Goal: Task Accomplishment & Management: Manage account settings

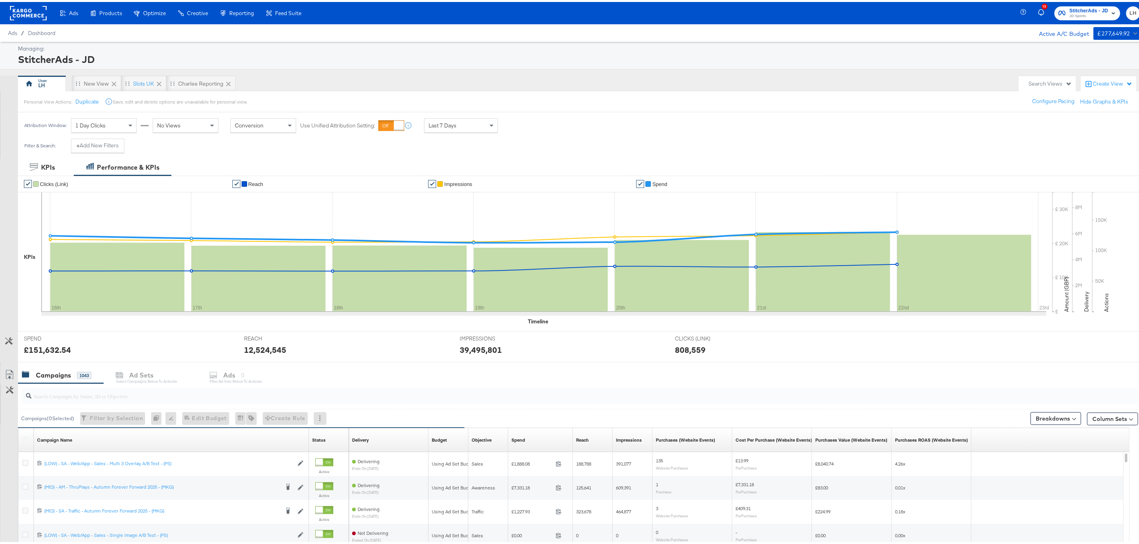
click at [1082, 8] on span "StitcherAds - JD" at bounding box center [1088, 9] width 39 height 8
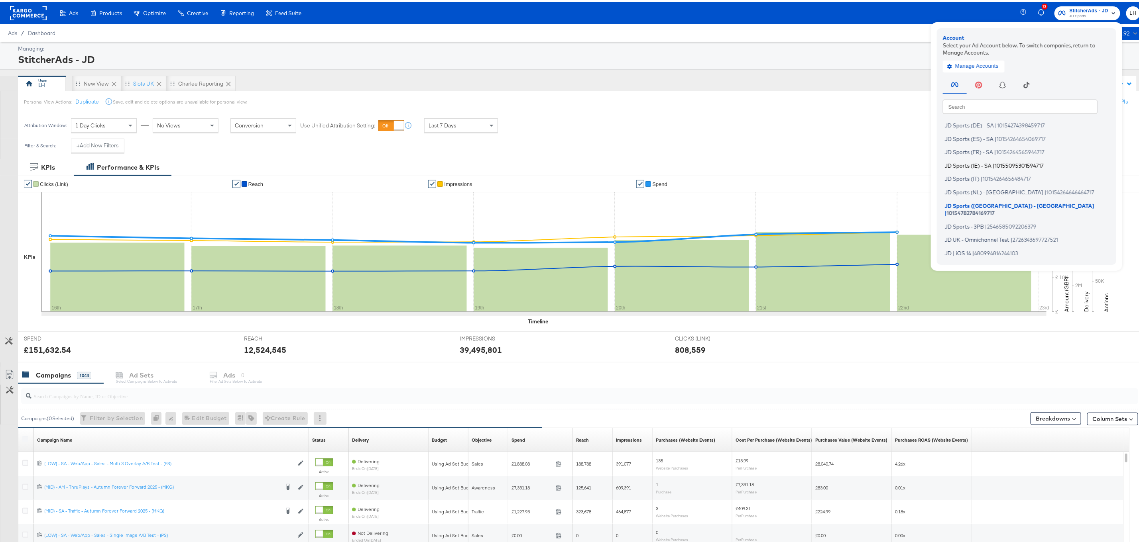
click at [984, 165] on li "JD Sports (IE) - SA | 10155095301594717" at bounding box center [1027, 164] width 171 height 12
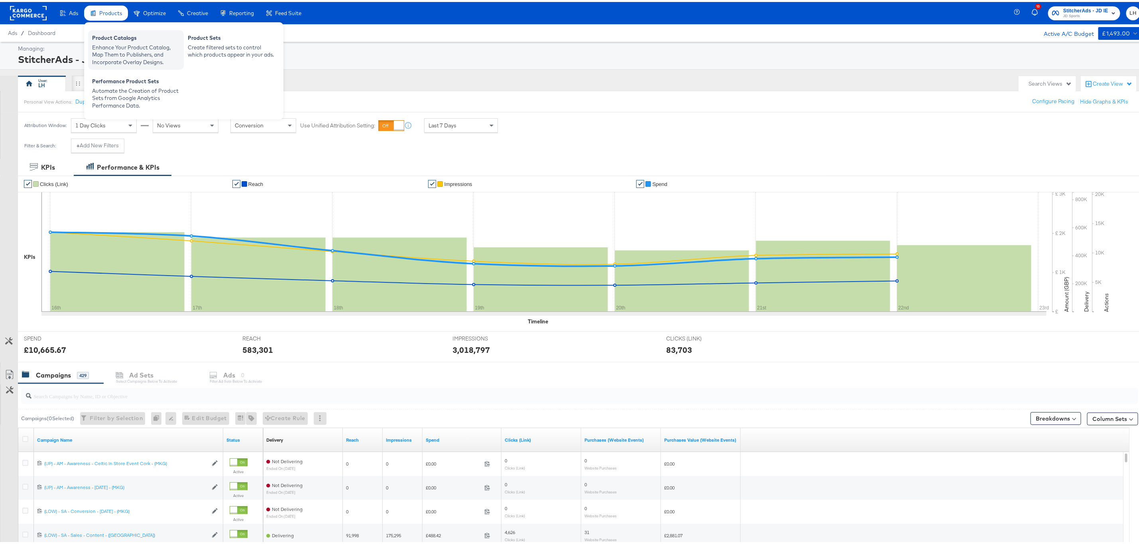
click at [120, 40] on div "Product Catalogs" at bounding box center [136, 37] width 88 height 10
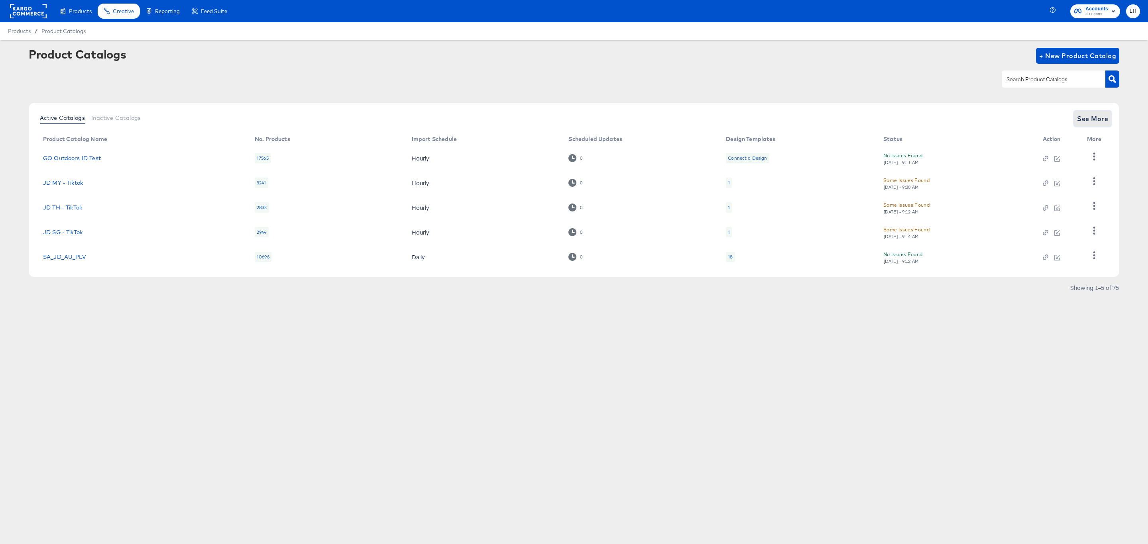
click at [1103, 119] on span "See More" at bounding box center [1092, 118] width 31 height 11
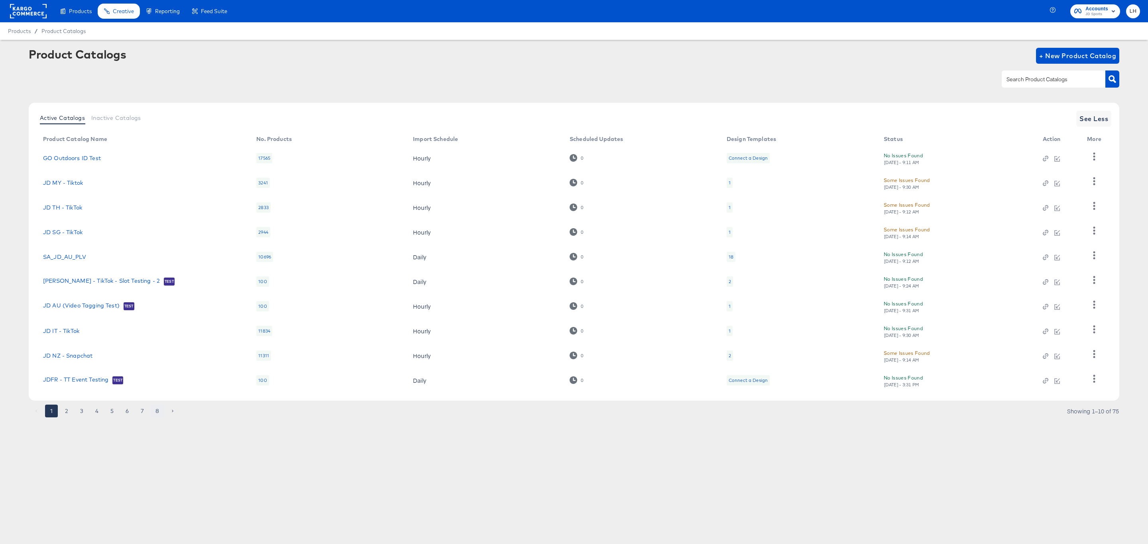
click at [156, 415] on button "8" at bounding box center [157, 411] width 13 height 13
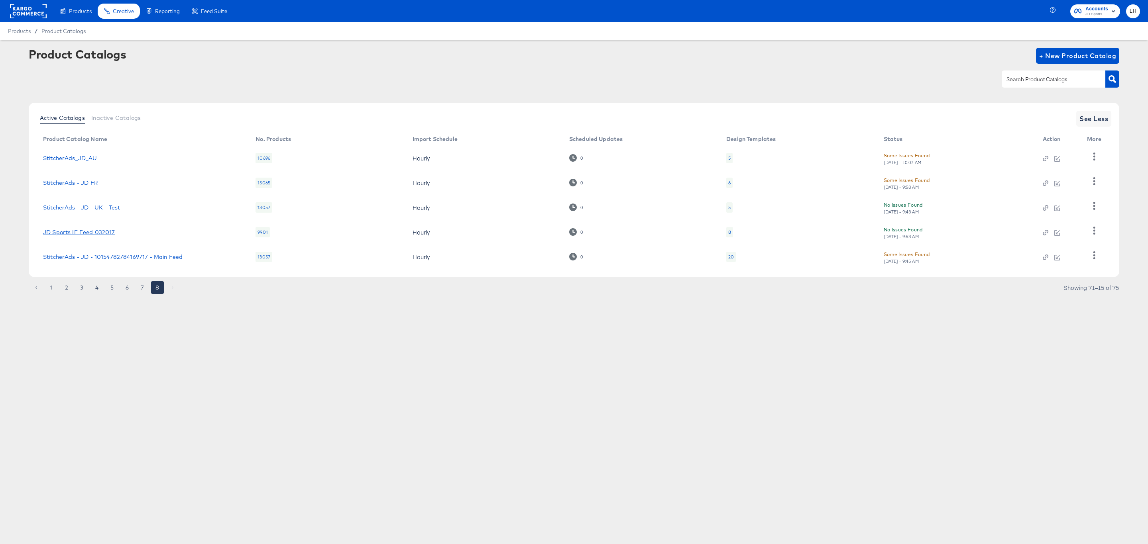
click at [70, 231] on link "JD Sports IE Feed 032017" at bounding box center [79, 232] width 72 height 6
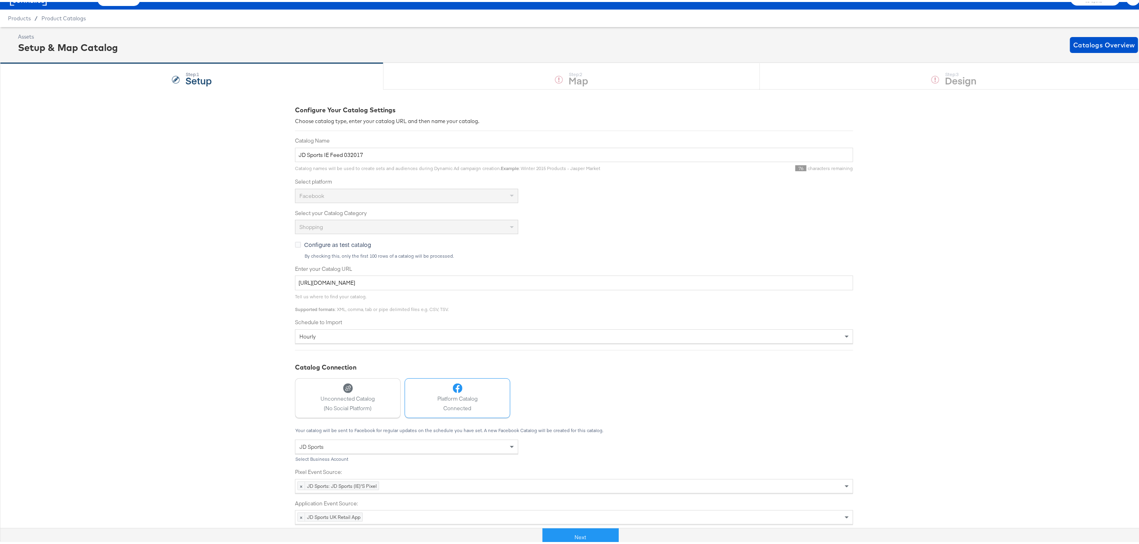
scroll to position [18, 0]
click at [583, 533] on button "Next" at bounding box center [580, 536] width 76 height 18
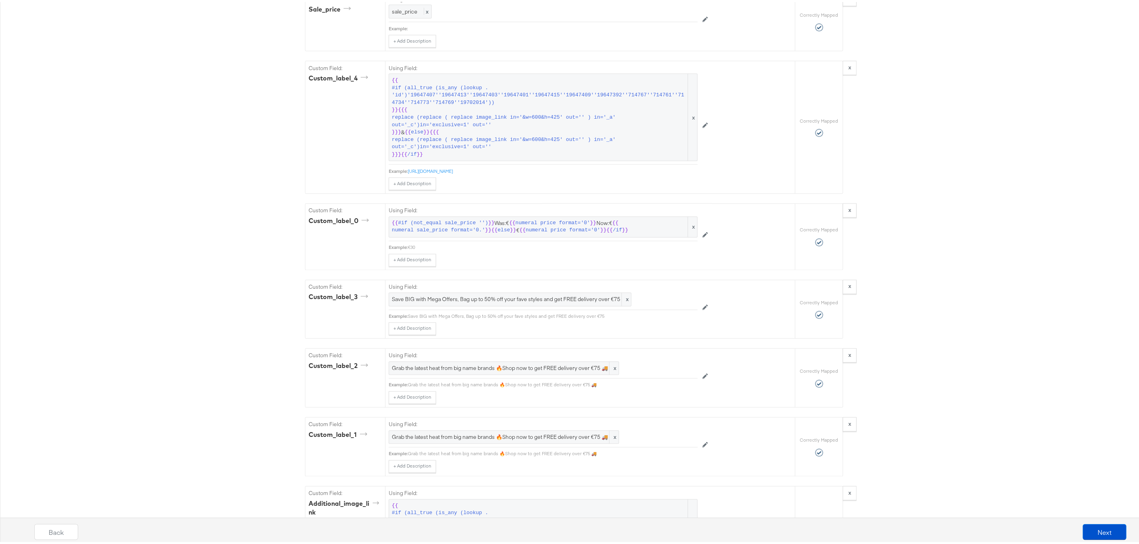
scroll to position [956, 0]
click at [1099, 528] on button "Next" at bounding box center [1104, 530] width 44 height 16
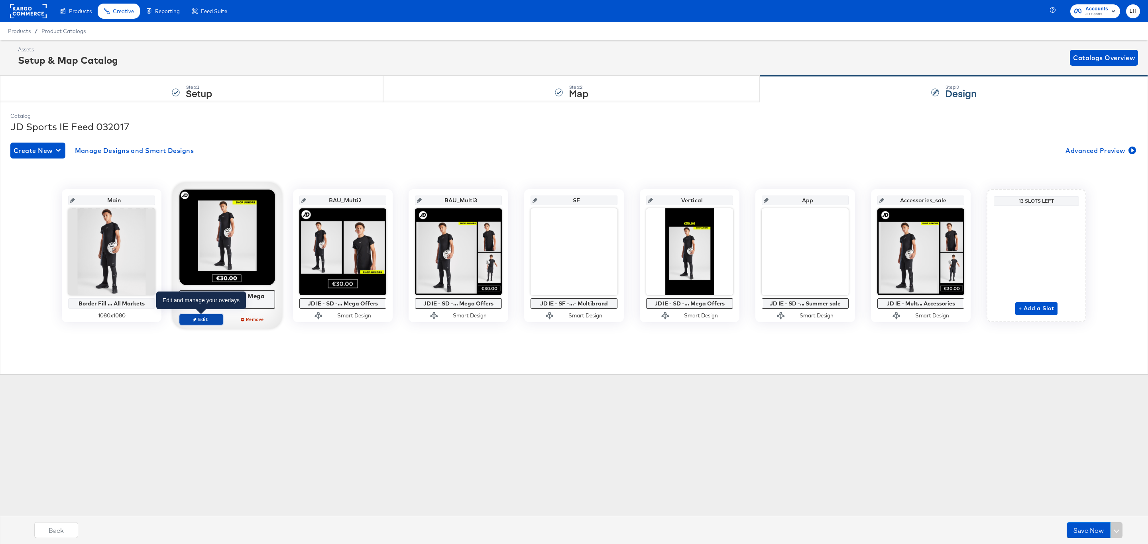
click at [213, 319] on span "Edit" at bounding box center [201, 319] width 37 height 6
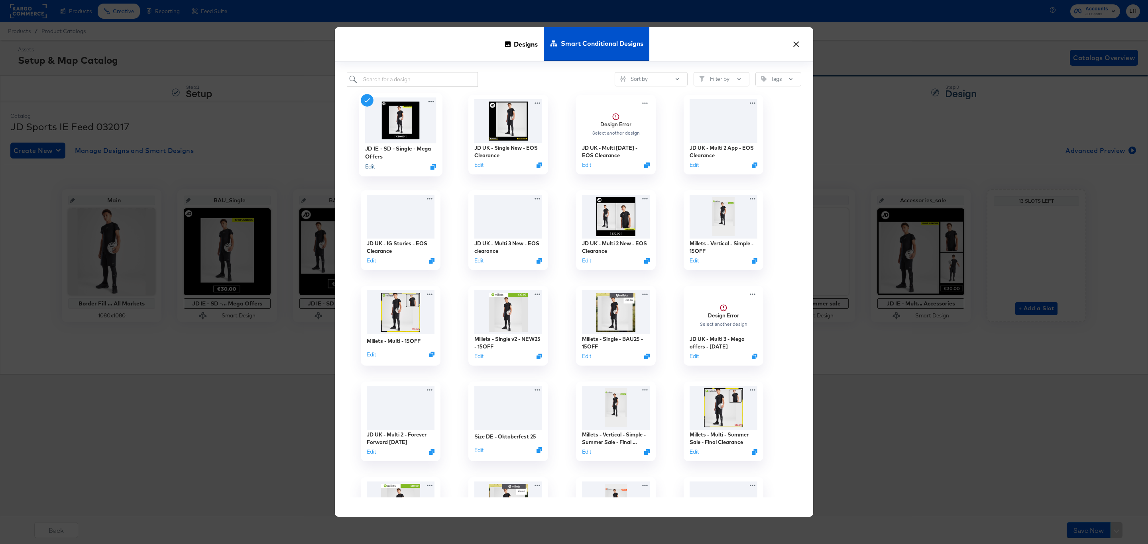
click at [368, 168] on button "Edit" at bounding box center [370, 167] width 10 height 8
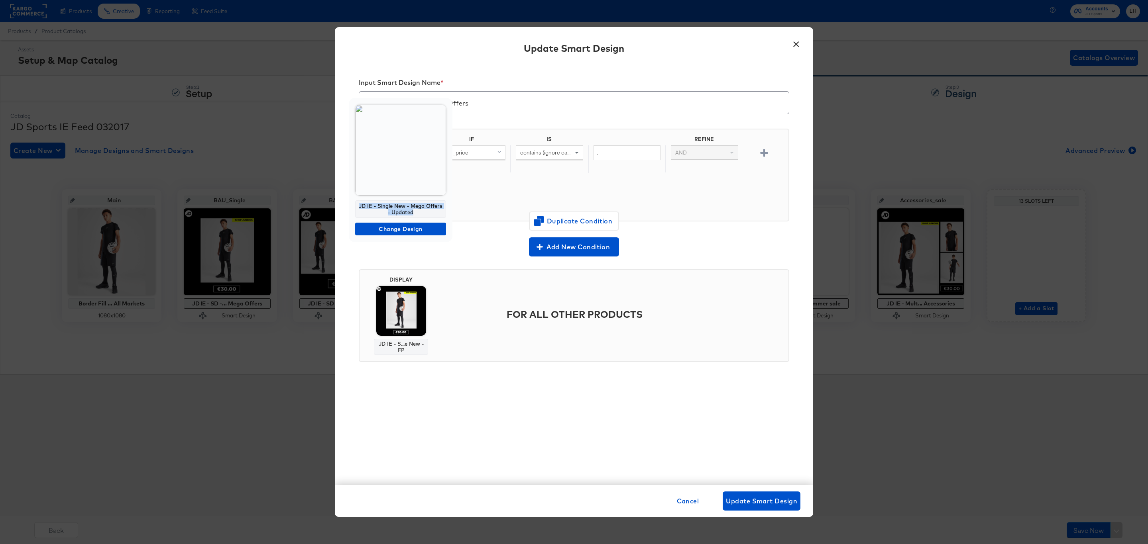
drag, startPoint x: 423, startPoint y: 210, endPoint x: 359, endPoint y: 208, distance: 64.2
click at [359, 208] on div "JD IE - Single New - Mega Offers - Updated" at bounding box center [400, 209] width 91 height 18
copy div "JD IE - Single New - Mega Offers - Updated"
click at [800, 45] on button "×" at bounding box center [796, 42] width 14 height 14
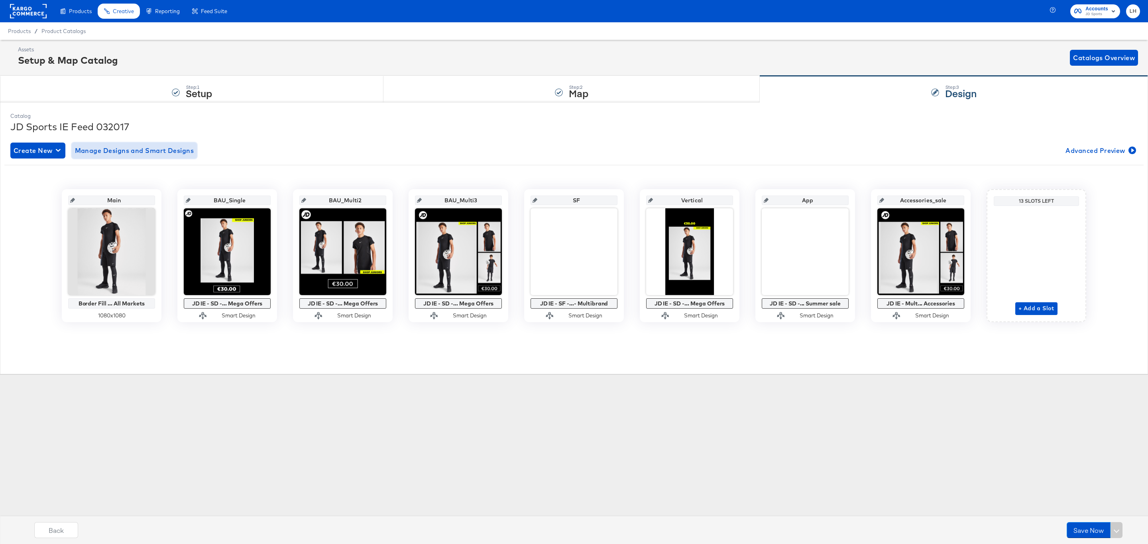
click at [127, 147] on span "Manage Designs and Smart Designs" at bounding box center [134, 150] width 119 height 11
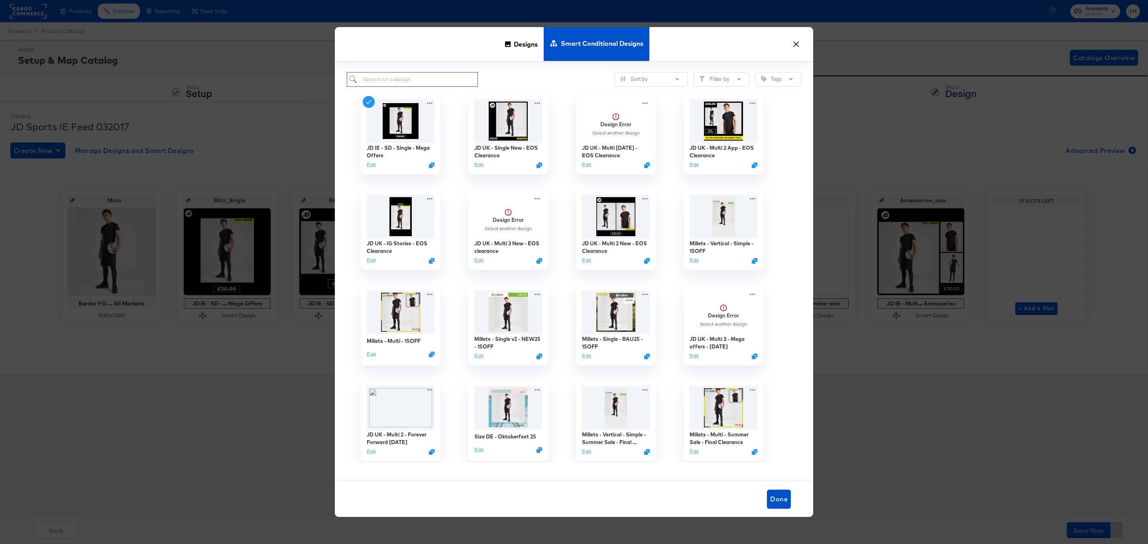
click at [384, 81] on input "search" at bounding box center [412, 79] width 131 height 15
click at [510, 45] on div "Designs" at bounding box center [521, 44] width 45 height 34
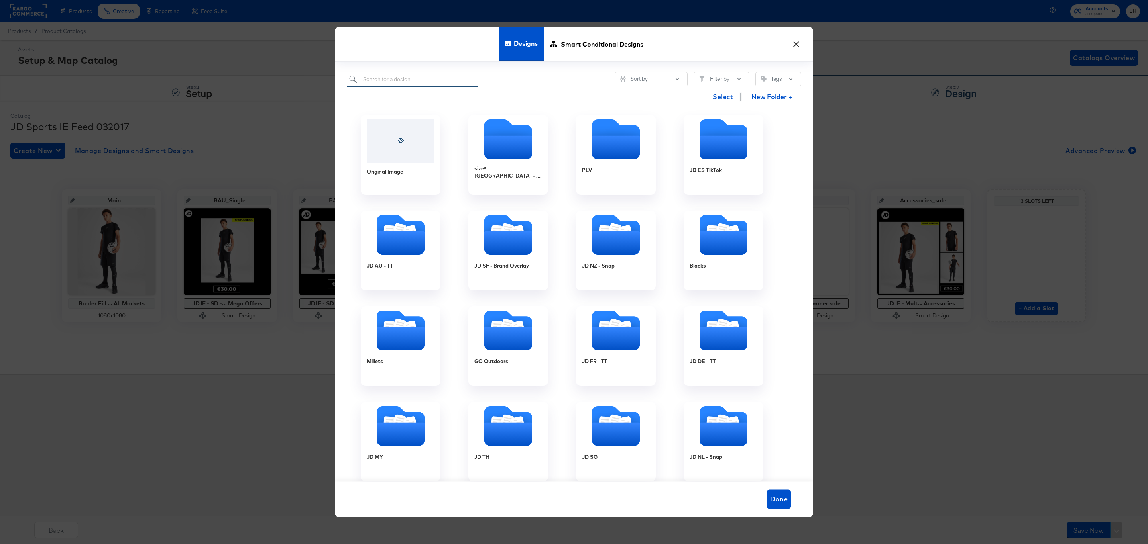
click at [402, 84] on input "search" at bounding box center [412, 79] width 131 height 15
paste input "JD IE - Single New - Mega Offers - Updated"
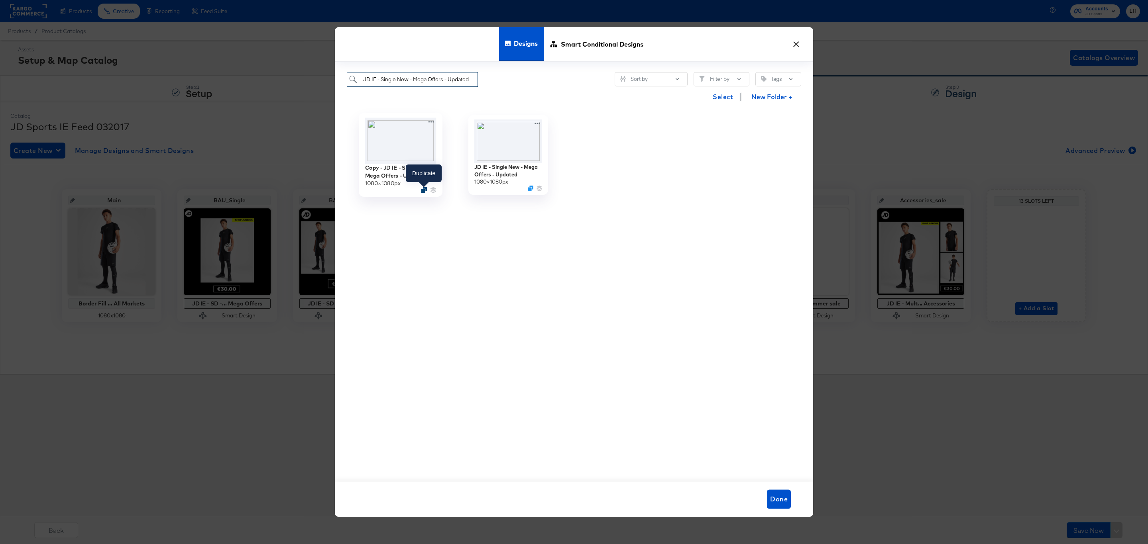
type input "JD IE - Single New - Mega Offers - Updated"
click at [422, 190] on icon "Duplicate" at bounding box center [424, 190] width 6 height 6
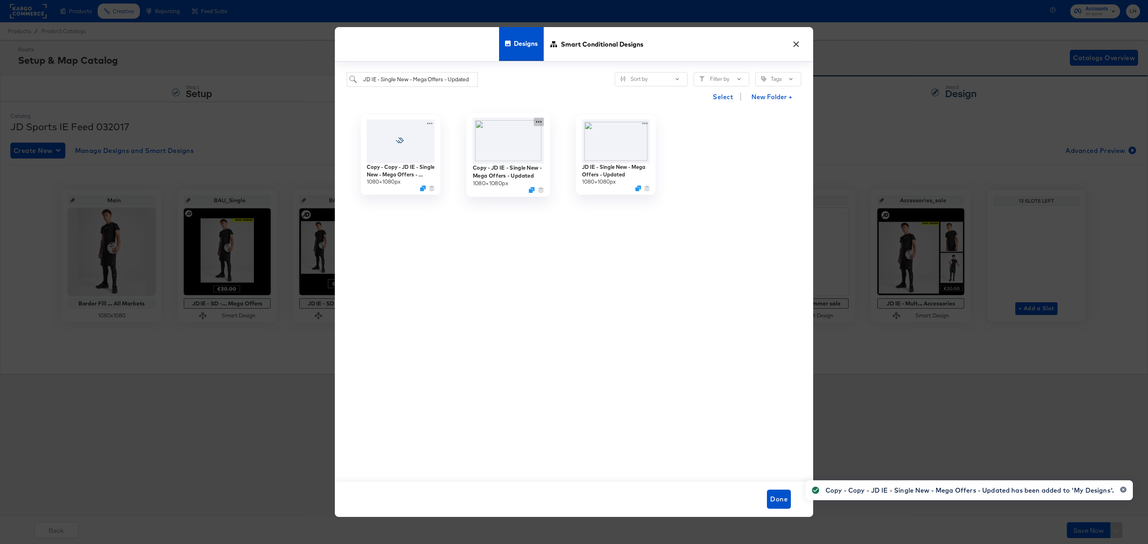
click at [536, 124] on icon at bounding box center [539, 122] width 10 height 8
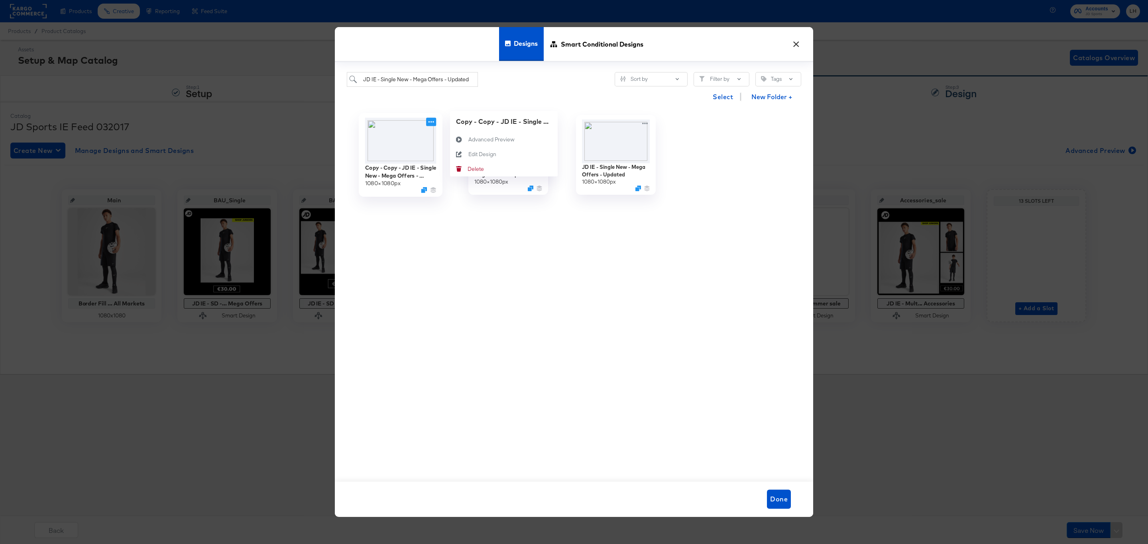
click at [429, 121] on icon at bounding box center [431, 122] width 10 height 8
click at [465, 166] on div "Delete Delete" at bounding box center [459, 168] width 18 height 15
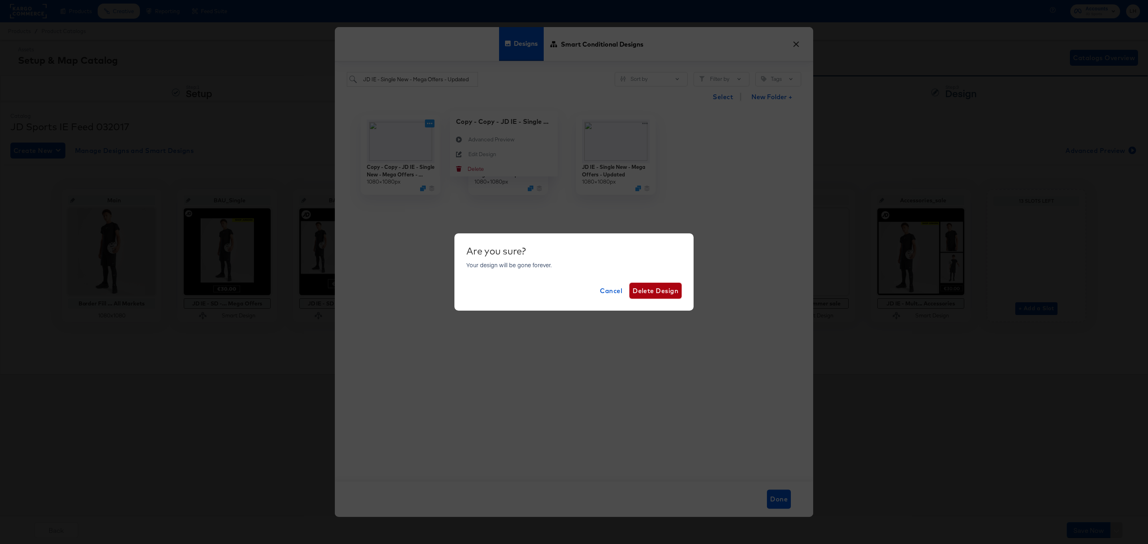
click at [637, 292] on span "Delete Design" at bounding box center [655, 290] width 46 height 11
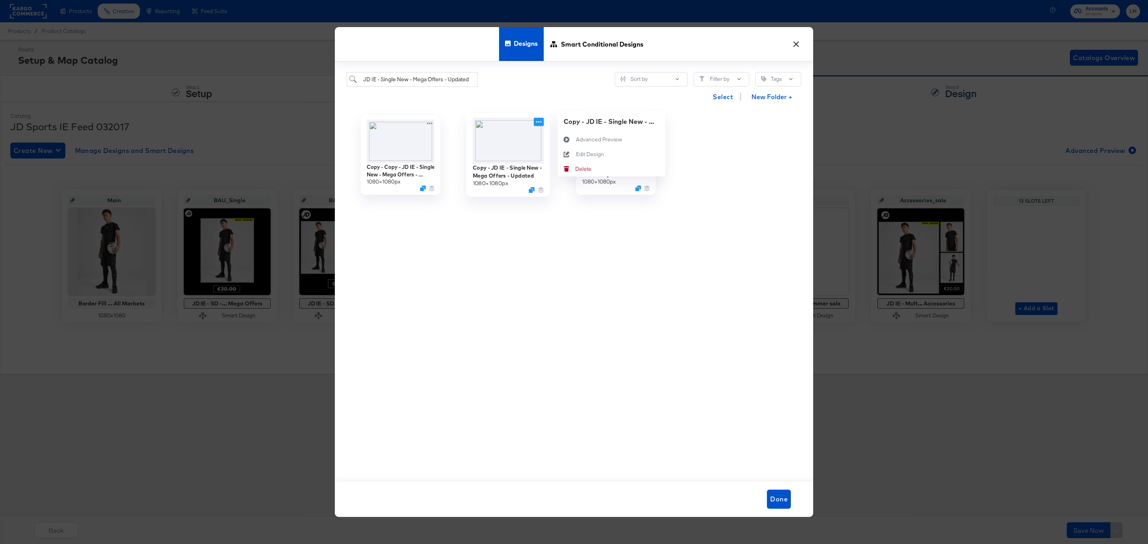
click at [537, 120] on icon at bounding box center [539, 122] width 10 height 8
click at [572, 157] on icon at bounding box center [566, 154] width 18 height 6
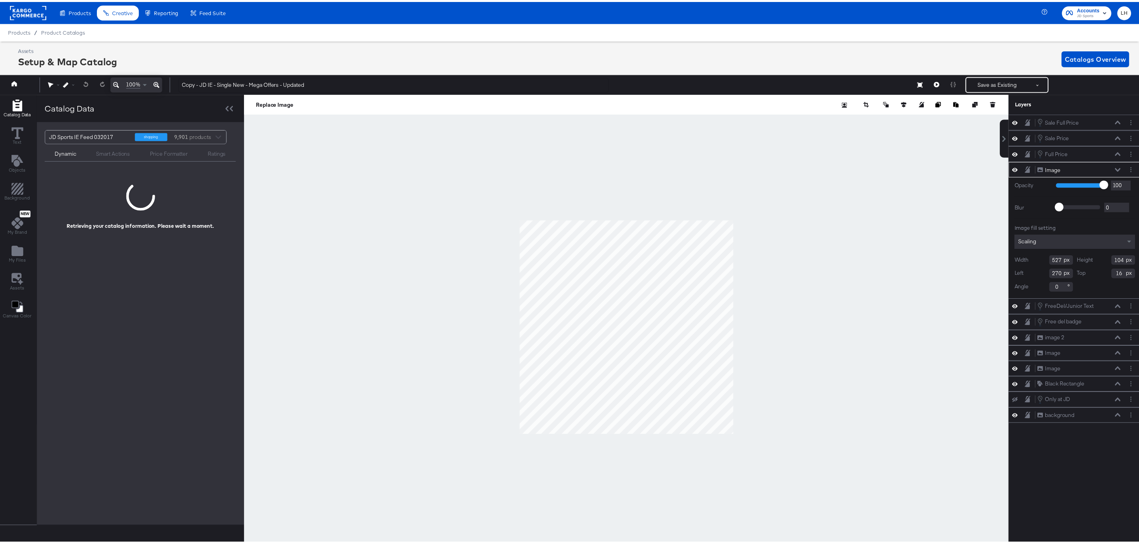
scroll to position [0, 2]
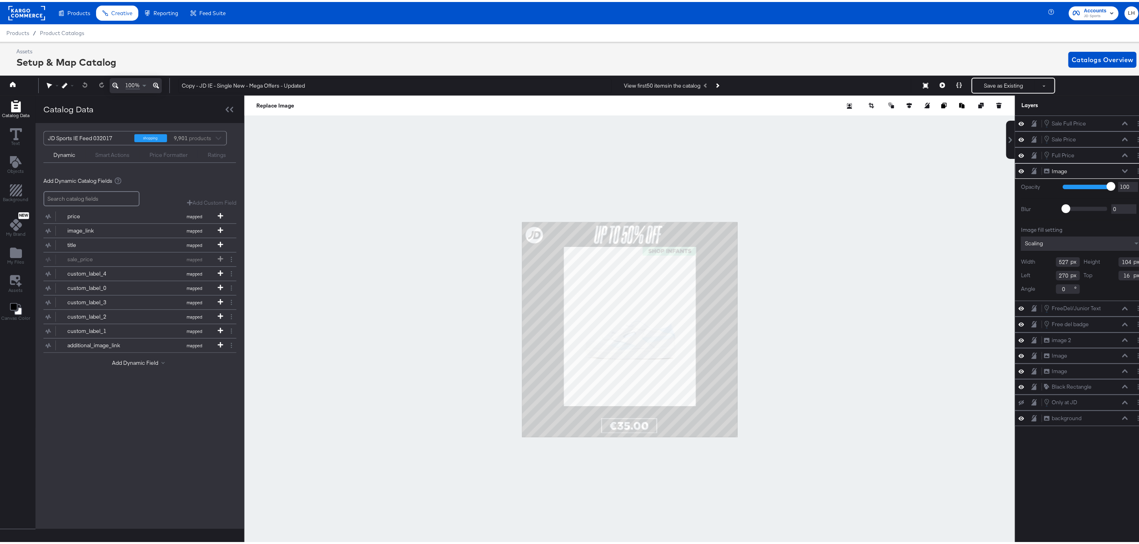
click at [422, 224] on div at bounding box center [629, 328] width 770 height 469
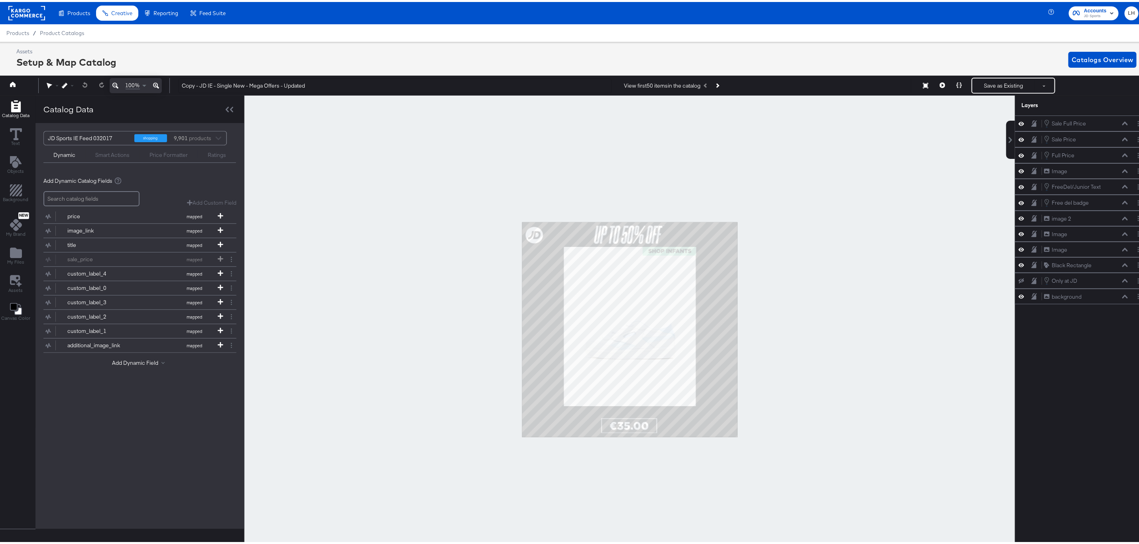
click at [618, 193] on div at bounding box center [629, 328] width 770 height 469
click at [17, 138] on icon at bounding box center [16, 132] width 12 height 12
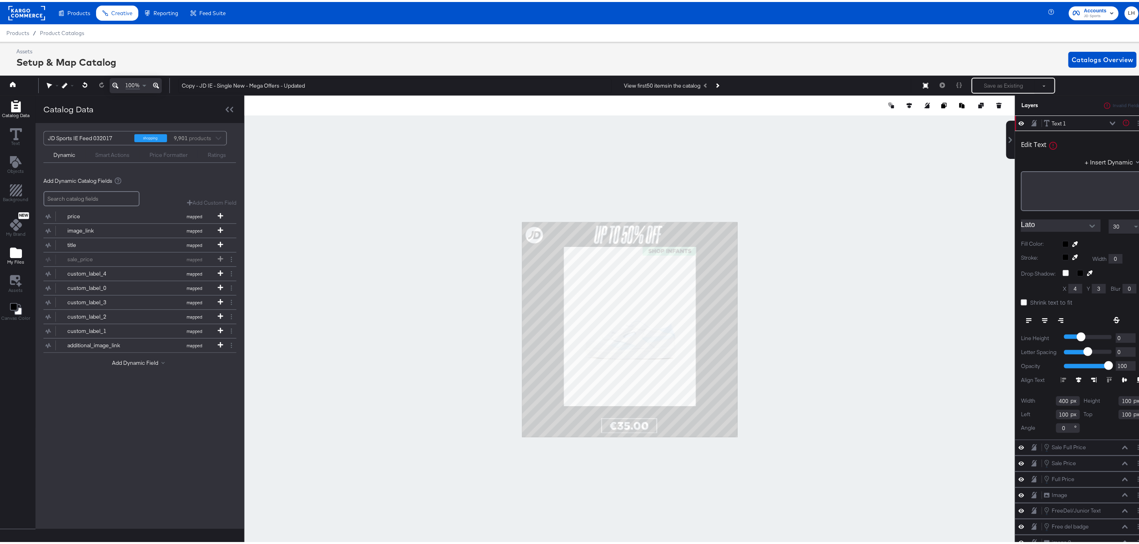
click at [14, 255] on icon "Add Files" at bounding box center [16, 251] width 12 height 10
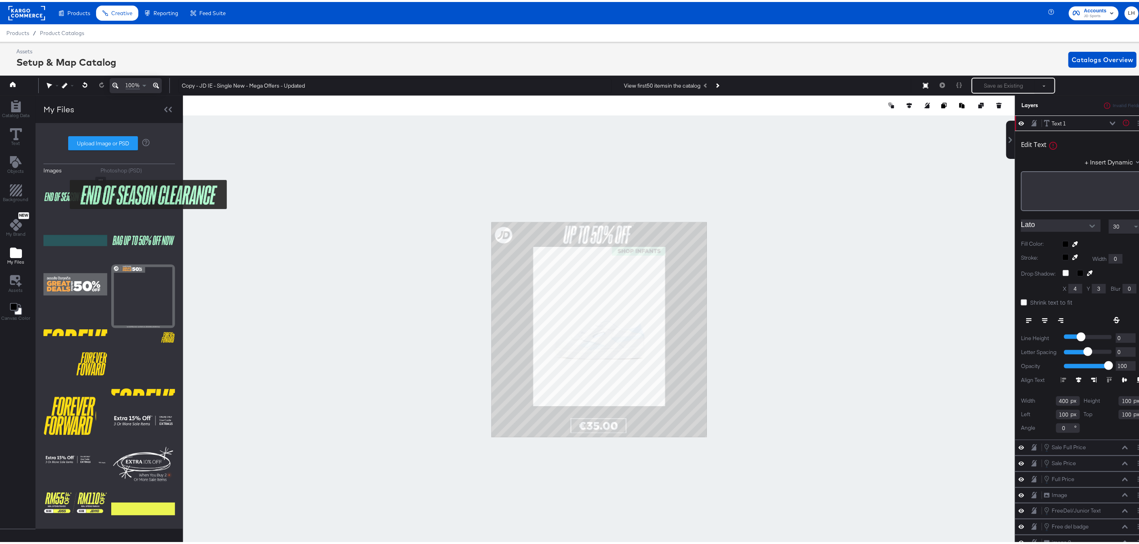
click at [65, 193] on img at bounding box center [75, 195] width 64 height 40
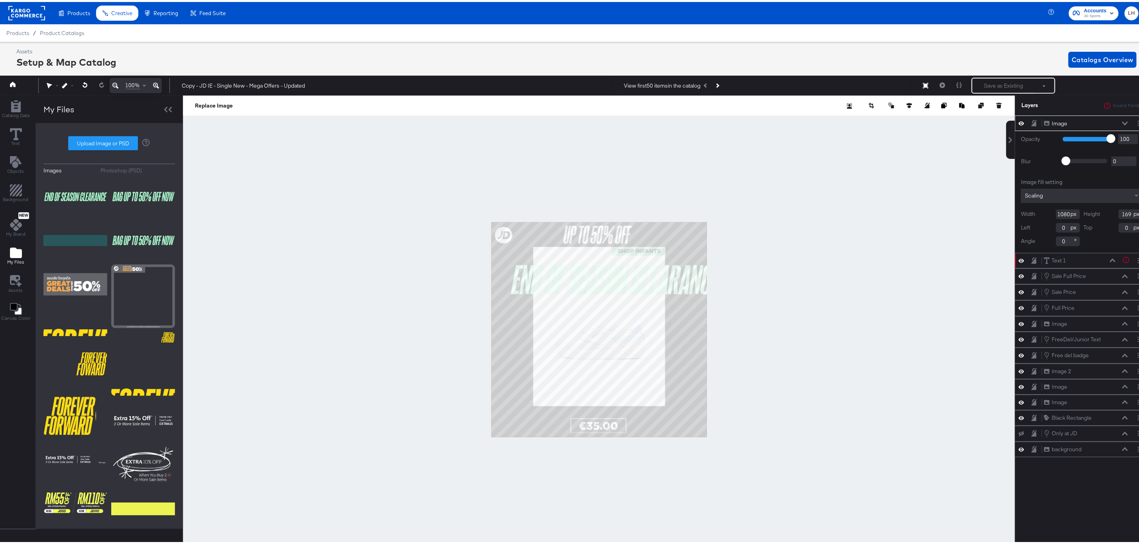
type input "84"
type input "200"
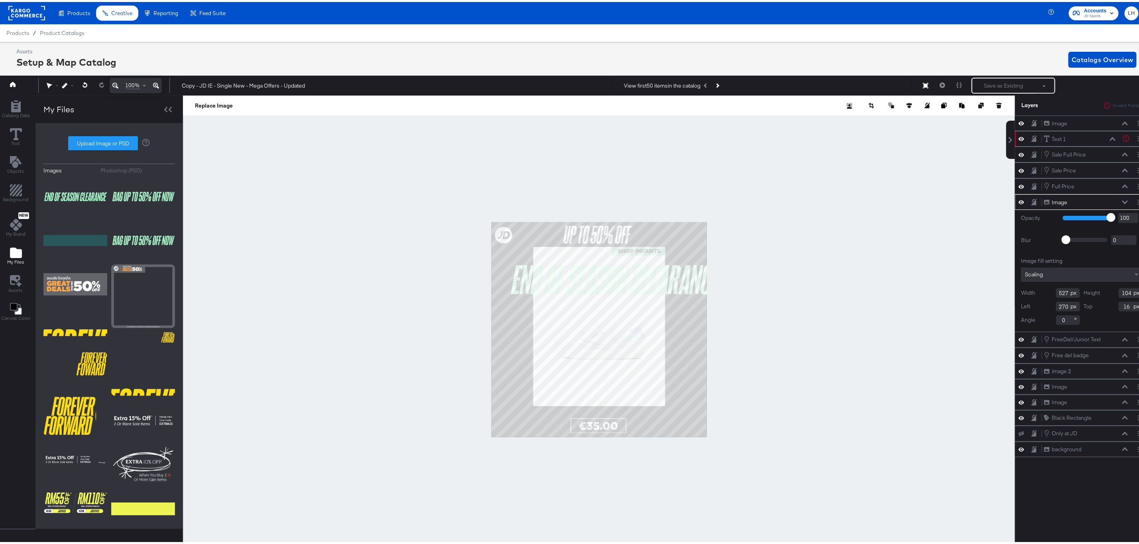
click at [1018, 137] on icon at bounding box center [1021, 136] width 6 height 7
click at [1018, 135] on button at bounding box center [1021, 137] width 6 height 6
click at [873, 229] on div at bounding box center [599, 328] width 832 height 469
click at [1018, 137] on button at bounding box center [1021, 137] width 6 height 8
click at [1018, 140] on icon at bounding box center [1021, 137] width 6 height 5
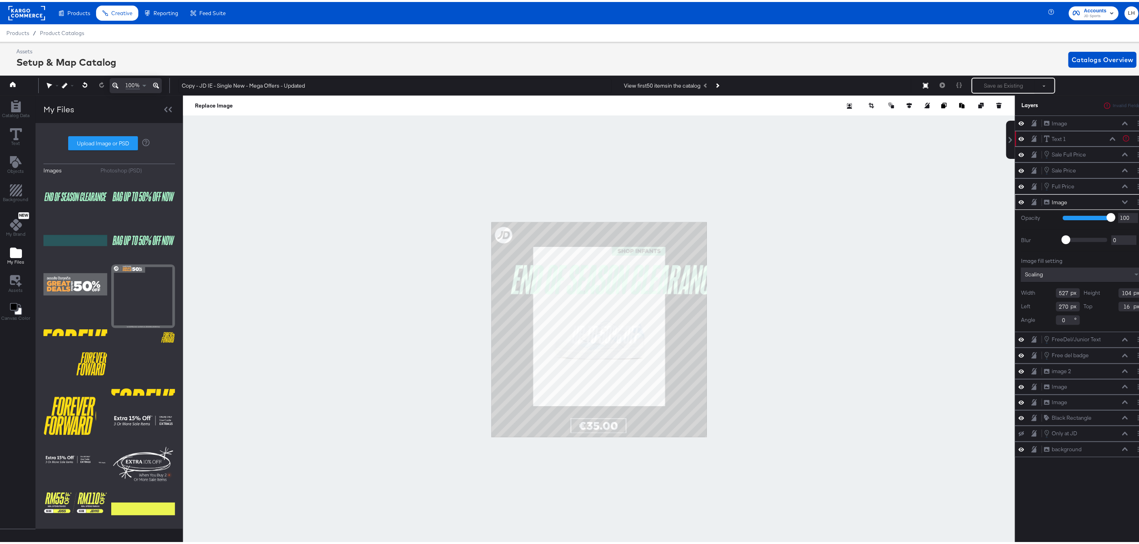
type input "312"
type input "518"
click at [88, 84] on button at bounding box center [85, 83] width 16 height 14
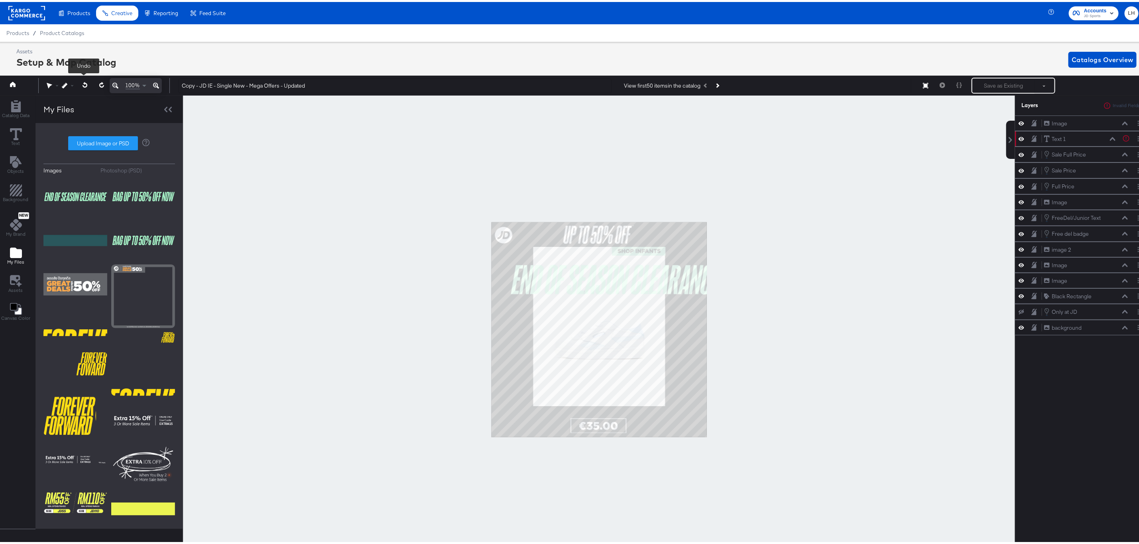
click at [88, 84] on button at bounding box center [85, 83] width 16 height 14
click at [85, 83] on icon at bounding box center [84, 83] width 5 height 6
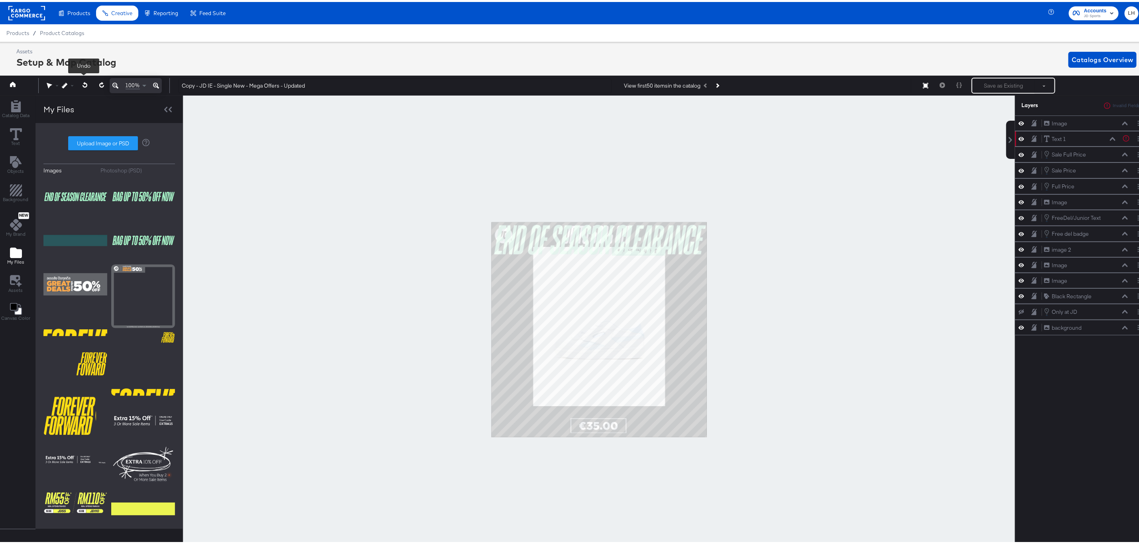
click at [85, 83] on icon at bounding box center [84, 83] width 5 height 6
click at [1018, 121] on icon at bounding box center [1021, 122] width 6 height 4
click at [1018, 121] on icon at bounding box center [1021, 121] width 6 height 5
click at [1112, 103] on div "Invalid Fields" at bounding box center [1127, 104] width 30 height 6
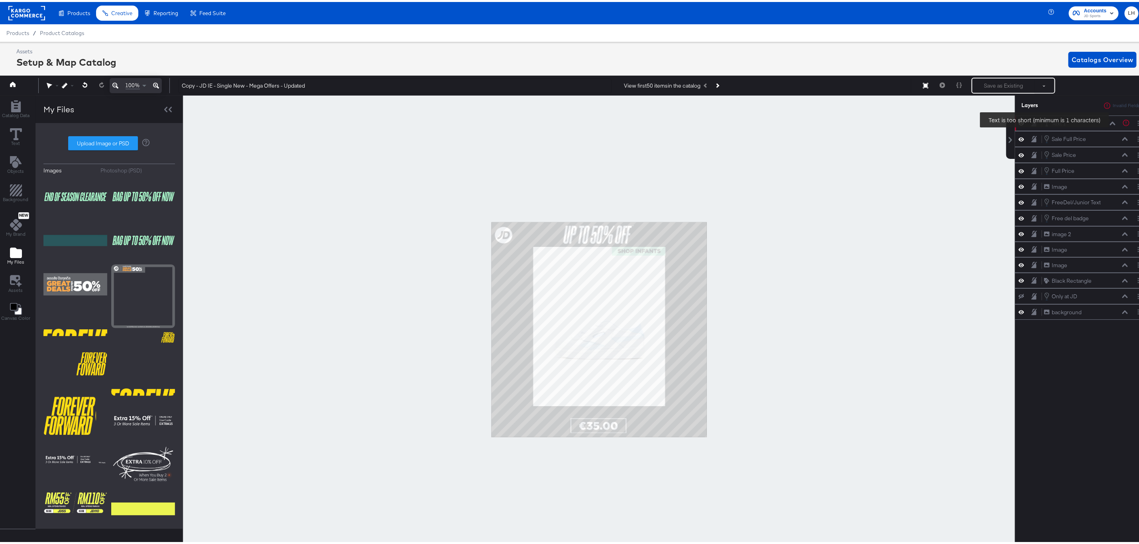
click at [1123, 123] on icon at bounding box center [1126, 121] width 6 height 6
click at [1118, 127] on div "Text 1 Text 1 Text is too short (minimum is 1 characters)" at bounding box center [1081, 122] width 133 height 16
click at [1122, 122] on icon at bounding box center [1126, 121] width 8 height 8
click at [1109, 120] on button at bounding box center [1112, 121] width 6 height 5
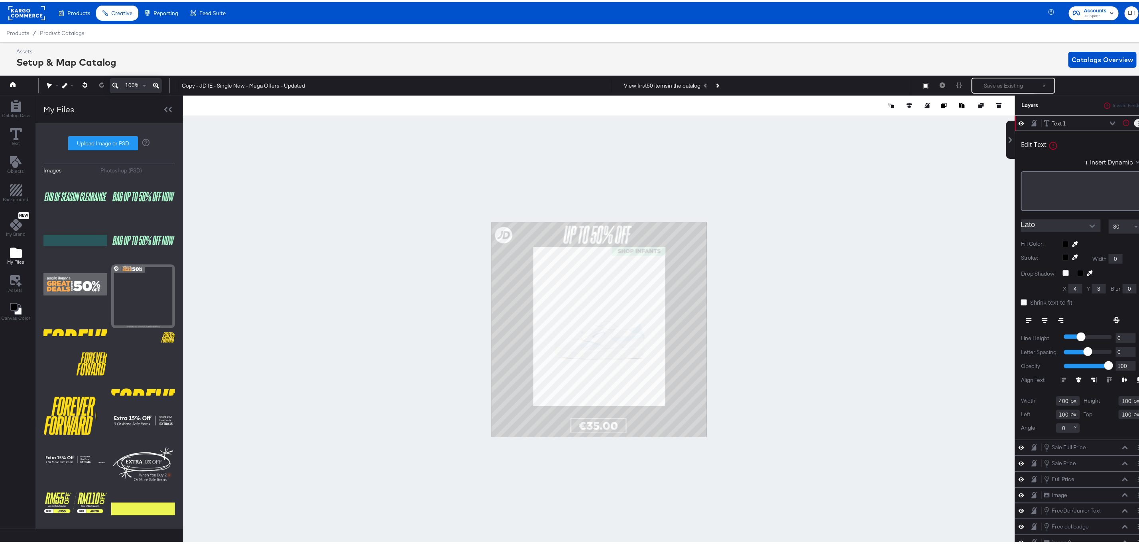
click at [1134, 120] on button "Layer Options" at bounding box center [1138, 121] width 8 height 8
click at [1058, 183] on button "Delete" at bounding box center [1066, 179] width 17 height 8
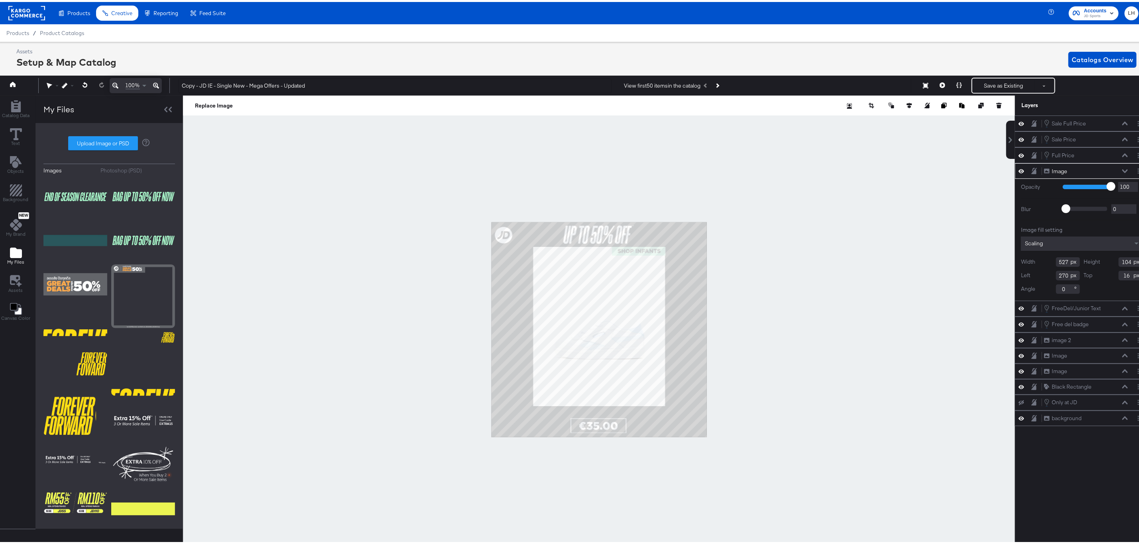
click at [1018, 170] on div at bounding box center [1023, 169] width 11 height 8
click at [1018, 171] on icon at bounding box center [1021, 169] width 6 height 7
click at [67, 196] on img at bounding box center [75, 195] width 64 height 40
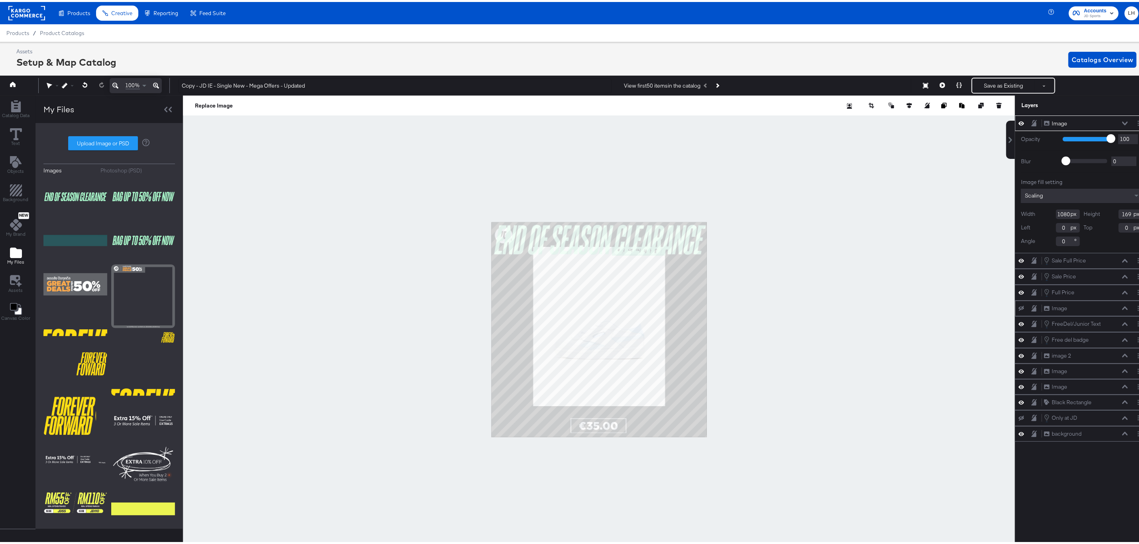
type input "50"
type input "228"
type input "679"
type input "107"
type input "451"
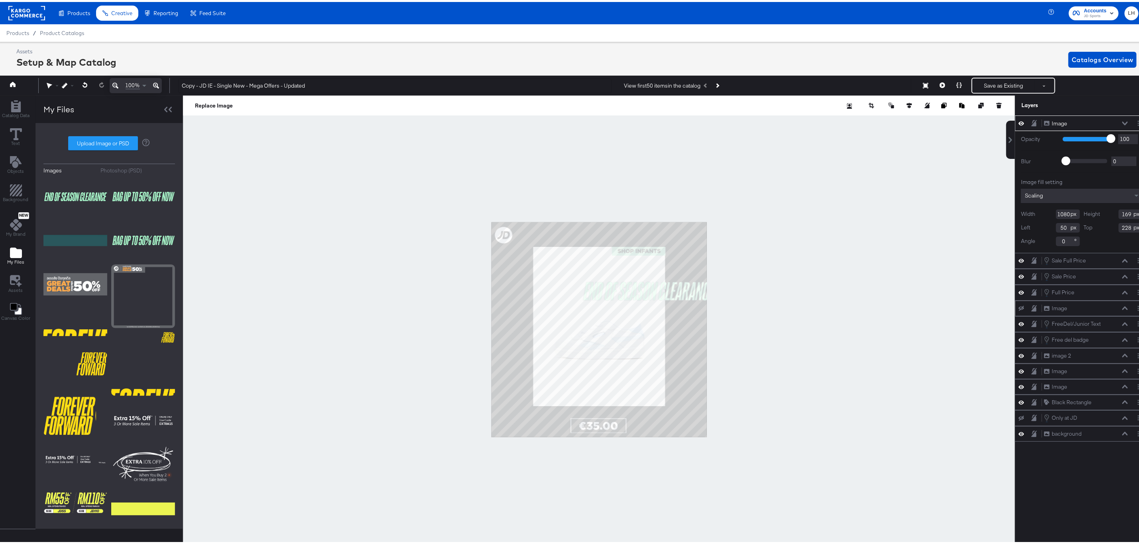
type input "291"
type input "270"
type input "37"
type input "201"
type input "153"
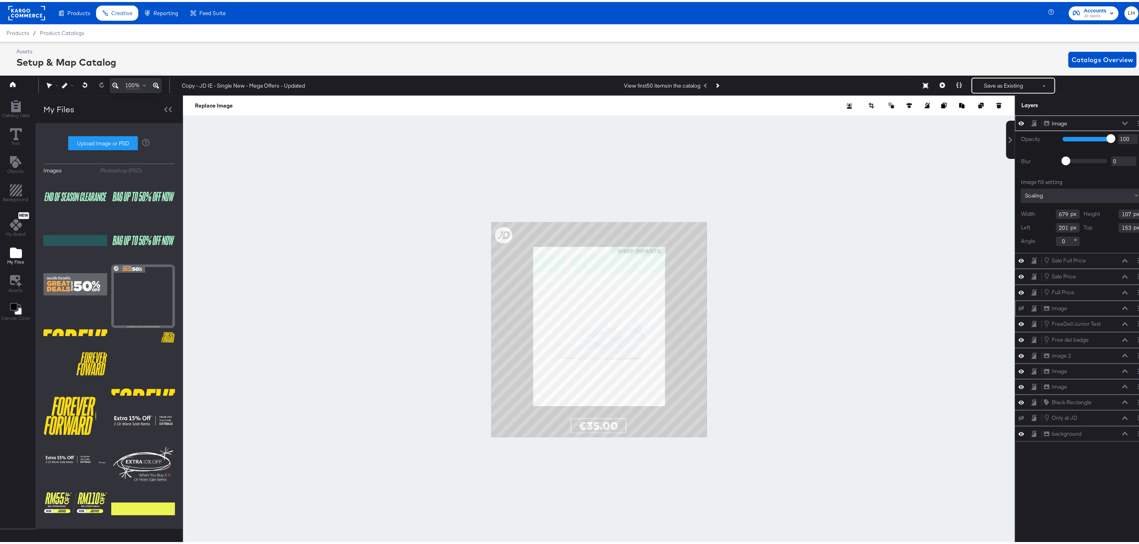
type input "539"
type input "85"
type input "209"
type input "182"
type input "271"
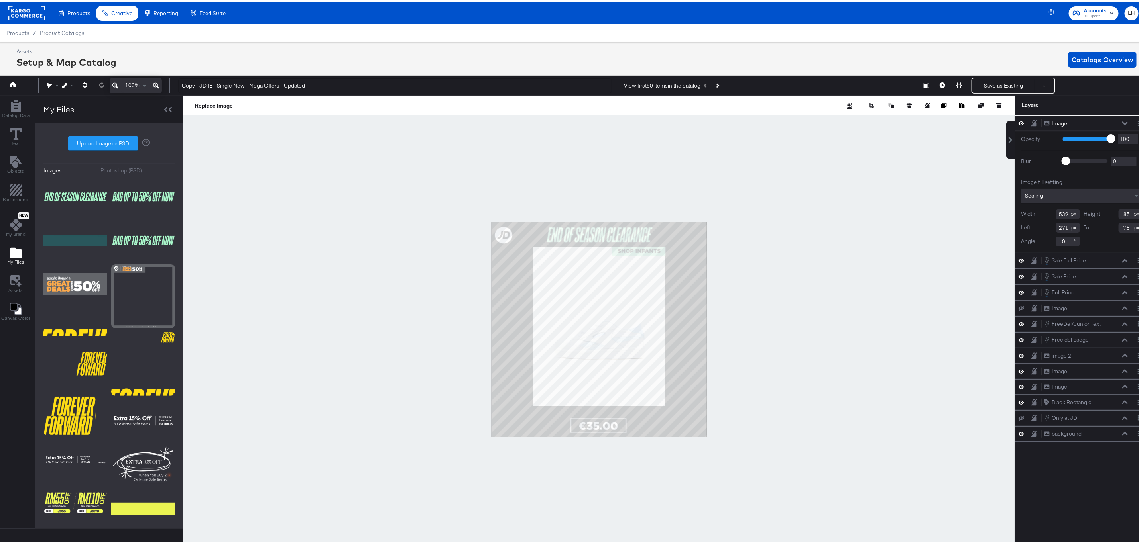
type input "18"
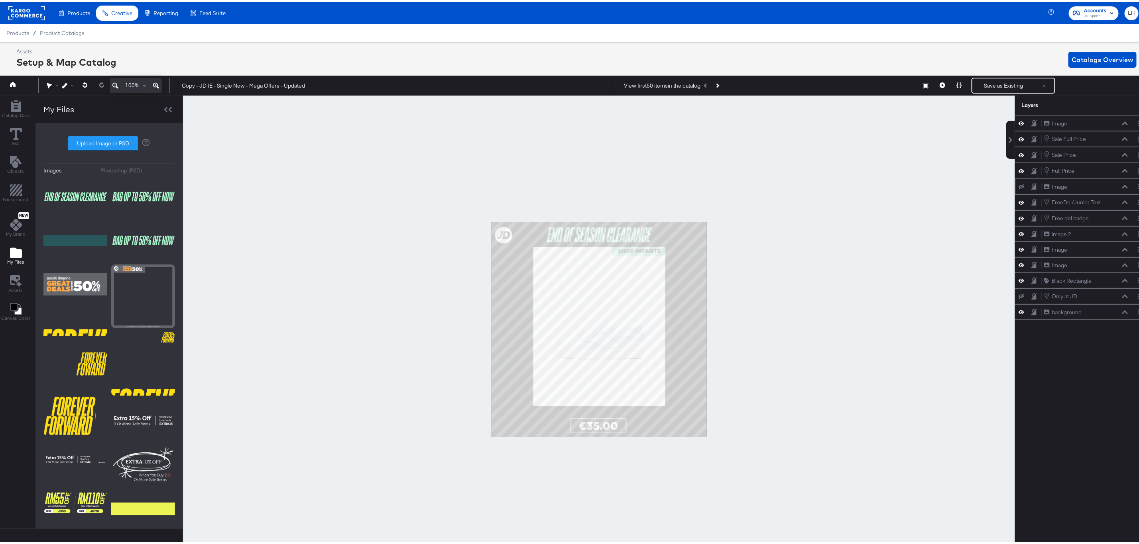
click at [787, 224] on div at bounding box center [599, 328] width 832 height 469
click at [783, 245] on div at bounding box center [599, 328] width 832 height 469
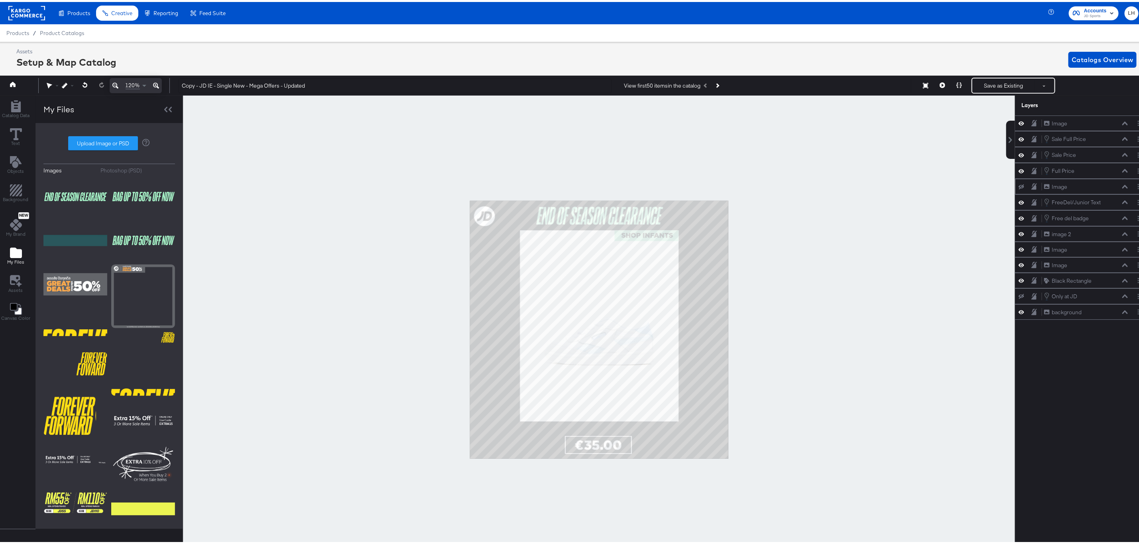
click at [804, 230] on div at bounding box center [599, 328] width 832 height 469
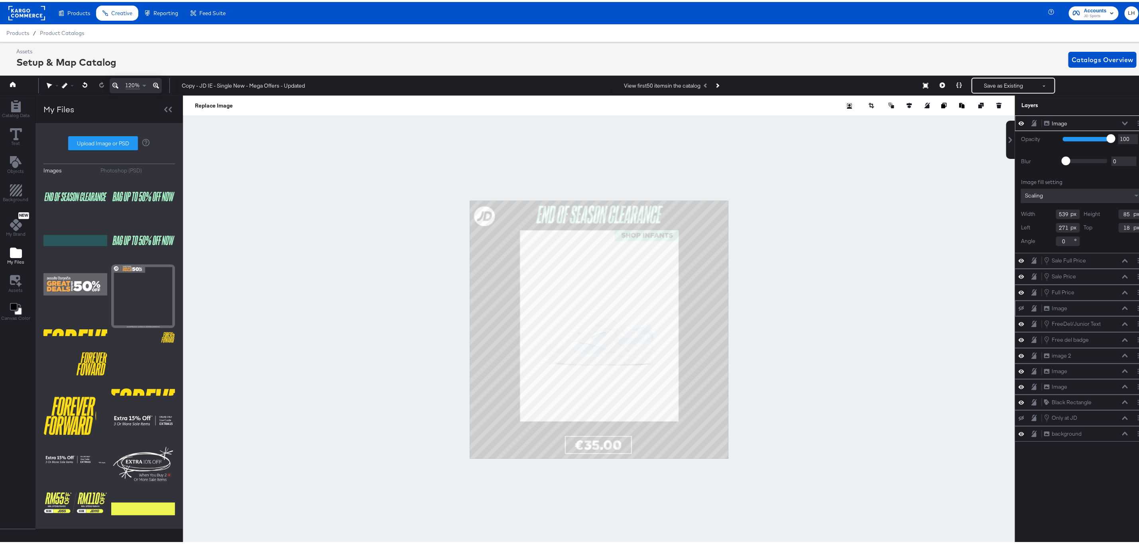
type input "13"
click at [803, 210] on div at bounding box center [599, 328] width 832 height 469
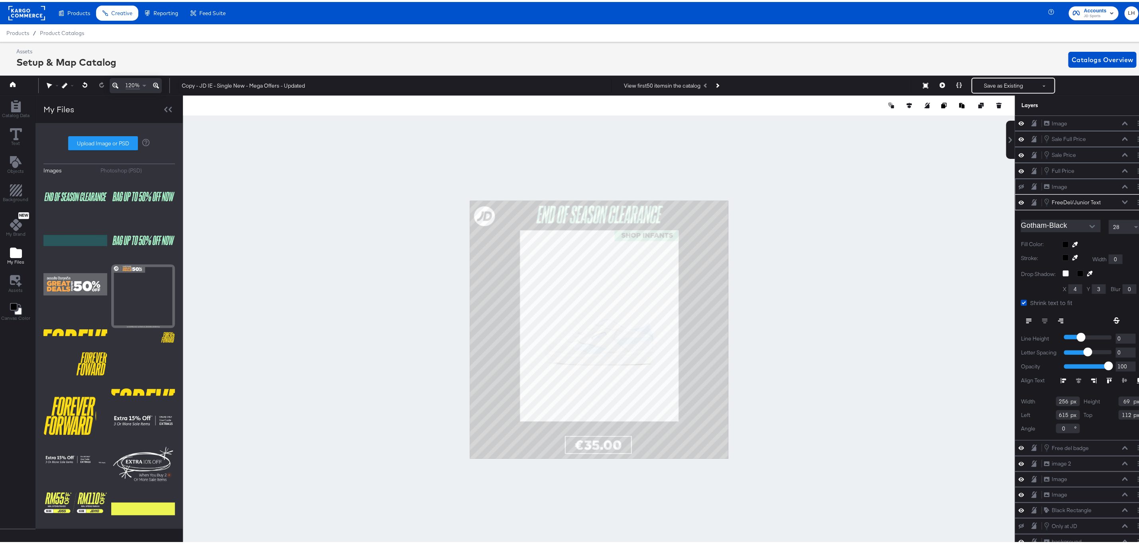
click at [759, 214] on div at bounding box center [599, 328] width 832 height 469
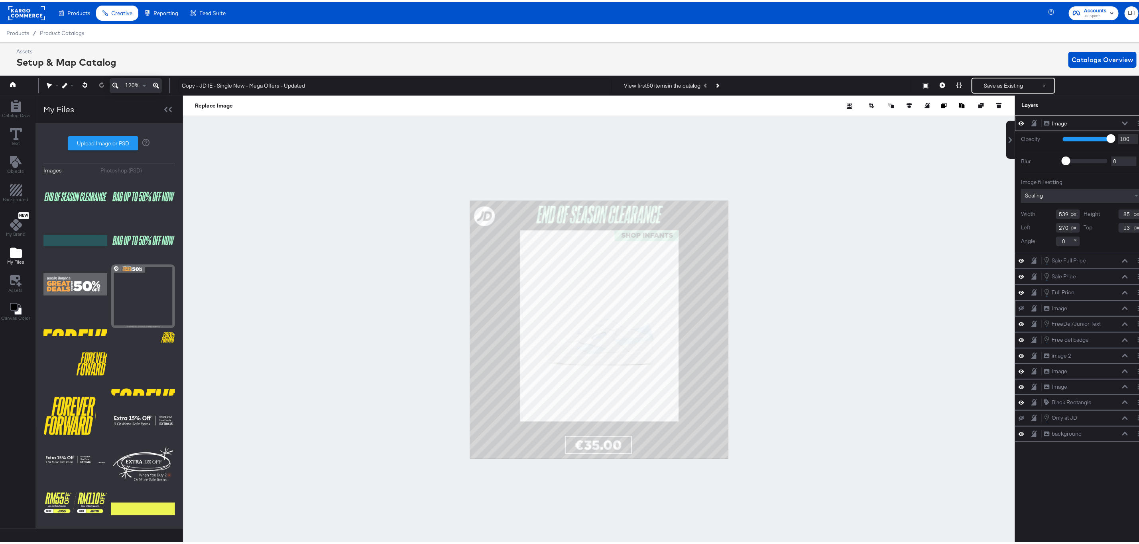
type input "269"
type input "16"
click at [797, 195] on div at bounding box center [599, 328] width 832 height 469
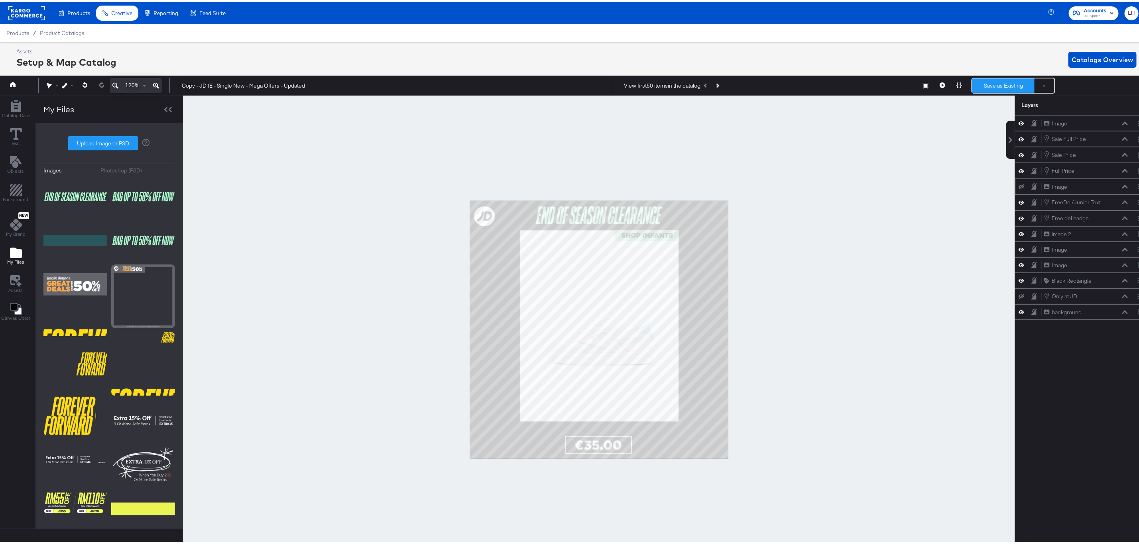
click at [1002, 82] on button "Save as Existing" at bounding box center [1003, 84] width 62 height 14
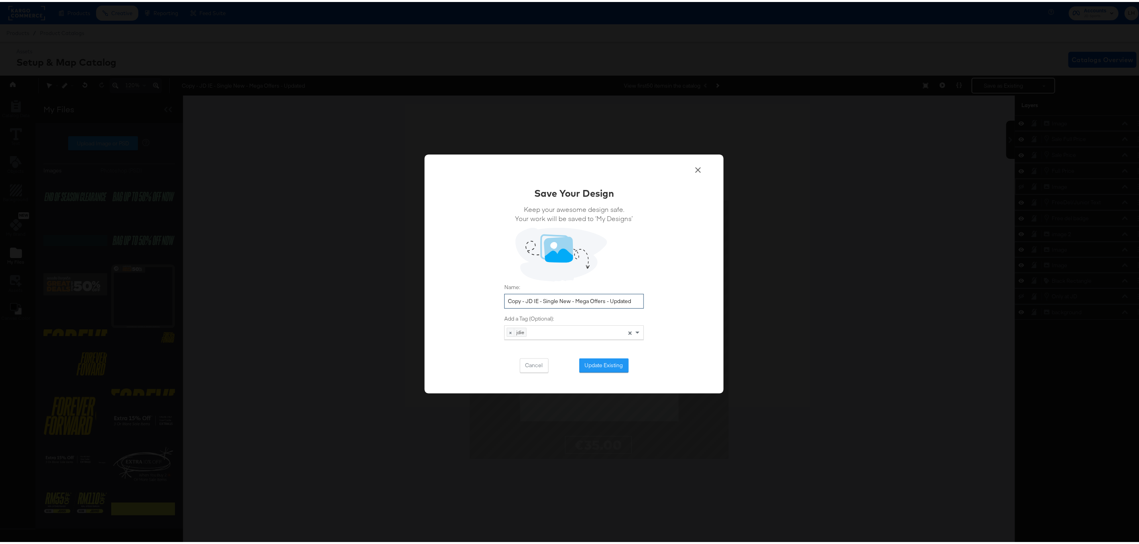
drag, startPoint x: 575, startPoint y: 298, endPoint x: 642, endPoint y: 298, distance: 66.9
click at [642, 298] on div "Save Your Design Keep your awesome design safe. Your work will be saved to ‘My …" at bounding box center [573, 272] width 299 height 239
drag, startPoint x: 523, startPoint y: 298, endPoint x: 487, endPoint y: 299, distance: 35.9
click at [487, 299] on div "Save Your Design Keep your awesome design safe. Your work will be saved to ‘My …" at bounding box center [573, 272] width 299 height 239
click at [562, 302] on input "JD IE - Single New - End of Season Clearance" at bounding box center [573, 299] width 139 height 15
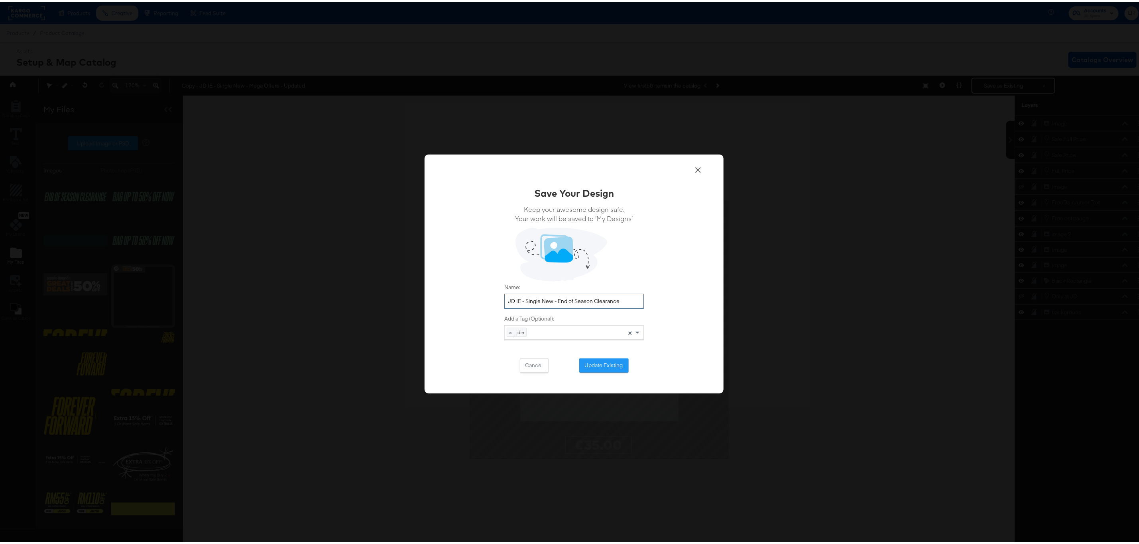
click at [562, 302] on input "JD IE - Single New - End of Season Clearance" at bounding box center [573, 299] width 139 height 15
type input "JD IE - Single New - End of Season Clearance"
click at [596, 369] on button "Update Existing" at bounding box center [603, 364] width 49 height 14
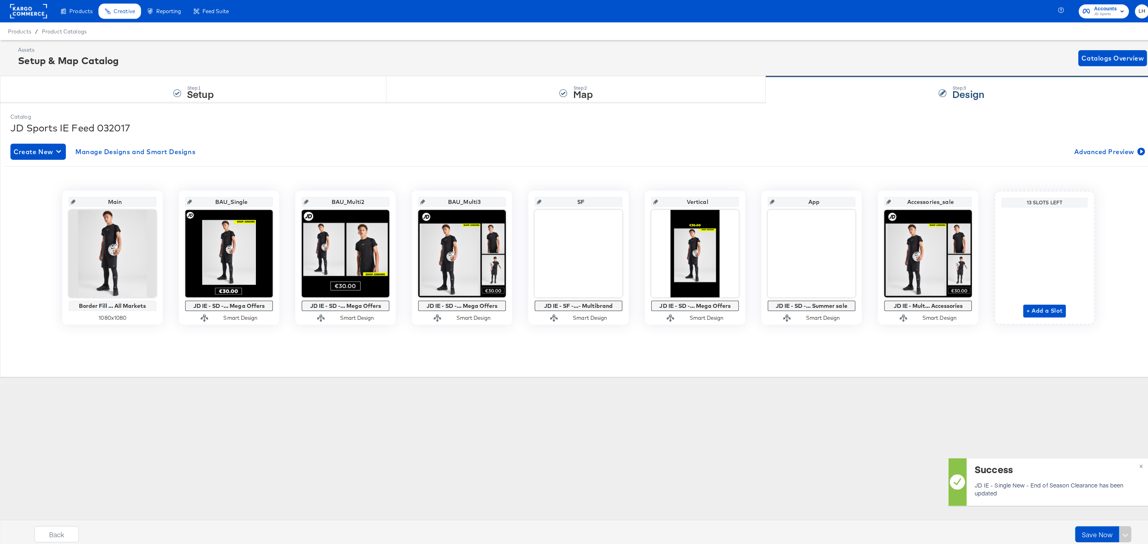
scroll to position [0, 0]
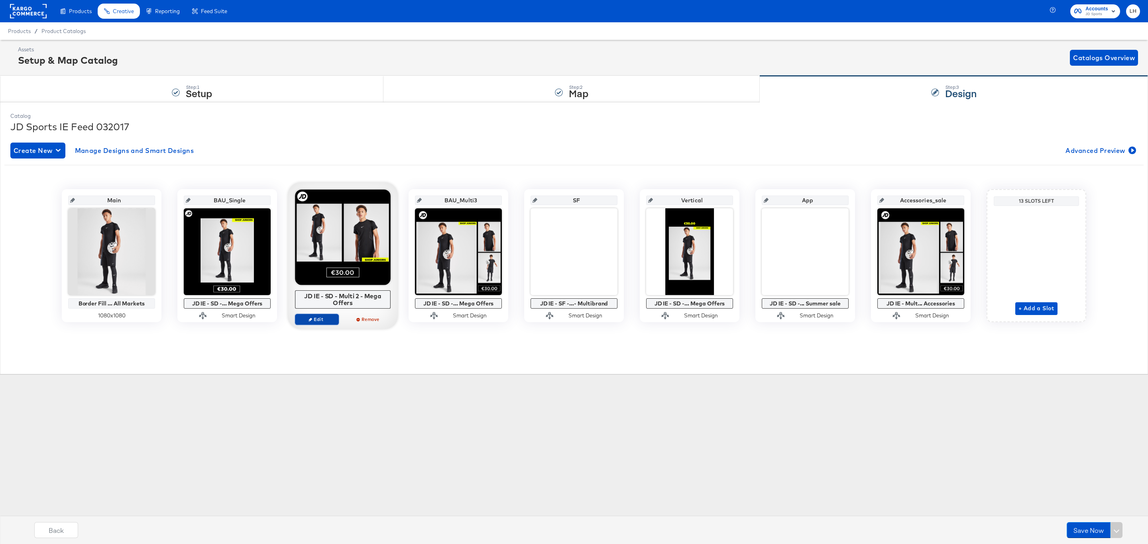
click at [318, 322] on span "Edit" at bounding box center [316, 319] width 37 height 6
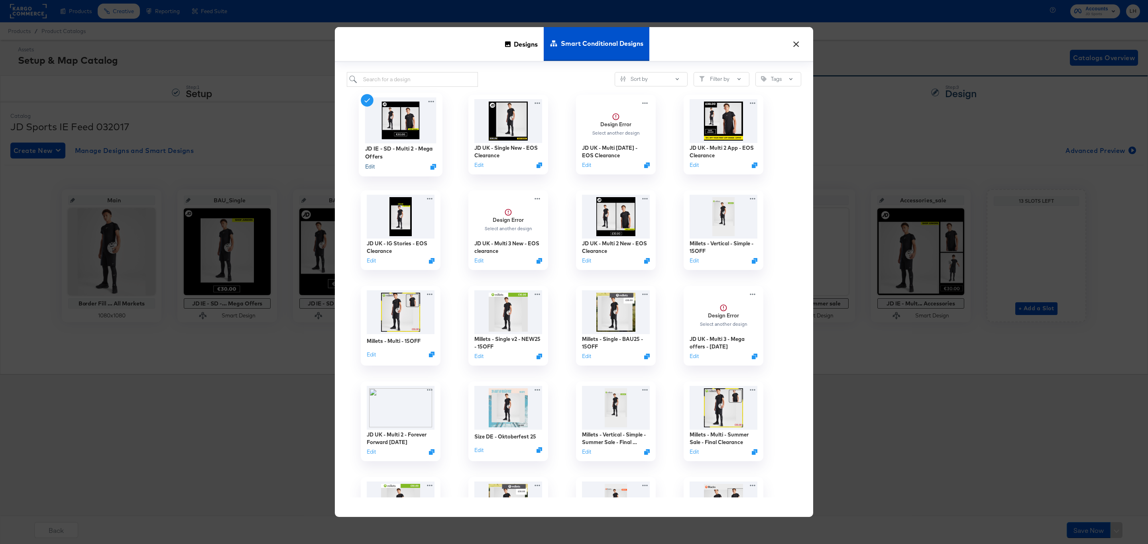
click at [372, 167] on button "Edit" at bounding box center [370, 167] width 10 height 8
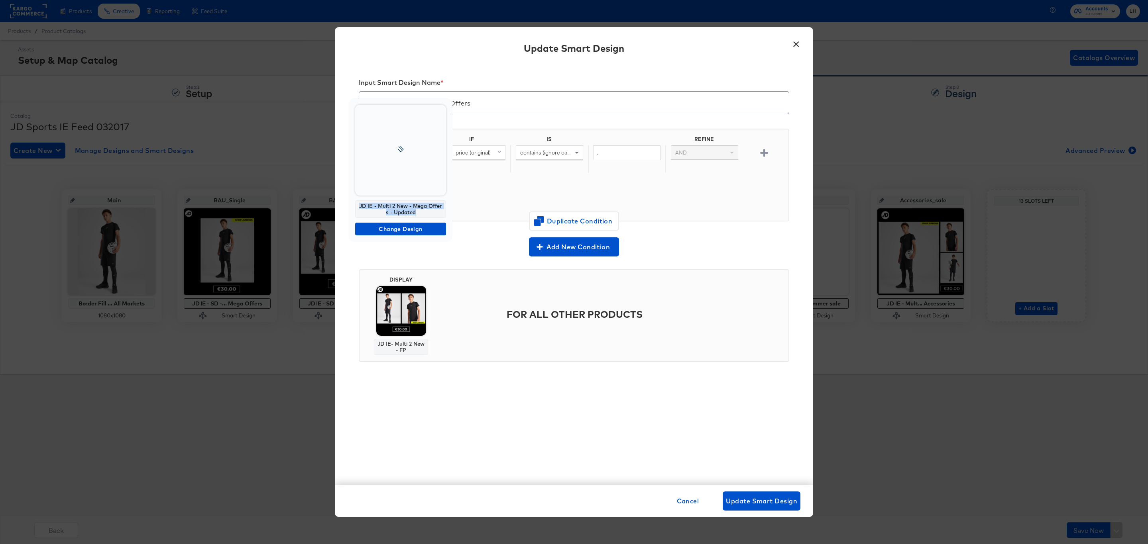
drag, startPoint x: 420, startPoint y: 214, endPoint x: 357, endPoint y: 206, distance: 63.5
click at [357, 206] on div "JD IE - Multi 2 New - Mega Offers - Updated" at bounding box center [400, 209] width 91 height 18
copy div "JD IE - Multi 2 New - Mega Offers - Updated"
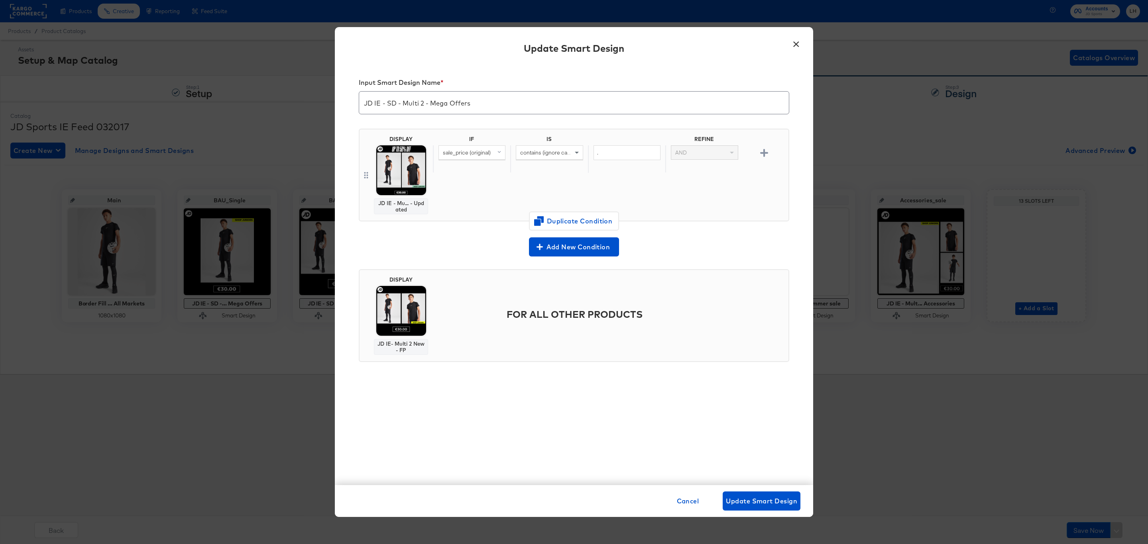
click at [801, 42] on button "×" at bounding box center [796, 42] width 14 height 14
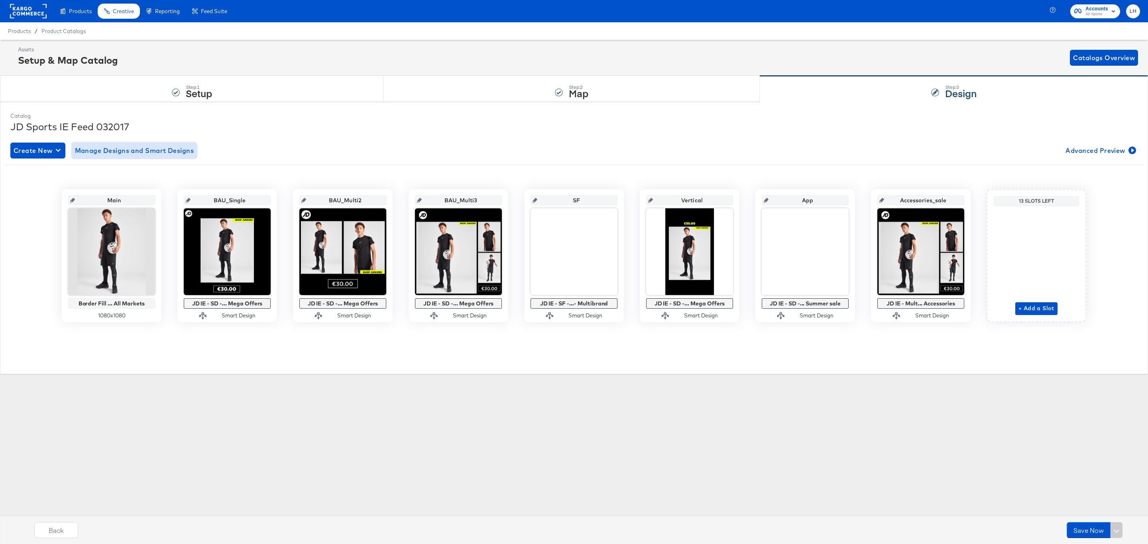
click at [151, 153] on span "Manage Designs and Smart Designs" at bounding box center [134, 150] width 119 height 11
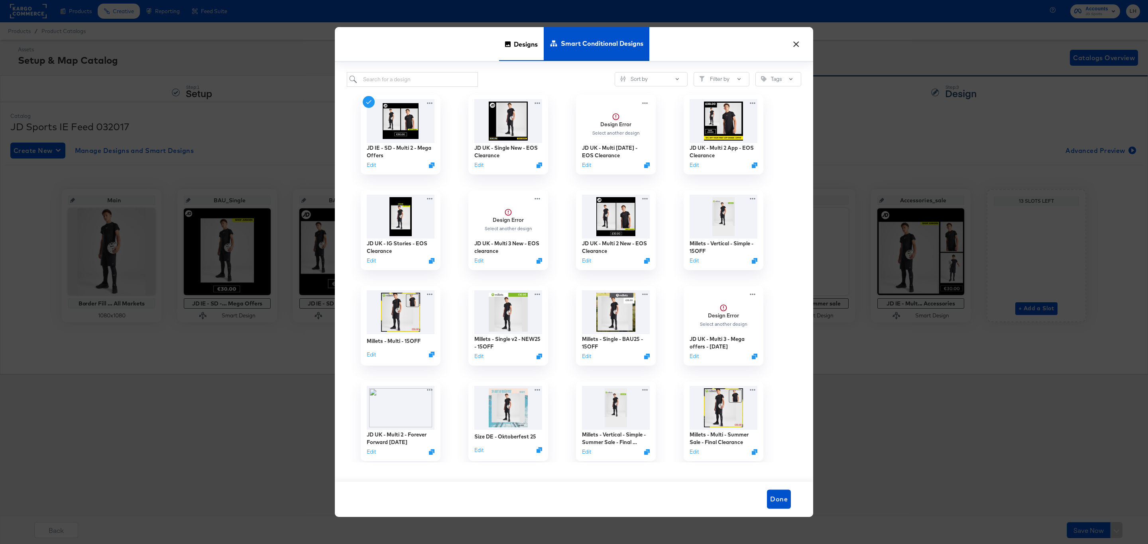
click at [514, 45] on span "Designs" at bounding box center [526, 44] width 24 height 35
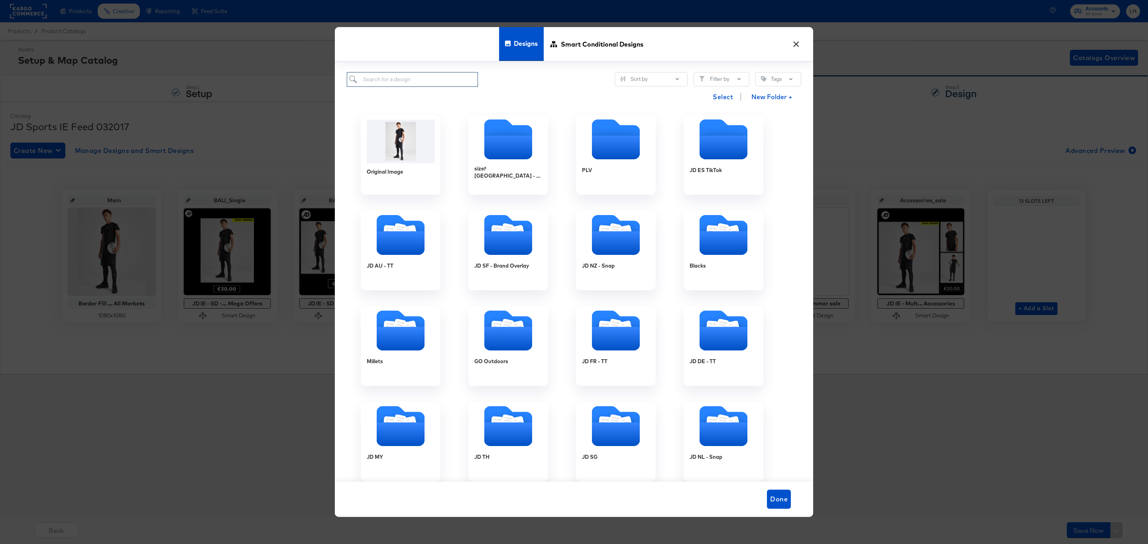
click at [417, 78] on input "search" at bounding box center [412, 79] width 131 height 15
paste input "JD IE - Multi 2 New - Mega Offers - Updated"
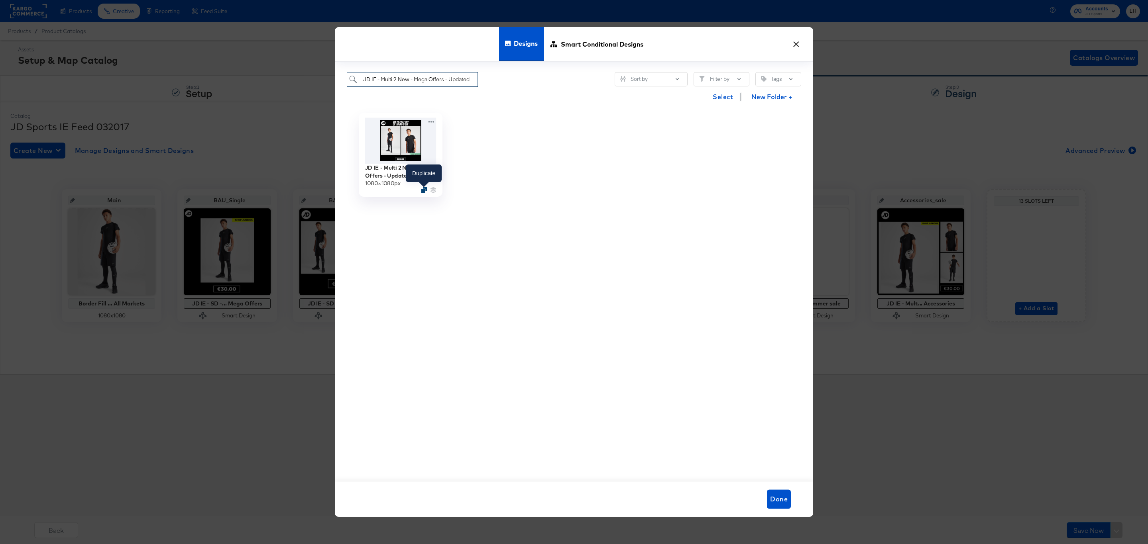
type input "JD IE - Multi 2 New - Mega Offers - Updated"
click at [425, 190] on icon "Duplicate" at bounding box center [424, 190] width 6 height 6
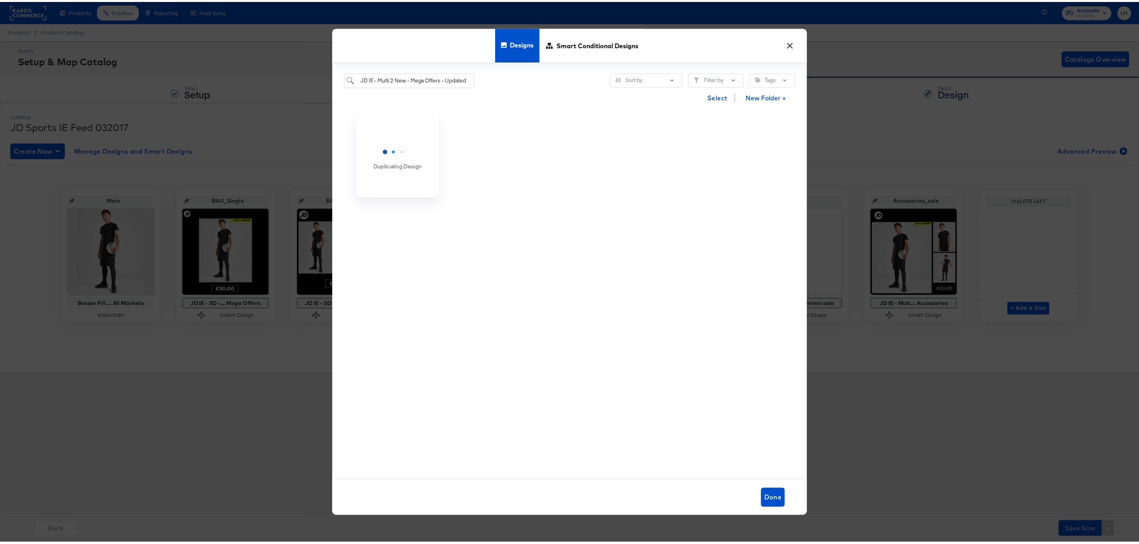
scroll to position [0, 0]
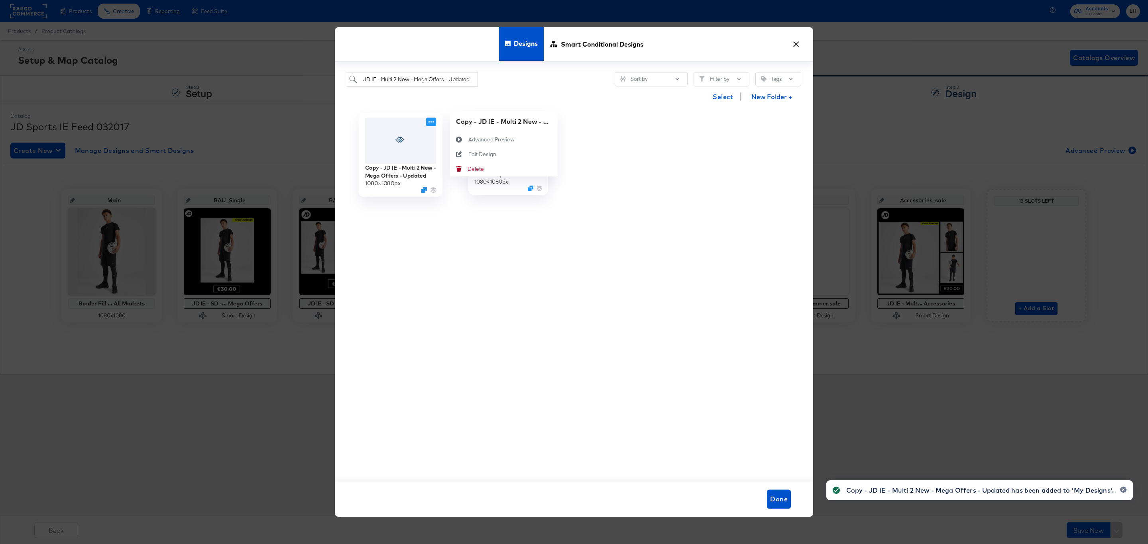
click at [432, 121] on icon at bounding box center [431, 122] width 10 height 8
click at [468, 154] on div "Edit Design Edit Design" at bounding box center [468, 154] width 0 height 0
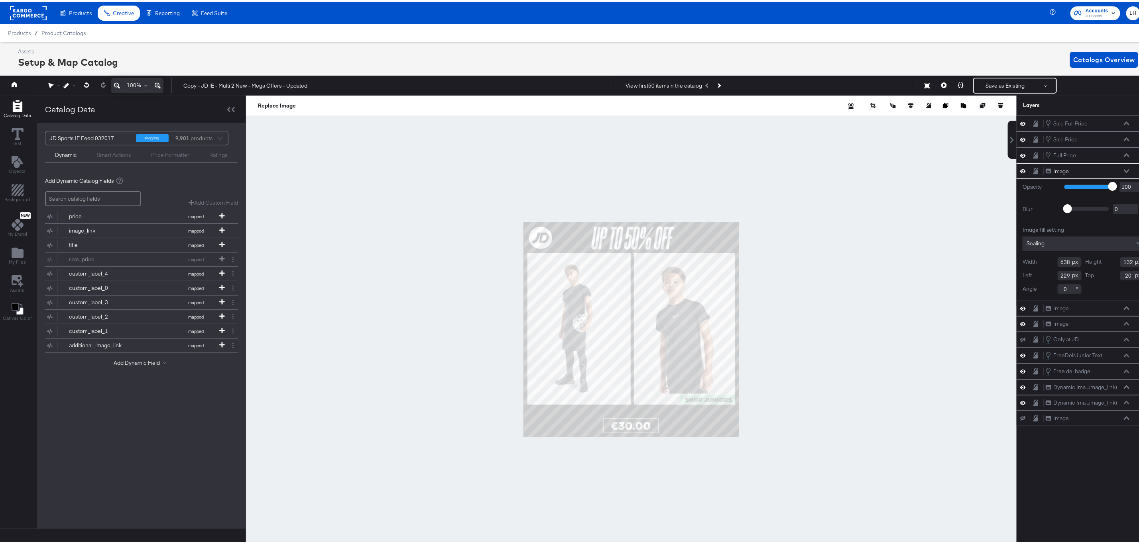
click at [1020, 173] on icon at bounding box center [1023, 169] width 6 height 7
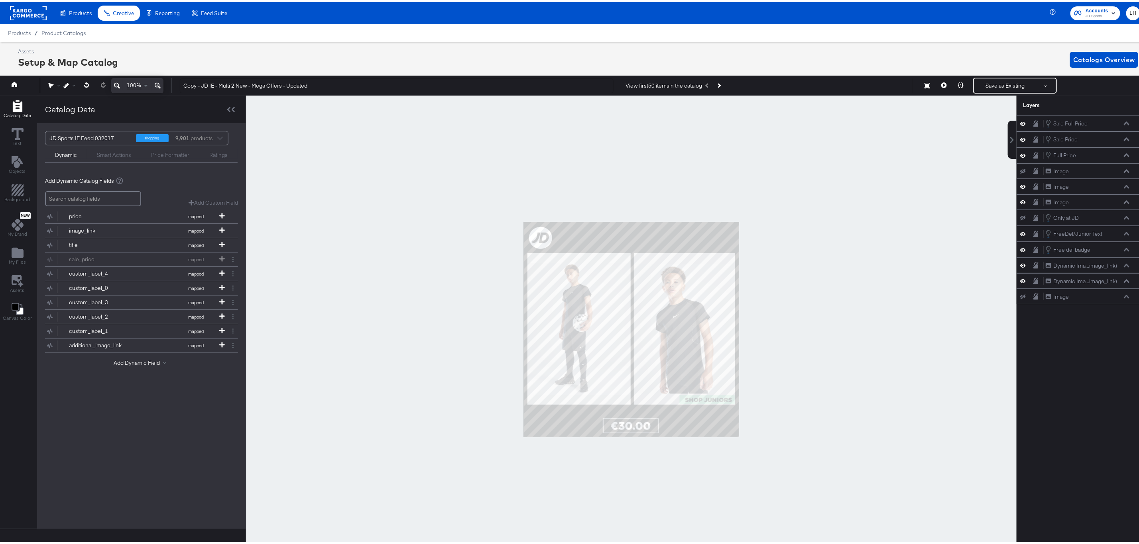
click at [873, 219] on div at bounding box center [631, 328] width 770 height 469
click at [17, 191] on icon "Add Rectangle" at bounding box center [18, 189] width 12 height 12
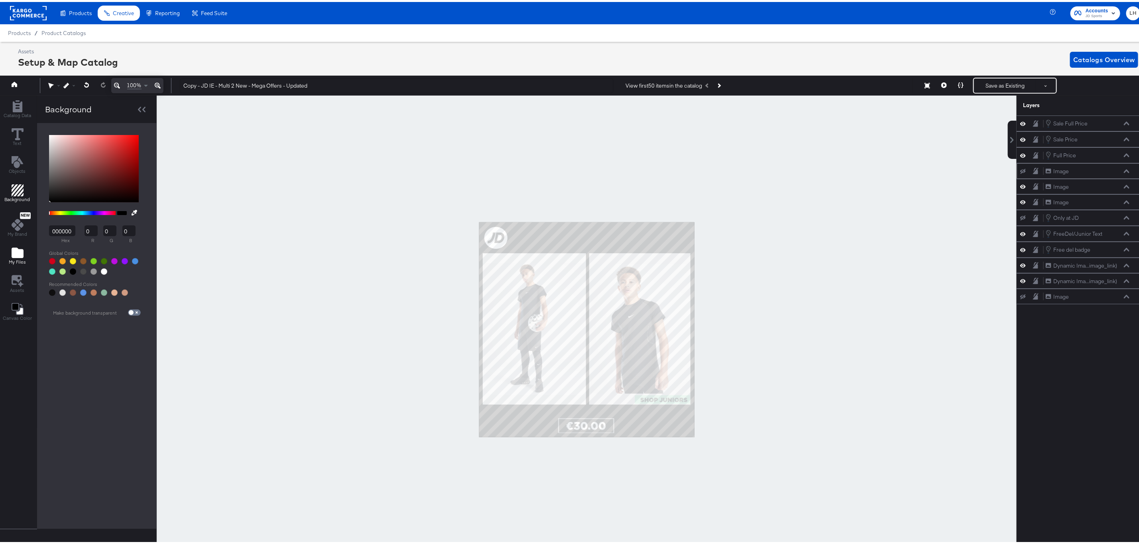
click at [16, 251] on icon "Add Files" at bounding box center [18, 251] width 12 height 10
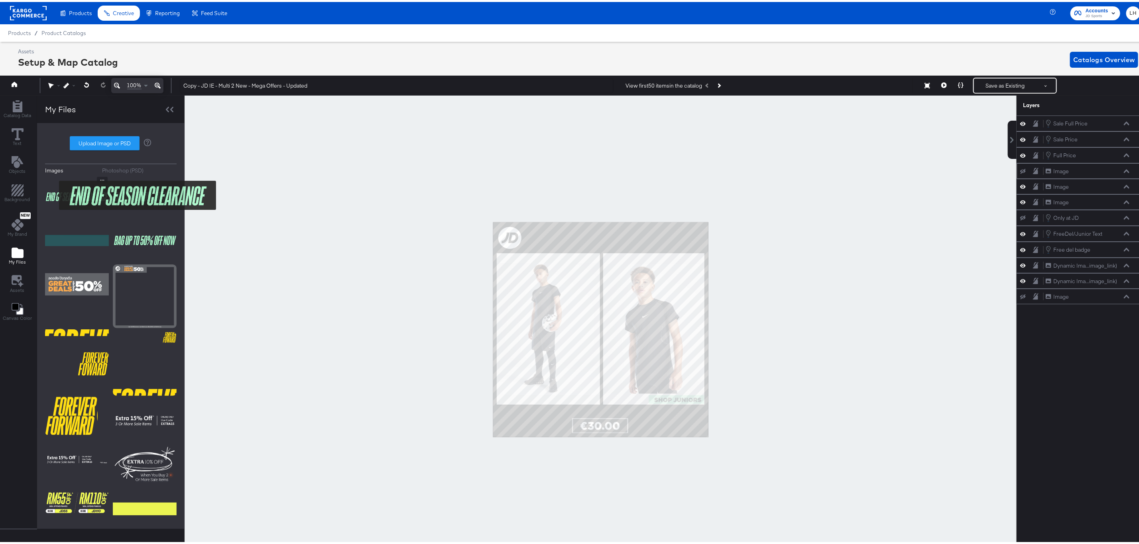
click at [53, 194] on img at bounding box center [77, 195] width 64 height 40
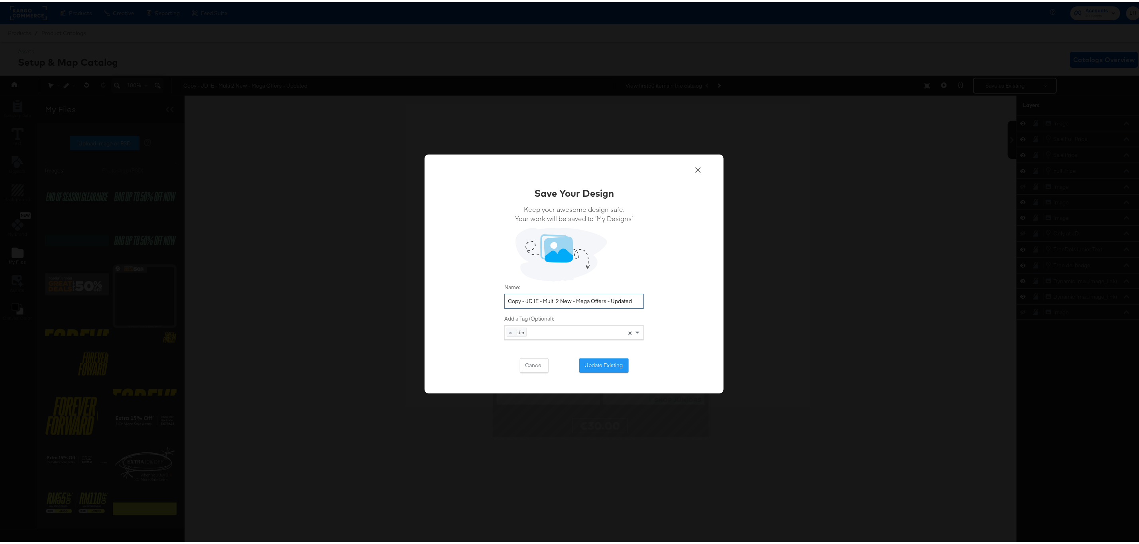
drag, startPoint x: 523, startPoint y: 299, endPoint x: 493, endPoint y: 299, distance: 29.9
click at [493, 299] on div "Save Your Design Keep your awesome design safe. Your work will be saved to ‘My …" at bounding box center [573, 272] width 299 height 239
drag, startPoint x: 616, startPoint y: 303, endPoint x: 555, endPoint y: 302, distance: 61.0
click at [555, 302] on input "JD IE - Multi 2 New - Mega Offers - Updated" at bounding box center [573, 299] width 139 height 15
drag, startPoint x: 623, startPoint y: 295, endPoint x: 473, endPoint y: 289, distance: 150.0
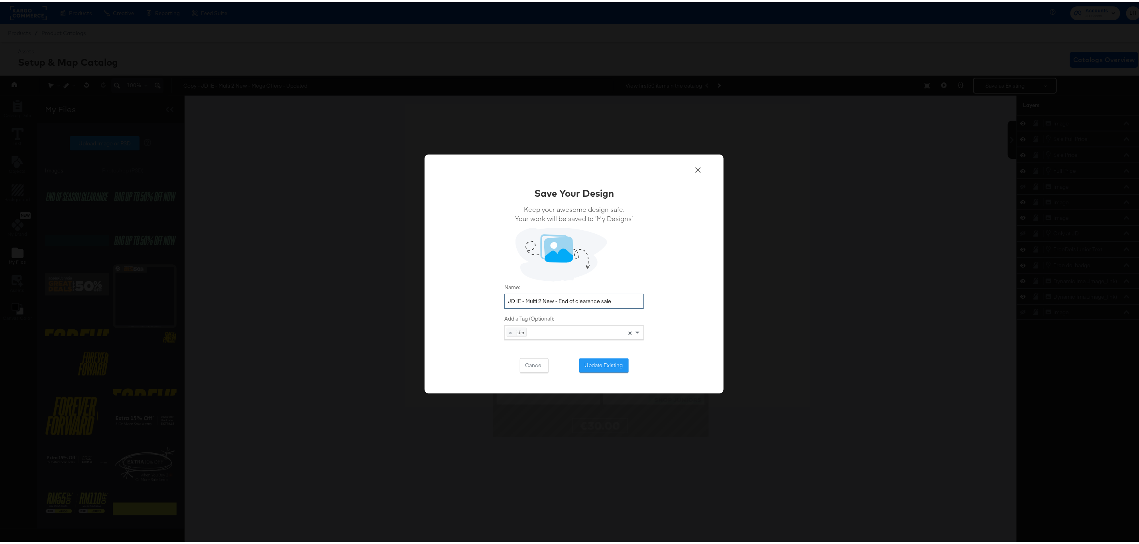
click at [473, 289] on div "Save Your Design Keep your awesome design safe. Your work will be saved to ‘My …" at bounding box center [573, 272] width 299 height 239
type input "JD IE - Multi 2 New - End of clearance sale"
click at [604, 367] on button "Update Existing" at bounding box center [603, 364] width 49 height 14
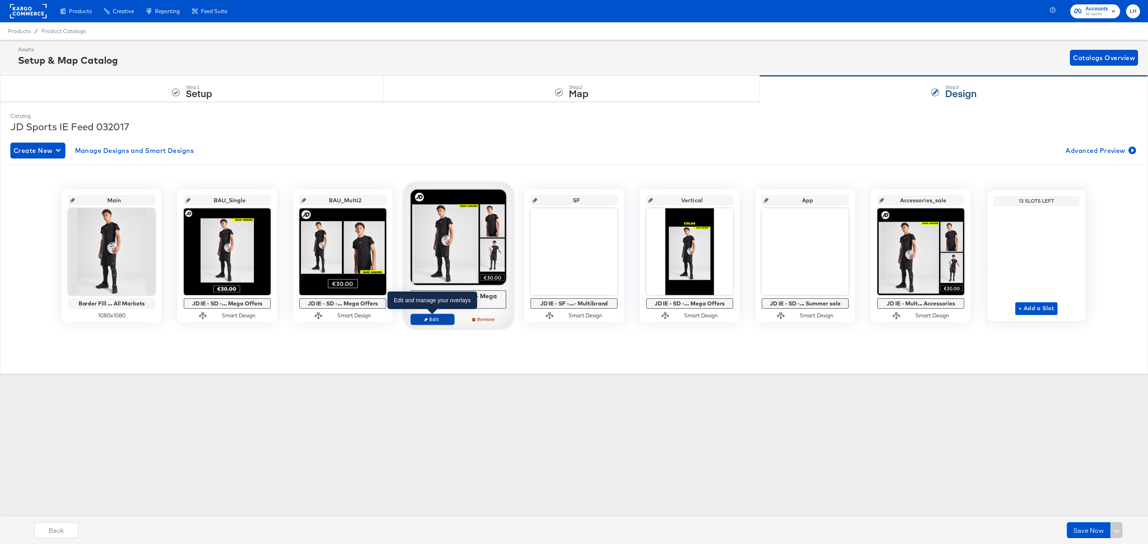
click at [434, 320] on span "Edit" at bounding box center [432, 319] width 37 height 6
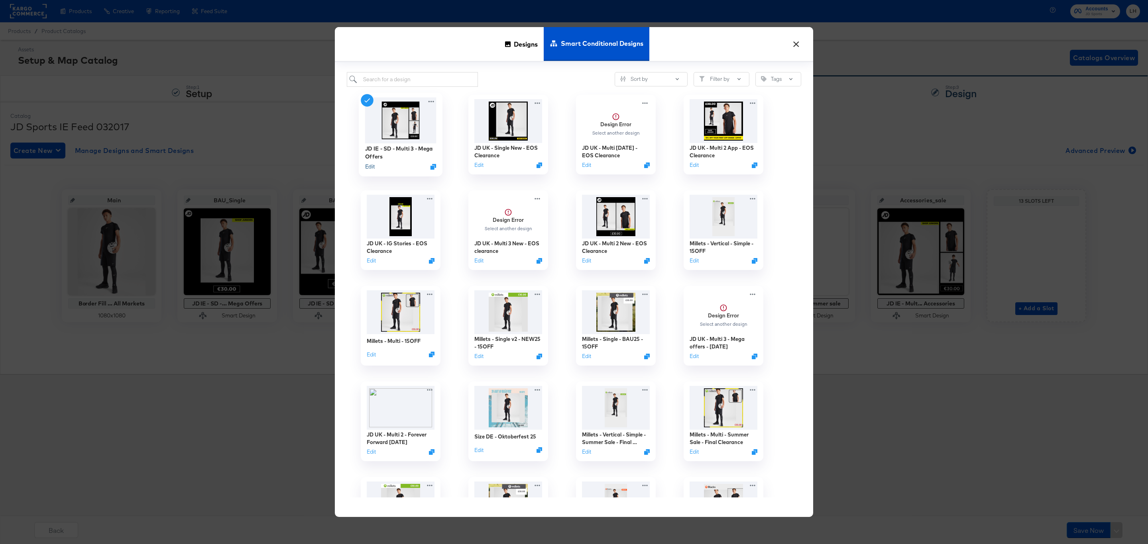
click at [369, 167] on button "Edit" at bounding box center [370, 167] width 10 height 8
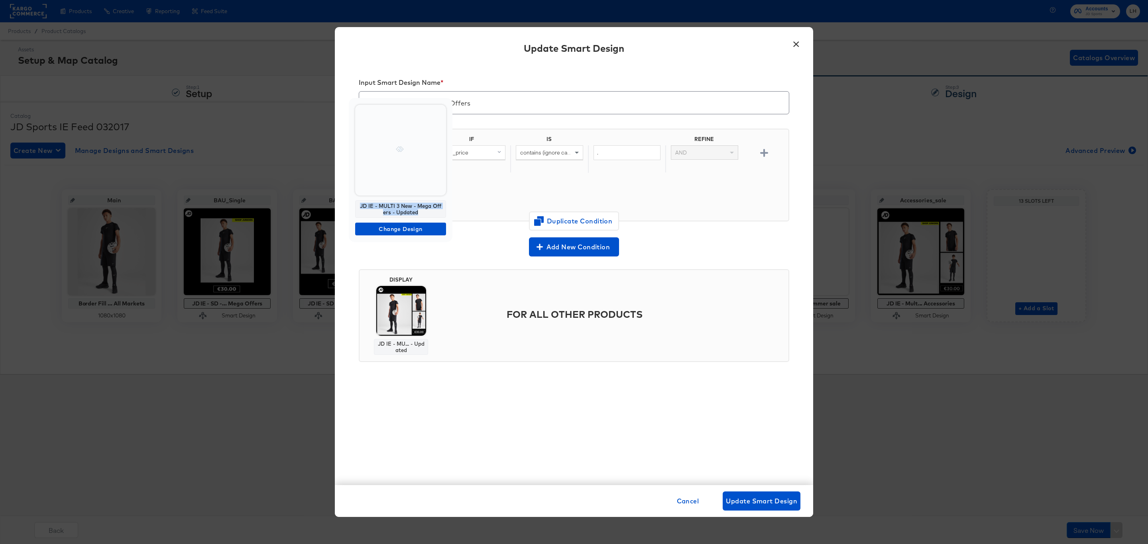
drag, startPoint x: 425, startPoint y: 213, endPoint x: 355, endPoint y: 207, distance: 70.0
click at [355, 207] on div "JD IE - MULTI 3 New - Mega Offers - Updated" at bounding box center [400, 209] width 91 height 18
copy div "JD IE - MULTI 3 New - Mega Offers - Updated"
click at [800, 44] on button "×" at bounding box center [796, 42] width 14 height 14
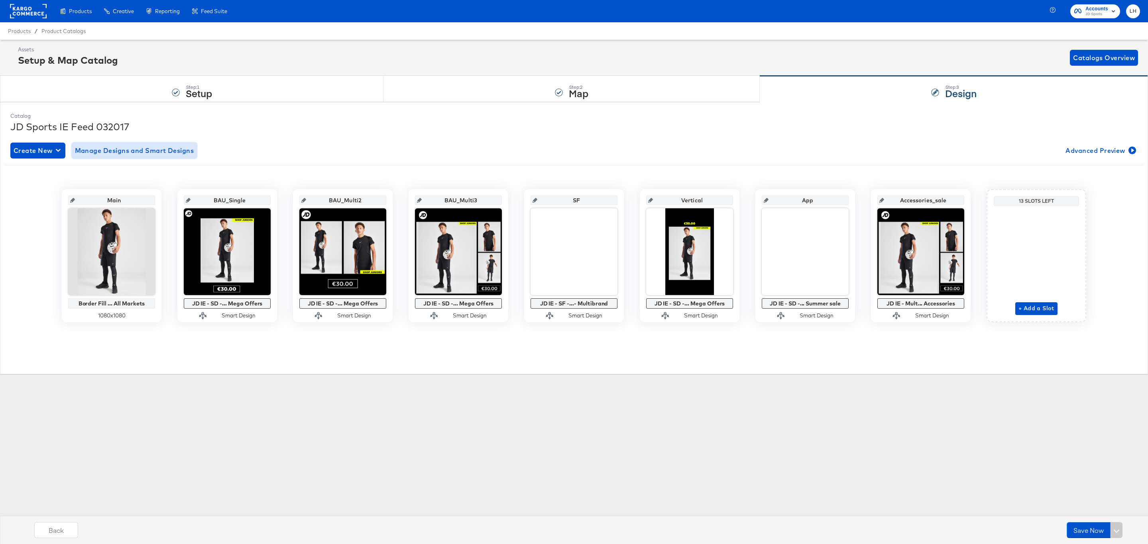
click at [173, 154] on span "Manage Designs and Smart Designs" at bounding box center [134, 150] width 119 height 11
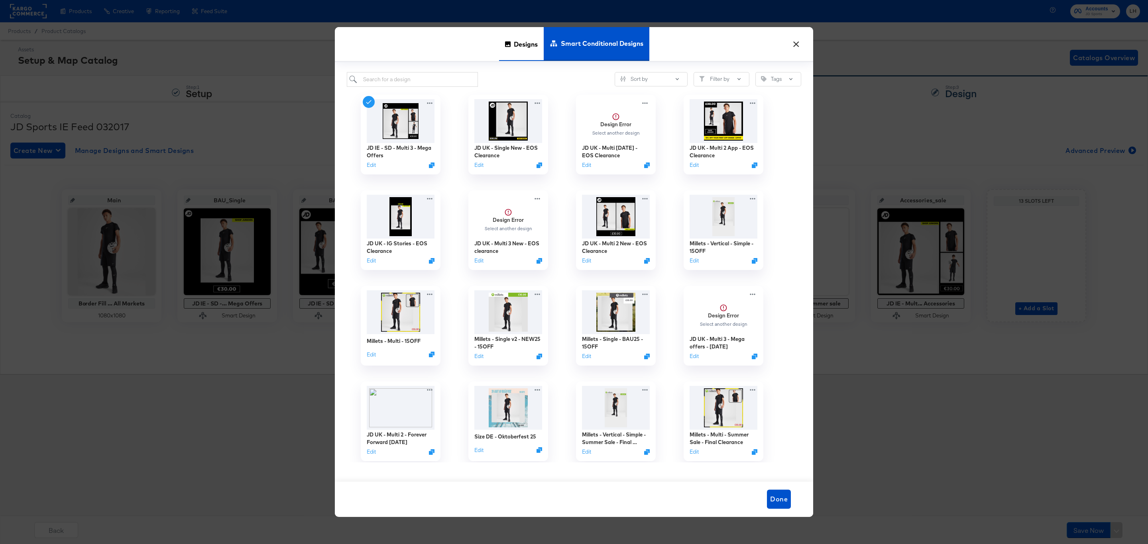
click at [521, 39] on span "Designs" at bounding box center [526, 44] width 24 height 35
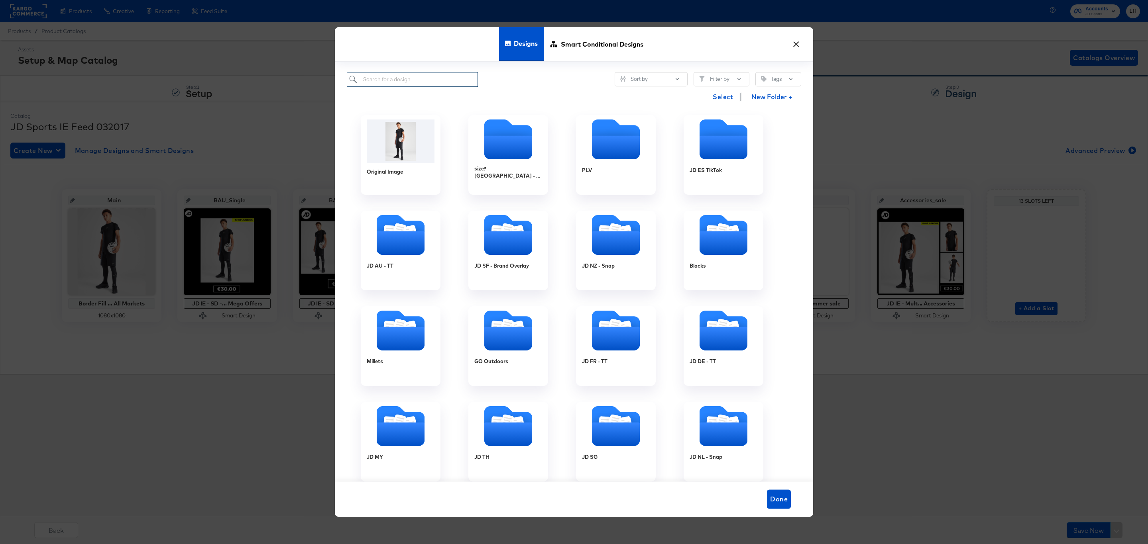
click at [444, 81] on input "search" at bounding box center [412, 79] width 131 height 15
paste input "JD IE - MULTI 3 New - Mega Offers - Updated"
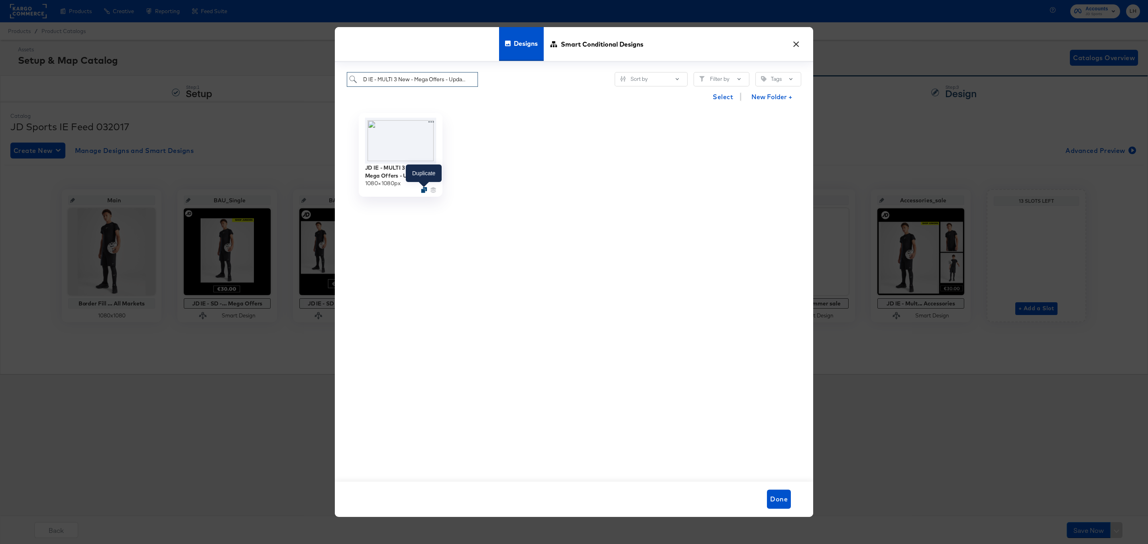
type input "JD IE - MULTI 3 New - Mega Offers - Updated"
click at [422, 192] on icon "Duplicate" at bounding box center [424, 190] width 6 height 6
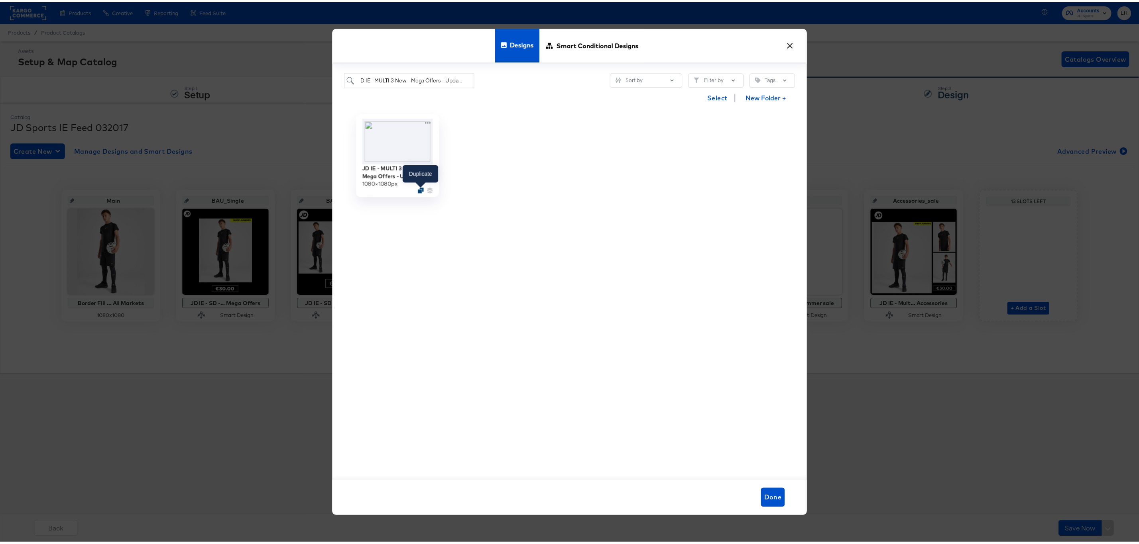
scroll to position [0, 0]
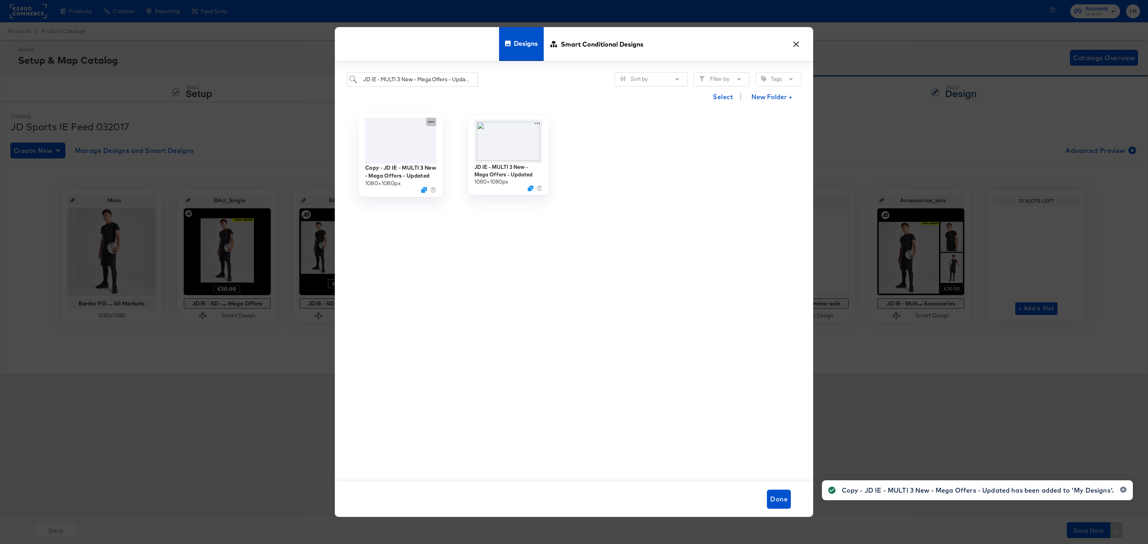
click at [430, 120] on icon at bounding box center [431, 122] width 10 height 8
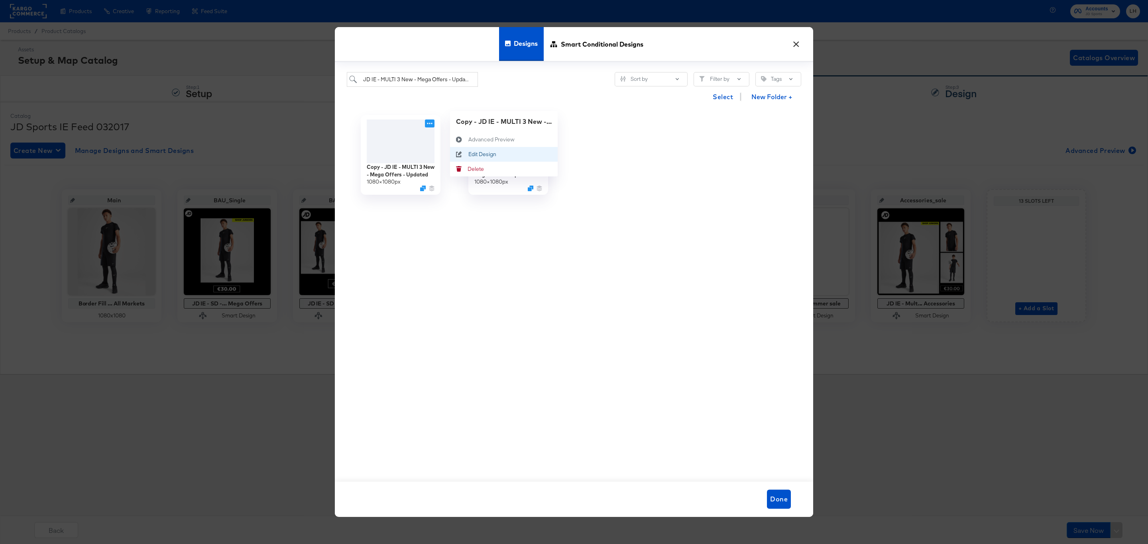
click at [465, 157] on icon at bounding box center [459, 154] width 18 height 6
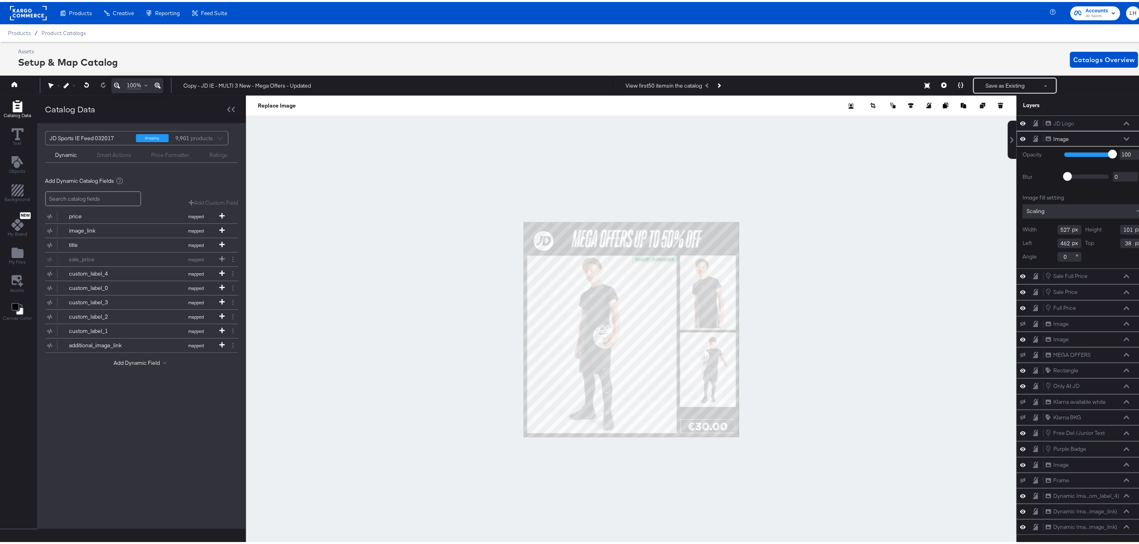
scroll to position [0, 2]
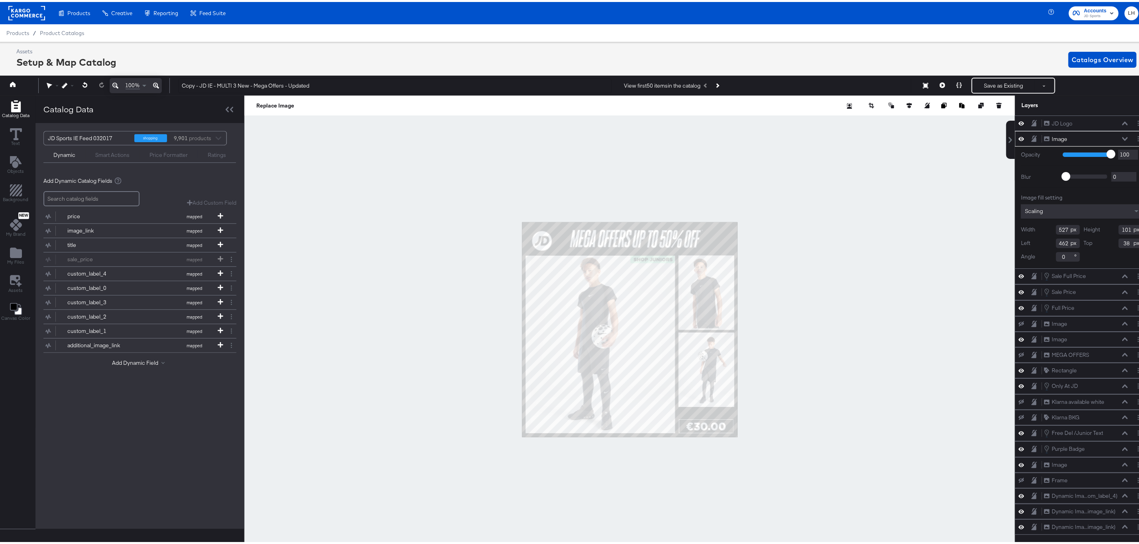
click at [1018, 139] on icon at bounding box center [1021, 137] width 6 height 4
click at [86, 82] on icon at bounding box center [84, 83] width 5 height 6
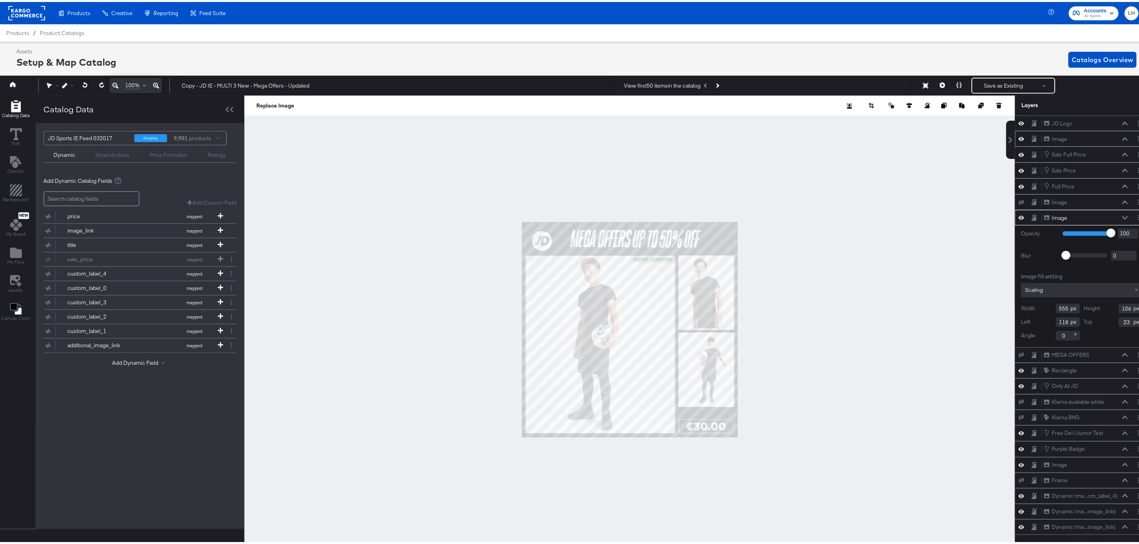
click at [1018, 219] on icon at bounding box center [1021, 215] width 6 height 7
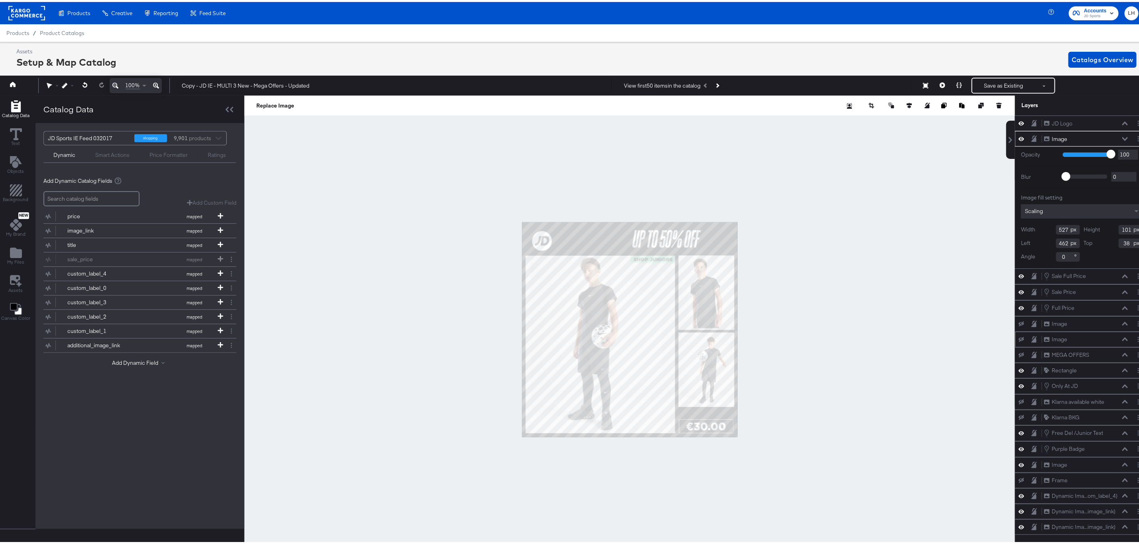
click at [1018, 136] on icon at bounding box center [1021, 136] width 6 height 7
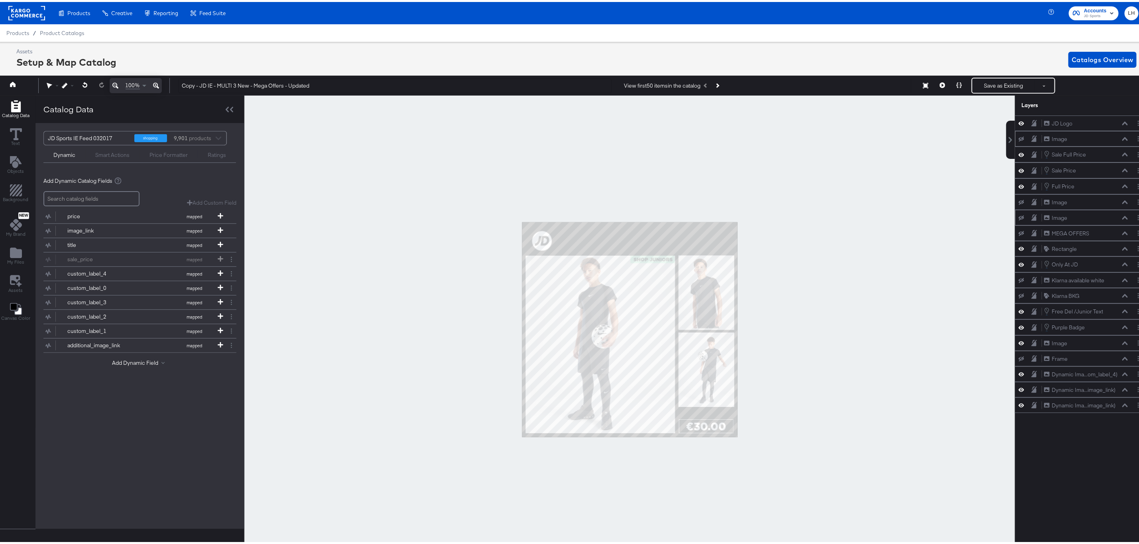
click at [864, 191] on div at bounding box center [629, 328] width 770 height 469
click at [17, 263] on span "My Files" at bounding box center [15, 260] width 17 height 6
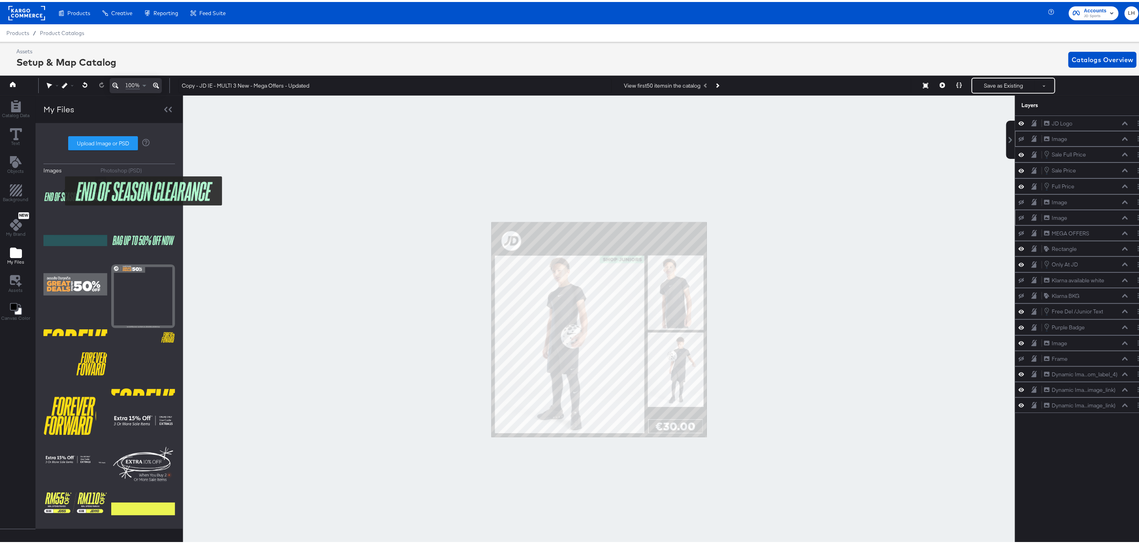
click at [60, 188] on img at bounding box center [75, 195] width 64 height 40
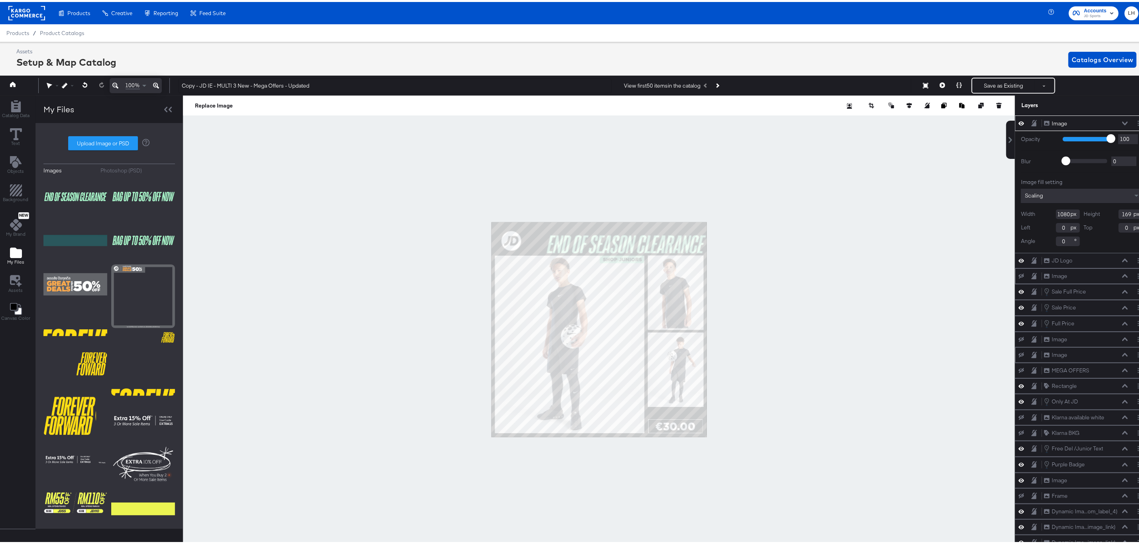
type input "814"
type input "105"
type input "266"
type input "56"
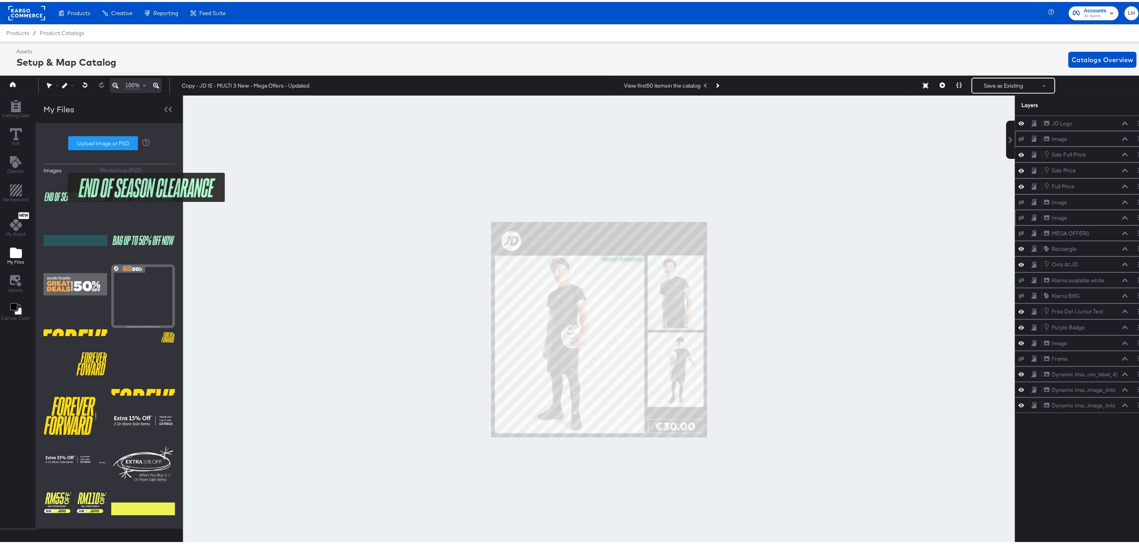
click at [64, 188] on img at bounding box center [75, 195] width 64 height 40
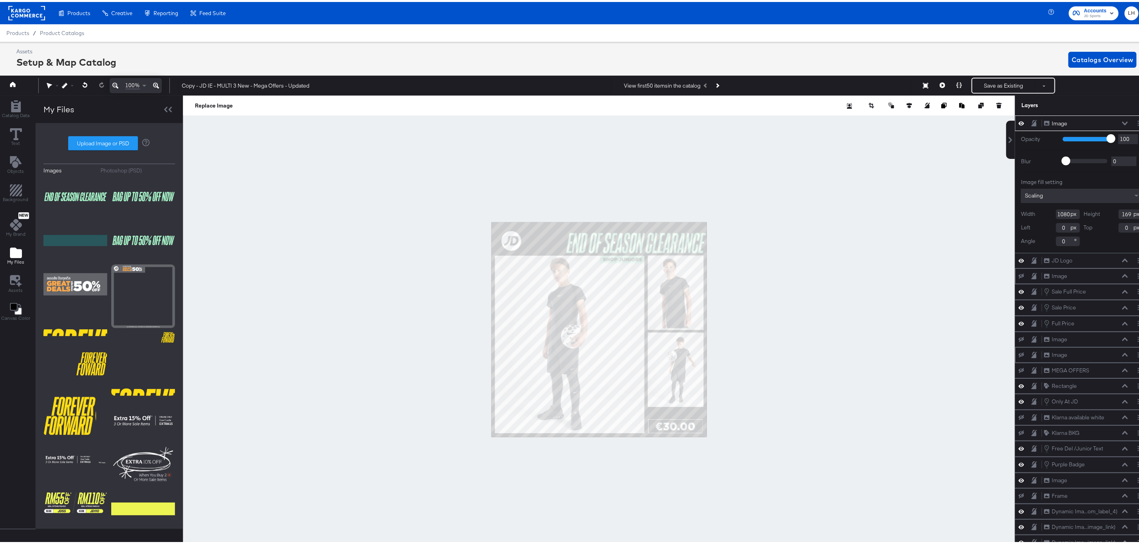
type input "715"
type input "118"
type input "365"
type input "43"
type input "680"
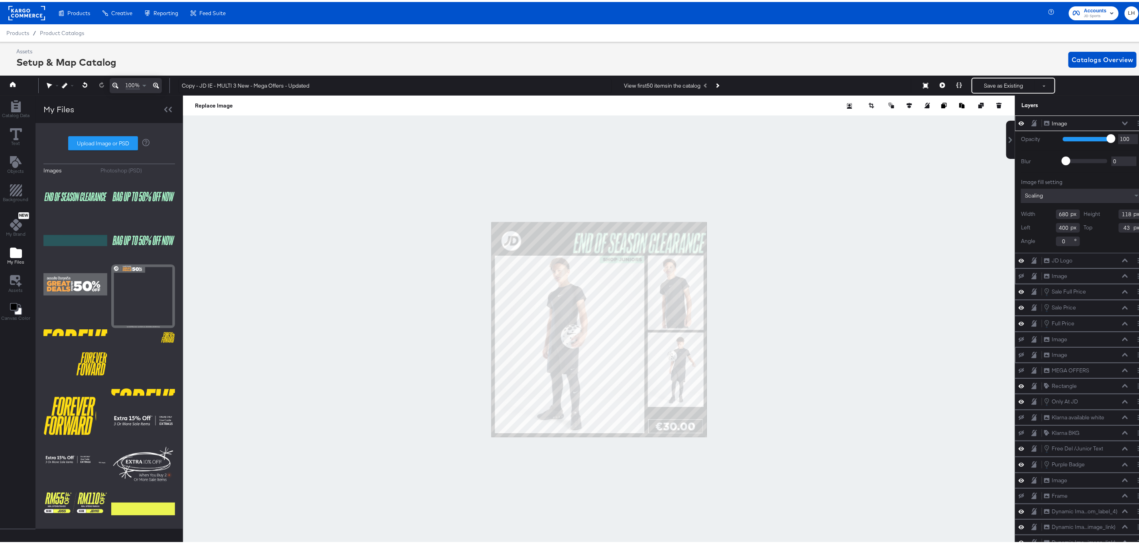
type input "316"
type input "26"
type input "250"
click at [881, 208] on div at bounding box center [599, 328] width 832 height 469
type input "236"
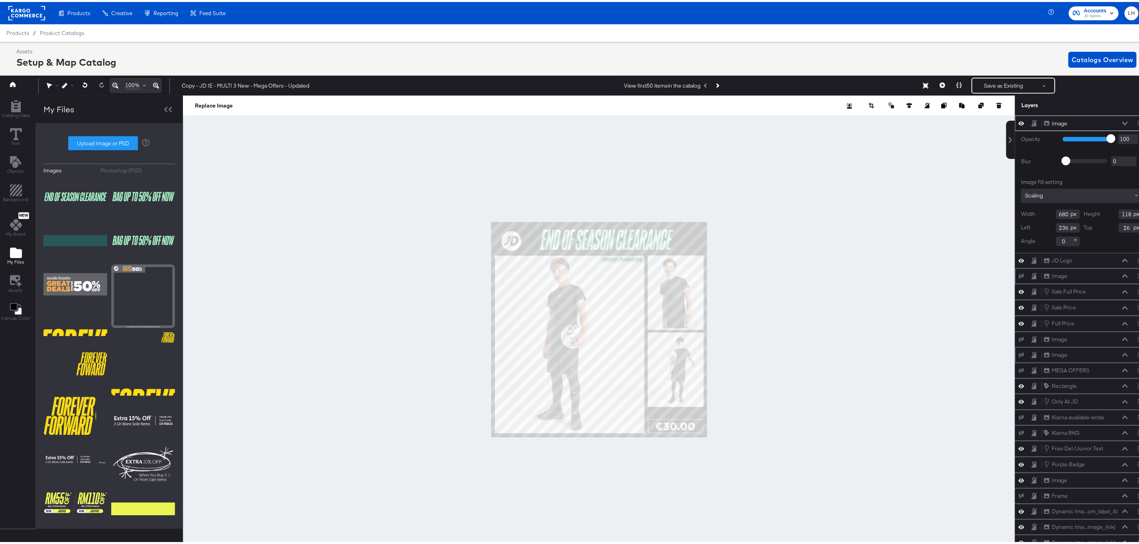
click at [839, 212] on div at bounding box center [599, 328] width 832 height 469
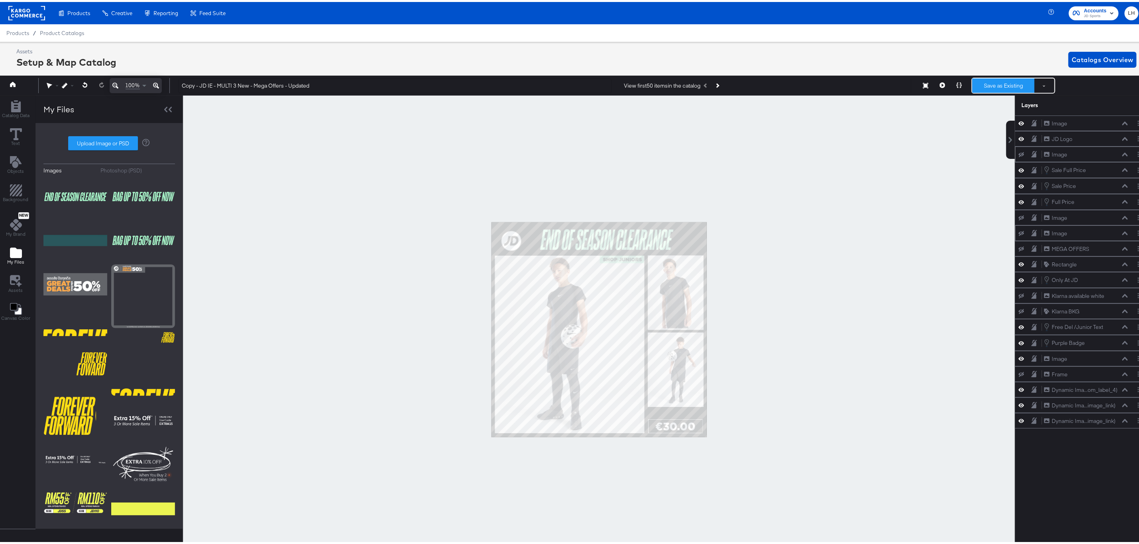
click at [995, 80] on button "Save as Existing" at bounding box center [1003, 84] width 62 height 14
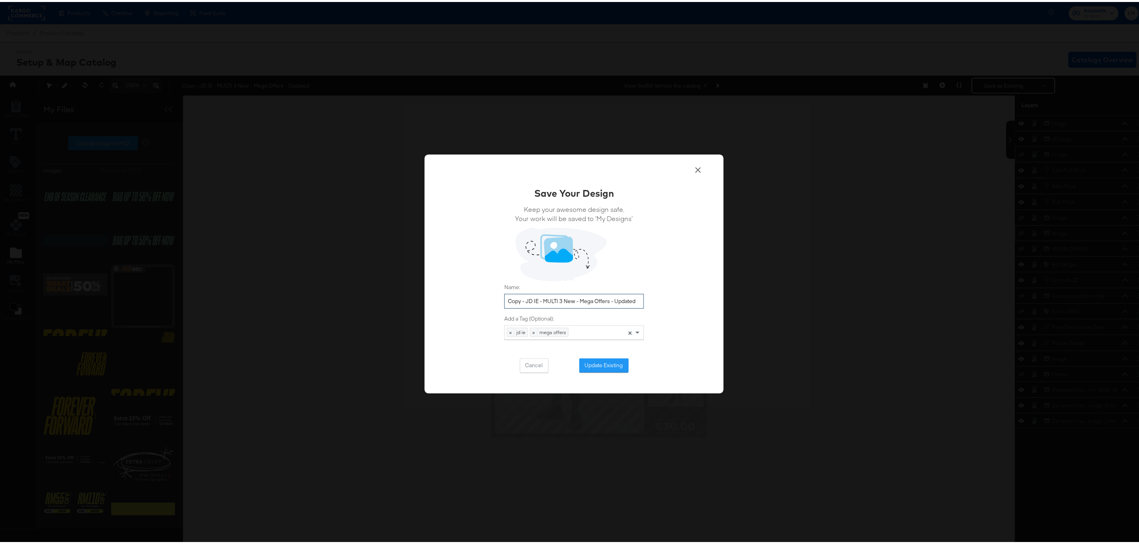
drag, startPoint x: 520, startPoint y: 297, endPoint x: 495, endPoint y: 298, distance: 25.5
click at [495, 298] on div "Save Your Design Keep your awesome design safe. Your work will be saved to ‘My …" at bounding box center [573, 272] width 299 height 239
drag, startPoint x: 622, startPoint y: 298, endPoint x: 559, endPoint y: 298, distance: 63.0
click at [559, 298] on input "JD IE - MULTI 3 New - Mega Offers - Updated" at bounding box center [573, 299] width 139 height 15
drag, startPoint x: 616, startPoint y: 298, endPoint x: 501, endPoint y: 299, distance: 114.8
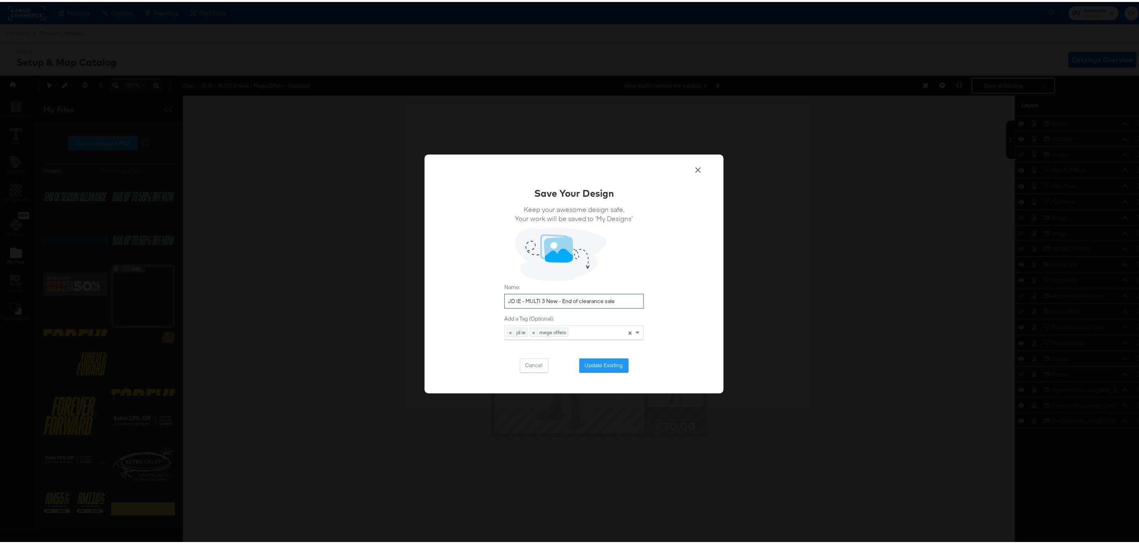
click at [504, 299] on input "JD IE - MULTI 3 New - End of clearance sale" at bounding box center [573, 299] width 139 height 15
type input "JD IE - MULTI 3 New - End of clearance sale"
click at [604, 360] on button "Update Existing" at bounding box center [603, 364] width 49 height 14
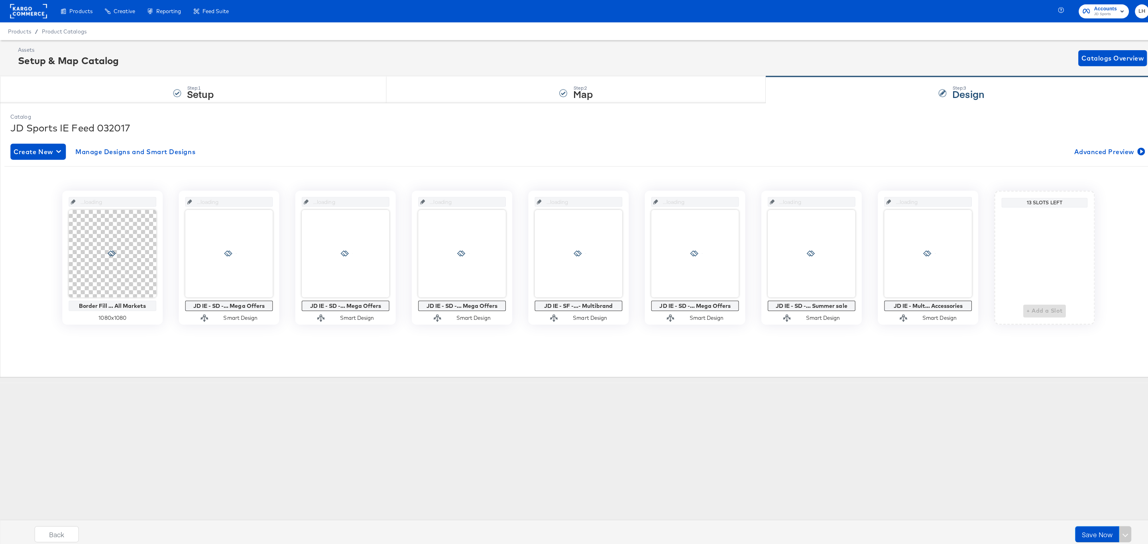
scroll to position [0, 0]
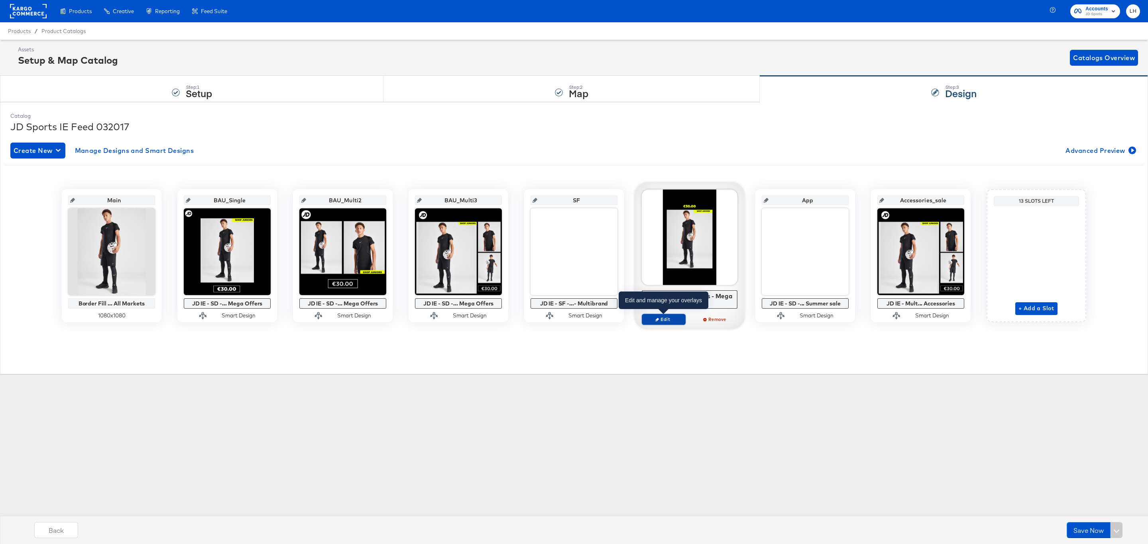
click at [673, 322] on span "Edit" at bounding box center [663, 319] width 37 height 6
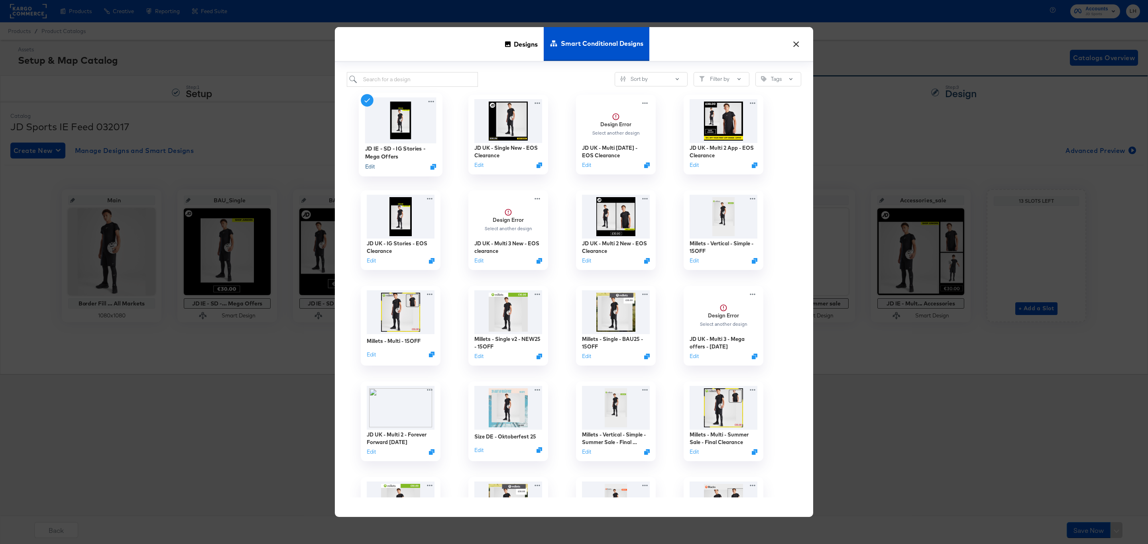
click at [373, 166] on button "Edit" at bounding box center [370, 167] width 10 height 8
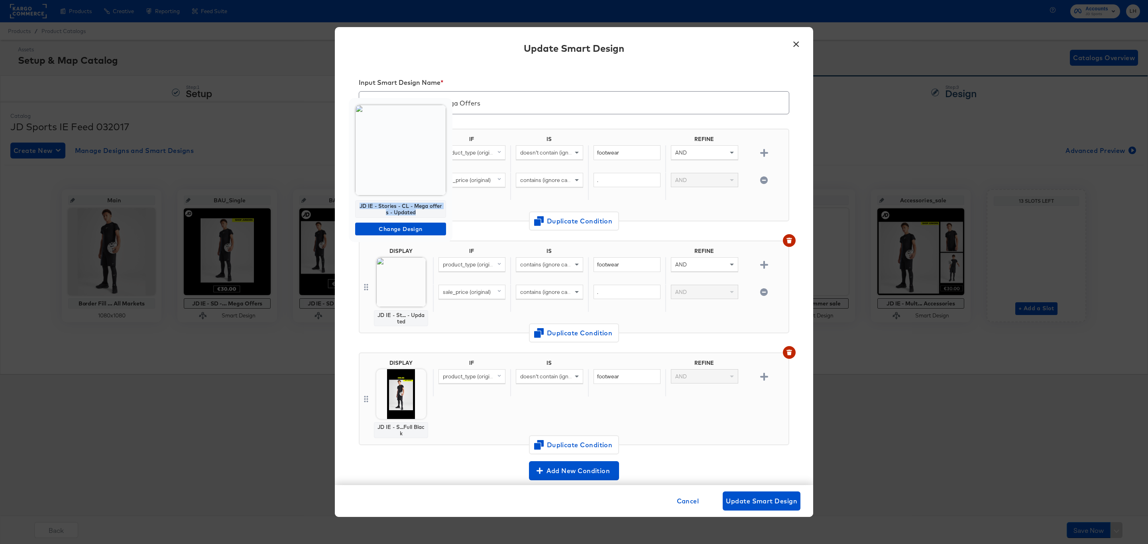
drag, startPoint x: 420, startPoint y: 210, endPoint x: 353, endPoint y: 204, distance: 67.2
click at [353, 204] on div "JD IE - Stories - CL - Mega offers - Updated Change Design" at bounding box center [401, 170] width 104 height 144
copy div "JD IE - Stories - CL - Mega offers - Updated"
click at [794, 47] on button "×" at bounding box center [796, 42] width 14 height 14
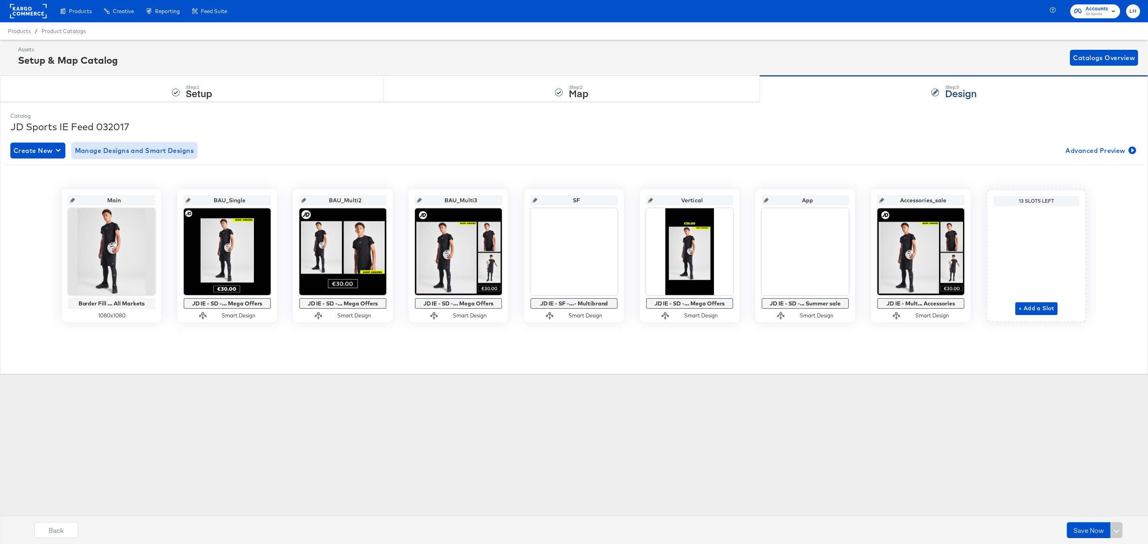
click at [148, 145] on button "Manage Designs and Smart Designs" at bounding box center [135, 151] width 126 height 16
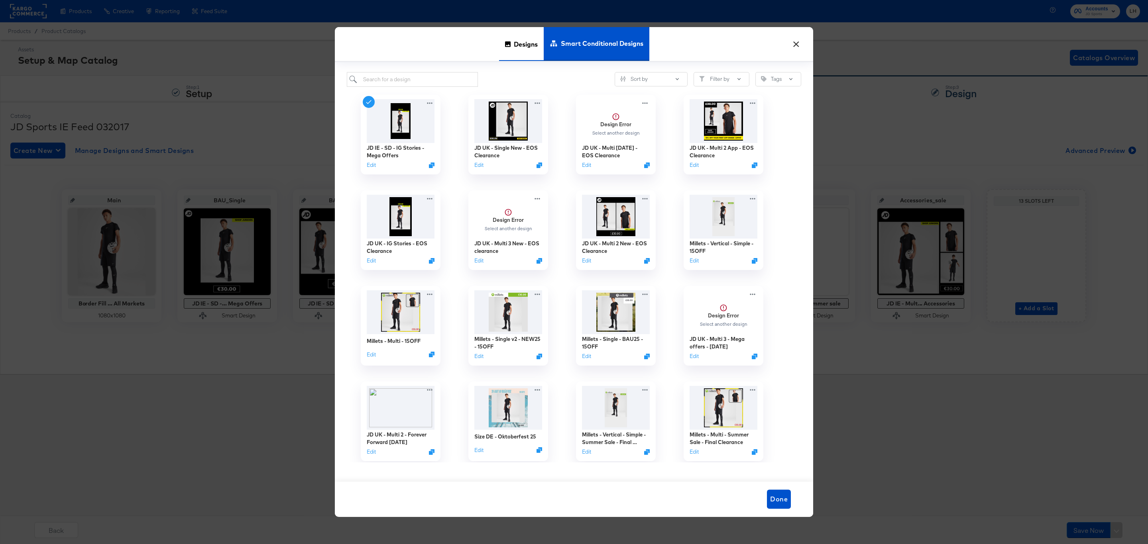
click at [508, 45] on icon at bounding box center [508, 44] width 6 height 6
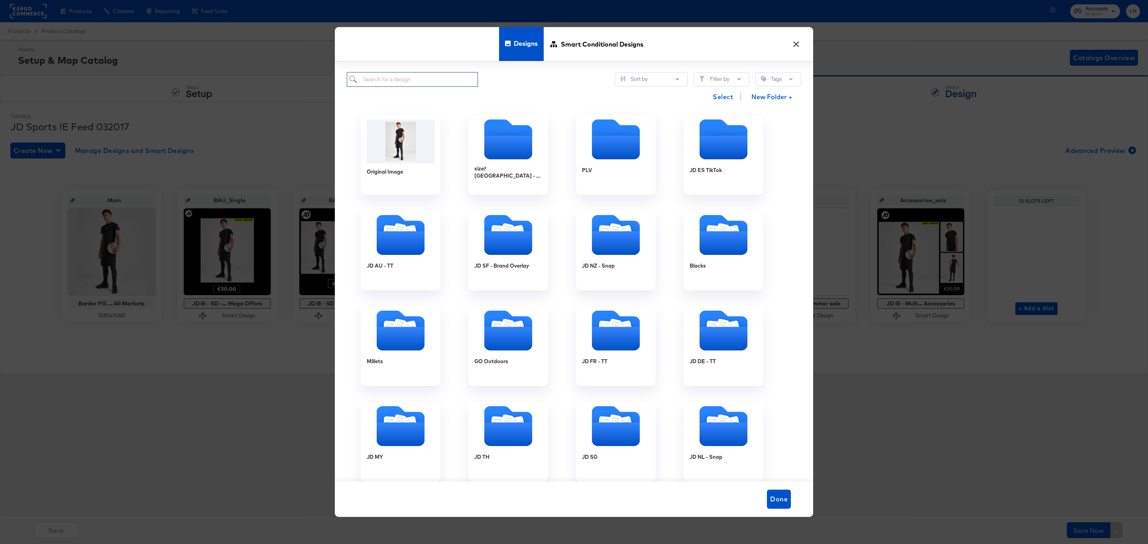
click at [382, 81] on input "search" at bounding box center [412, 79] width 131 height 15
paste input "JD IE - Stories - CL - Mega offers - Updated"
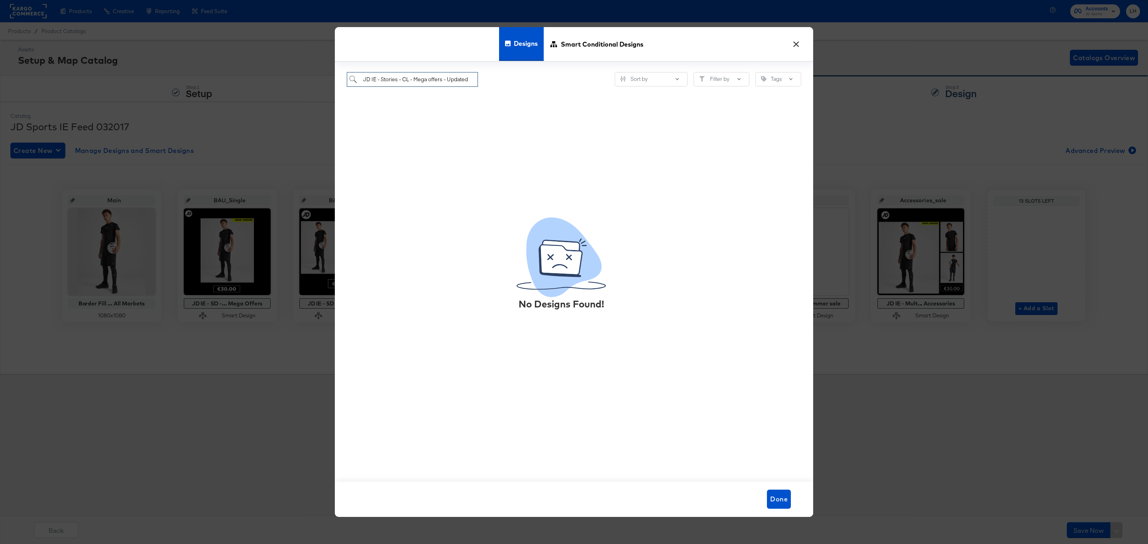
click at [435, 82] on input "JD IE - Stories - CL - Mega offers - Updated" at bounding box center [412, 79] width 131 height 15
drag, startPoint x: 416, startPoint y: 79, endPoint x: 471, endPoint y: 78, distance: 55.0
click at [471, 78] on input "JD IE - Stories - CL - Mega offers - Updated" at bounding box center [412, 79] width 131 height 15
click at [418, 77] on input "JD IE - Stories - CL - Mega offers - Updated" at bounding box center [412, 79] width 131 height 15
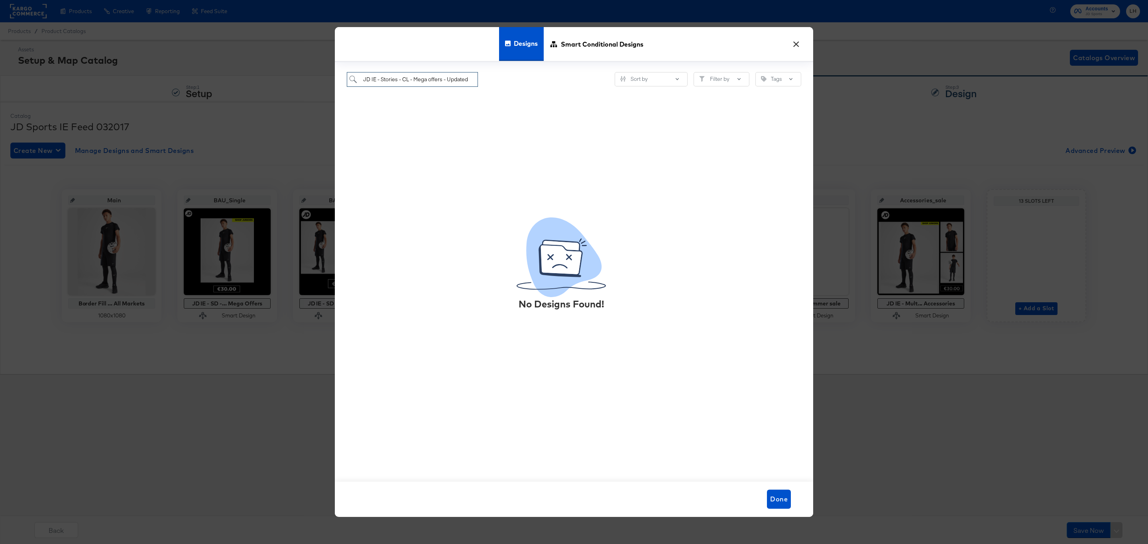
drag, startPoint x: 402, startPoint y: 78, endPoint x: 481, endPoint y: 79, distance: 79.3
click at [481, 79] on div "JD IE - Stories - CL - Mega offers - Updated Sort by Filter by Tags" at bounding box center [574, 79] width 454 height 15
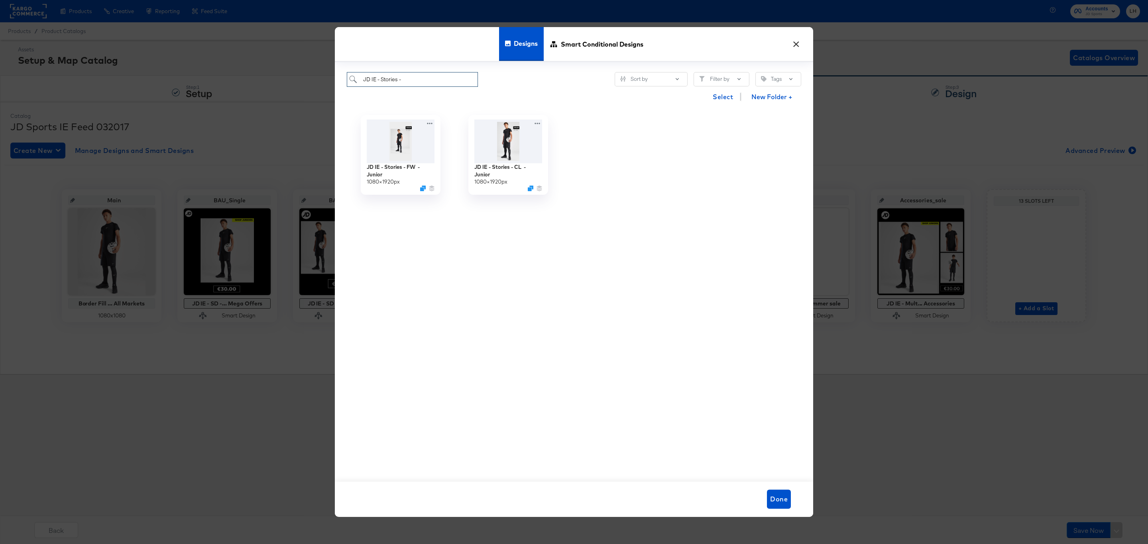
drag, startPoint x: 416, startPoint y: 77, endPoint x: 385, endPoint y: 78, distance: 31.5
click at [385, 78] on input "JD IE - Stories -" at bounding box center [412, 79] width 131 height 15
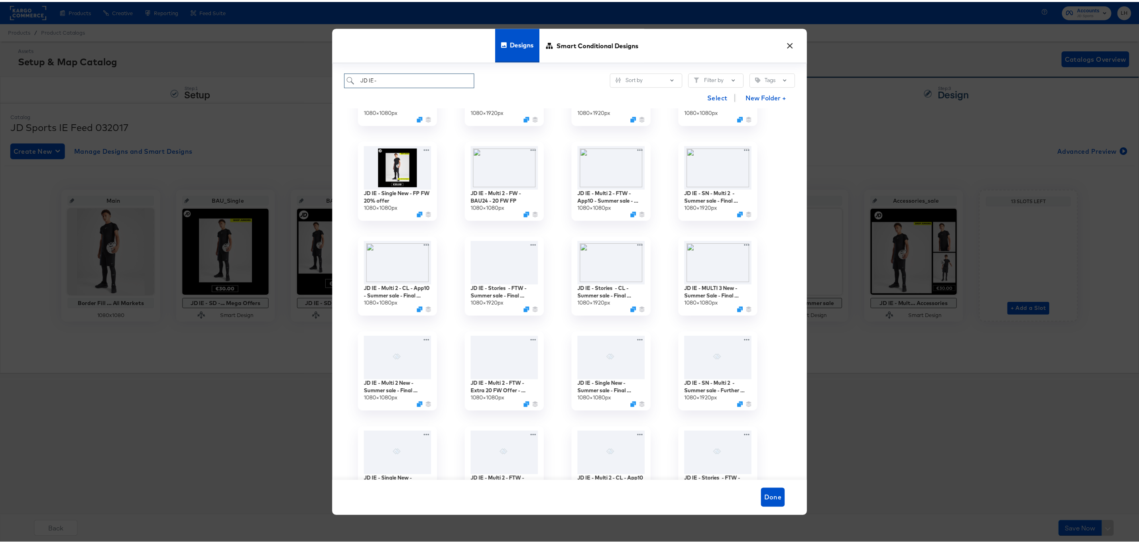
scroll to position [207, 0]
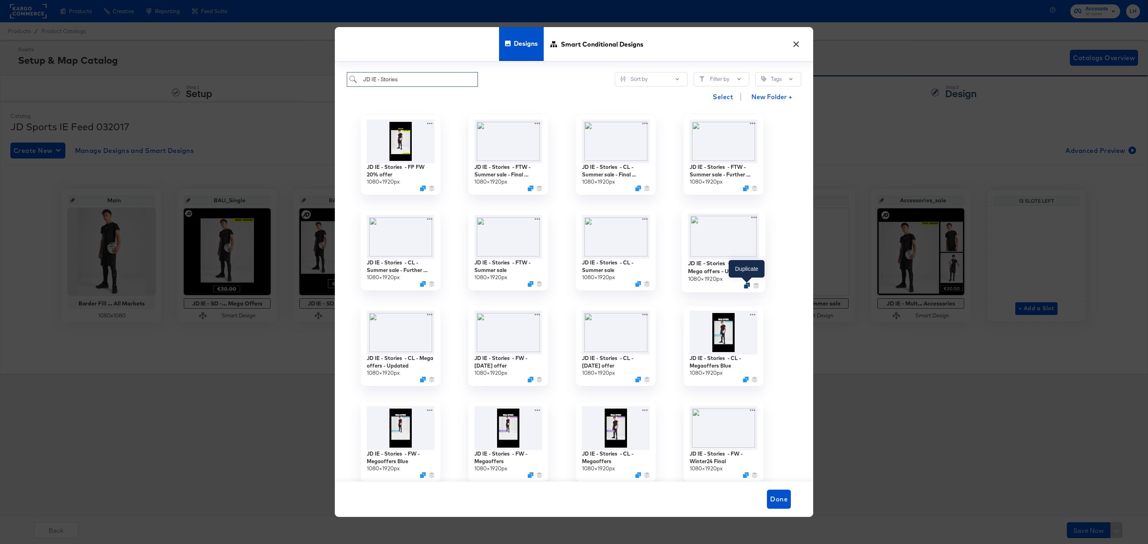
type input "JD IE - Stories"
click at [746, 286] on icon "Duplicate" at bounding box center [747, 286] width 6 height 6
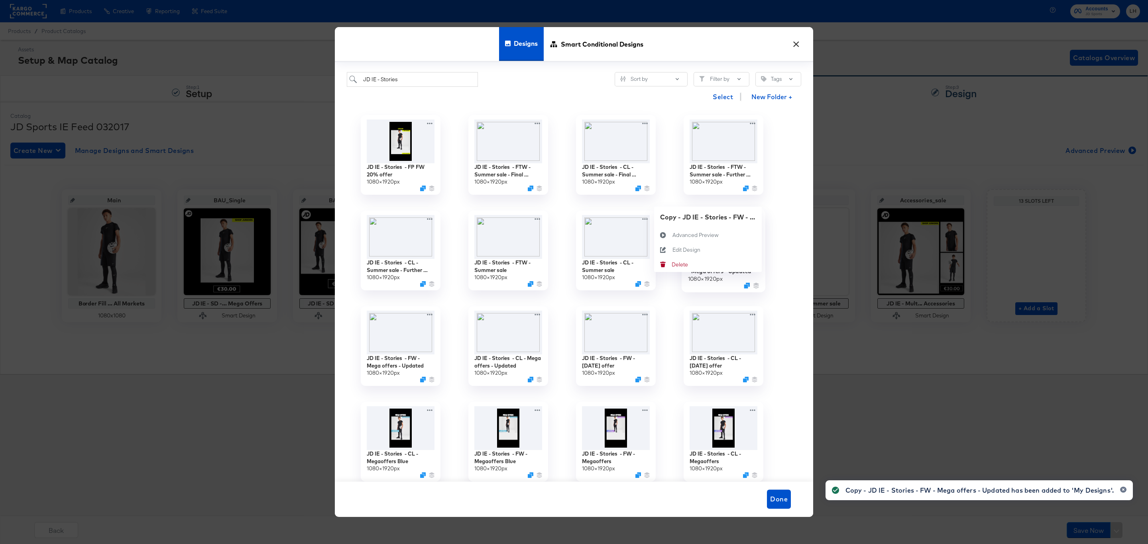
click at [756, 219] on div "Copy - JD IE - Stories - FW - Mega offers - Updated 1080 × 1920 px Copy - JD IE…" at bounding box center [723, 251] width 108 height 96
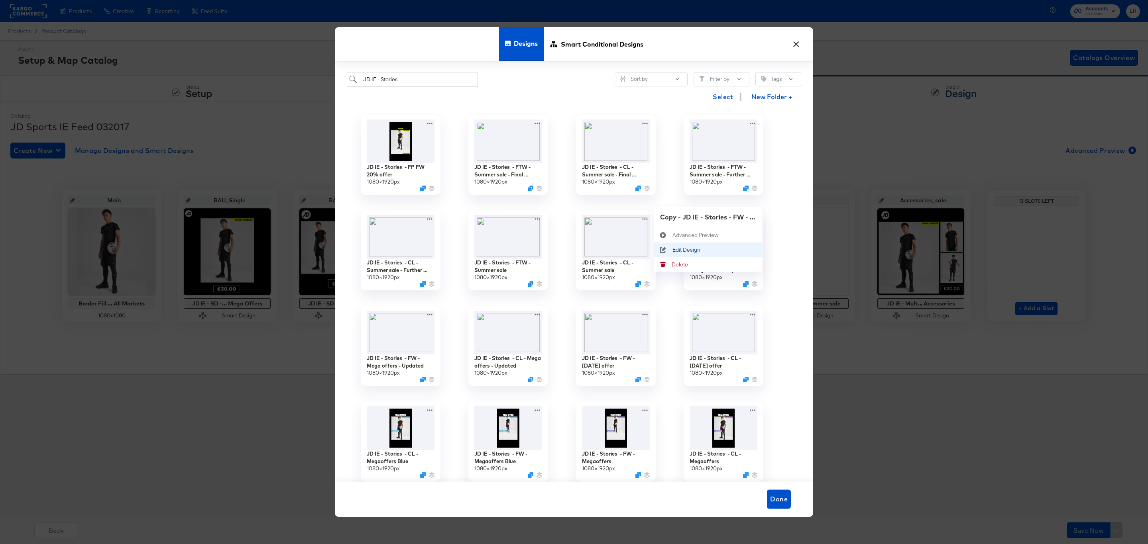
click at [702, 251] on button "Edit Design Edit Design" at bounding box center [708, 249] width 108 height 15
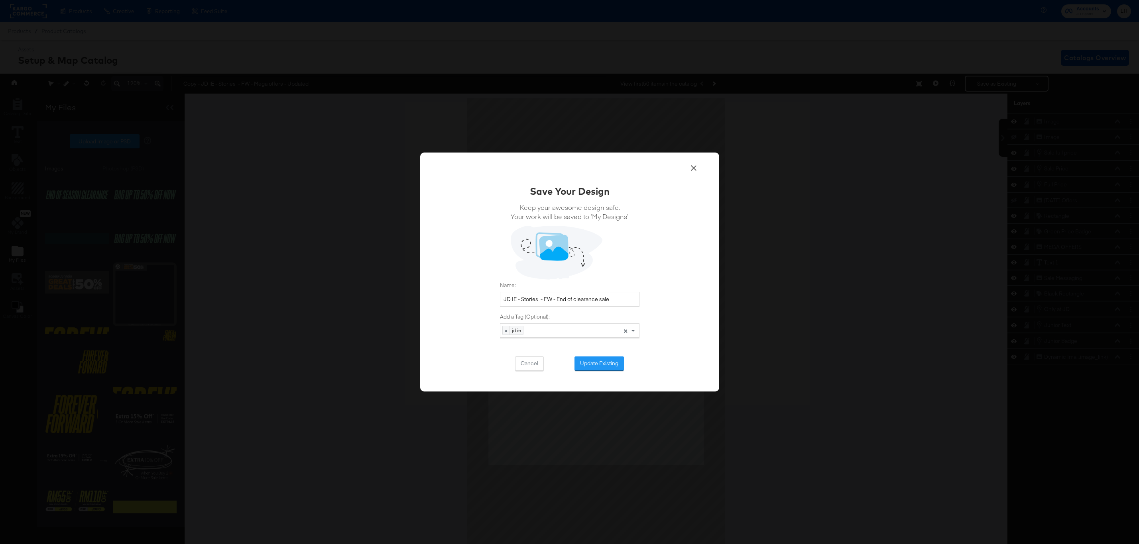
scroll to position [0, 2]
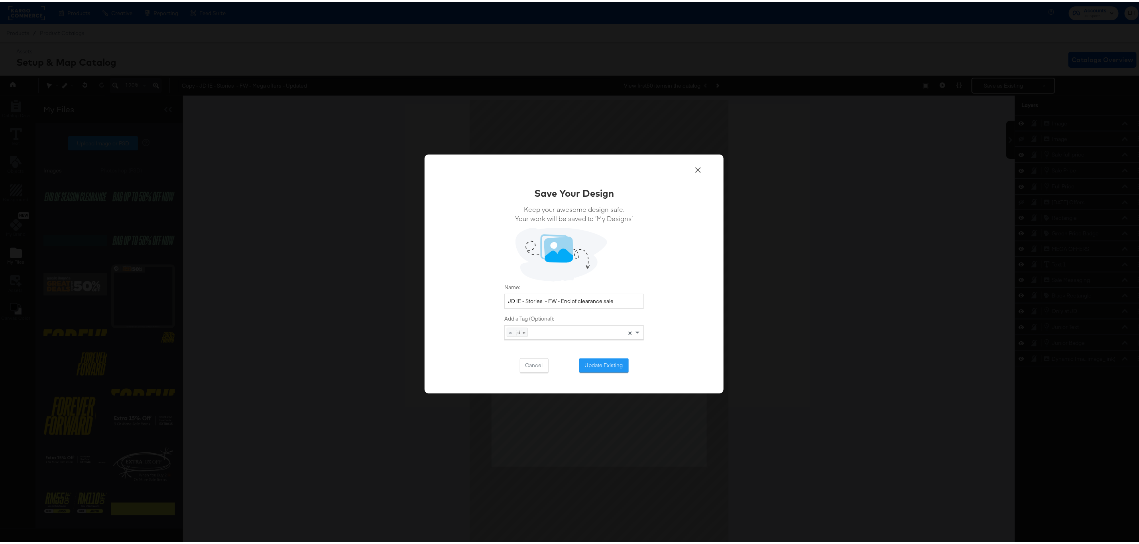
drag, startPoint x: 613, startPoint y: 300, endPoint x: 479, endPoint y: 304, distance: 134.0
click at [479, 304] on div "Save Your Design Keep your awesome design safe. Your work will be saved to ‘My …" at bounding box center [573, 272] width 299 height 239
type input "JD IE - Stories - FW - End of clearance sale"
click at [596, 365] on button "Update Existing" at bounding box center [603, 364] width 49 height 14
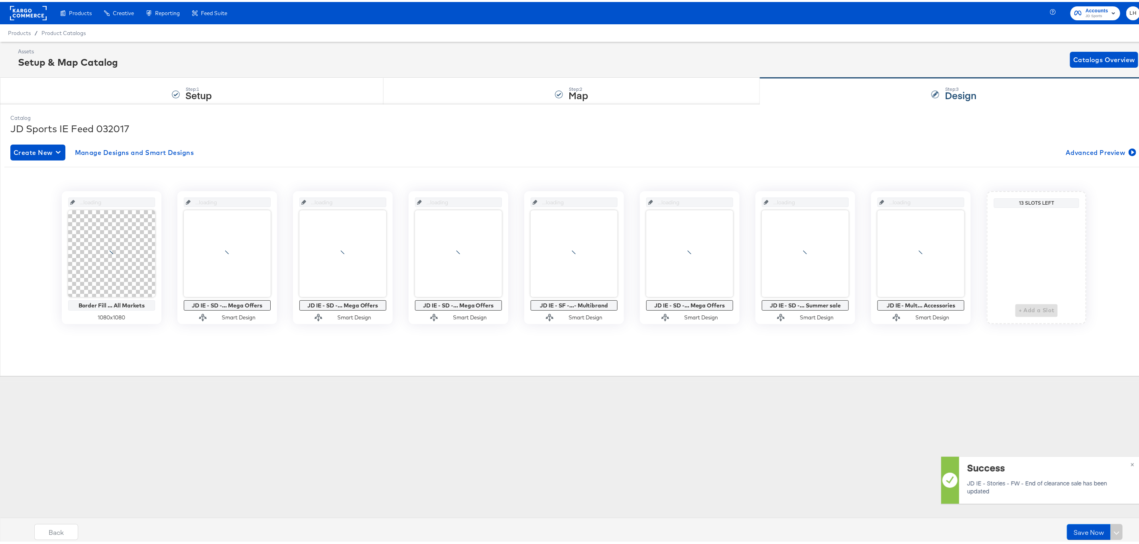
scroll to position [0, 0]
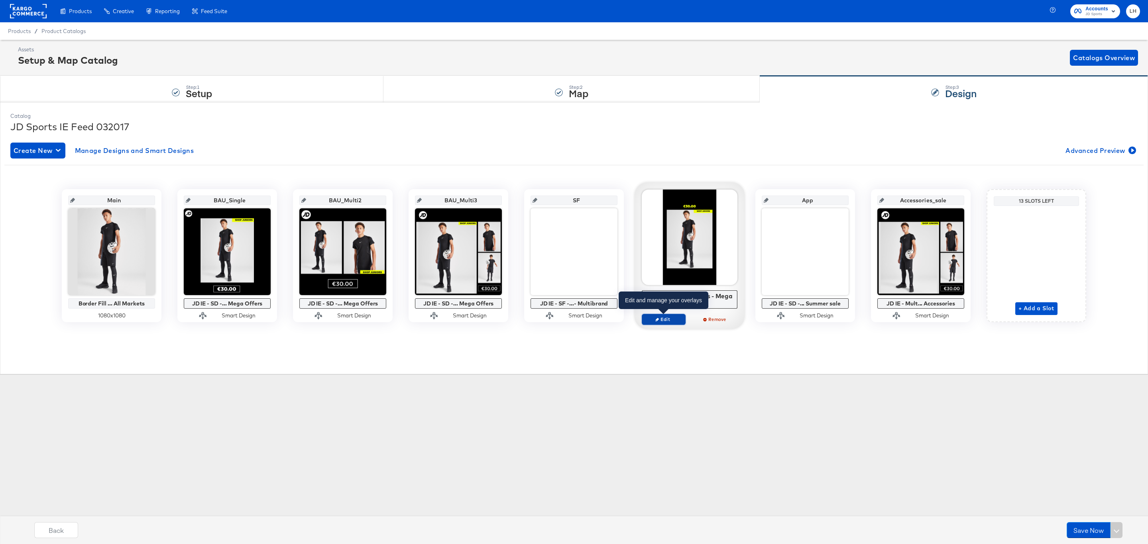
click at [671, 320] on span "Edit" at bounding box center [663, 319] width 37 height 6
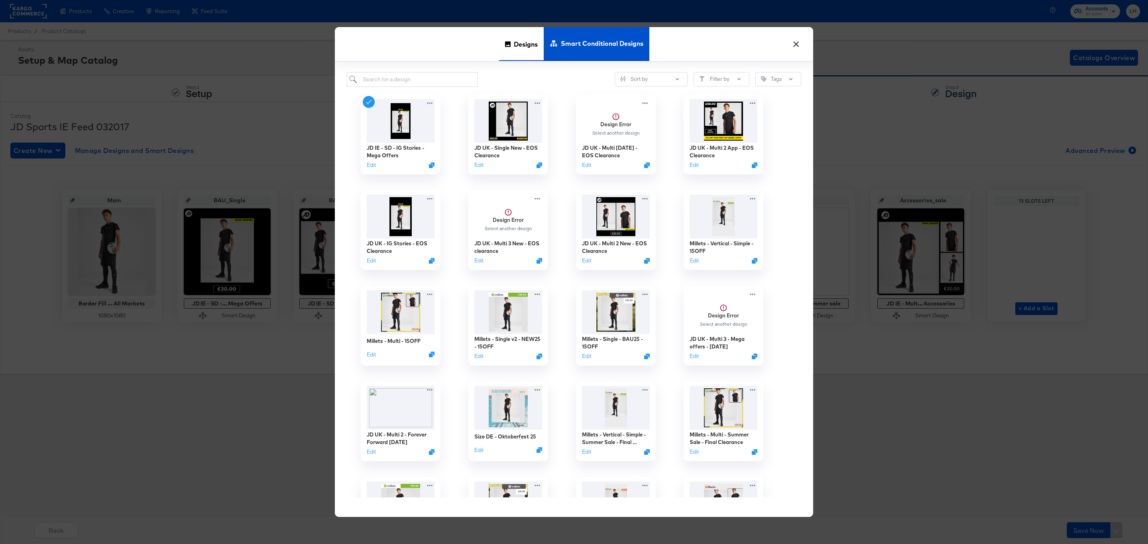
click at [504, 36] on div "Designs" at bounding box center [521, 44] width 45 height 34
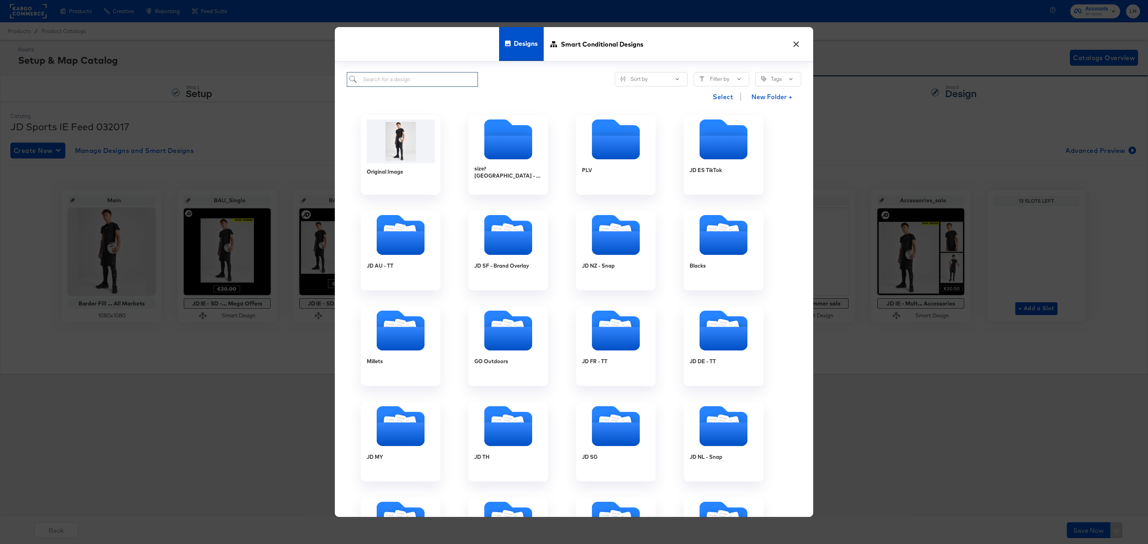
click at [399, 75] on input "search" at bounding box center [412, 79] width 131 height 15
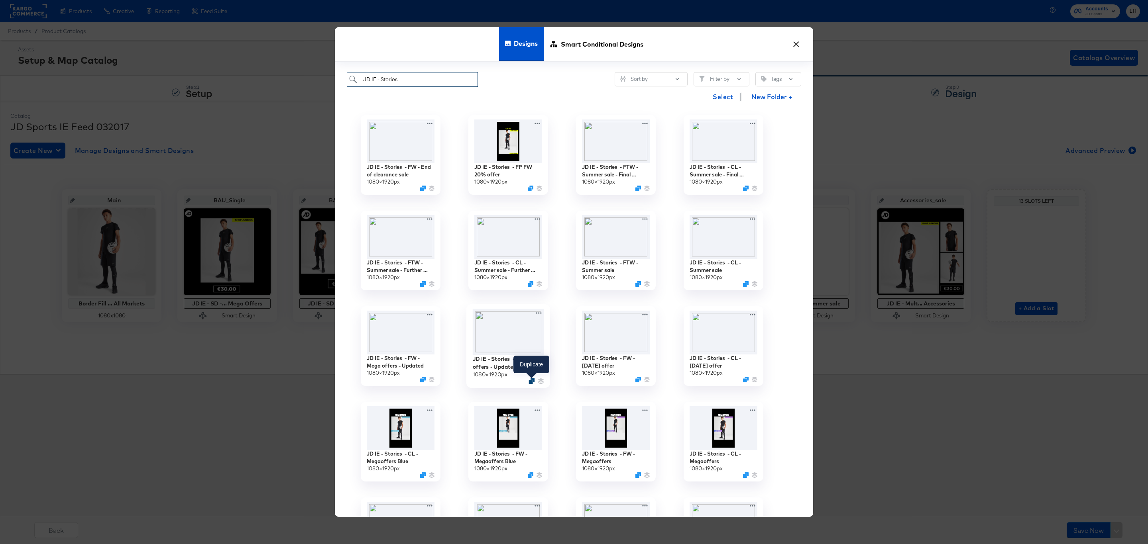
type input "JD IE - Stories"
click at [530, 382] on icon "Duplicate" at bounding box center [531, 381] width 6 height 6
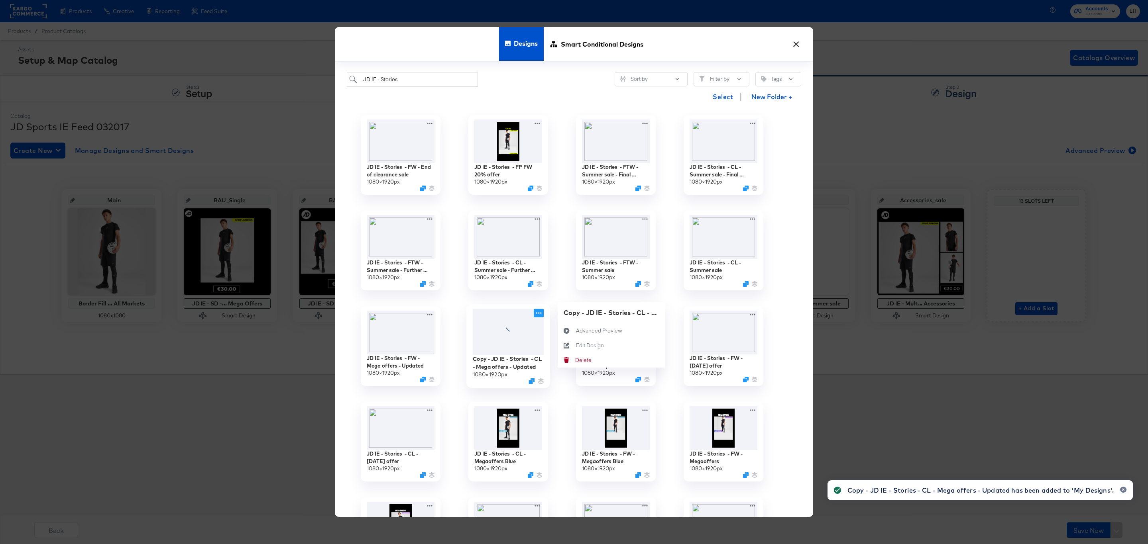
click at [537, 311] on icon at bounding box center [539, 313] width 10 height 8
click at [576, 345] on div "Edit Design Edit Design" at bounding box center [576, 345] width 0 height 0
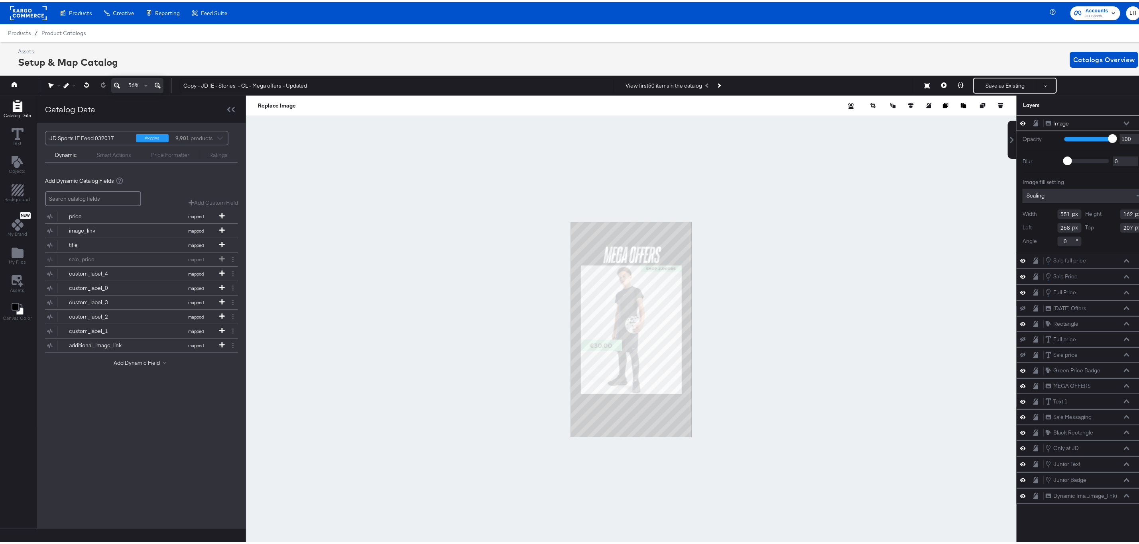
click at [1020, 122] on icon at bounding box center [1023, 122] width 6 height 4
click at [520, 201] on div at bounding box center [631, 328] width 770 height 469
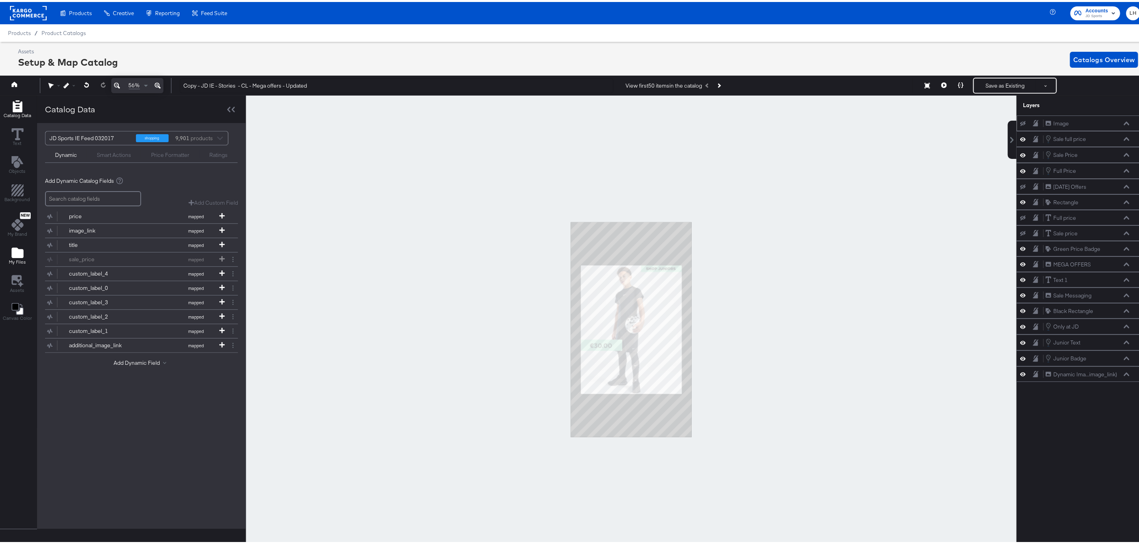
click at [9, 260] on span "My Files" at bounding box center [17, 260] width 17 height 6
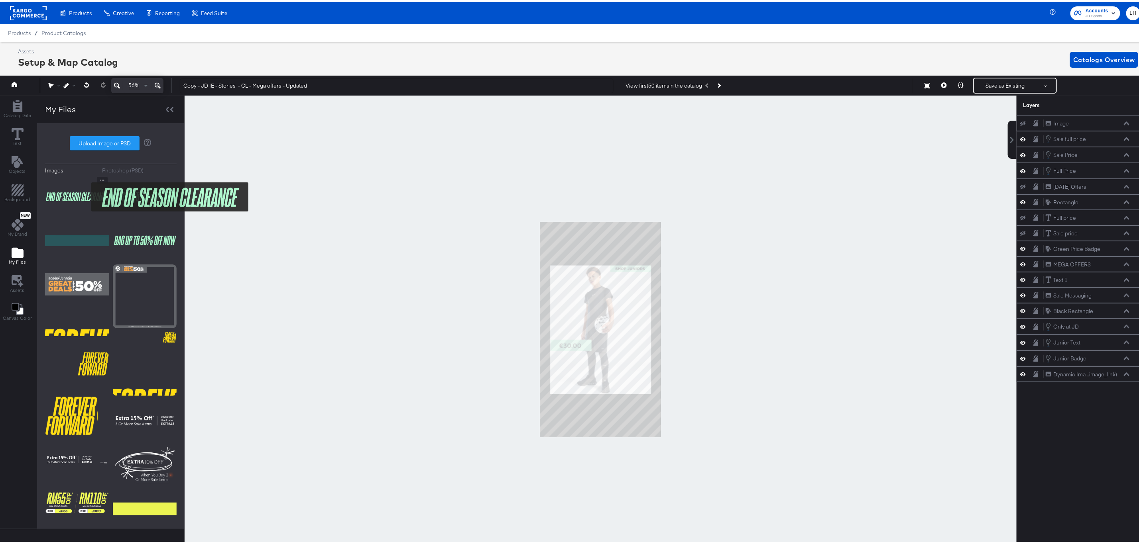
click at [86, 195] on img at bounding box center [77, 195] width 64 height 40
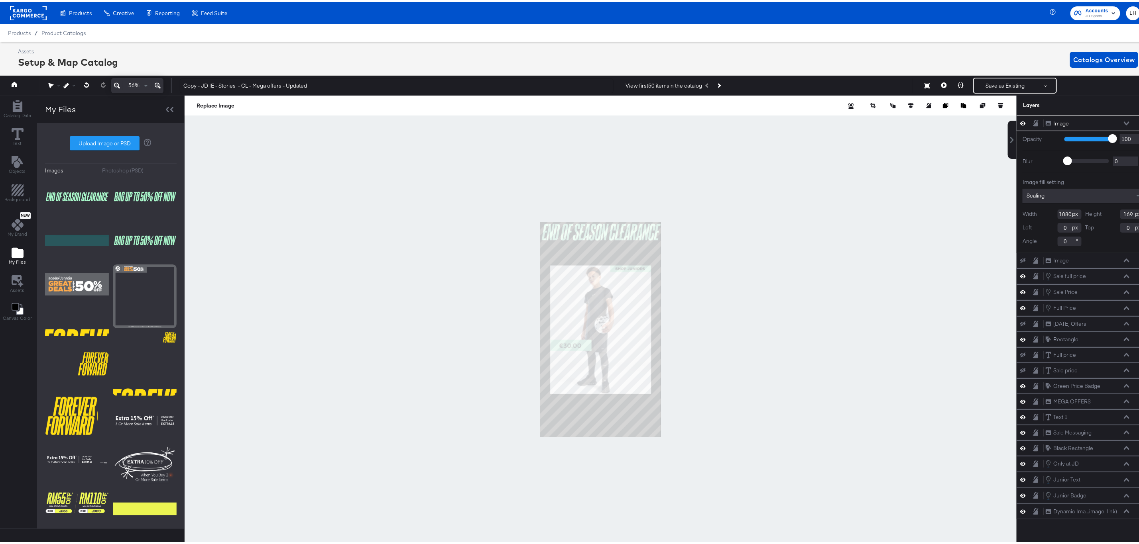
type input "21"
type input "142"
type input "717"
type input "105"
type input "384"
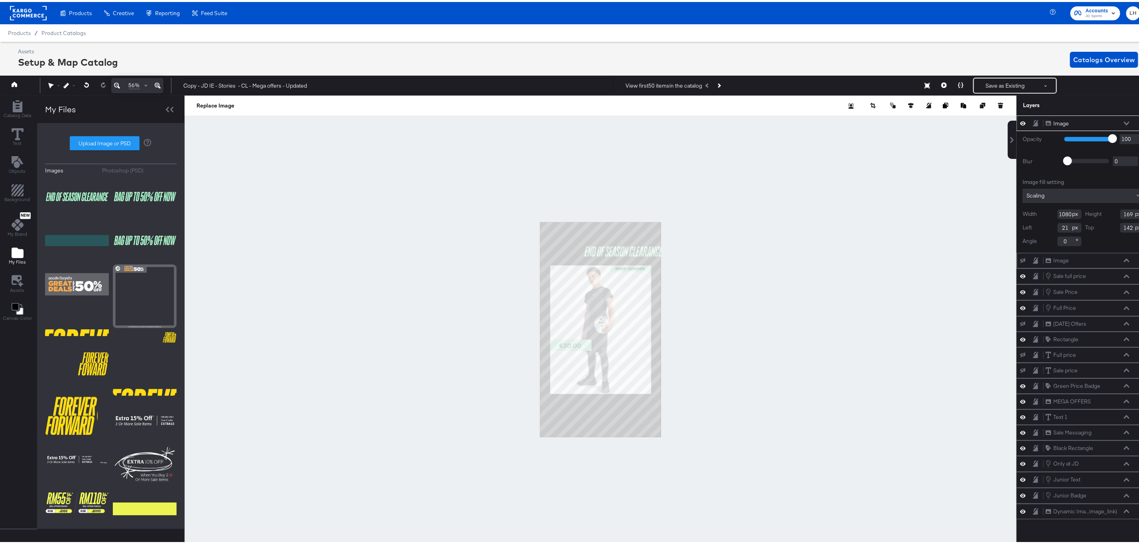
type input "207"
type input "225"
type input "235"
click at [347, 159] on div at bounding box center [601, 328] width 832 height 469
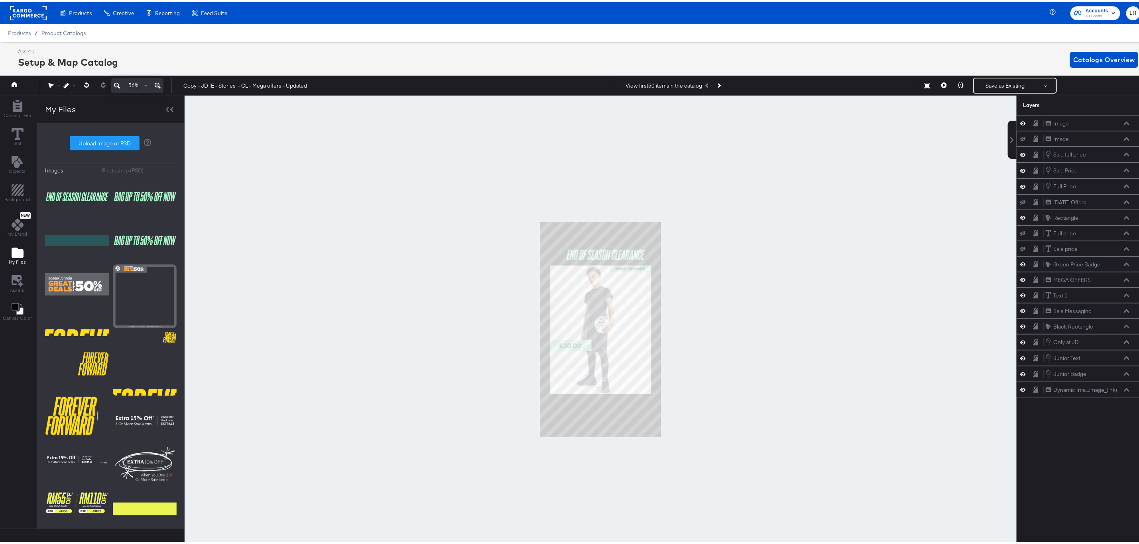
click at [160, 82] on icon at bounding box center [158, 84] width 6 height 10
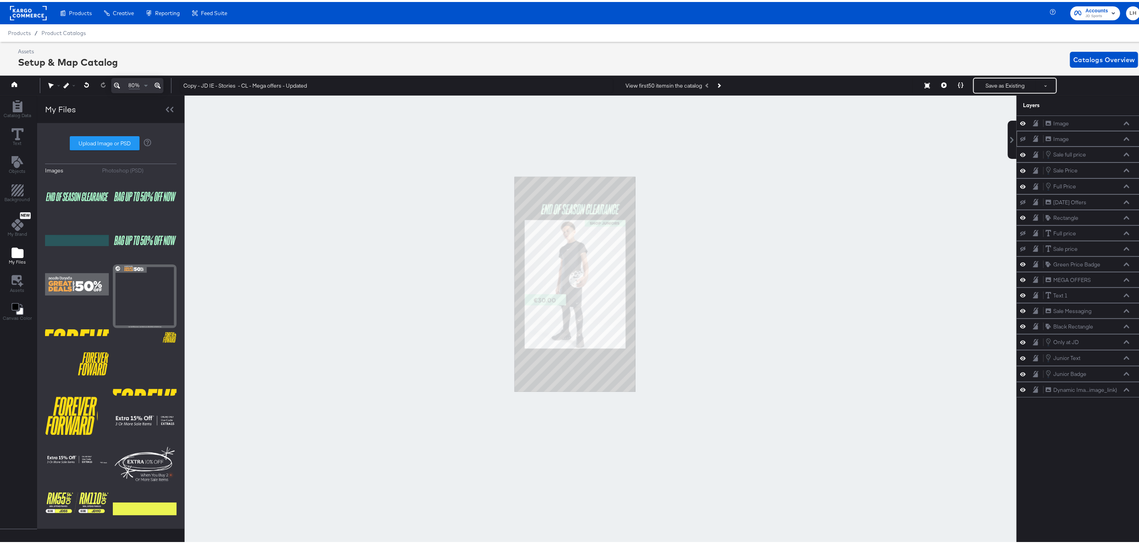
click at [160, 82] on icon at bounding box center [158, 84] width 6 height 10
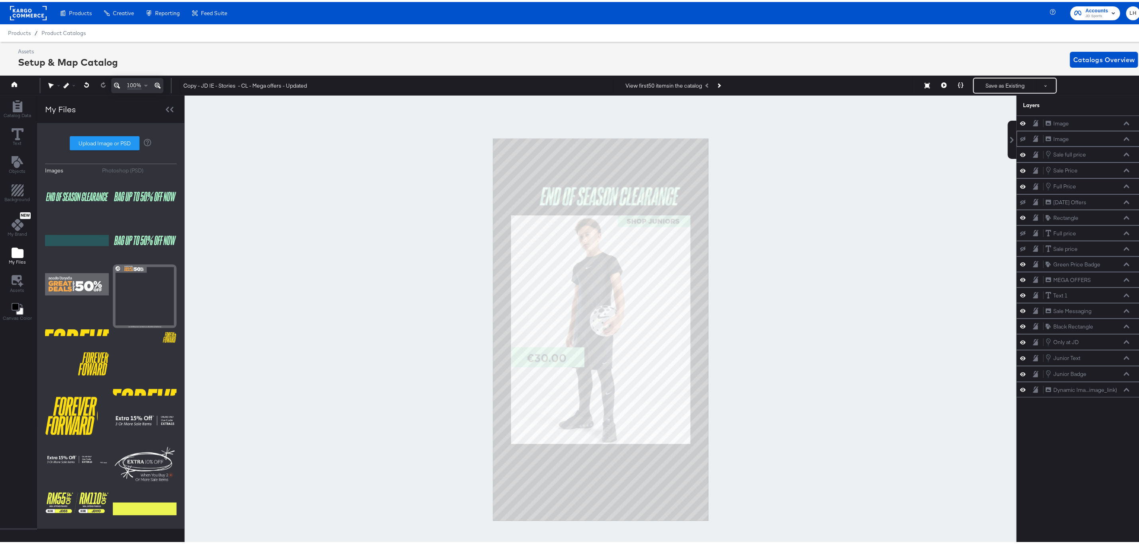
click at [160, 82] on icon at bounding box center [158, 84] width 6 height 10
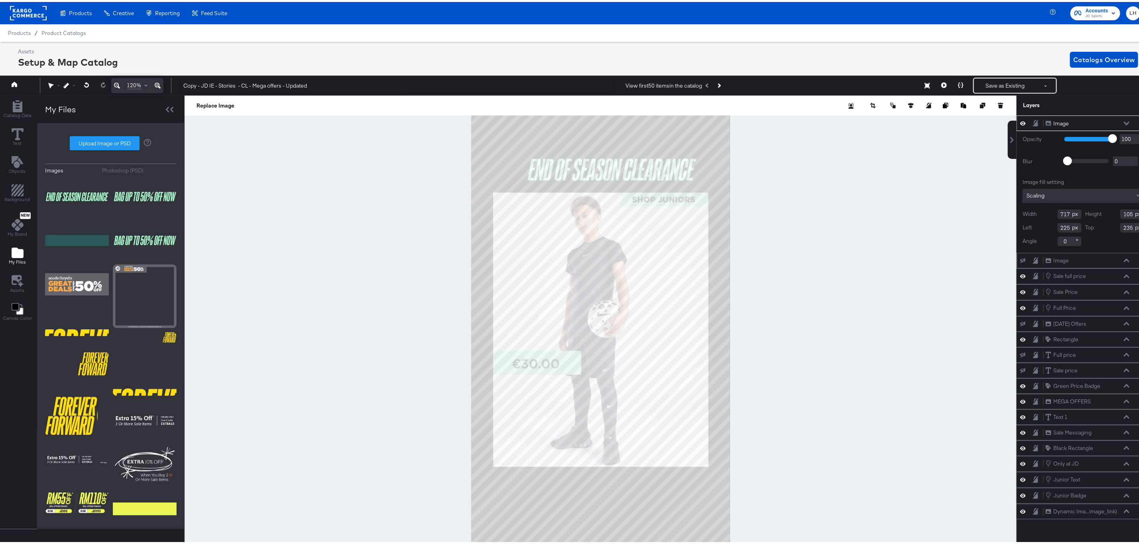
scroll to position [0, 2]
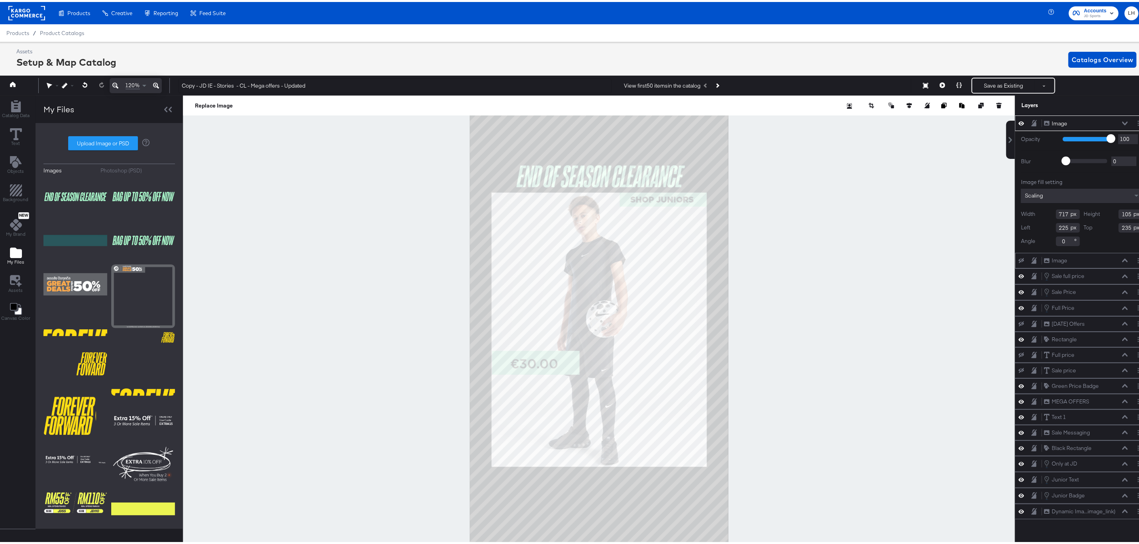
type input "185"
type input "263"
click at [788, 181] on div at bounding box center [599, 328] width 832 height 469
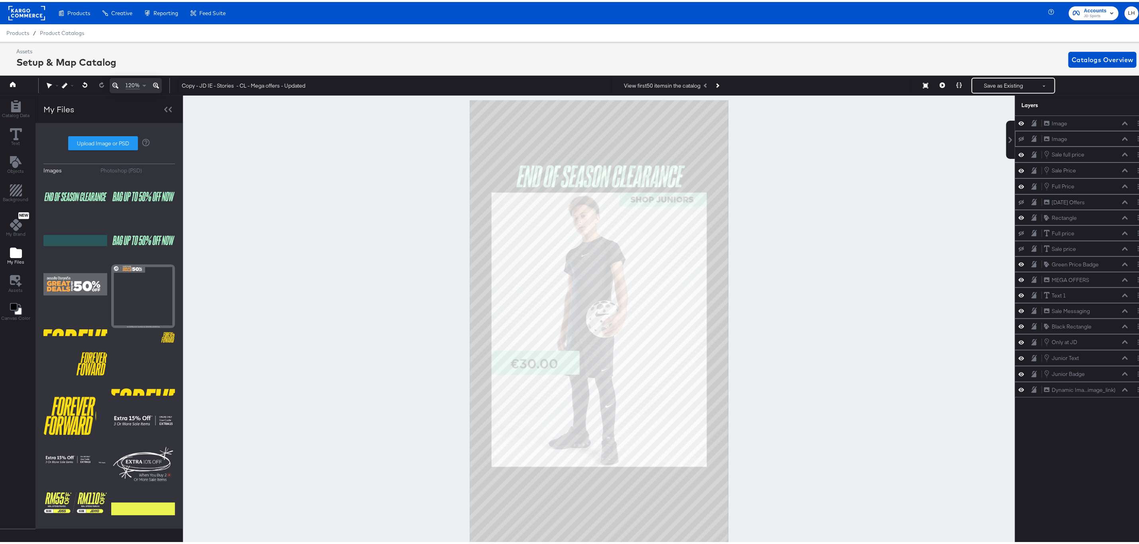
click at [116, 80] on icon at bounding box center [115, 84] width 6 height 10
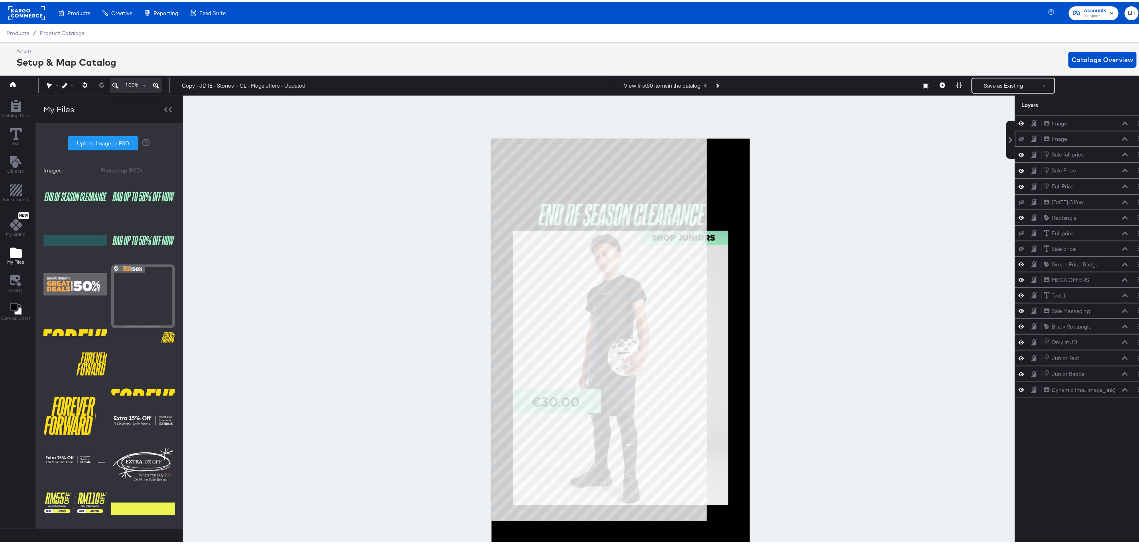
click at [116, 80] on icon at bounding box center [115, 84] width 6 height 10
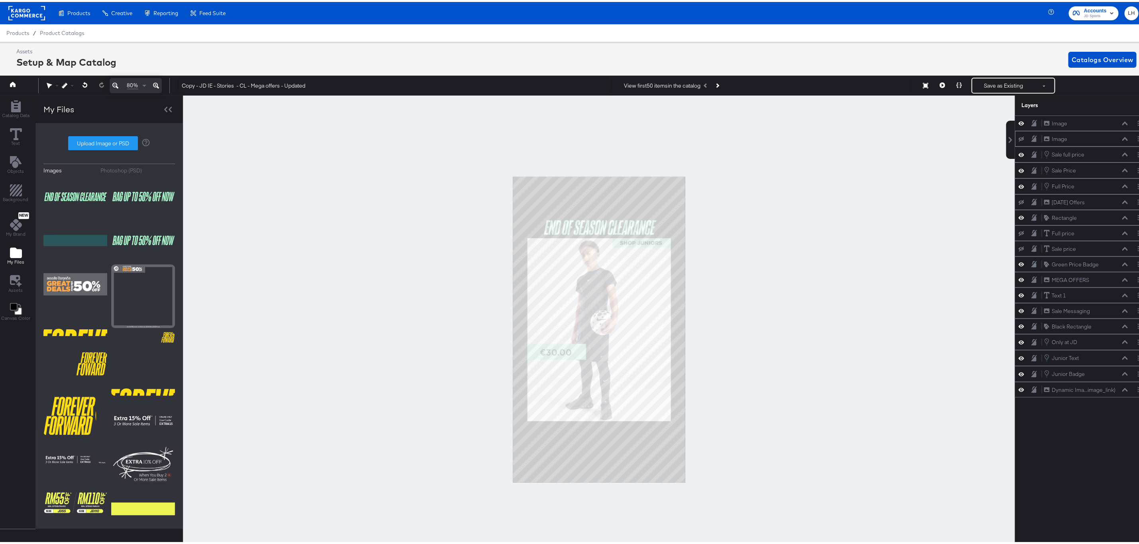
click at [854, 212] on div at bounding box center [599, 328] width 832 height 469
click at [983, 89] on button "Save as Existing" at bounding box center [1003, 84] width 62 height 14
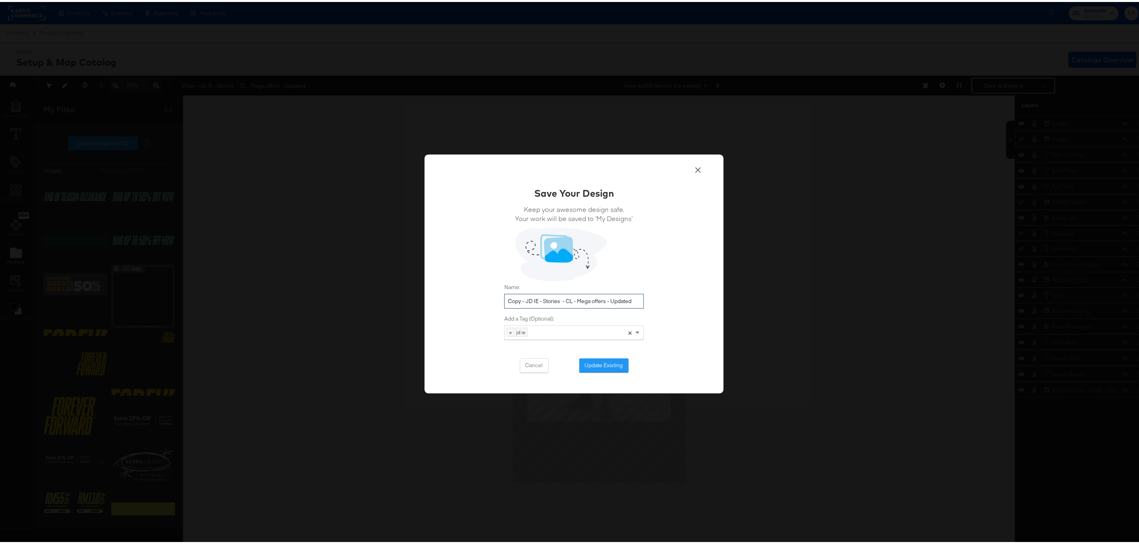
drag, startPoint x: 519, startPoint y: 300, endPoint x: 500, endPoint y: 299, distance: 19.5
click at [504, 299] on input "Copy - JD IE - Stories - CL - Mega offers - Updated" at bounding box center [573, 299] width 139 height 15
drag, startPoint x: 620, startPoint y: 298, endPoint x: 557, endPoint y: 298, distance: 63.0
click at [557, 298] on input "JD IE - Stories - CL - Mega offers - Updated" at bounding box center [573, 299] width 139 height 15
click at [577, 302] on input "JD IE - Stories - CL - End of season clearance" at bounding box center [573, 299] width 139 height 15
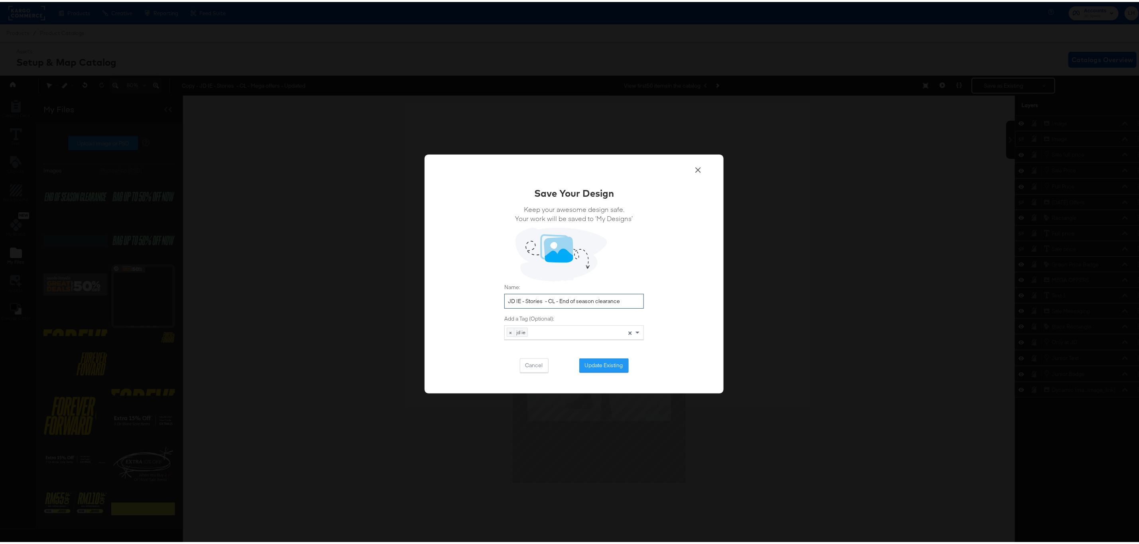
click at [577, 302] on input "JD IE - Stories - CL - End of season clearance" at bounding box center [573, 299] width 139 height 15
type input "JD IE - Stories - CL - End of season clearance"
click at [610, 363] on button "Update Existing" at bounding box center [603, 364] width 49 height 14
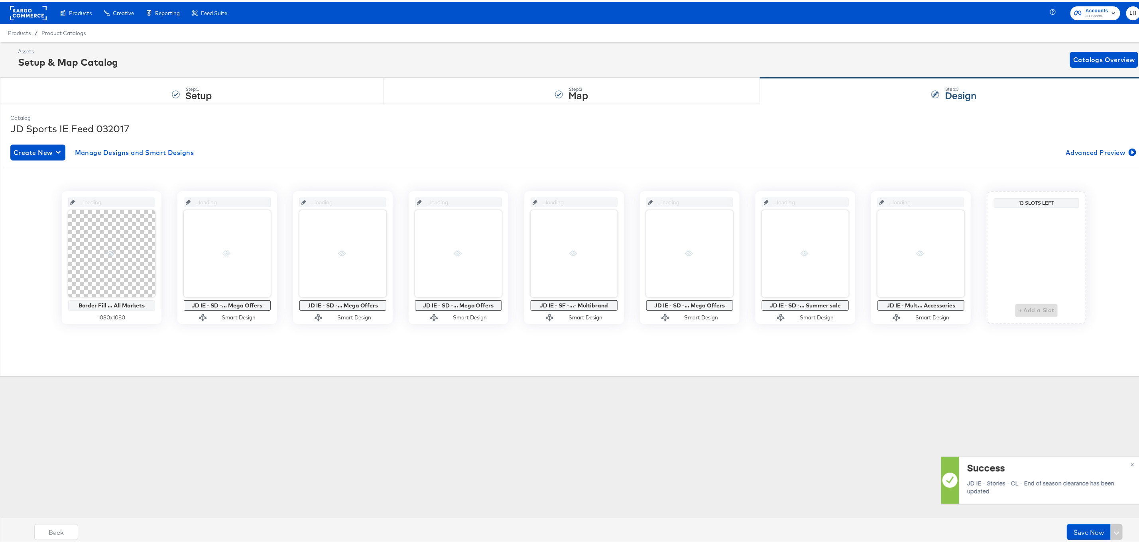
scroll to position [0, 0]
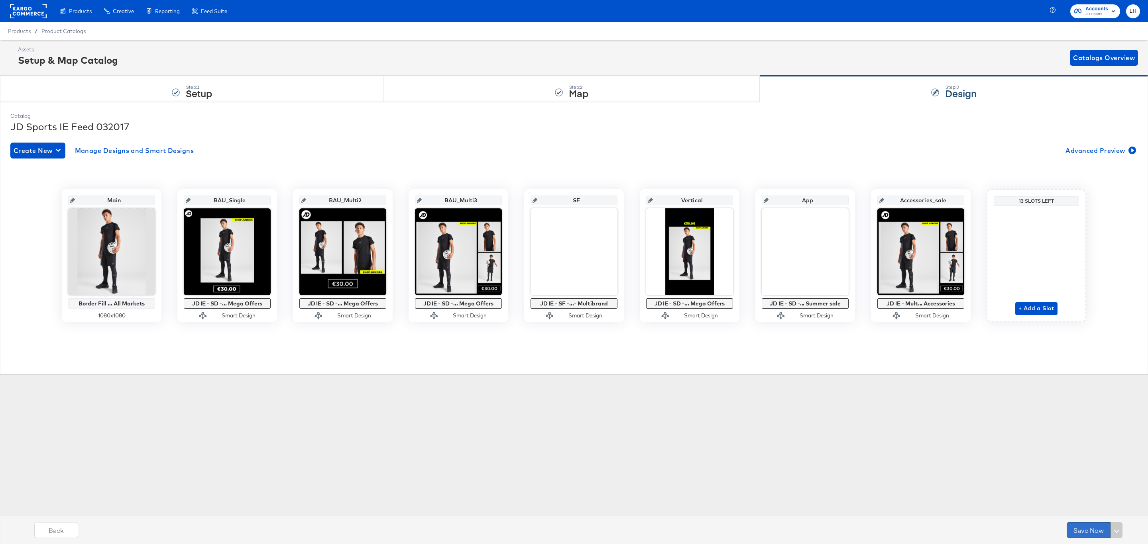
click at [1088, 526] on button "Save Now" at bounding box center [1088, 530] width 44 height 16
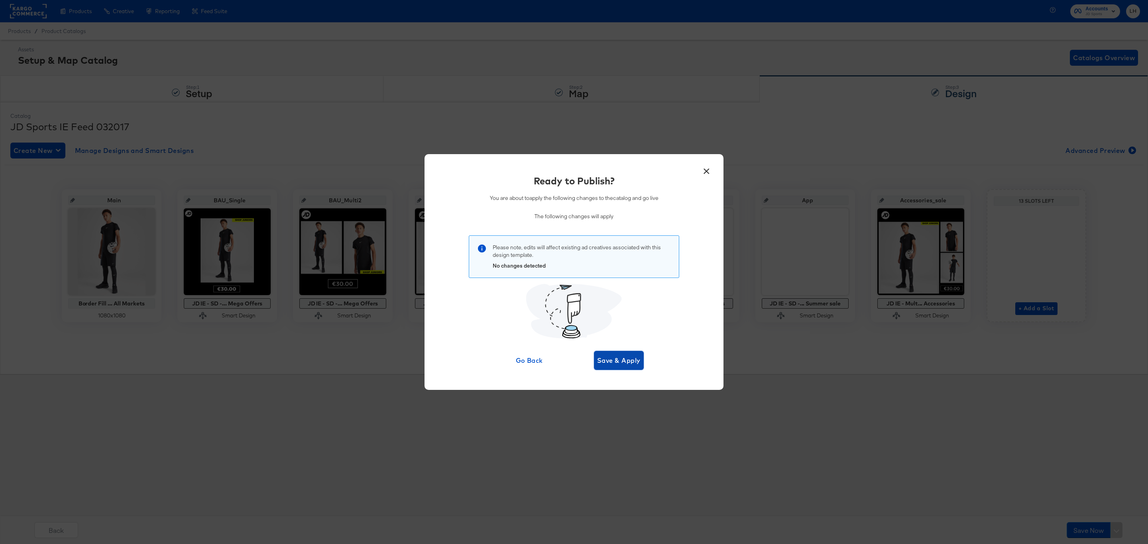
click at [599, 360] on span "Save & Apply" at bounding box center [618, 360] width 43 height 11
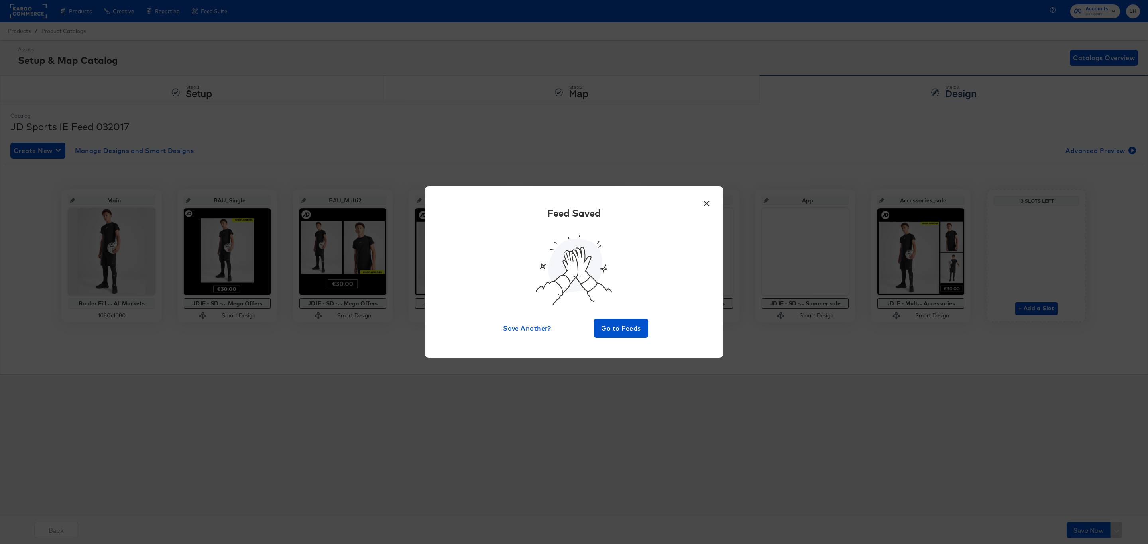
click at [704, 202] on button "×" at bounding box center [706, 201] width 14 height 14
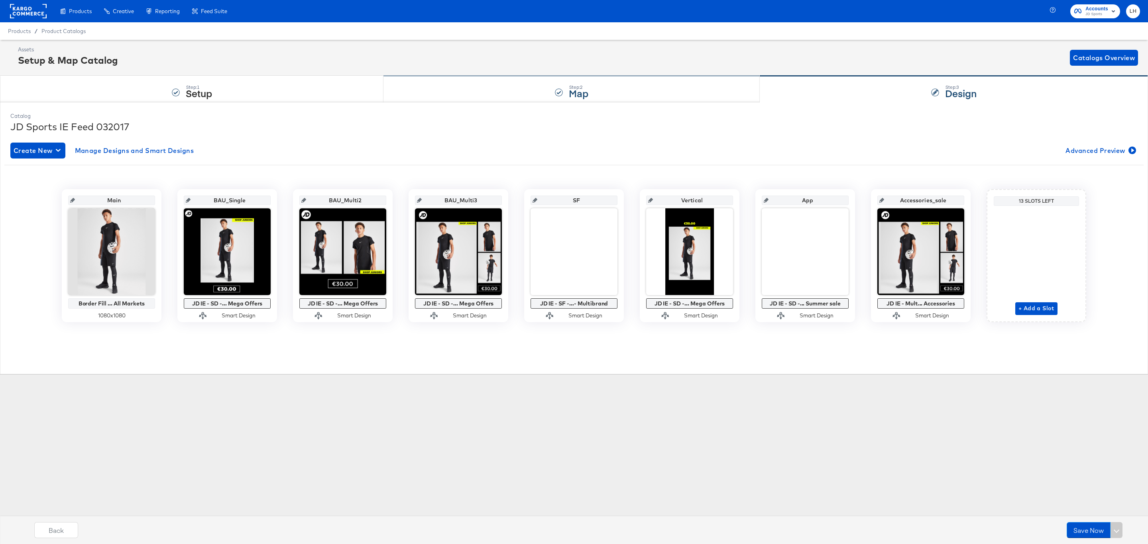
click at [493, 90] on div "Step: 2 Map" at bounding box center [571, 89] width 376 height 26
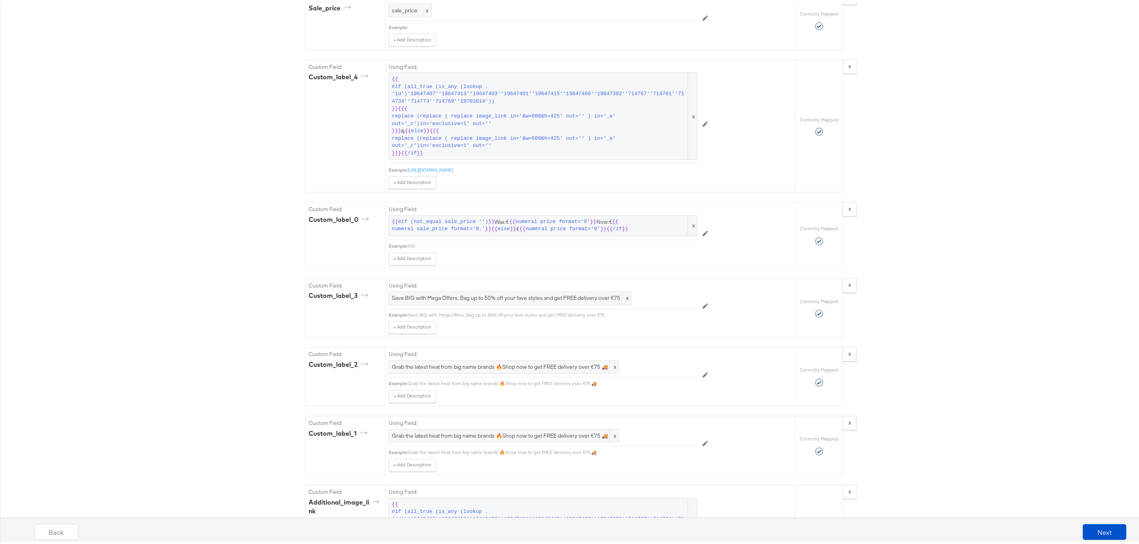
scroll to position [1016, 0]
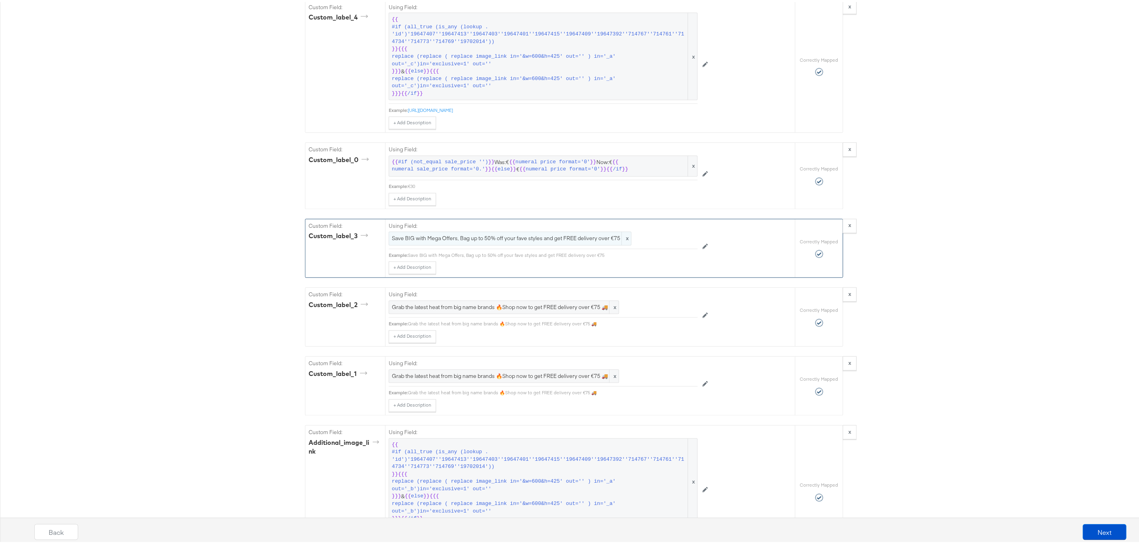
click at [502, 241] on span "Save BIG with Mega Offers, Bag up to 50% off your fave styles and get FREE deli…" at bounding box center [510, 237] width 236 height 8
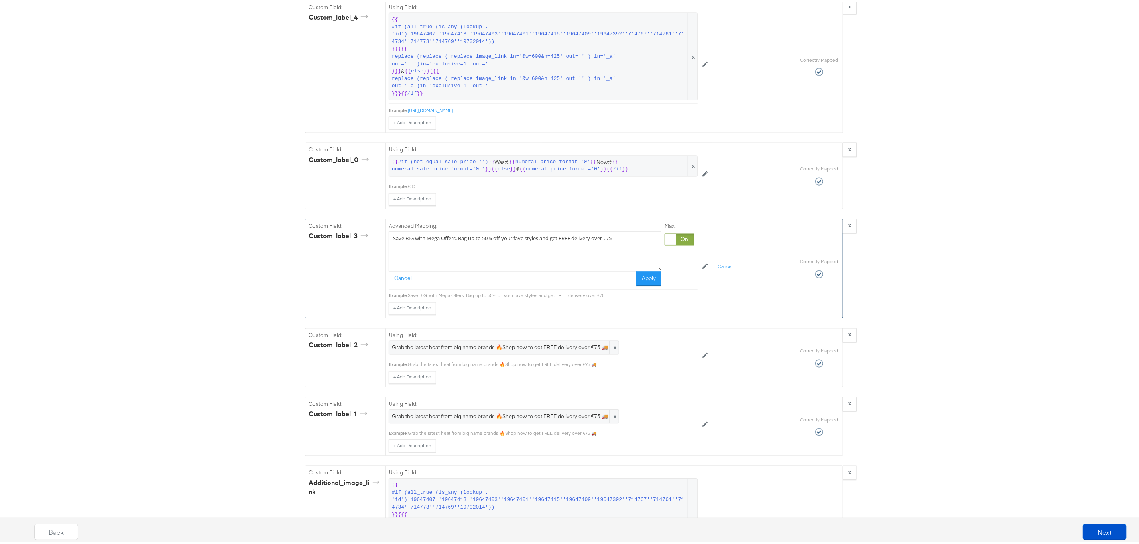
drag, startPoint x: 622, startPoint y: 250, endPoint x: 381, endPoint y: 251, distance: 240.3
click at [385, 251] on div "Advanced Mapping: Save BIG with Mega Offers, Bag up to 50% off your fave styles…" at bounding box center [590, 267] width 410 height 99
click at [625, 249] on textarea "Save BIG with Mega Offers, Bag up to 50% off your fave styles and get FREE deli…" at bounding box center [525, 250] width 273 height 40
drag, startPoint x: 626, startPoint y: 250, endPoint x: 388, endPoint y: 253, distance: 238.7
click at [389, 253] on textarea "Save BIG with Mega Offers, Bag up to 50% off your fave styles and get FREE deli…" at bounding box center [525, 250] width 273 height 40
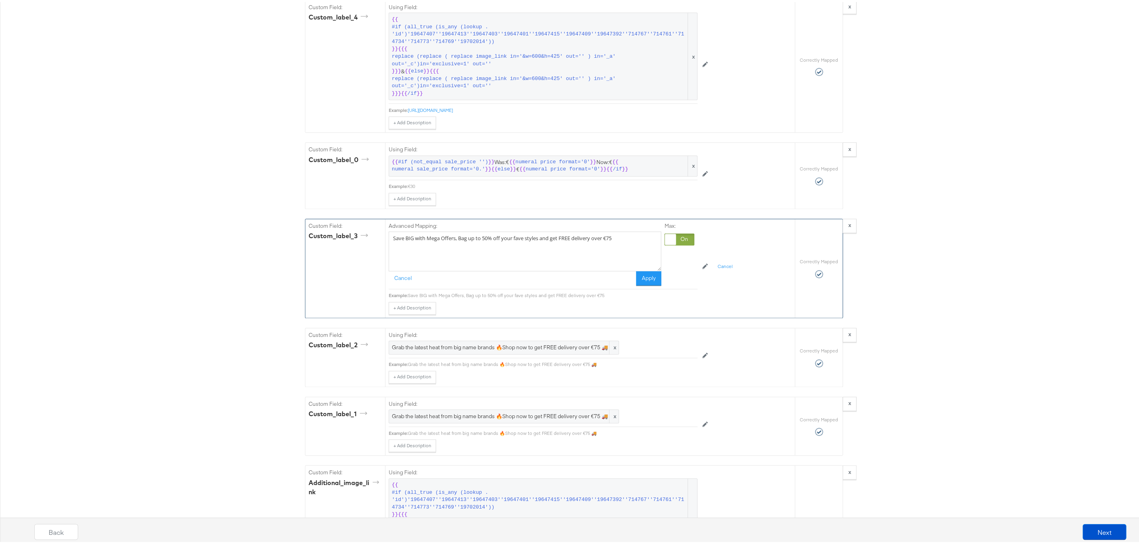
paste textarea "Want up to 40% off? Save big in the end of season clearance and get free delive…"
type textarea "Want up to 40% off? Save big in the end of season clearance and get free delive…"
click at [647, 284] on button "Apply" at bounding box center [648, 277] width 25 height 14
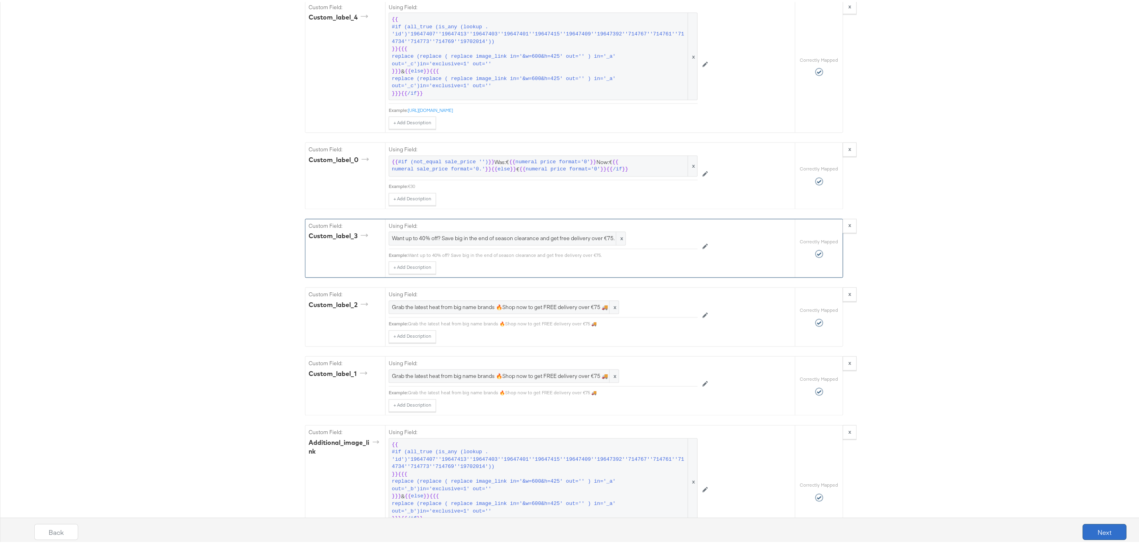
click at [1100, 535] on button "Next" at bounding box center [1104, 530] width 44 height 16
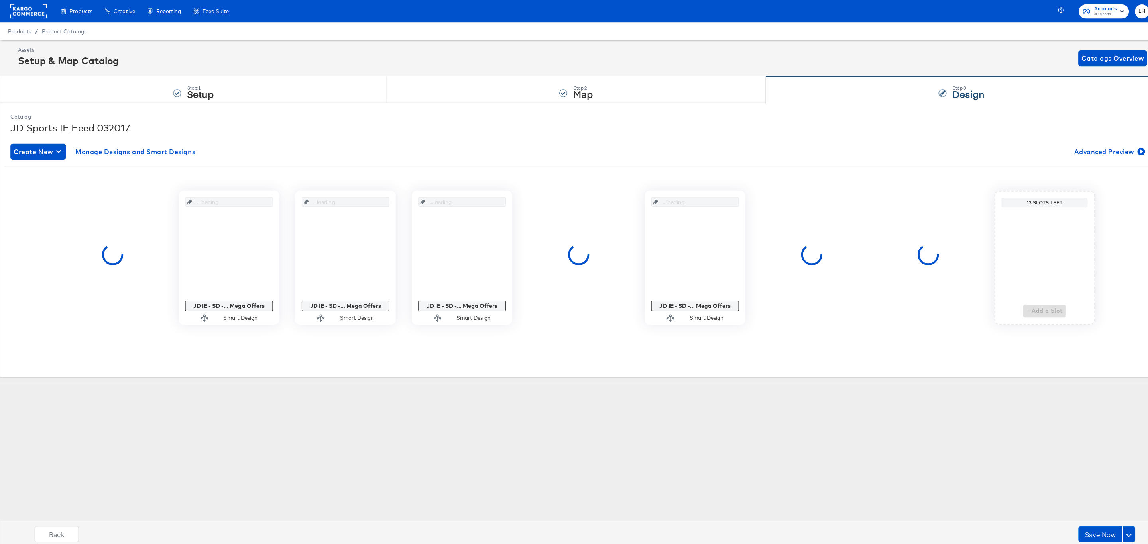
scroll to position [0, 0]
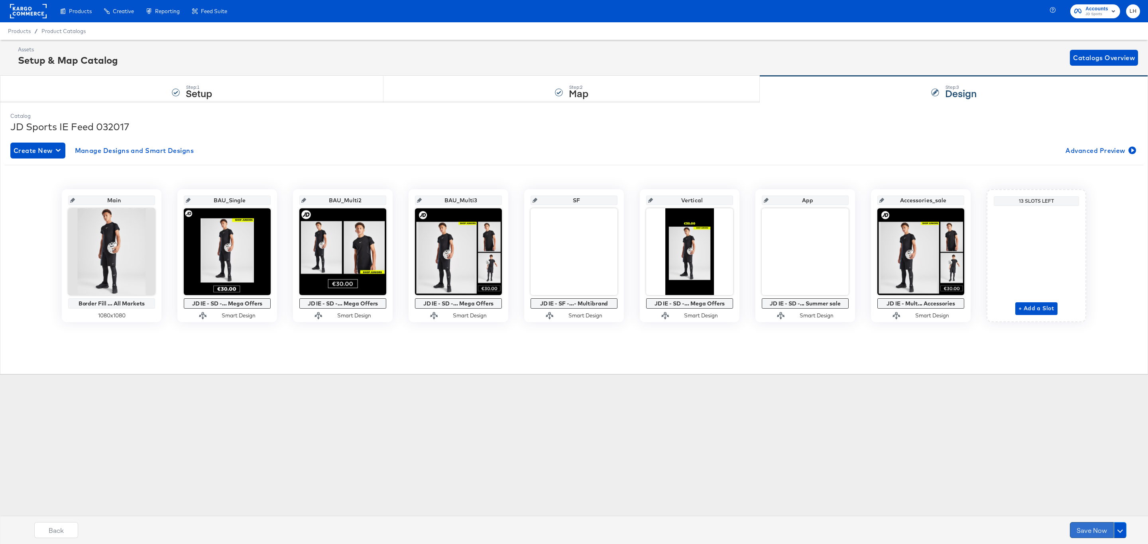
click at [1093, 531] on button "Save Now" at bounding box center [1092, 530] width 44 height 16
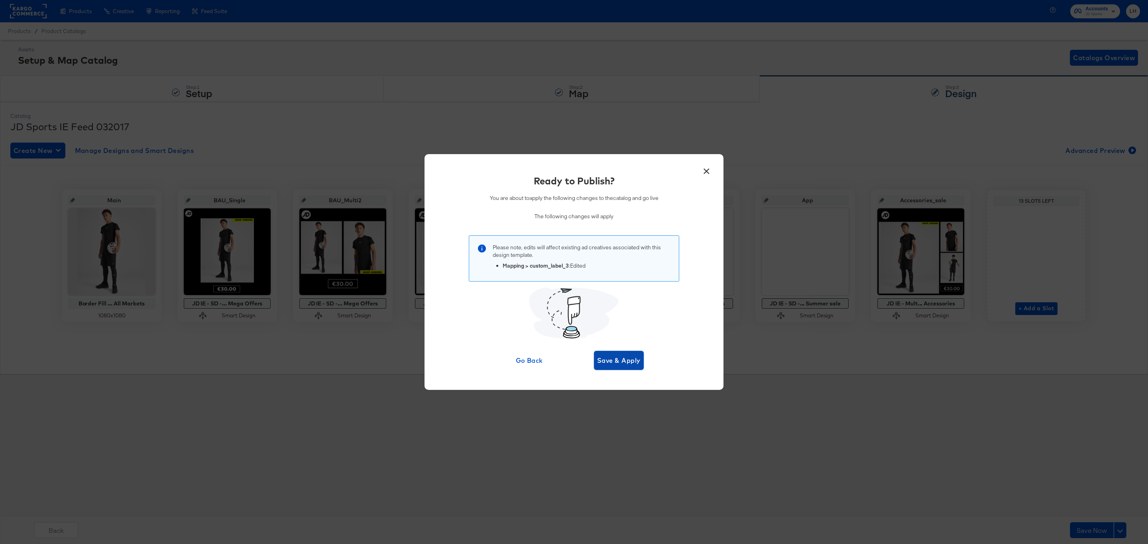
click at [623, 360] on span "Save & Apply" at bounding box center [618, 360] width 43 height 11
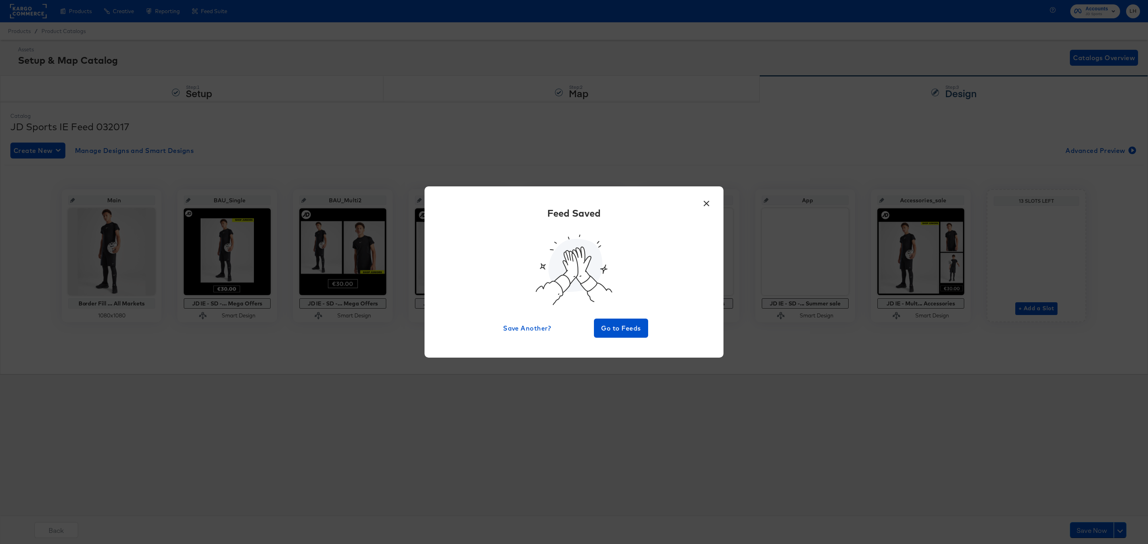
click at [704, 202] on button "×" at bounding box center [706, 201] width 14 height 14
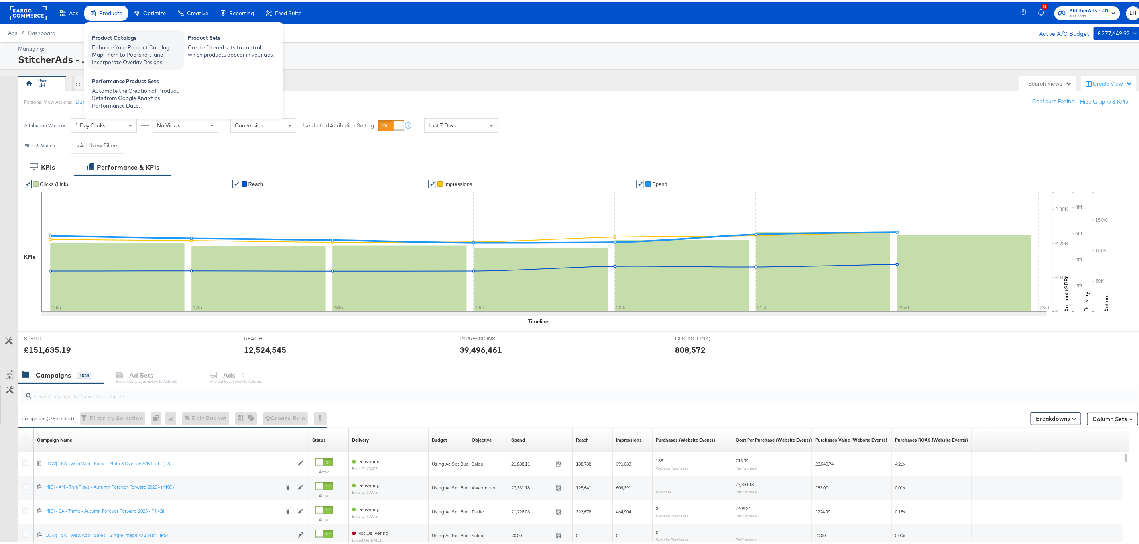
click at [108, 42] on div "Enhance Your Product Catalog, Map Them to Publishers, and Incorporate Overlay D…" at bounding box center [136, 53] width 88 height 22
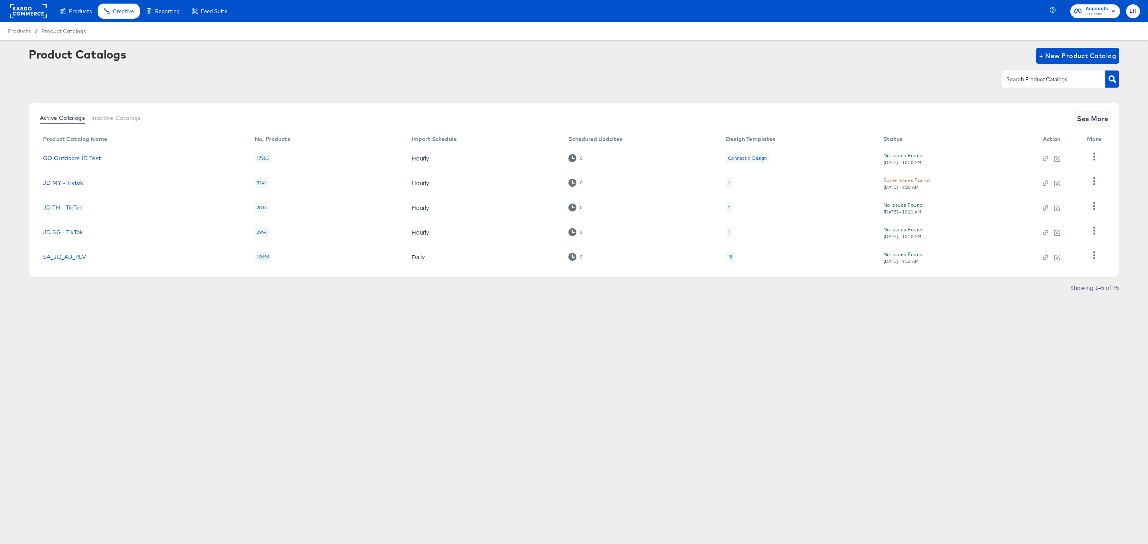
click at [1043, 79] on input "text" at bounding box center [1047, 79] width 85 height 9
type input "snapchat"
click at [1089, 122] on span "See More" at bounding box center [1092, 118] width 31 height 11
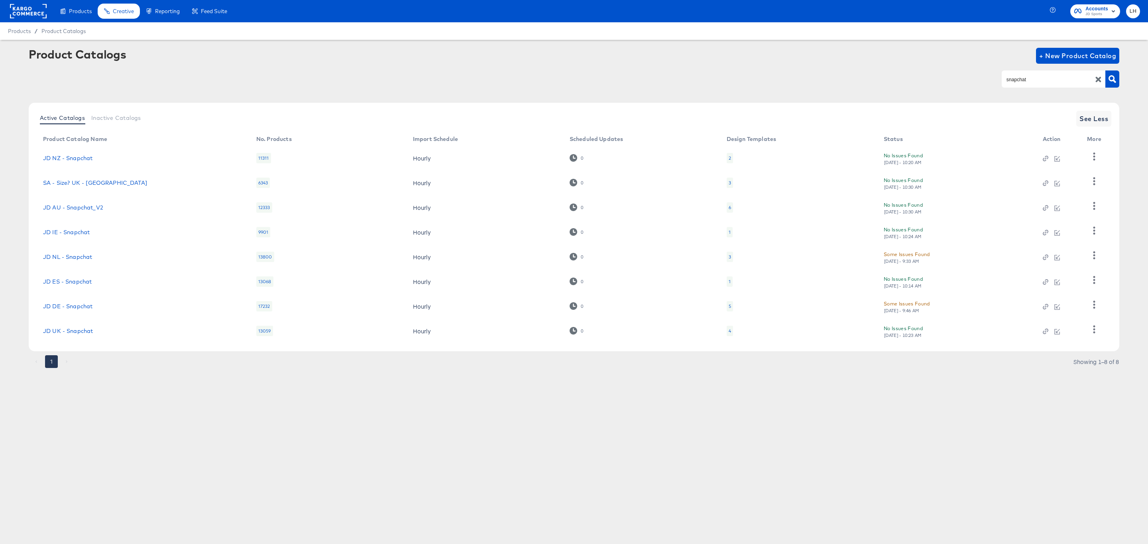
click at [72, 228] on td "JD IE - Snapchat" at bounding box center [143, 232] width 213 height 25
click at [72, 230] on link "JD IE - Snapchat" at bounding box center [66, 232] width 47 height 6
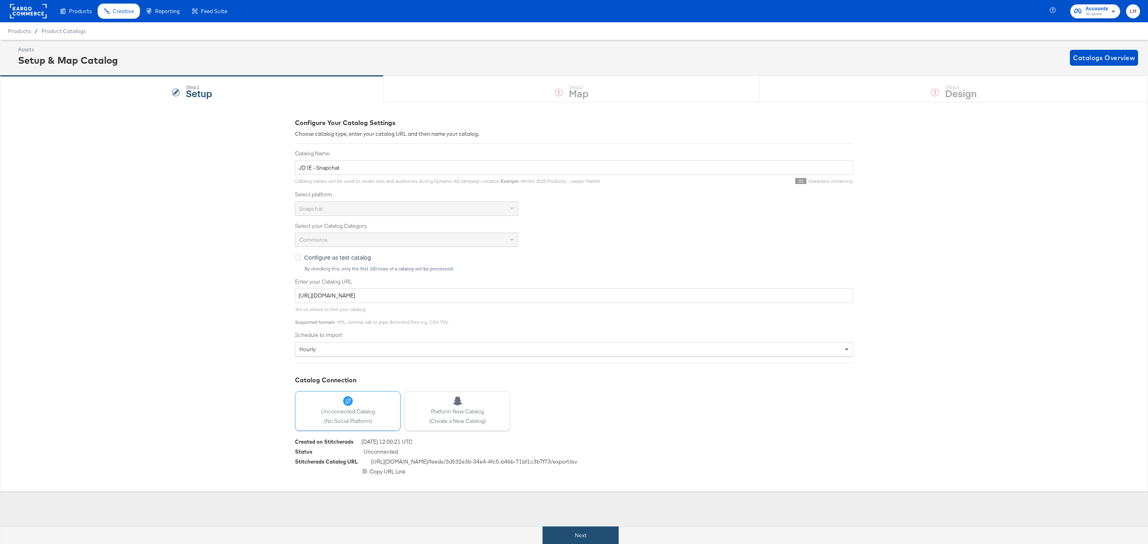
click at [573, 533] on button "Next" at bounding box center [580, 536] width 76 height 18
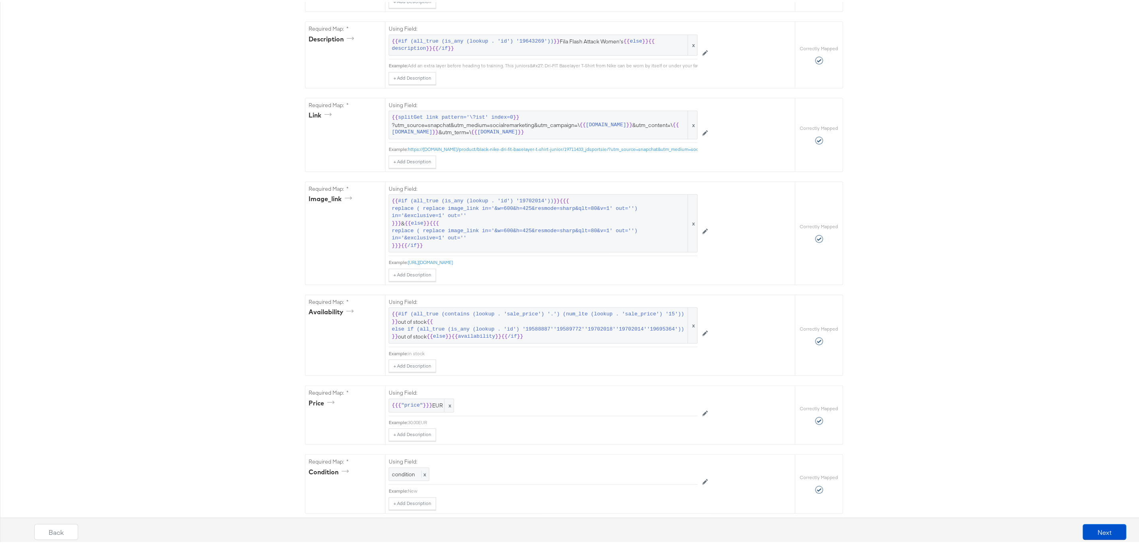
scroll to position [478, 0]
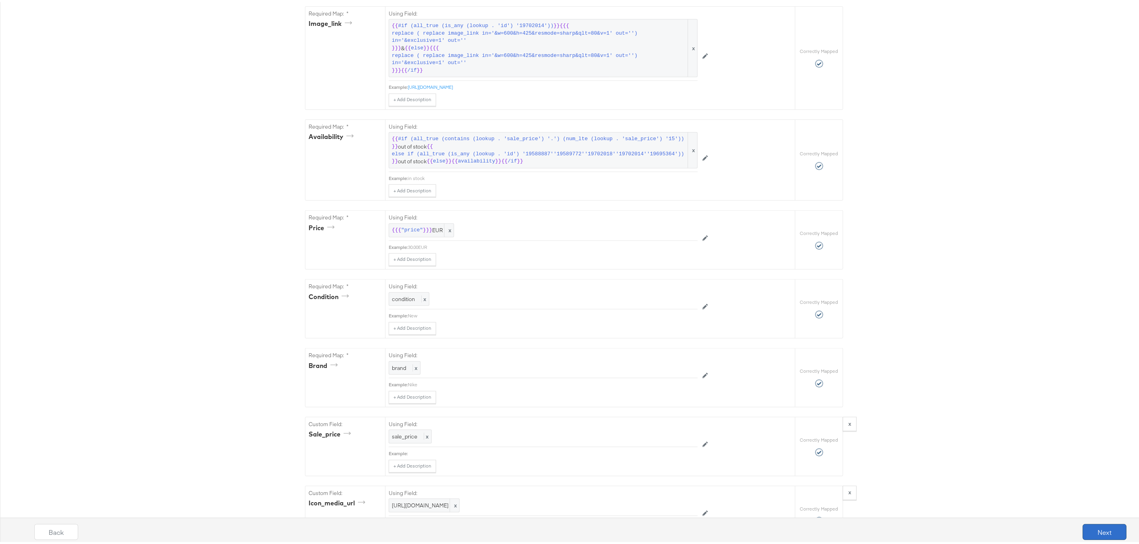
click at [1112, 531] on button "Next" at bounding box center [1104, 530] width 44 height 16
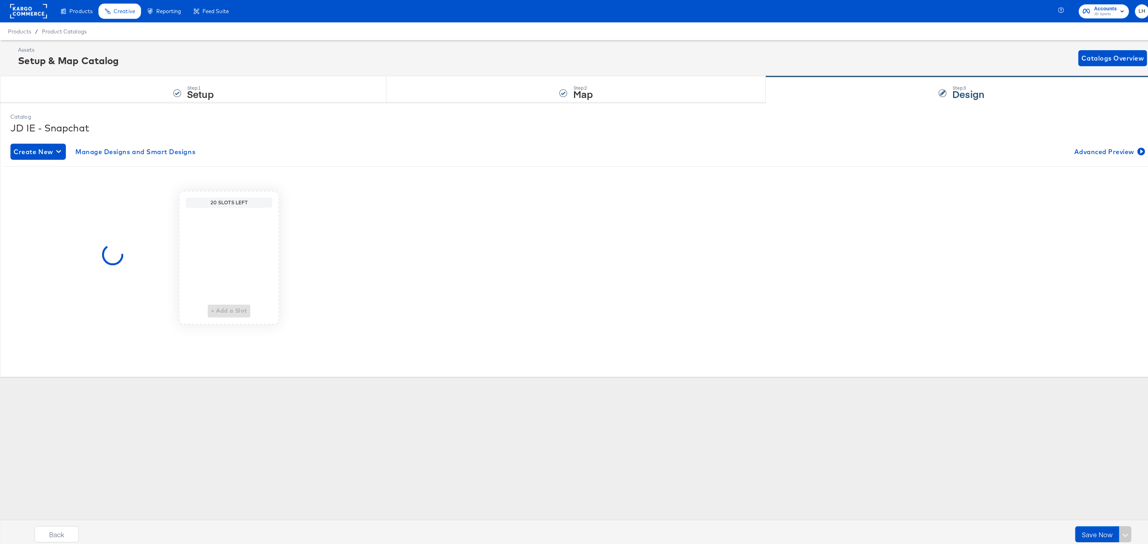
scroll to position [0, 0]
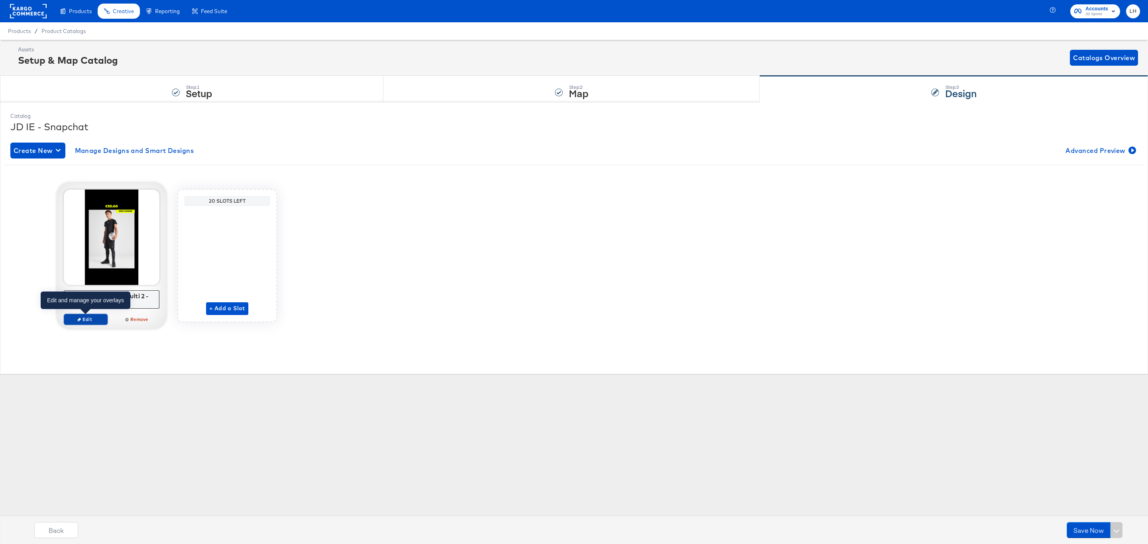
click at [94, 321] on span "Edit" at bounding box center [85, 319] width 37 height 6
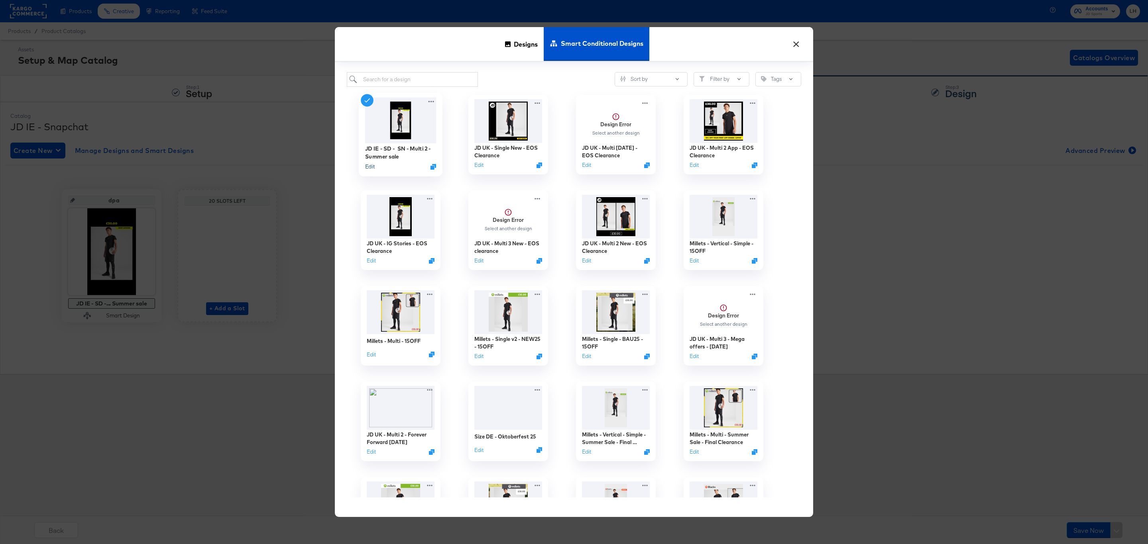
click at [368, 165] on button "Edit" at bounding box center [370, 167] width 10 height 8
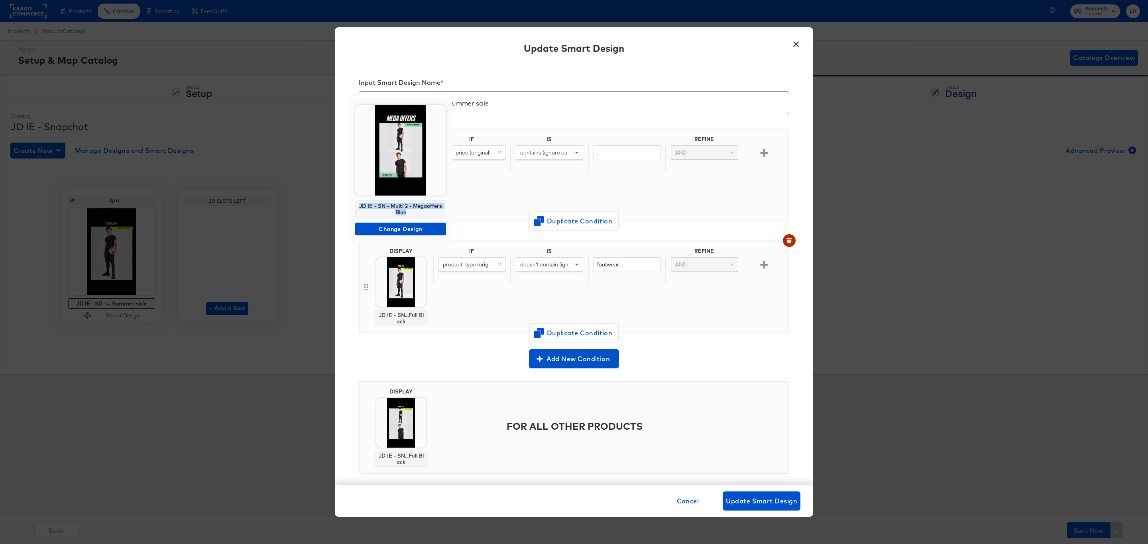
drag, startPoint x: 420, startPoint y: 213, endPoint x: 350, endPoint y: 209, distance: 69.5
click at [350, 209] on div "JD IE - SN - Multi 2 - Megaoffers Blue Change Design" at bounding box center [401, 170] width 104 height 144
copy div "JD IE - SN - Multi 2 - Megaoffers Blue"
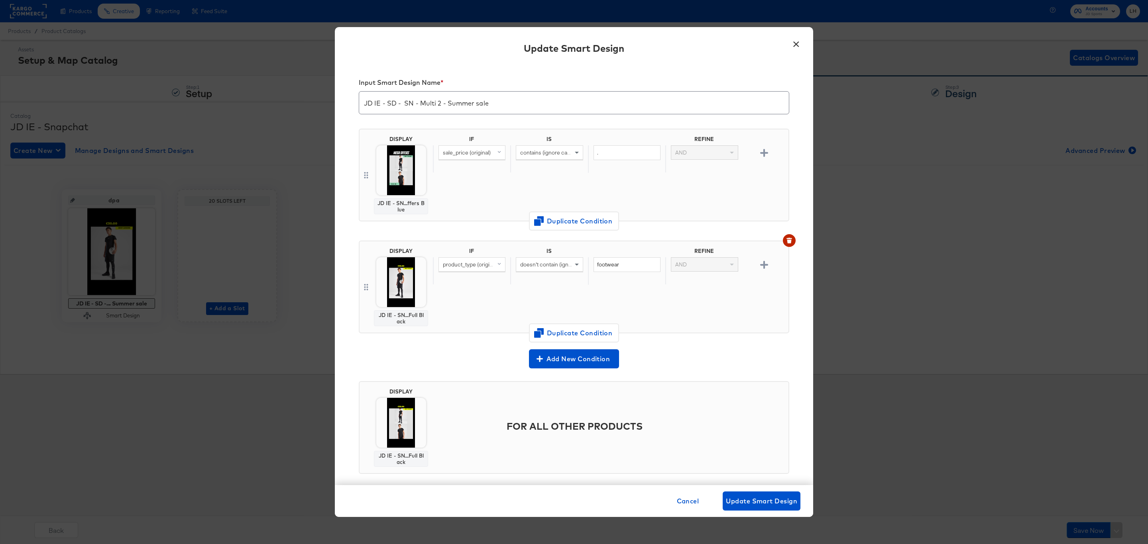
click at [791, 43] on button "×" at bounding box center [796, 42] width 14 height 14
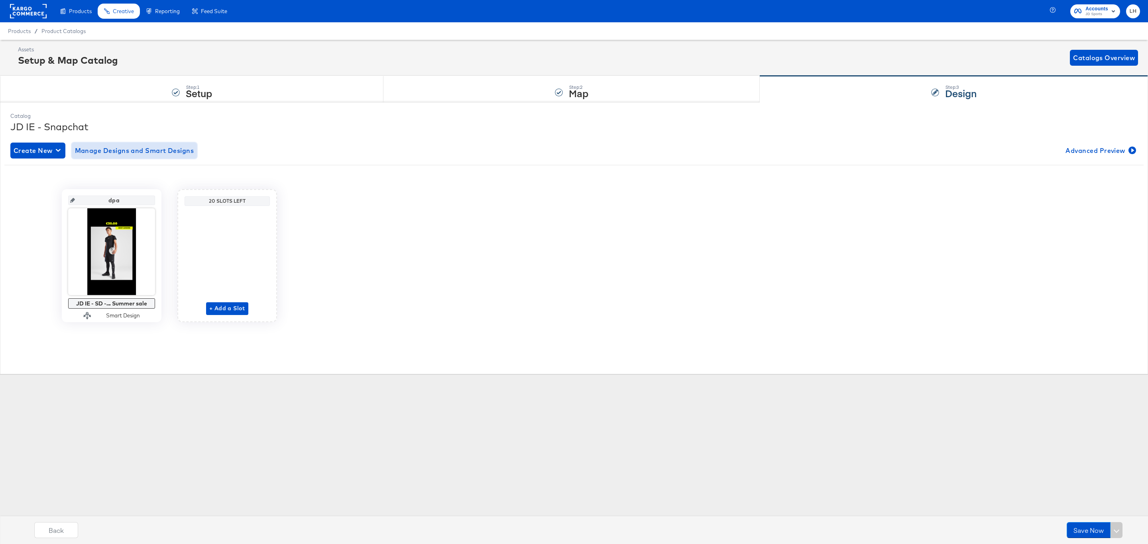
click at [153, 157] on button "Manage Designs and Smart Designs" at bounding box center [135, 151] width 126 height 16
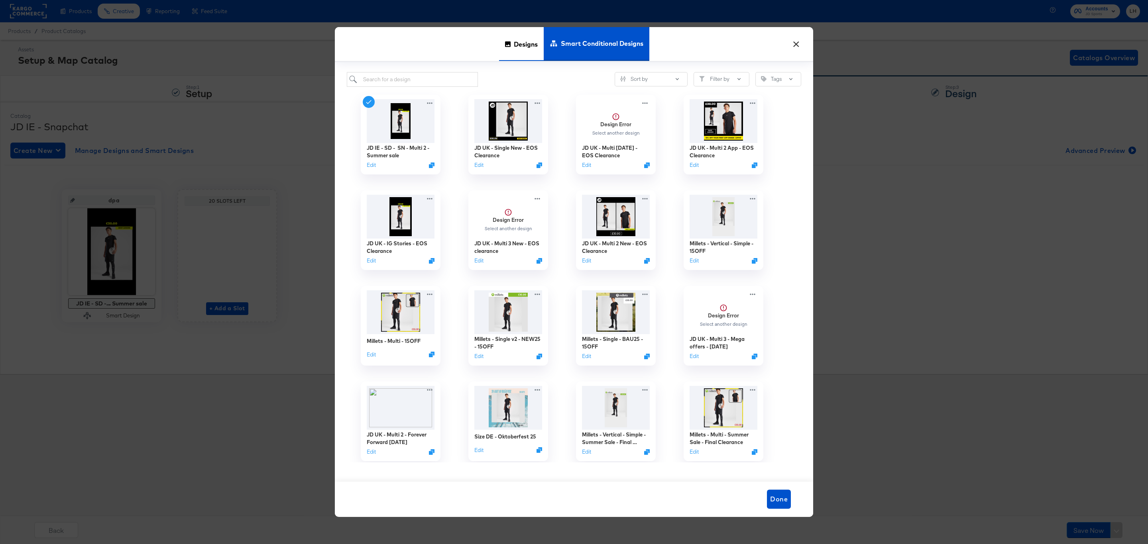
click at [535, 37] on span "Designs" at bounding box center [526, 44] width 24 height 35
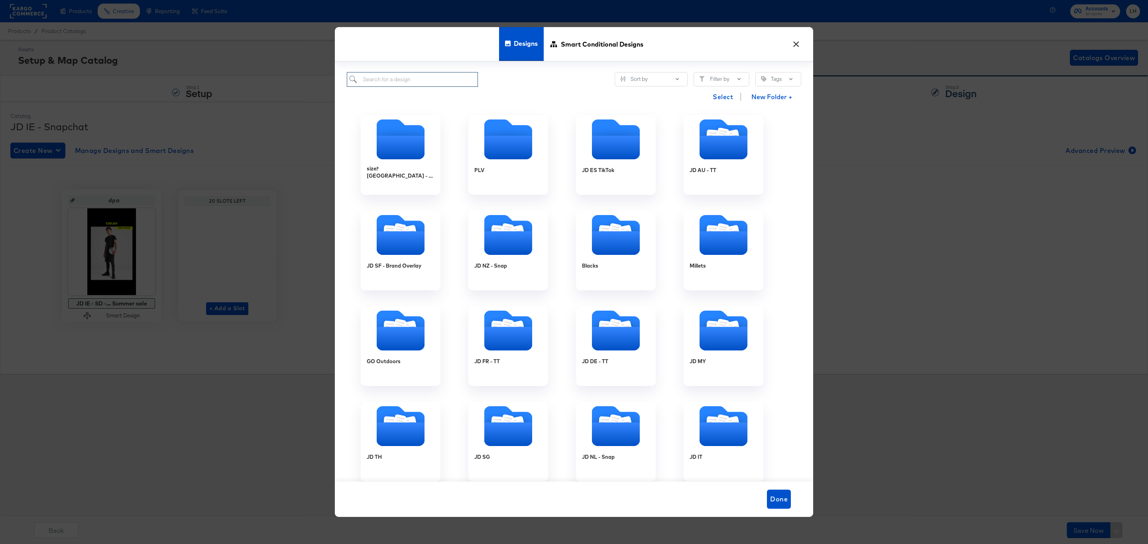
click at [398, 85] on input "search" at bounding box center [412, 79] width 131 height 15
paste input "JD IE - SN - Multi 2 - Megaoffers Blue"
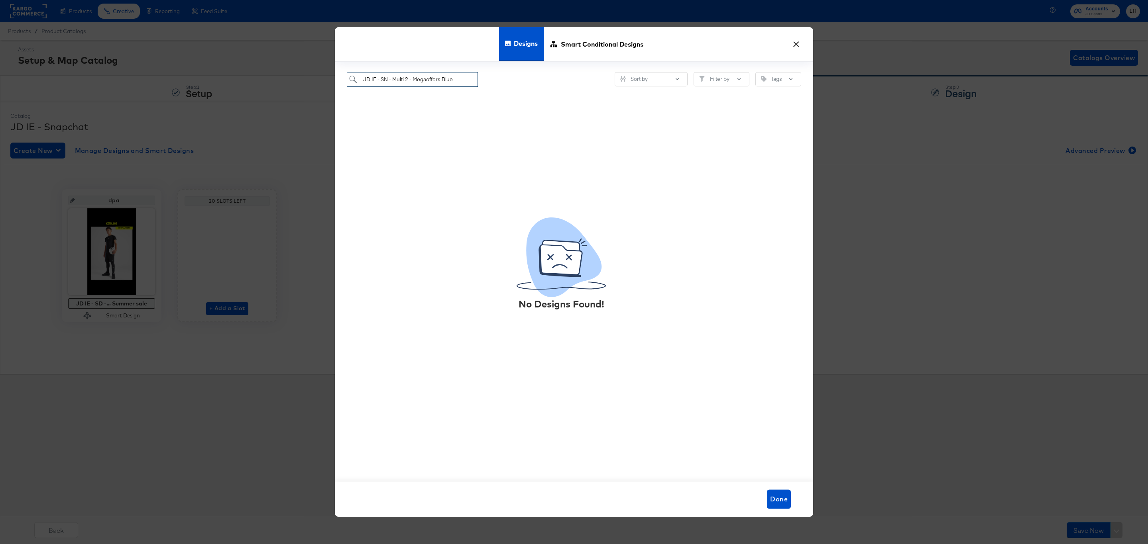
drag, startPoint x: 469, startPoint y: 81, endPoint x: 396, endPoint y: 79, distance: 72.6
click at [396, 79] on input "JD IE - SN - Multi 2 - Megaoffers Blue" at bounding box center [412, 79] width 131 height 15
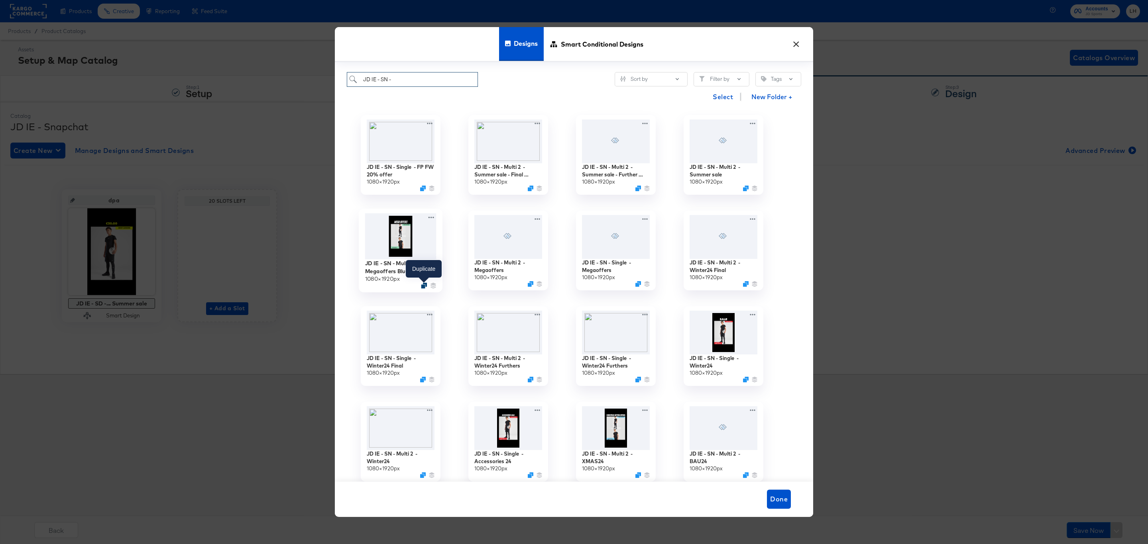
type input "JD IE - SN -"
click at [425, 287] on icon "Duplicate" at bounding box center [424, 286] width 6 height 6
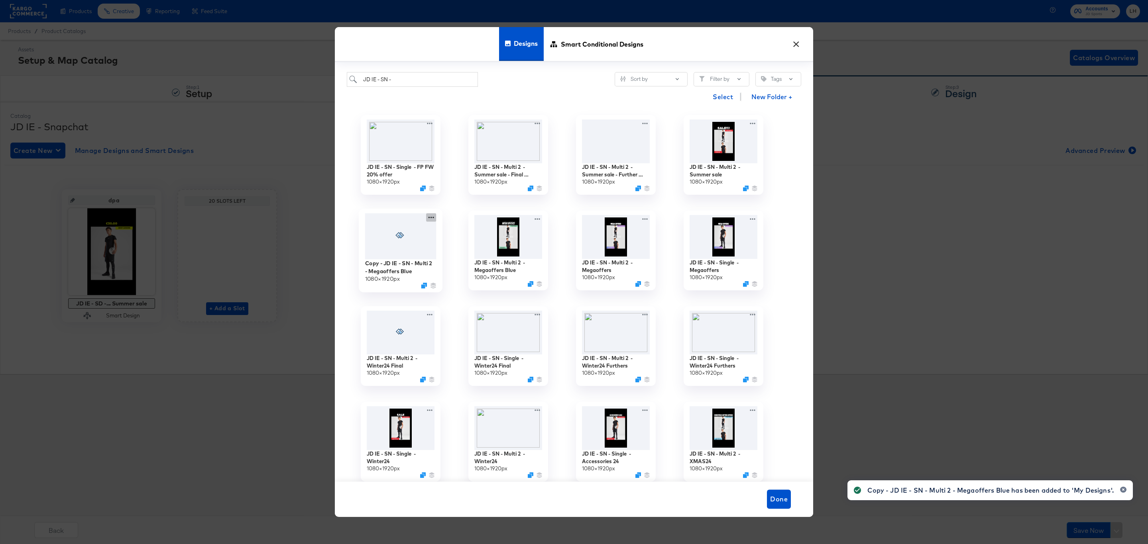
click at [430, 218] on icon at bounding box center [431, 217] width 10 height 8
click at [467, 251] on icon at bounding box center [459, 250] width 18 height 6
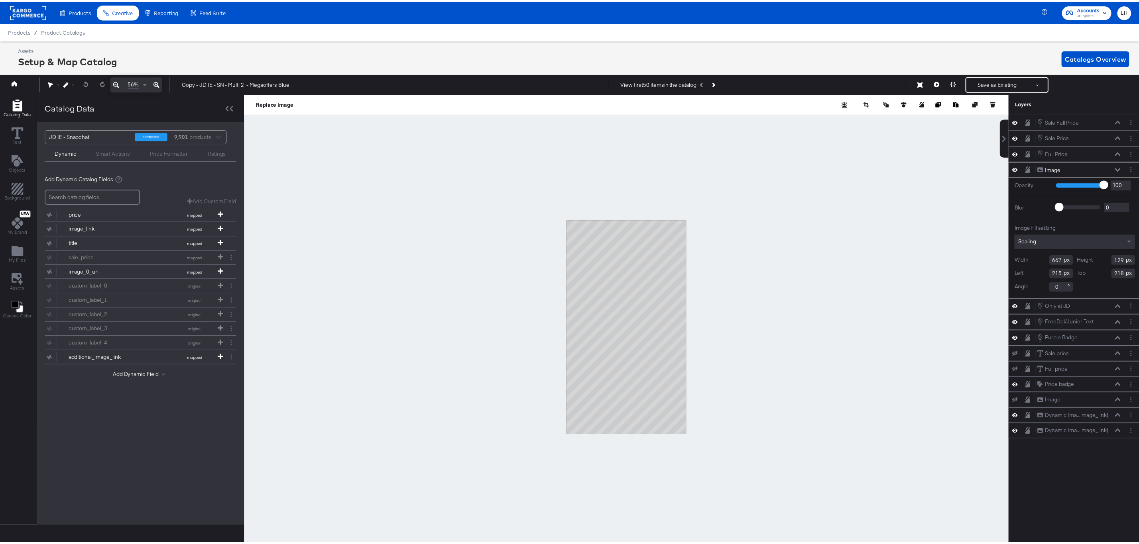
scroll to position [0, 2]
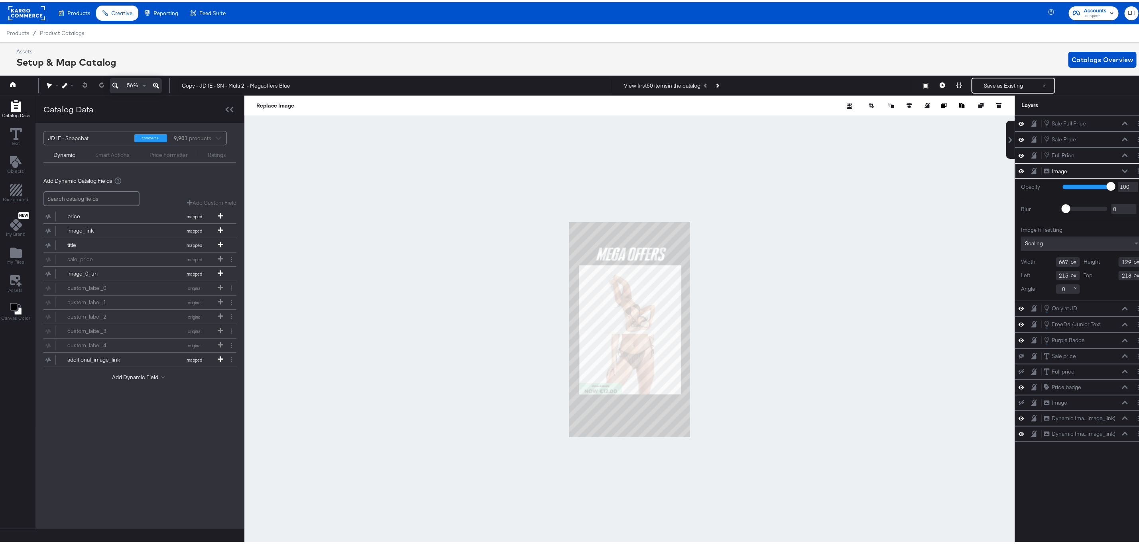
click at [467, 251] on div at bounding box center [629, 328] width 770 height 469
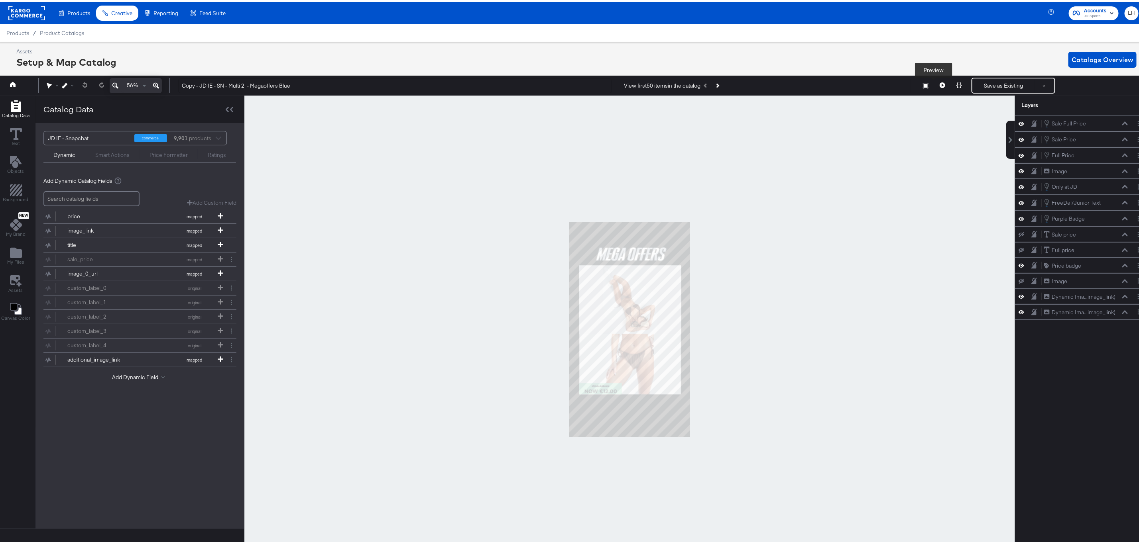
click at [939, 83] on icon at bounding box center [942, 83] width 6 height 6
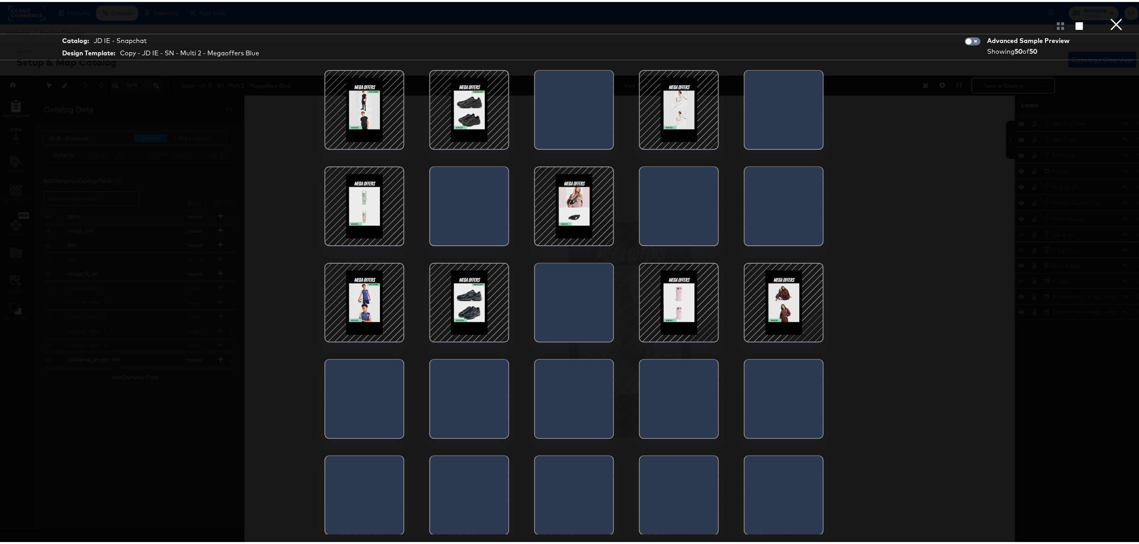
click at [679, 304] on div at bounding box center [679, 301] width 68 height 68
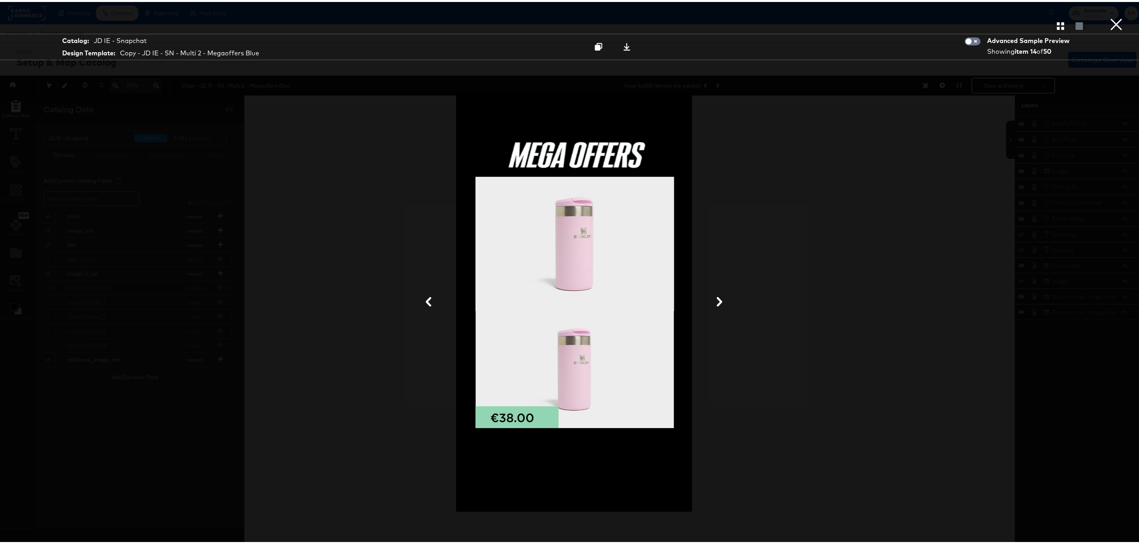
drag, startPoint x: 1107, startPoint y: 23, endPoint x: 1082, endPoint y: 33, distance: 26.9
click at [1108, 16] on button "×" at bounding box center [1116, 8] width 16 height 16
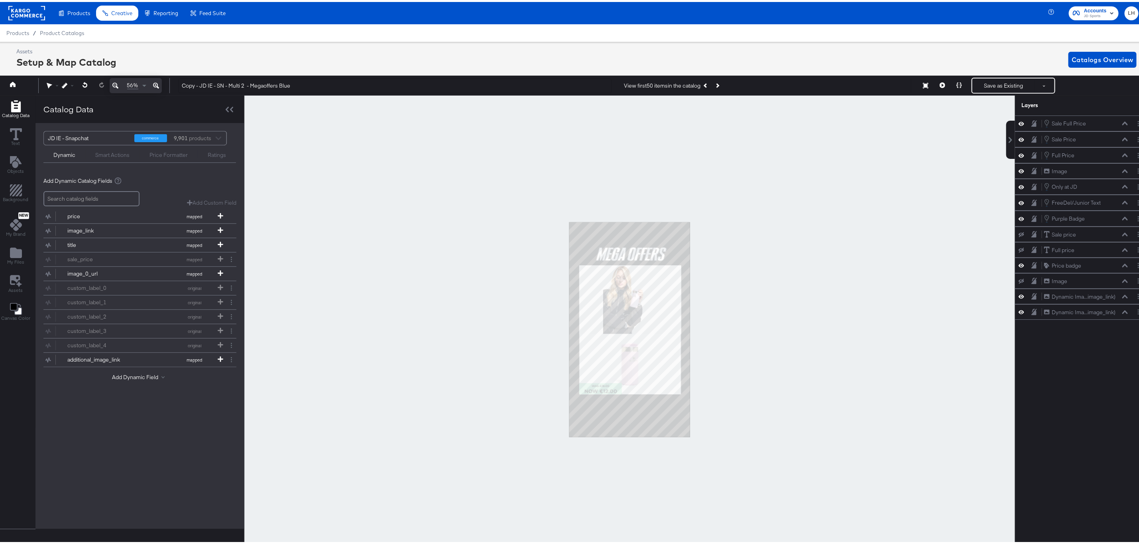
click at [850, 152] on div at bounding box center [629, 328] width 770 height 469
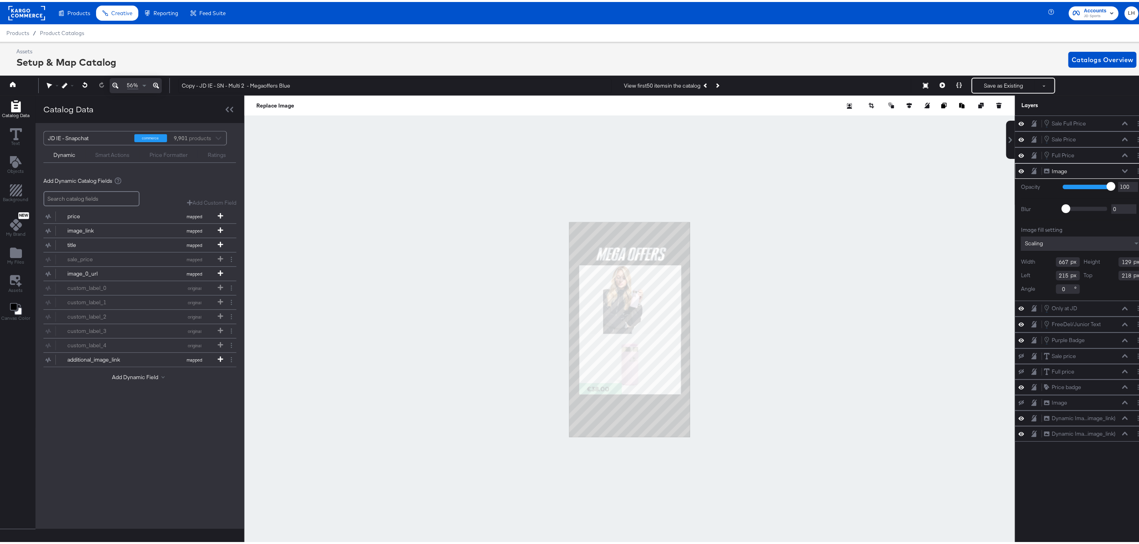
click at [1018, 171] on icon at bounding box center [1021, 169] width 6 height 7
click at [16, 256] on icon "Add Files" at bounding box center [16, 251] width 12 height 10
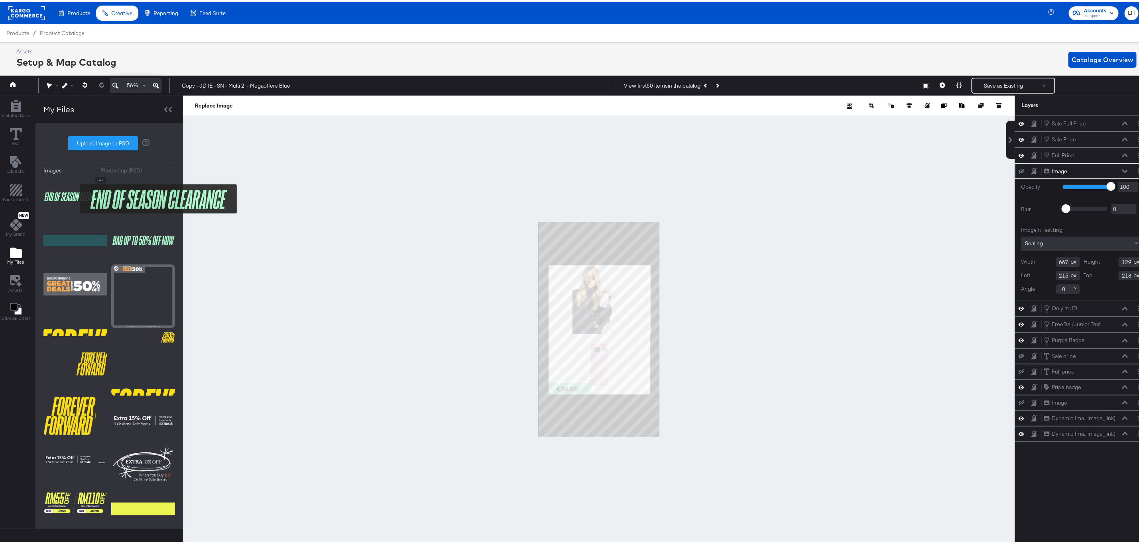
click at [73, 193] on img at bounding box center [75, 195] width 64 height 40
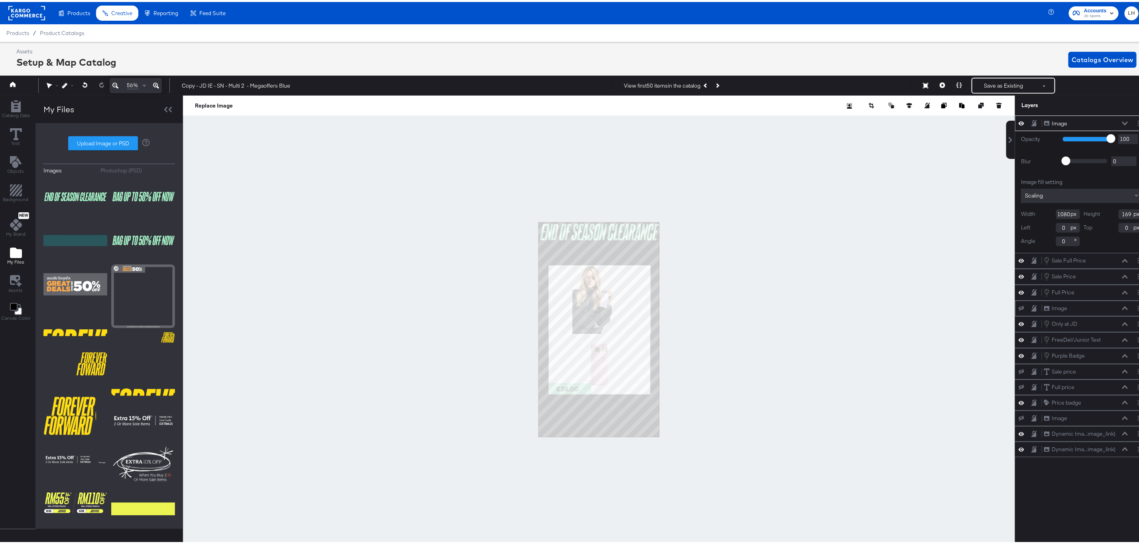
type input "50"
type input "78"
type input "799"
type input "124"
type input "331"
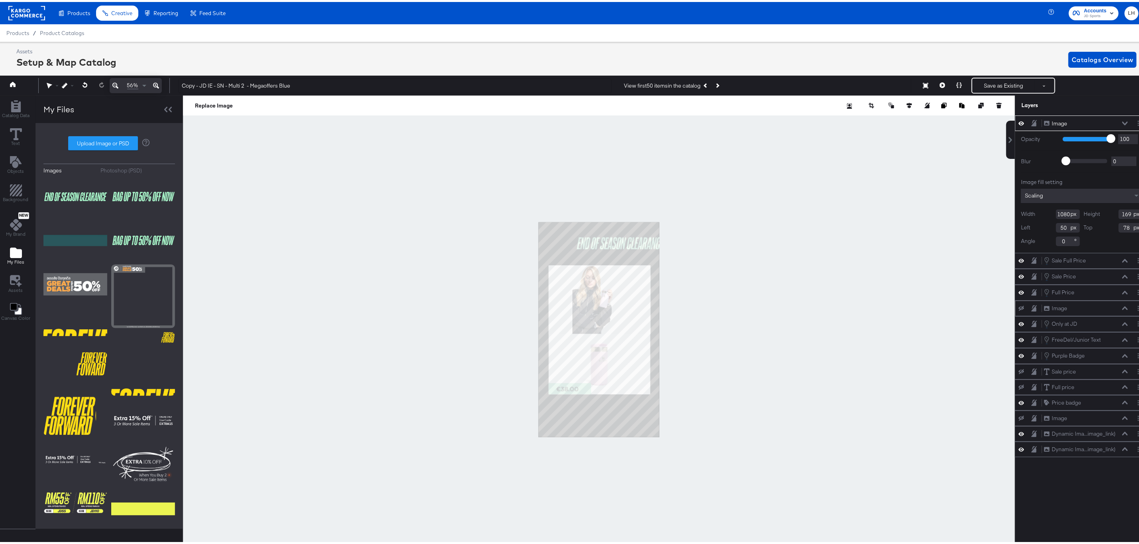
type input "123"
type input "296"
type input "134"
type input "198"
type input "234"
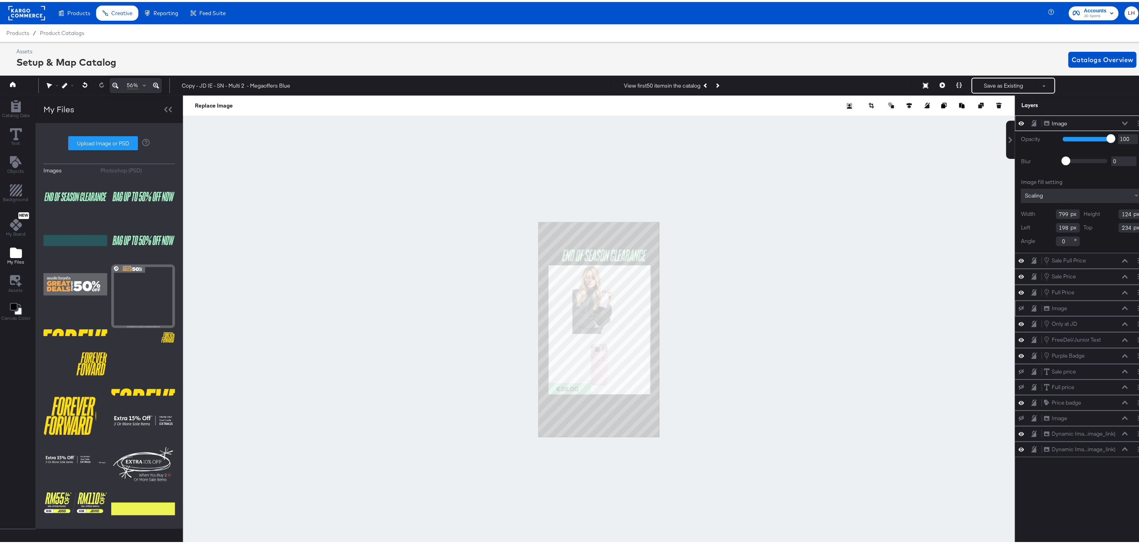
type input "772"
type input "120"
type input "159"
type input "244"
click at [731, 247] on div at bounding box center [599, 328] width 832 height 469
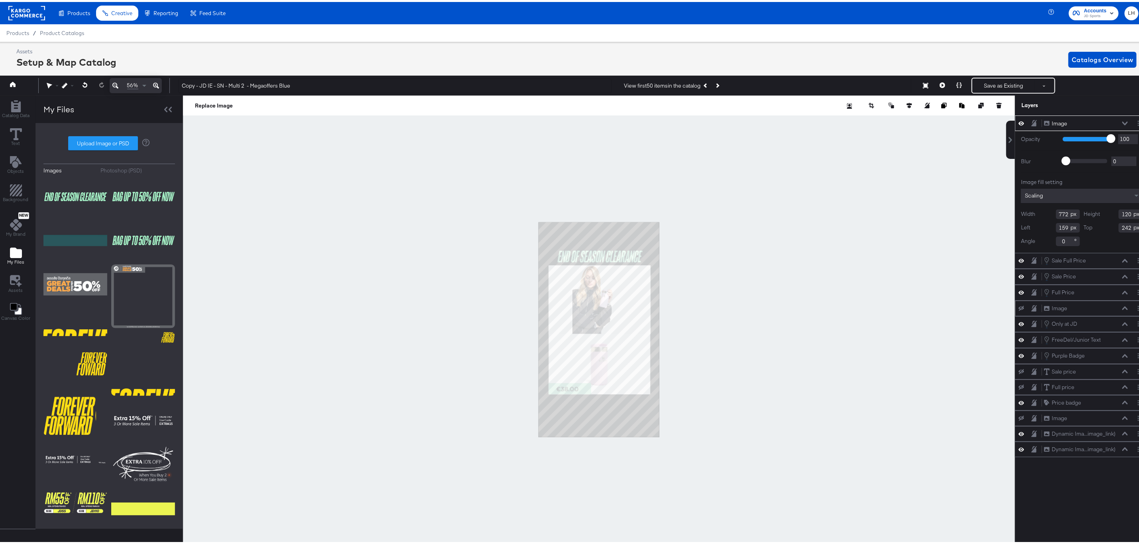
type input "241"
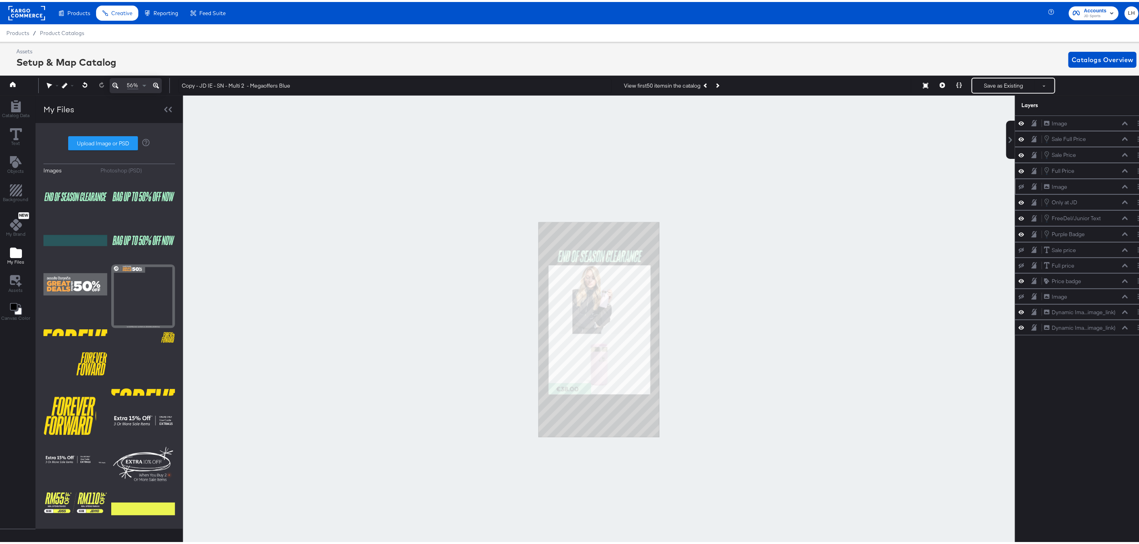
click at [751, 240] on div at bounding box center [599, 328] width 832 height 469
click at [995, 79] on button "Save as Existing" at bounding box center [1003, 84] width 62 height 14
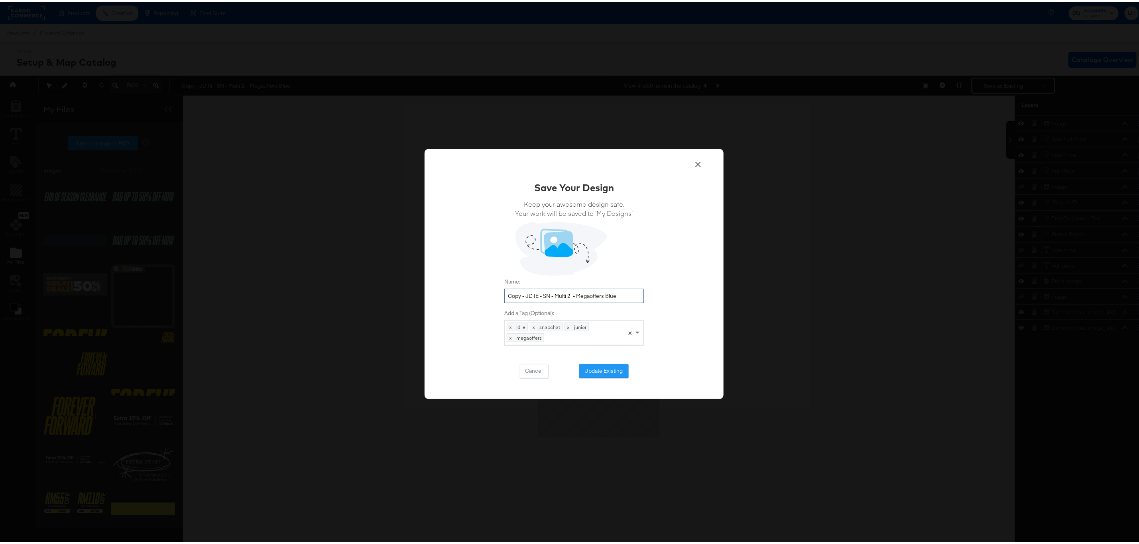
drag, startPoint x: 521, startPoint y: 293, endPoint x: 500, endPoint y: 298, distance: 22.0
click at [504, 298] on input "Copy - JD IE - SN - Multi 2 - Megaoffers Blue" at bounding box center [573, 294] width 139 height 15
drag, startPoint x: 619, startPoint y: 292, endPoint x: 556, endPoint y: 294, distance: 63.0
click at [556, 294] on input "JD IE - SN - Multi 2 - Megaoffers Blue" at bounding box center [573, 294] width 139 height 15
click at [631, 292] on input "JD IE - SN - Multi 2 - End of season clearance" at bounding box center [573, 294] width 139 height 15
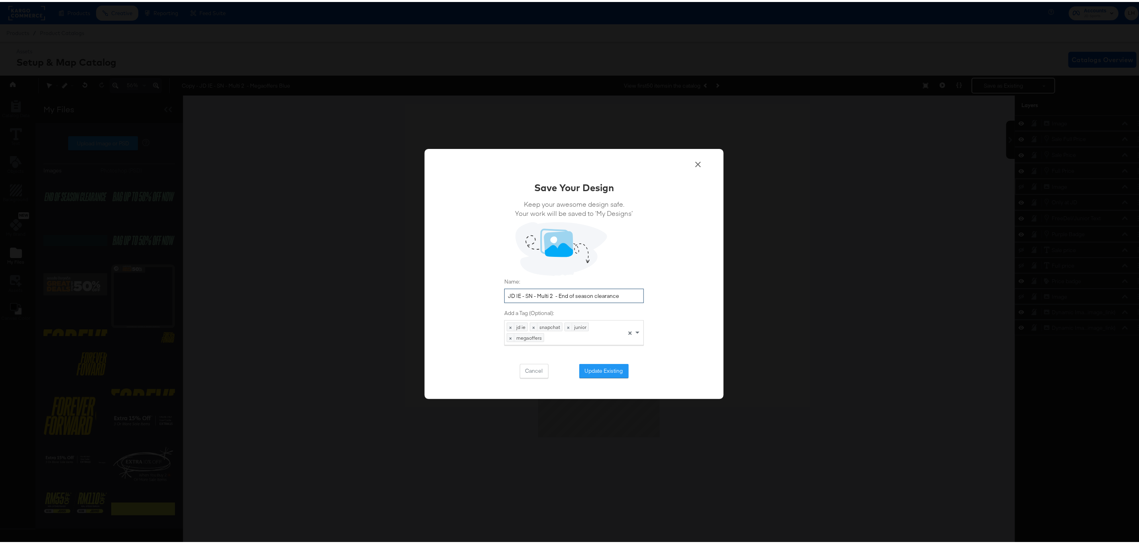
click at [631, 292] on input "JD IE - SN - Multi 2 - End of season clearance" at bounding box center [573, 294] width 139 height 15
type input "JD IE - SN - Multi 2 - End of season clearance"
click at [611, 372] on button "Update Existing" at bounding box center [603, 369] width 49 height 14
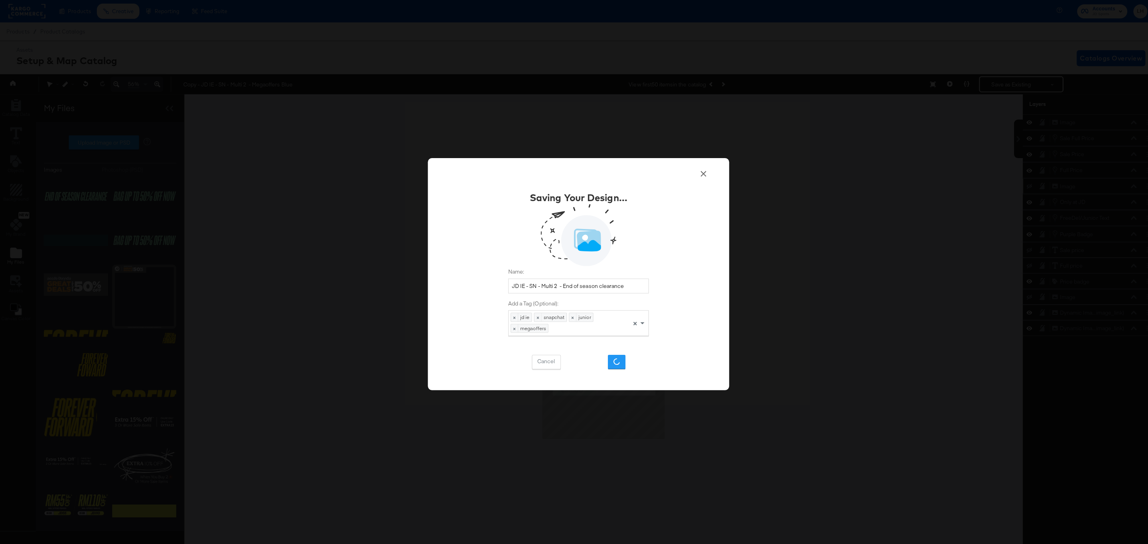
scroll to position [0, 0]
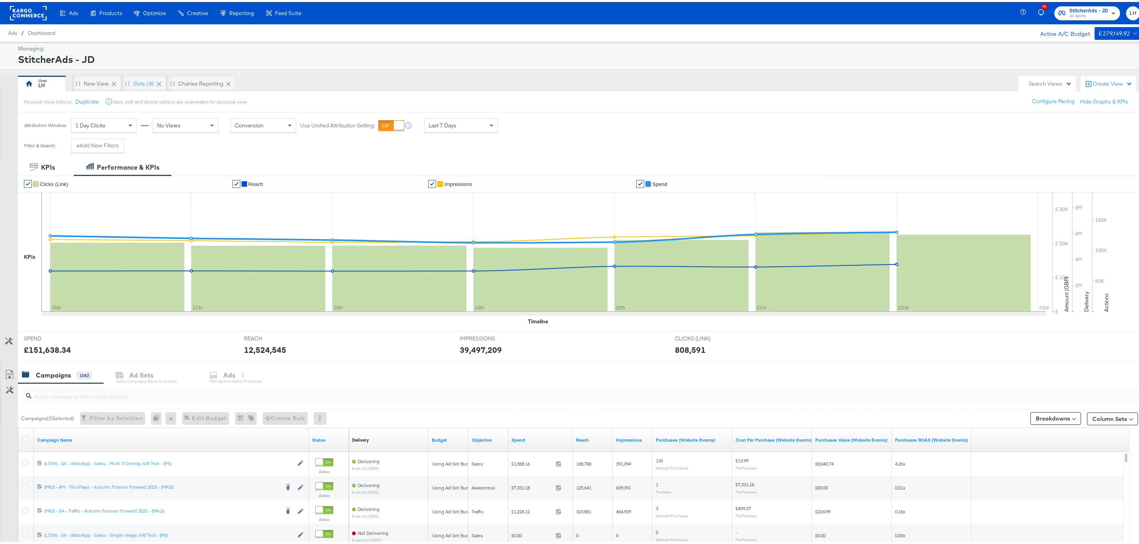
click at [1069, 8] on span "StitcherAds - JD" at bounding box center [1088, 9] width 39 height 8
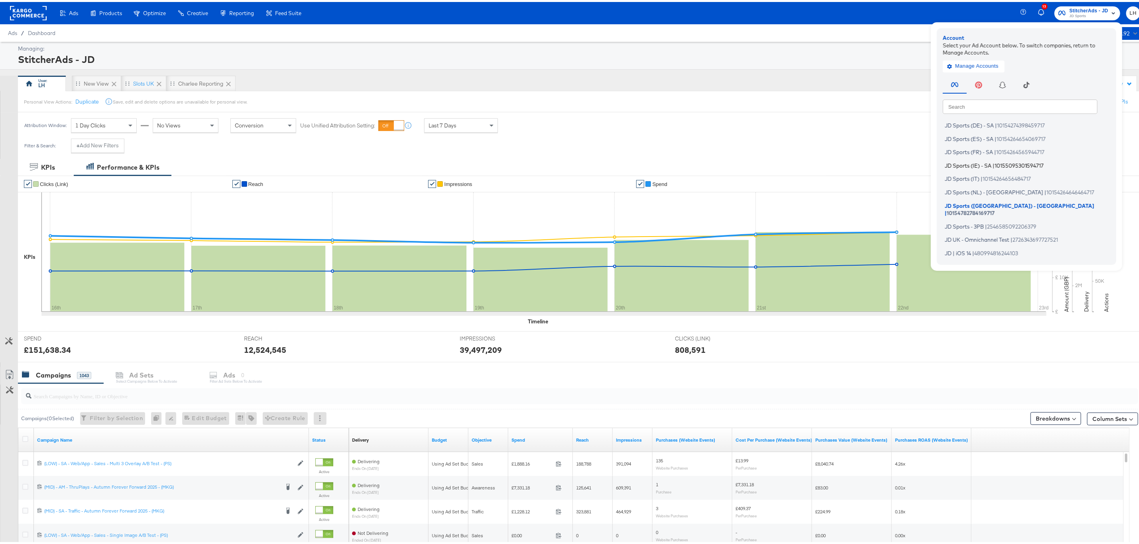
click at [987, 159] on li "JD Sports (IE) - SA | 10155095301594717" at bounding box center [1027, 164] width 171 height 12
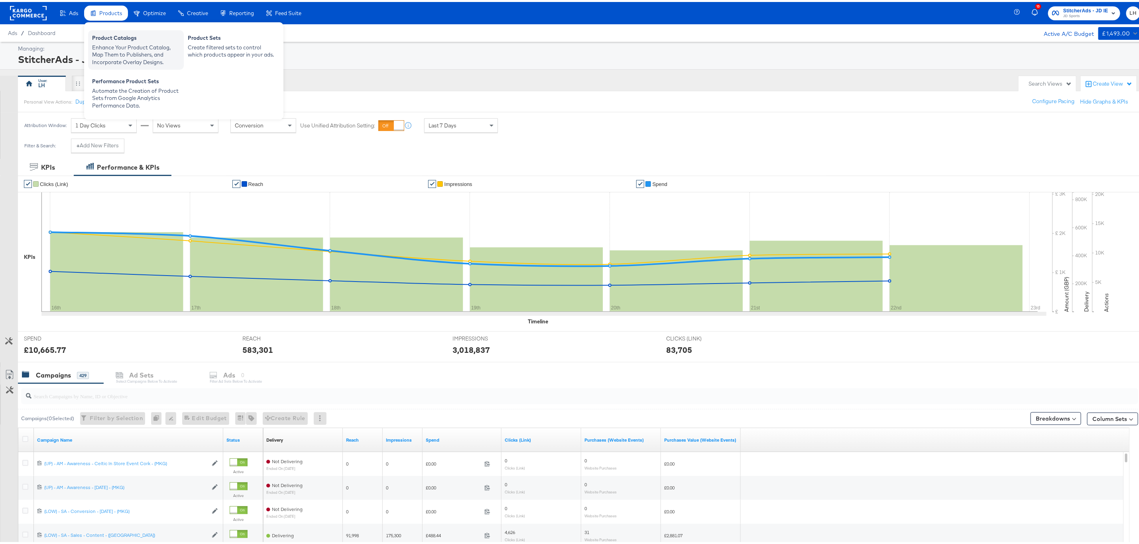
click at [112, 42] on div "Enhance Your Product Catalog, Map Them to Publishers, and Incorporate Overlay D…" at bounding box center [136, 53] width 88 height 22
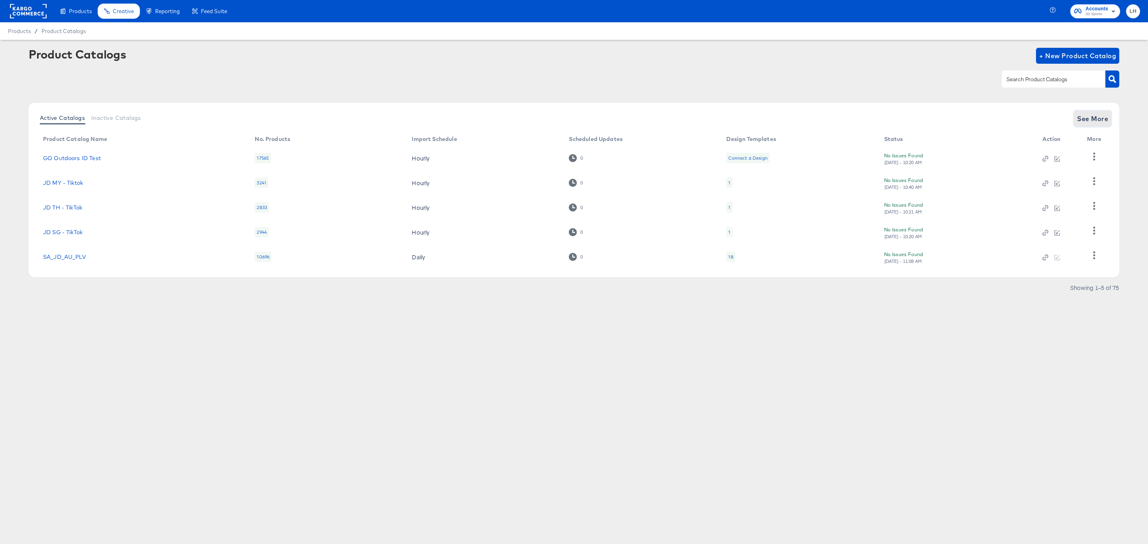
click at [1101, 126] on button "See More" at bounding box center [1092, 119] width 37 height 16
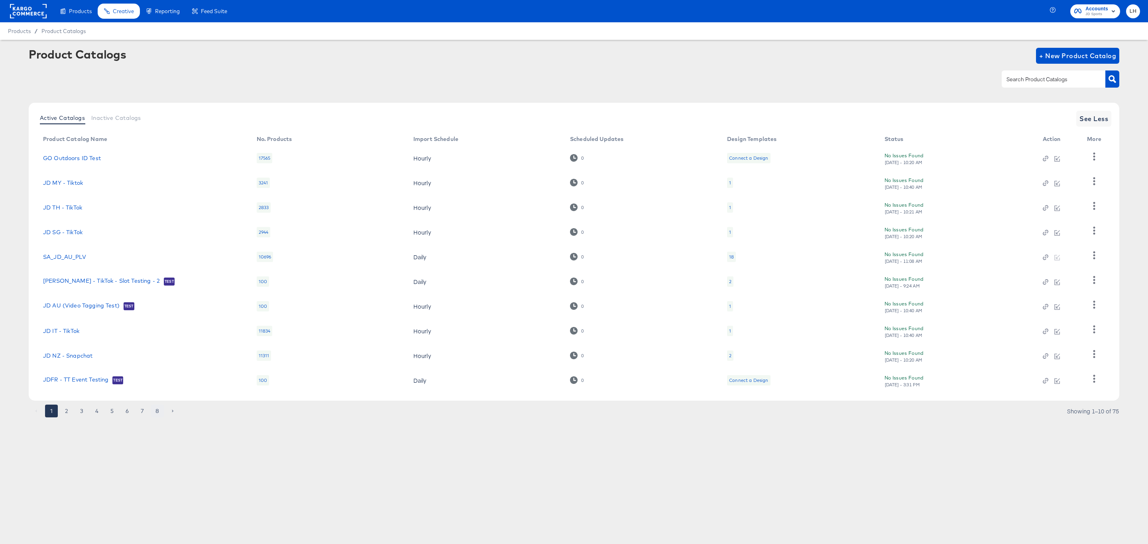
click at [155, 411] on button "8" at bounding box center [157, 411] width 13 height 13
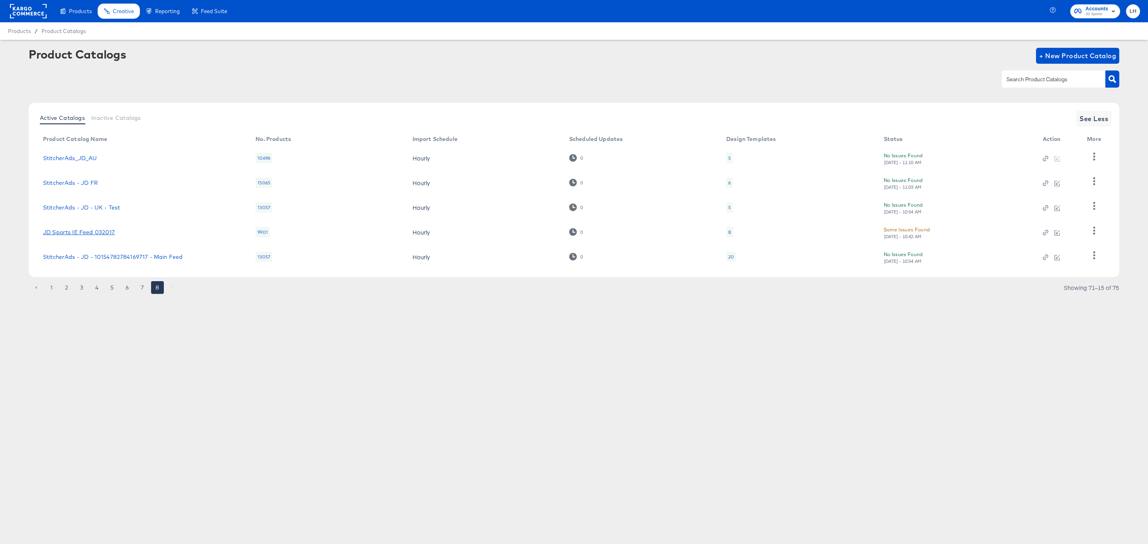
click at [77, 232] on link "JD Sports IE Feed 032017" at bounding box center [79, 232] width 72 height 6
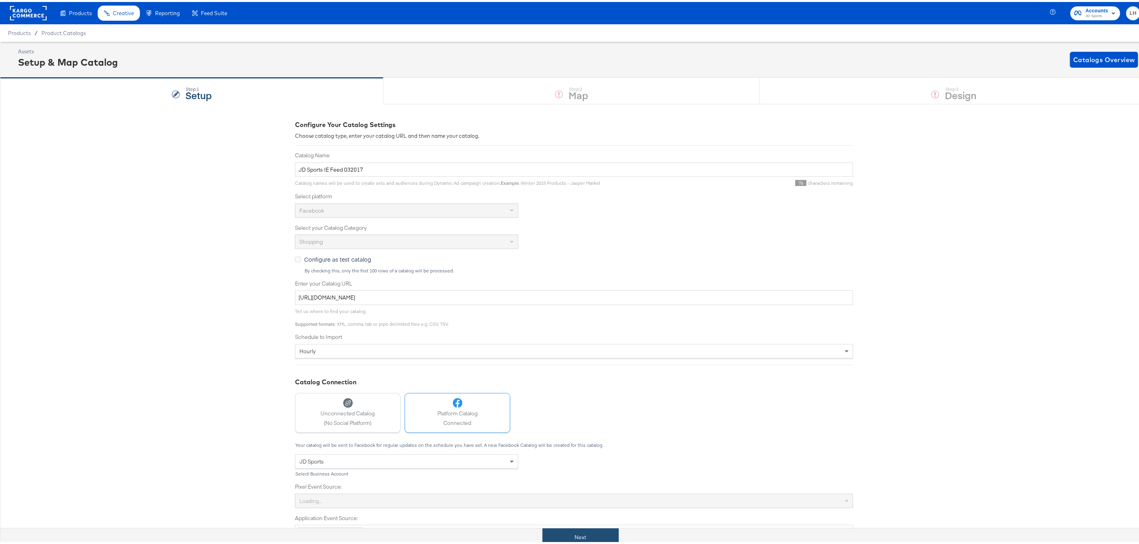
click at [574, 536] on button "Next" at bounding box center [580, 536] width 76 height 18
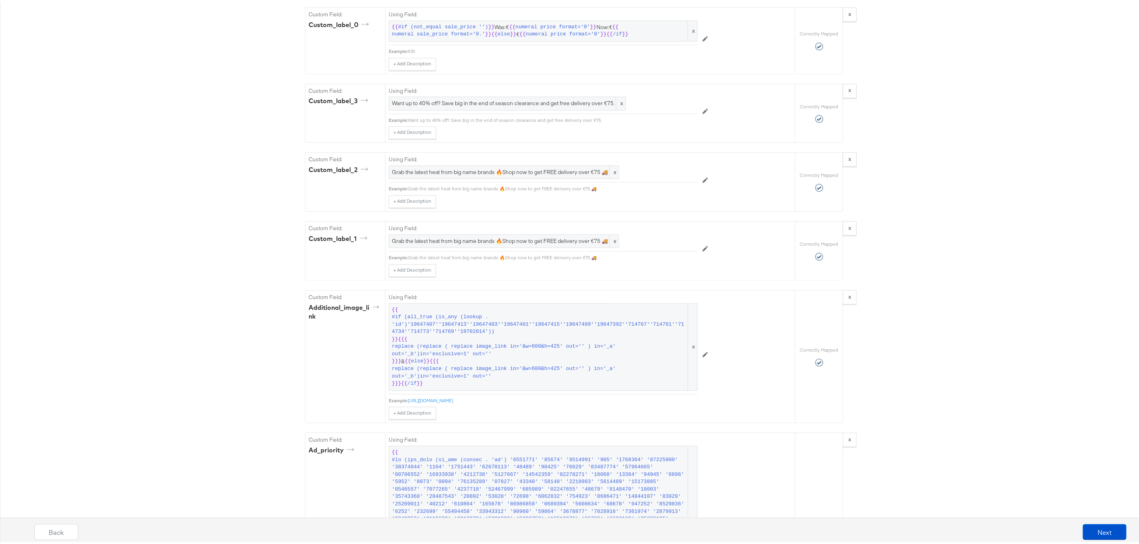
scroll to position [1136, 0]
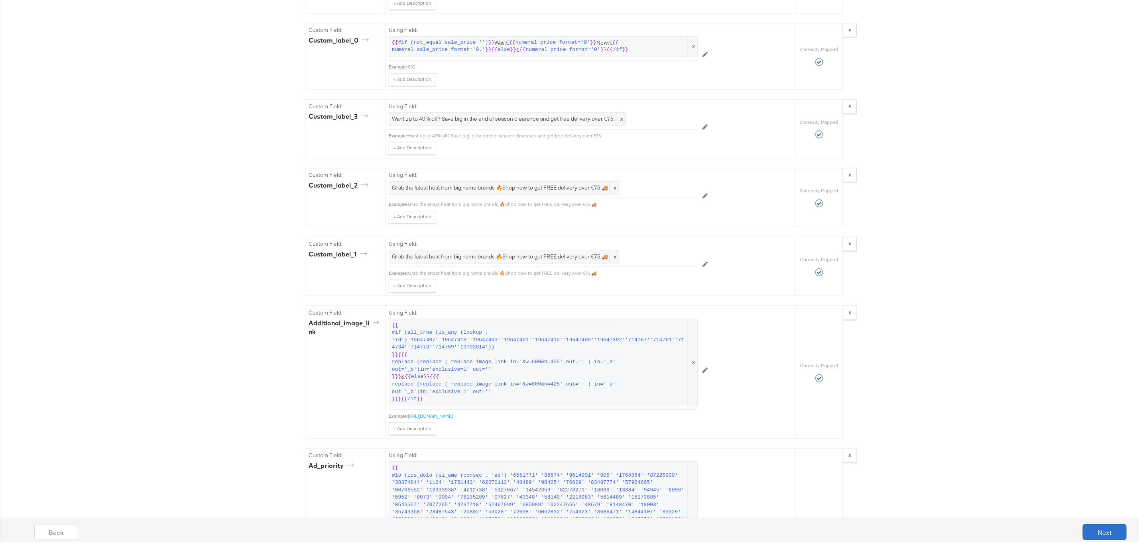
click at [1094, 530] on button "Next" at bounding box center [1104, 530] width 44 height 16
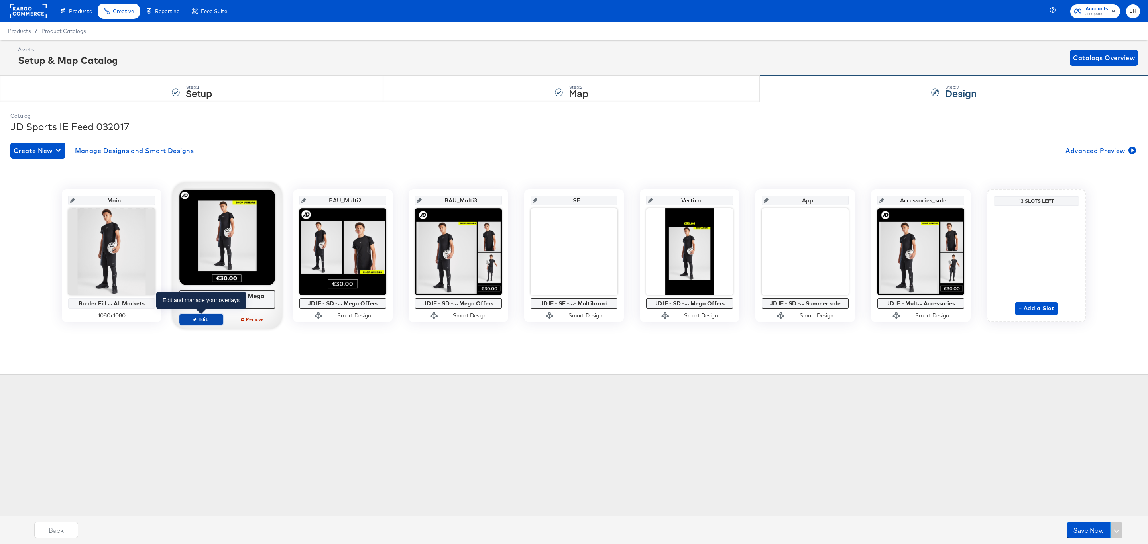
click at [211, 319] on span "Edit" at bounding box center [201, 319] width 37 height 6
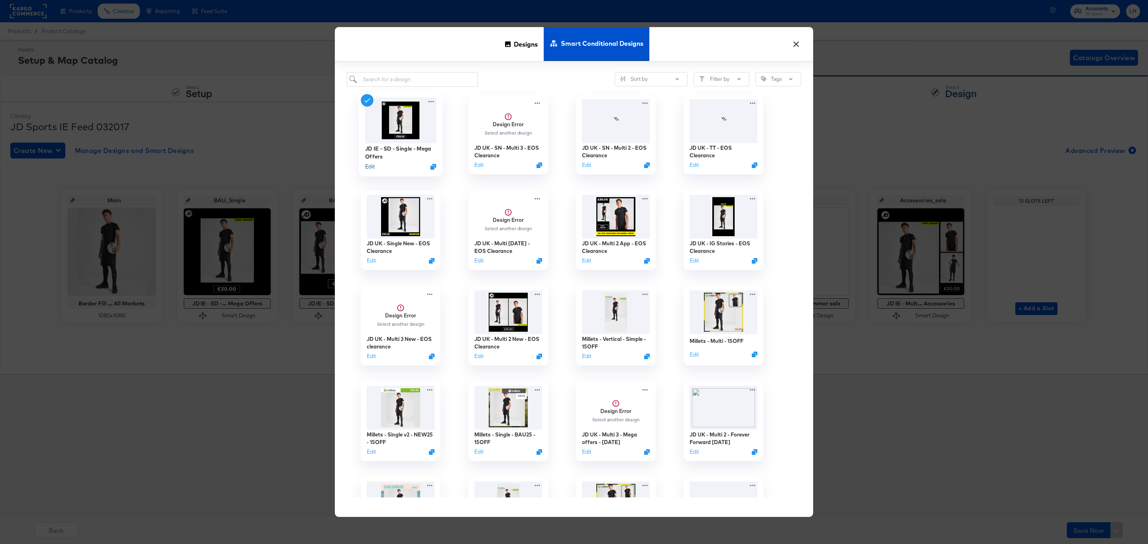
click at [368, 167] on button "Edit" at bounding box center [370, 167] width 10 height 8
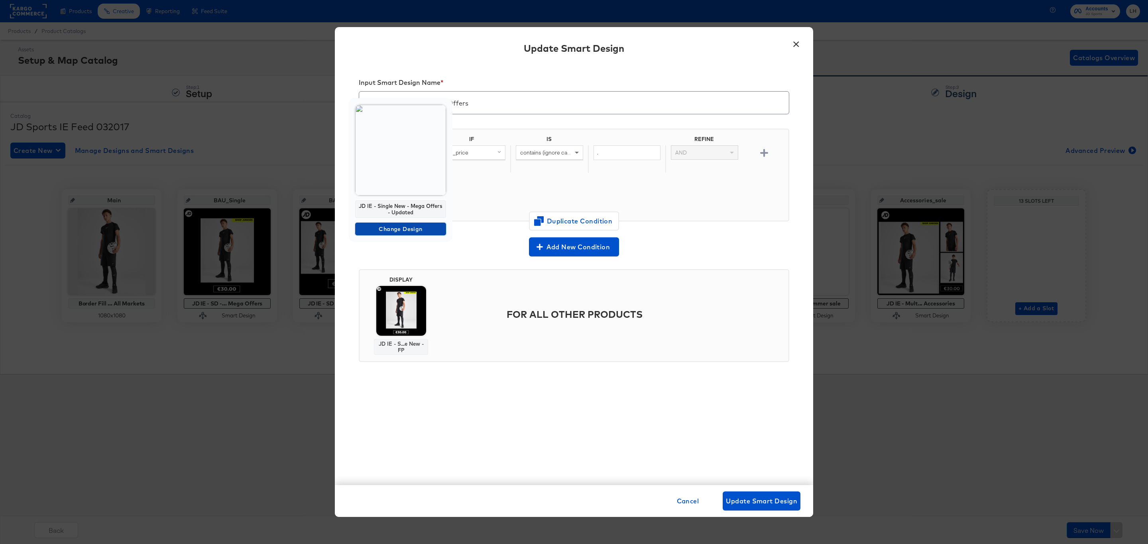
click at [402, 230] on span "Change Design" at bounding box center [400, 229] width 84 height 10
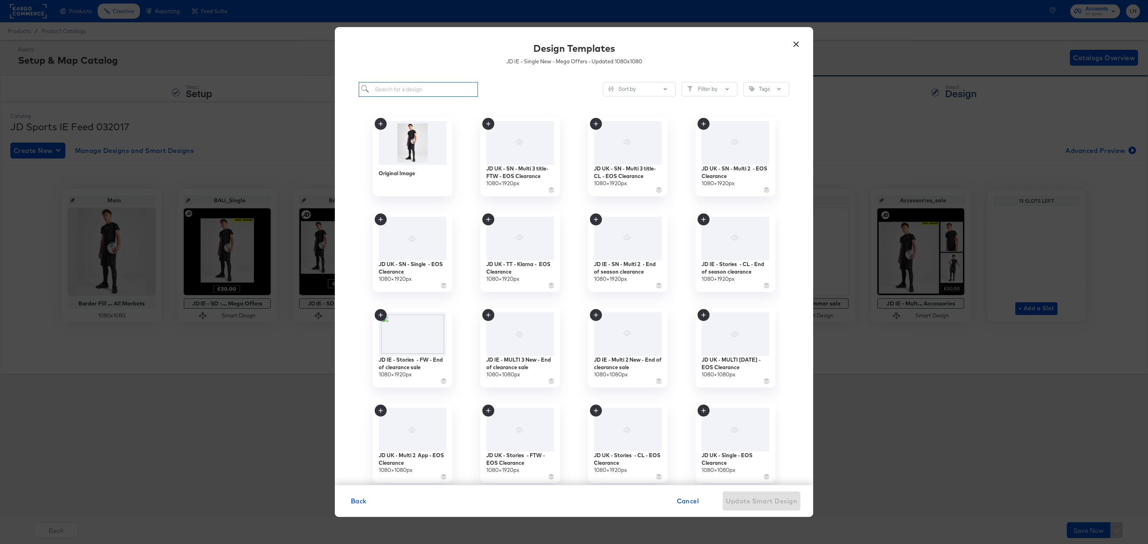
click at [386, 90] on input "search" at bounding box center [418, 89] width 119 height 15
paste input "JD IE - Single New - End of Season Clearance"
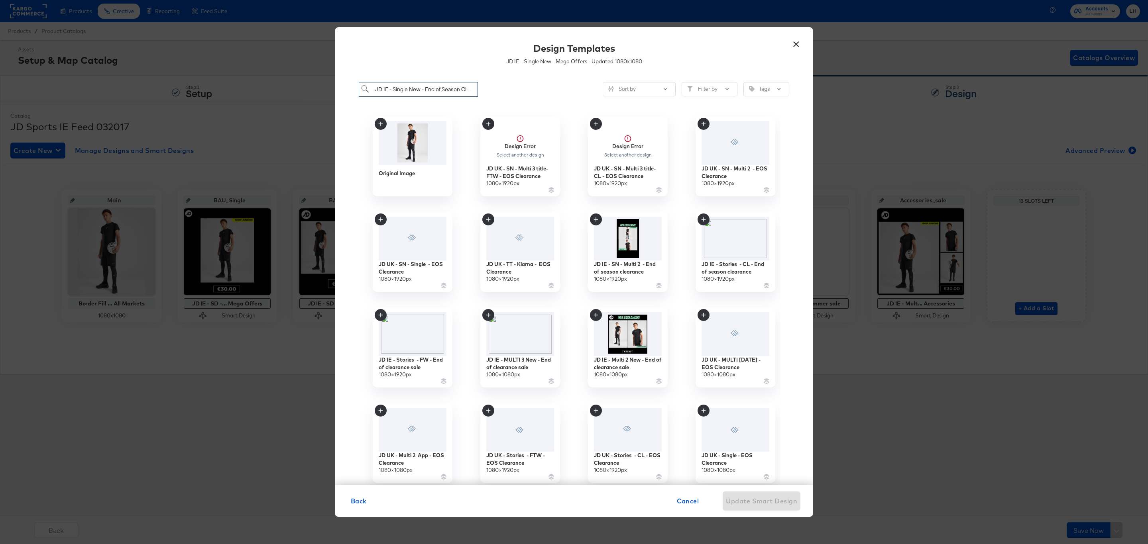
scroll to position [0, 22]
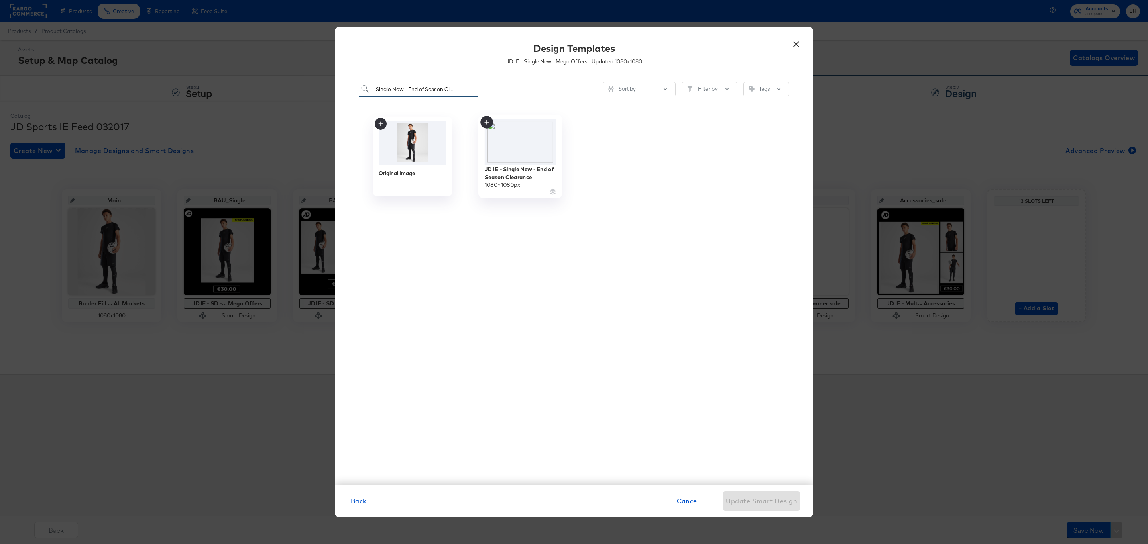
type input "JD IE - Single New - End of Season Clearance"
click at [488, 122] on icon at bounding box center [486, 122] width 4 height 4
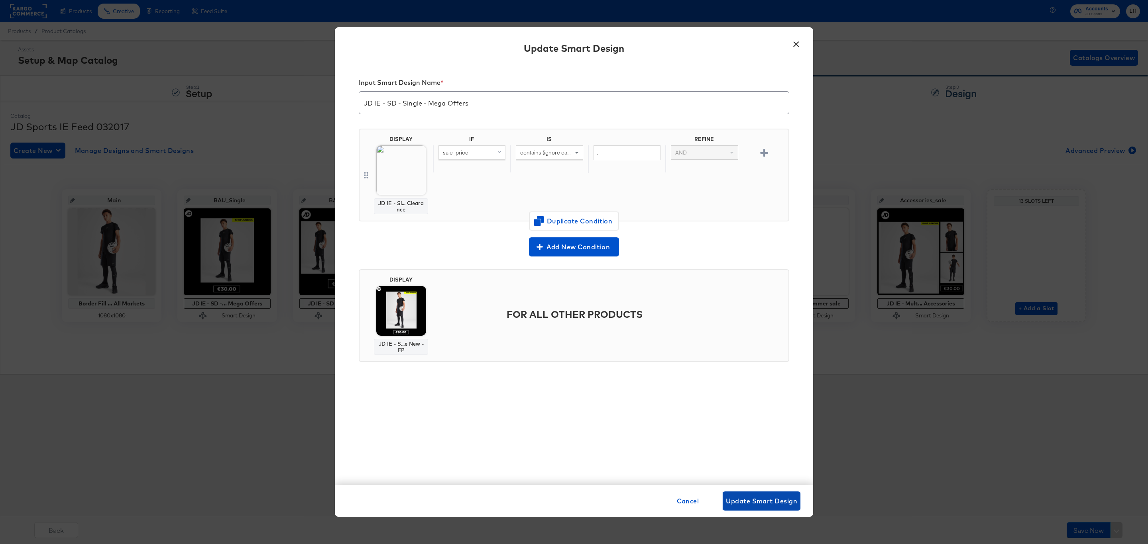
click at [752, 503] on span "Update Smart Design" at bounding box center [761, 501] width 71 height 11
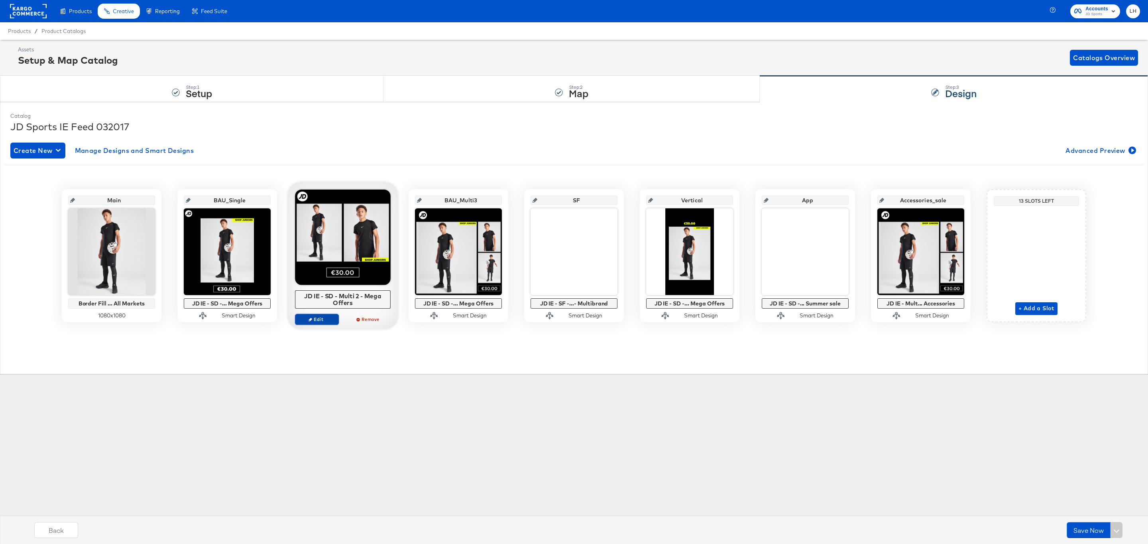
click at [318, 322] on span "Edit" at bounding box center [316, 319] width 37 height 6
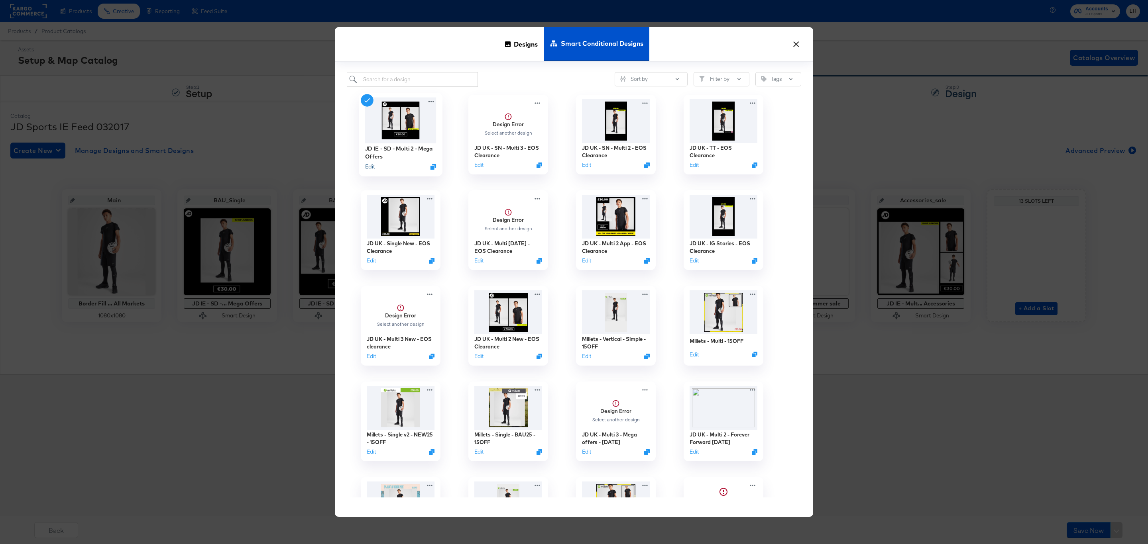
click at [372, 166] on button "Edit" at bounding box center [370, 167] width 10 height 8
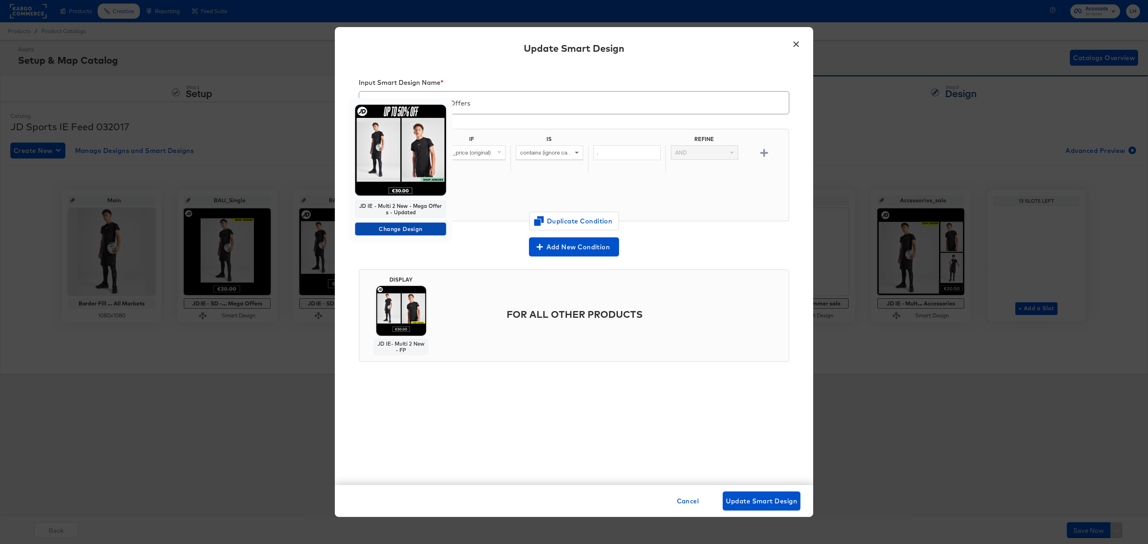
click at [404, 228] on span "Change Design" at bounding box center [400, 229] width 84 height 10
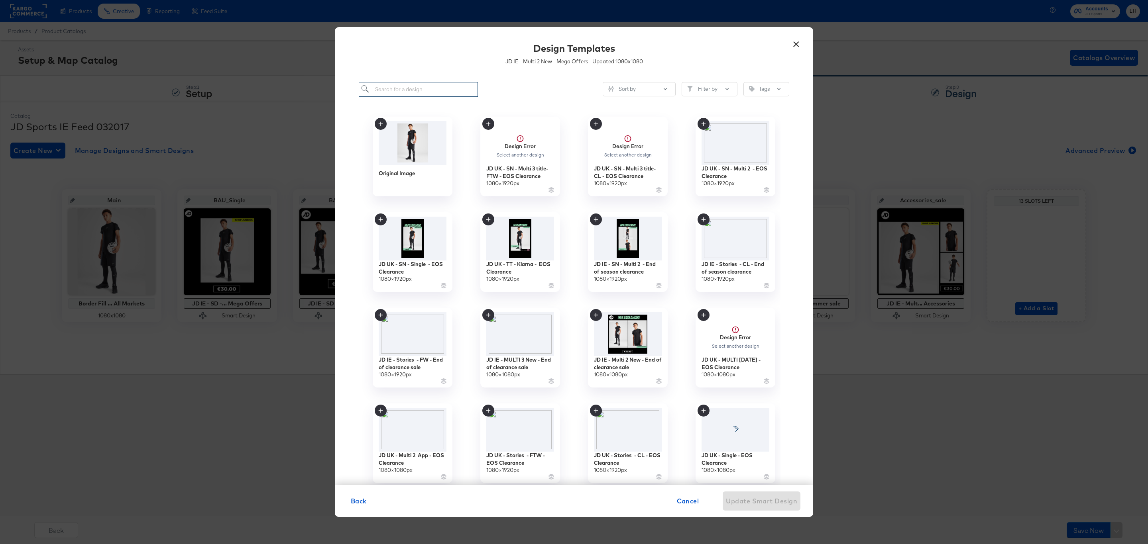
click at [404, 94] on input "search" at bounding box center [418, 89] width 119 height 15
paste input "JD IE - Multi 2 New - End of clearance sale"
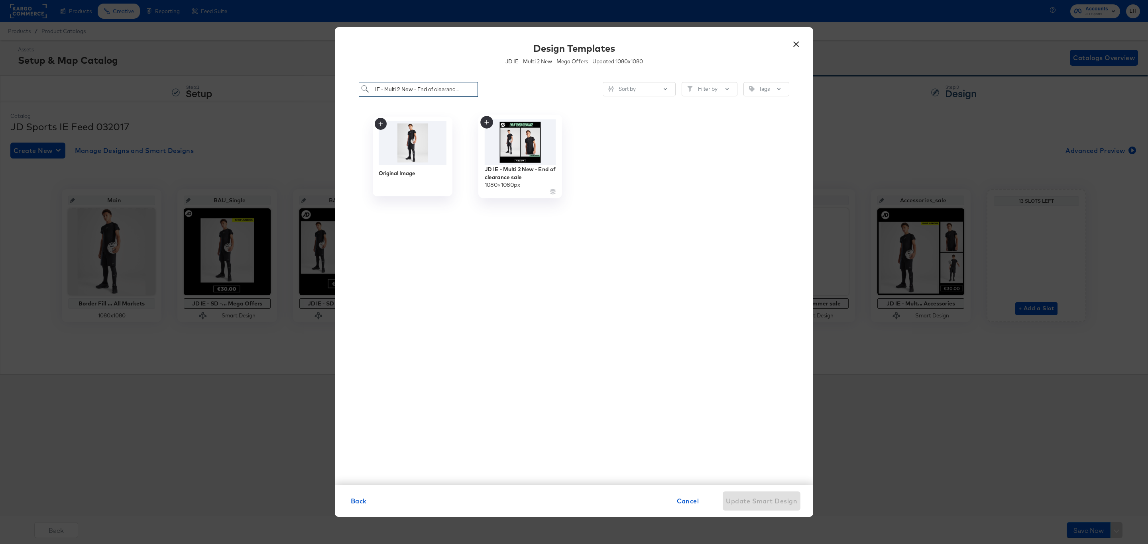
type input "JD IE - Multi 2 New - End of clearance sale"
click at [487, 119] on icon at bounding box center [486, 122] width 13 height 13
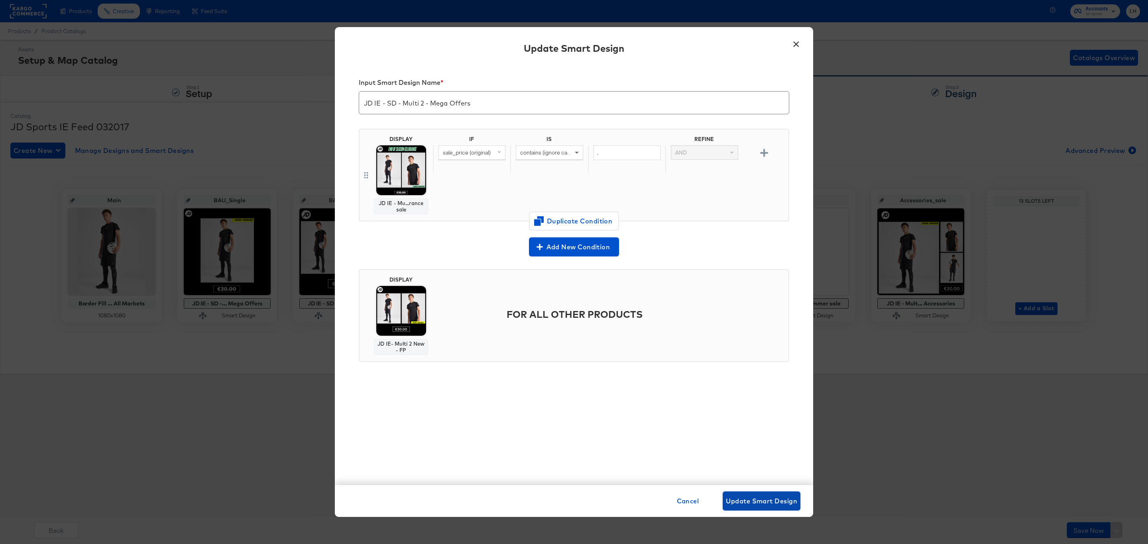
click at [777, 503] on span "Update Smart Design" at bounding box center [761, 501] width 71 height 11
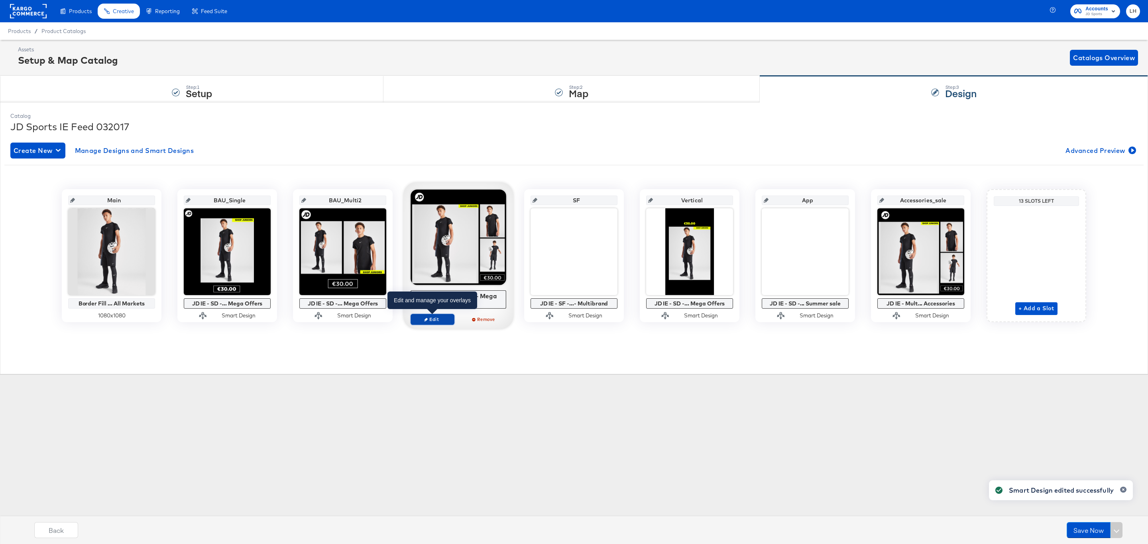
click at [431, 322] on span "Edit" at bounding box center [432, 319] width 37 height 6
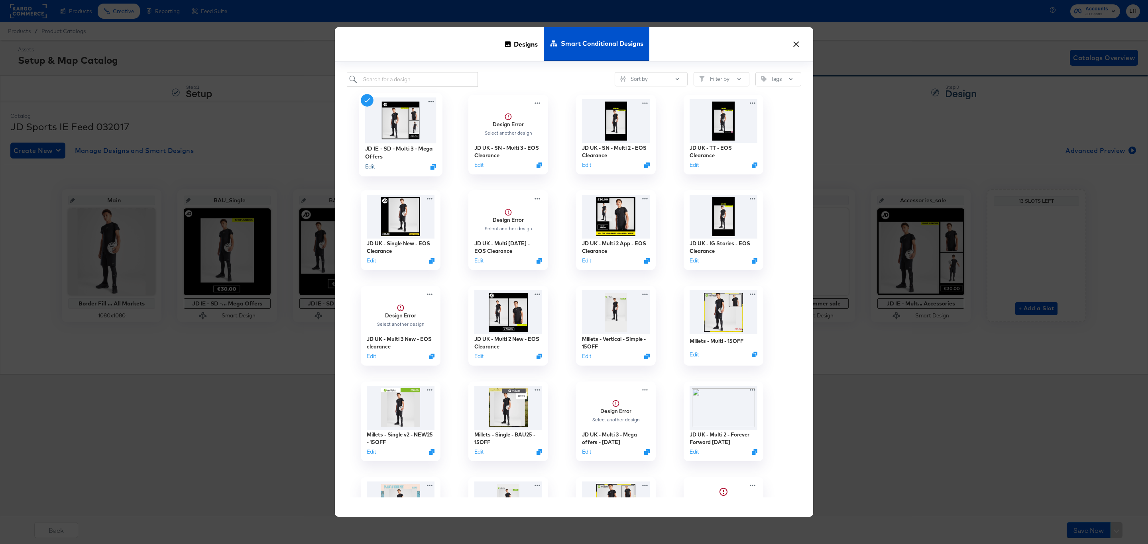
click at [372, 167] on button "Edit" at bounding box center [370, 167] width 10 height 8
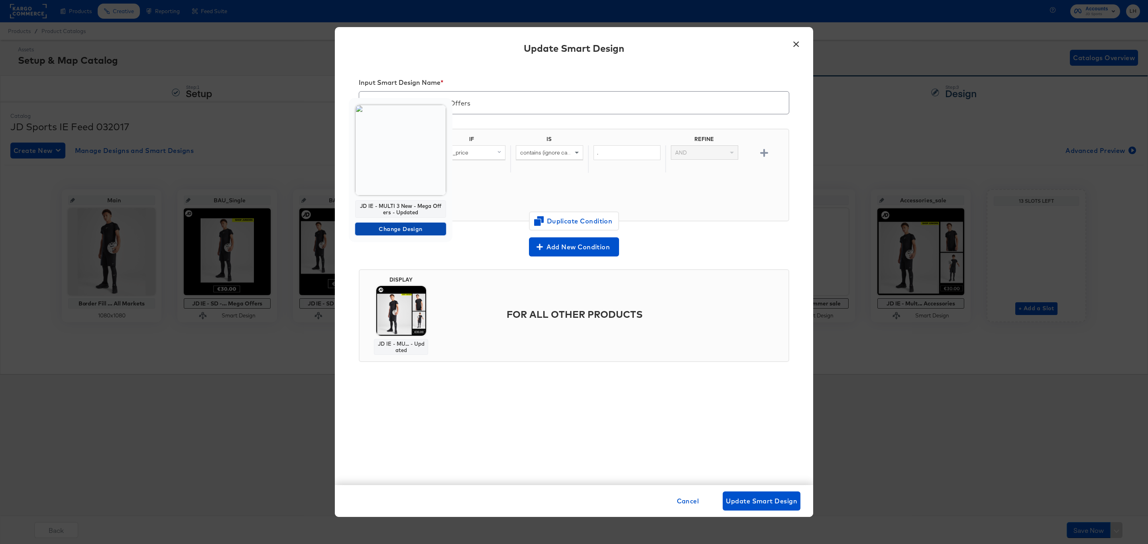
click at [408, 231] on span "Change Design" at bounding box center [400, 229] width 84 height 10
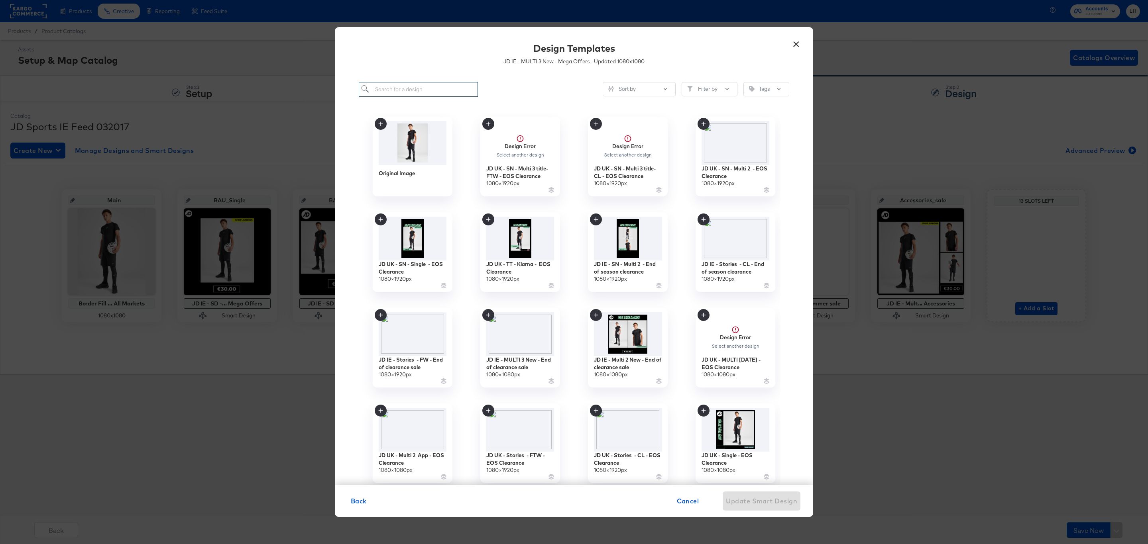
click at [396, 92] on input "search" at bounding box center [418, 89] width 119 height 15
paste input "JD IE - MULTI 3 New - End of clearance sale"
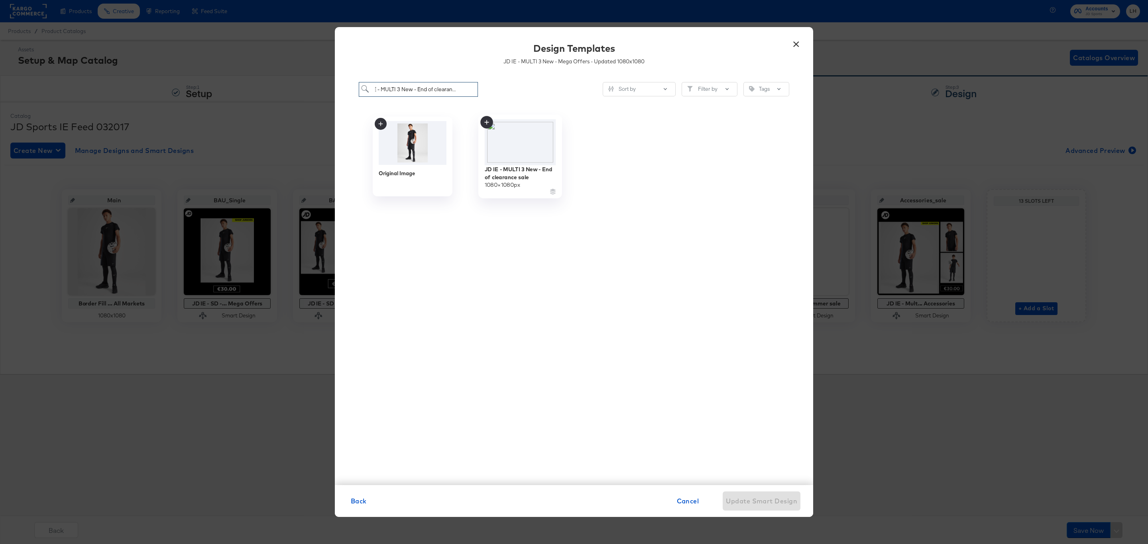
type input "JD IE - MULTI 3 New - End of clearance sale"
click at [485, 122] on icon at bounding box center [486, 122] width 13 height 13
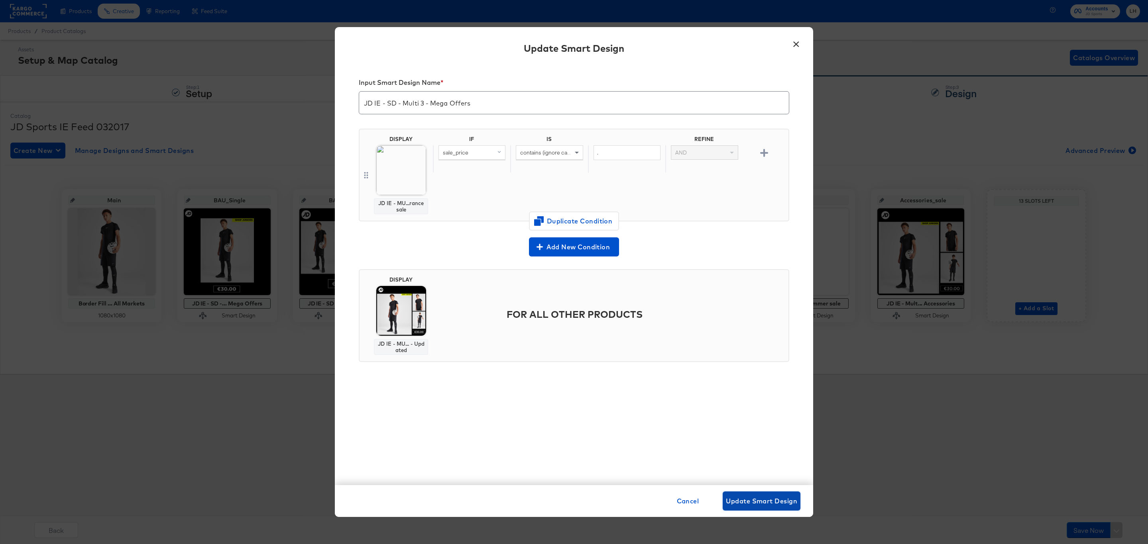
click at [757, 498] on span "Update Smart Design" at bounding box center [761, 501] width 71 height 11
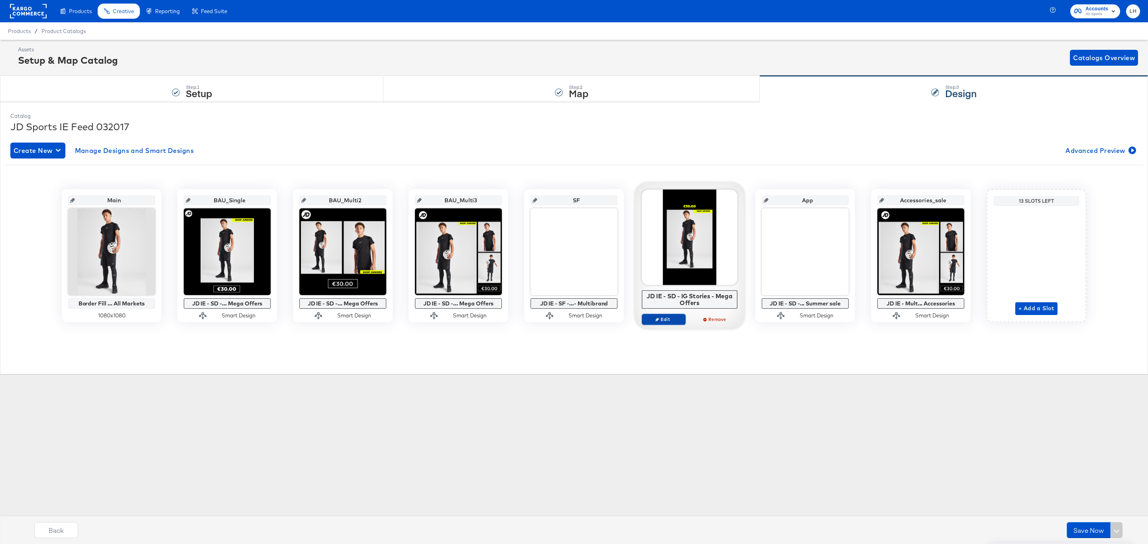
click at [666, 324] on button "Edit" at bounding box center [664, 319] width 44 height 11
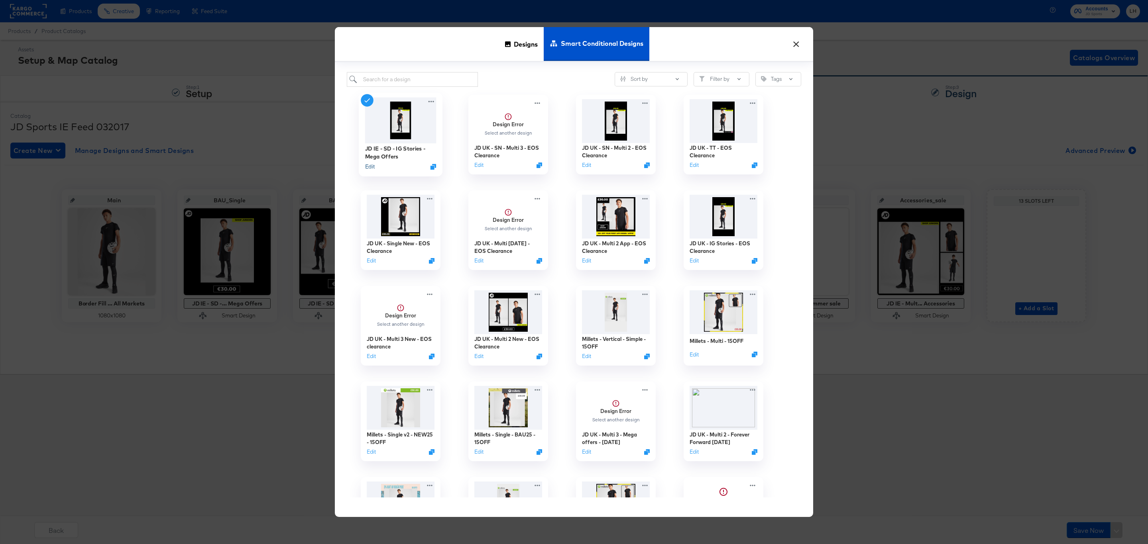
click at [373, 170] on button "Edit" at bounding box center [370, 167] width 10 height 8
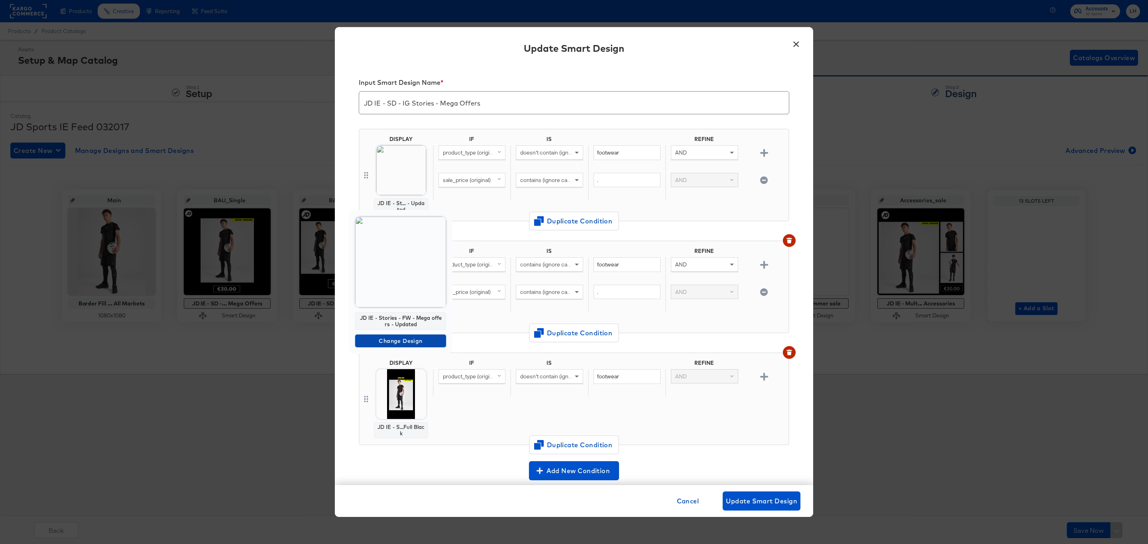
click at [398, 344] on span "Change Design" at bounding box center [400, 341] width 84 height 10
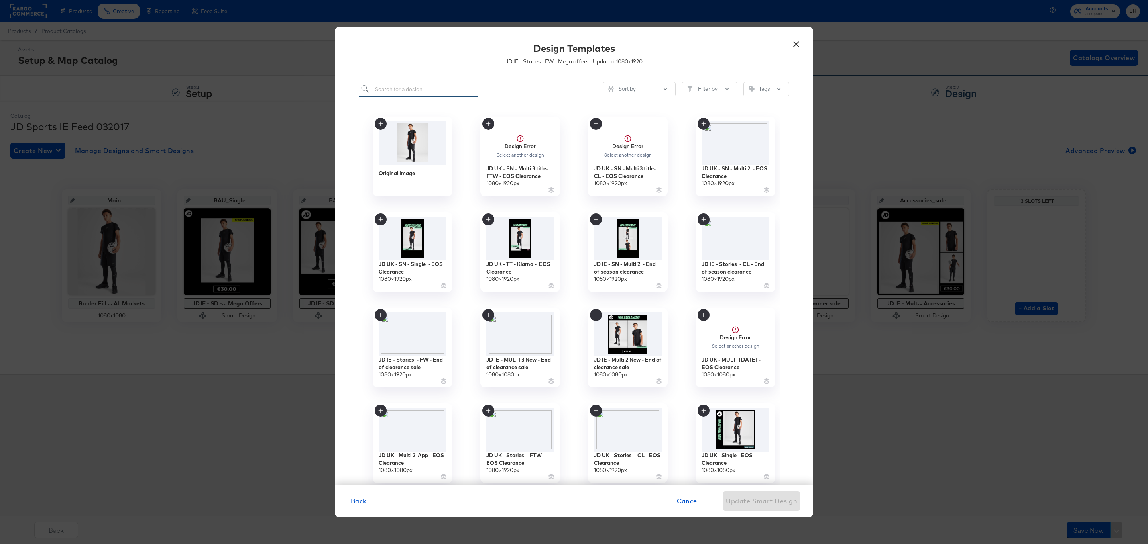
click at [389, 91] on input "search" at bounding box center [418, 89] width 119 height 15
paste input "JD IE - Stories - FW - End of clearance sale"
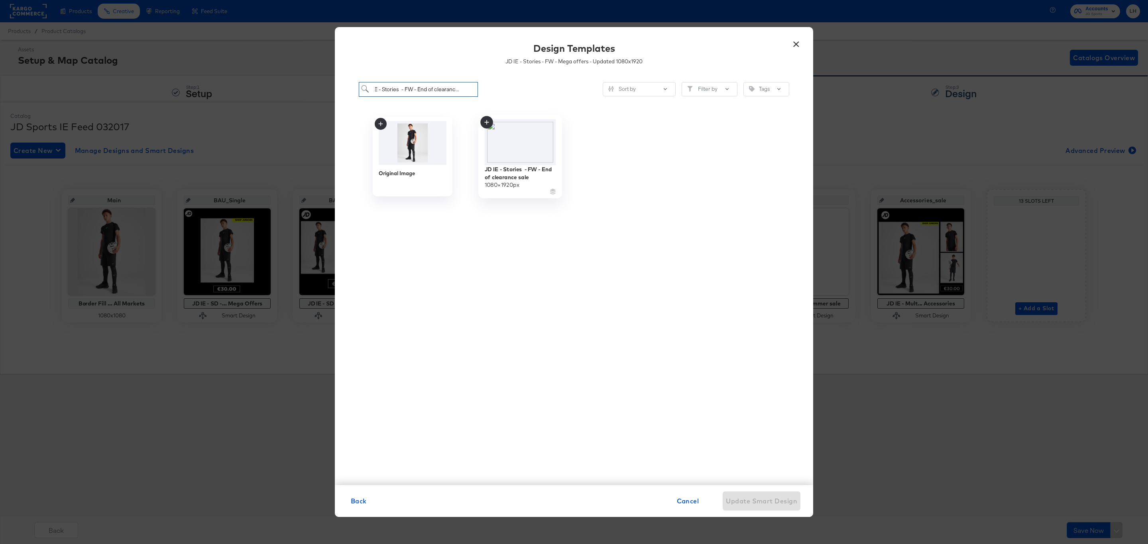
type input "JD IE - Stories - FW - End of clearance sale"
click at [487, 122] on icon at bounding box center [486, 122] width 4 height 4
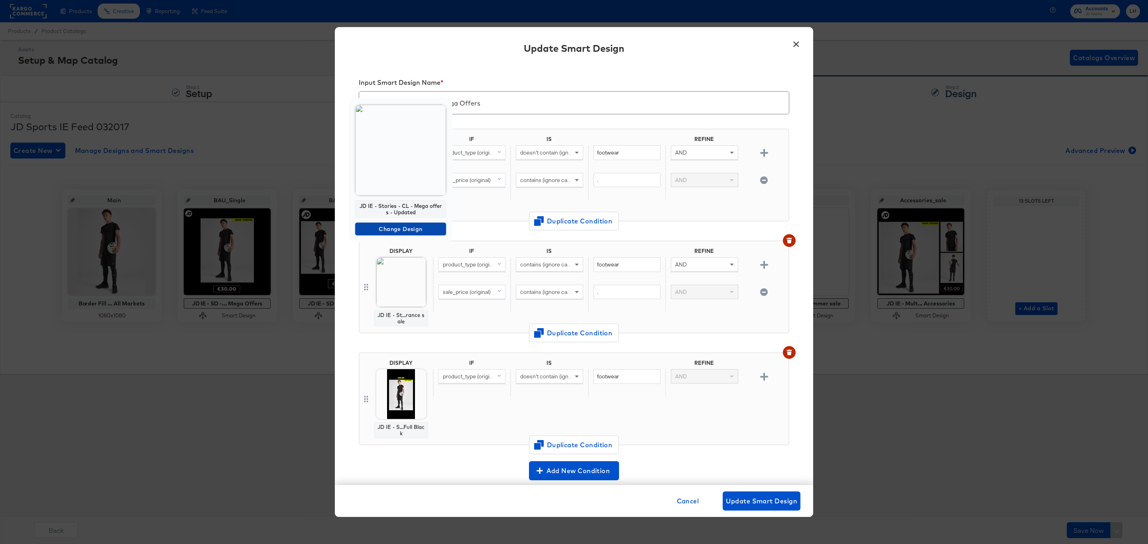
click at [408, 231] on span "Change Design" at bounding box center [400, 229] width 84 height 10
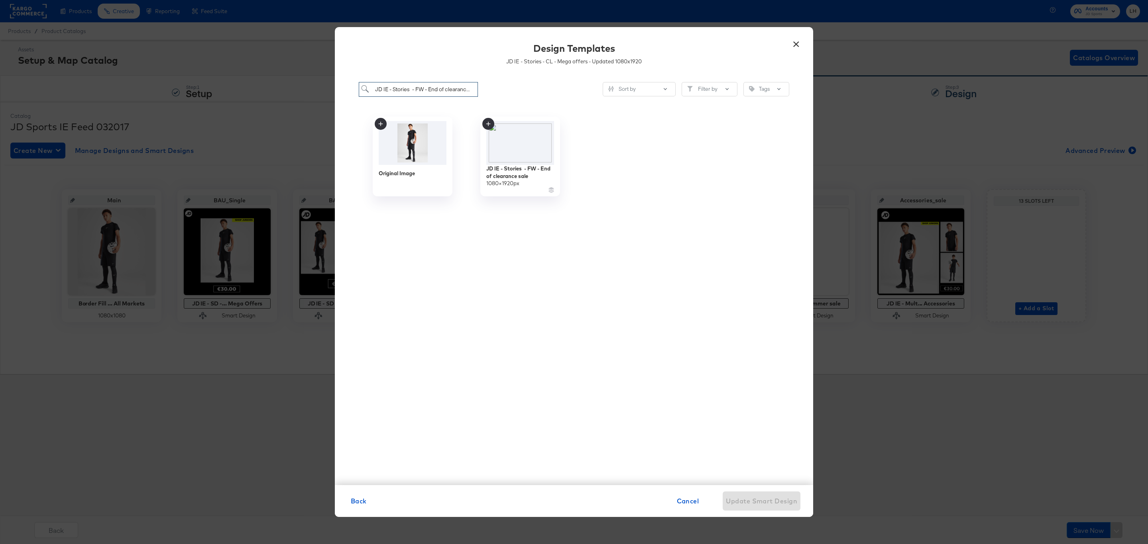
click at [430, 90] on input "JD IE - Stories - FW - End of clearance sale" at bounding box center [418, 89] width 119 height 15
paste input "CL - End of season clearanc"
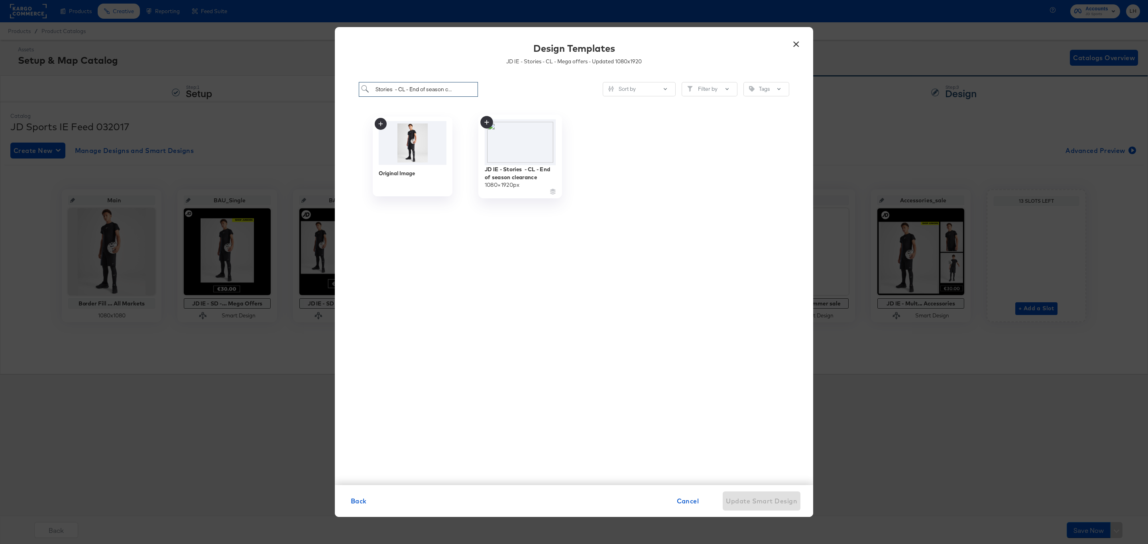
type input "JD IE - Stories - CL - End of season clearance"
click at [486, 120] on icon at bounding box center [486, 122] width 13 height 13
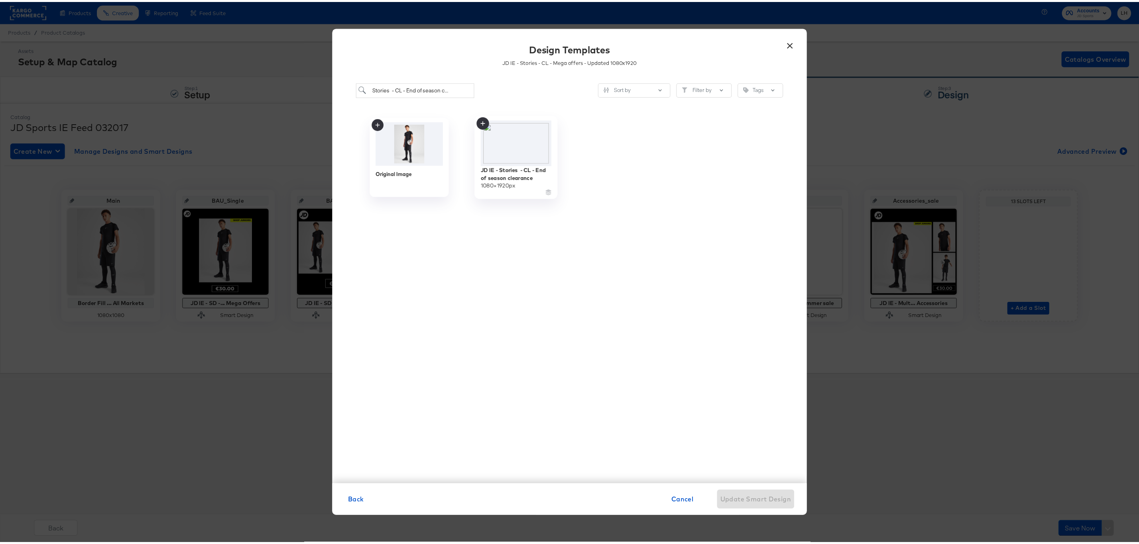
scroll to position [0, 0]
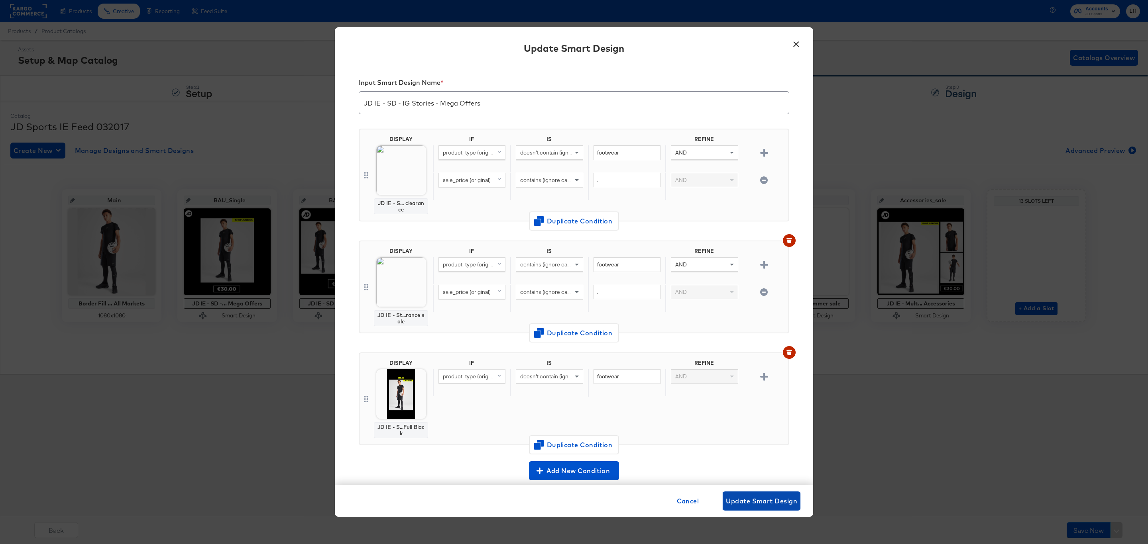
click at [733, 497] on span "Update Smart Design" at bounding box center [761, 501] width 71 height 11
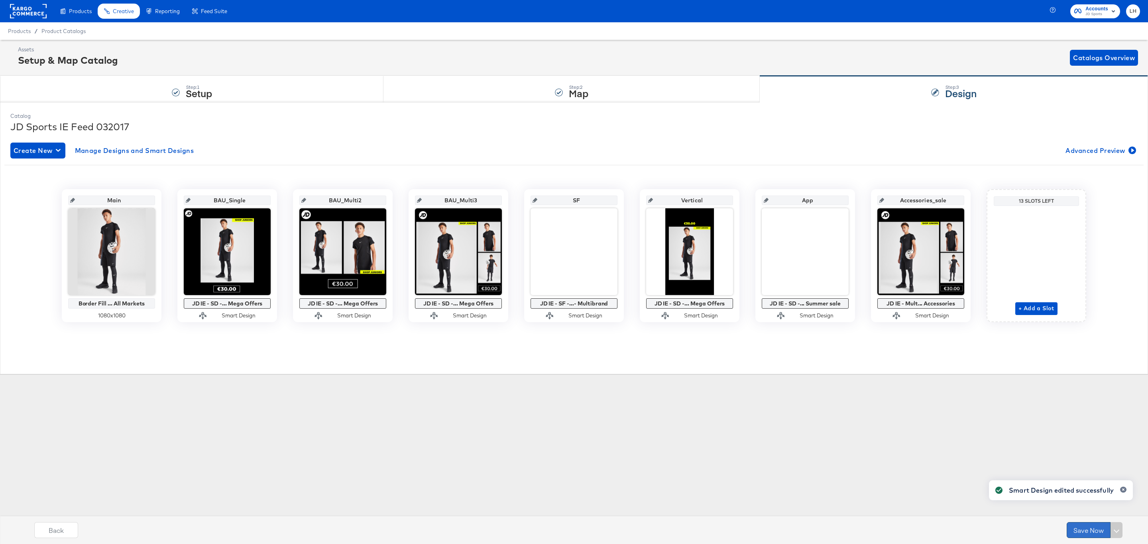
click at [1095, 534] on button "Save Now" at bounding box center [1088, 530] width 44 height 16
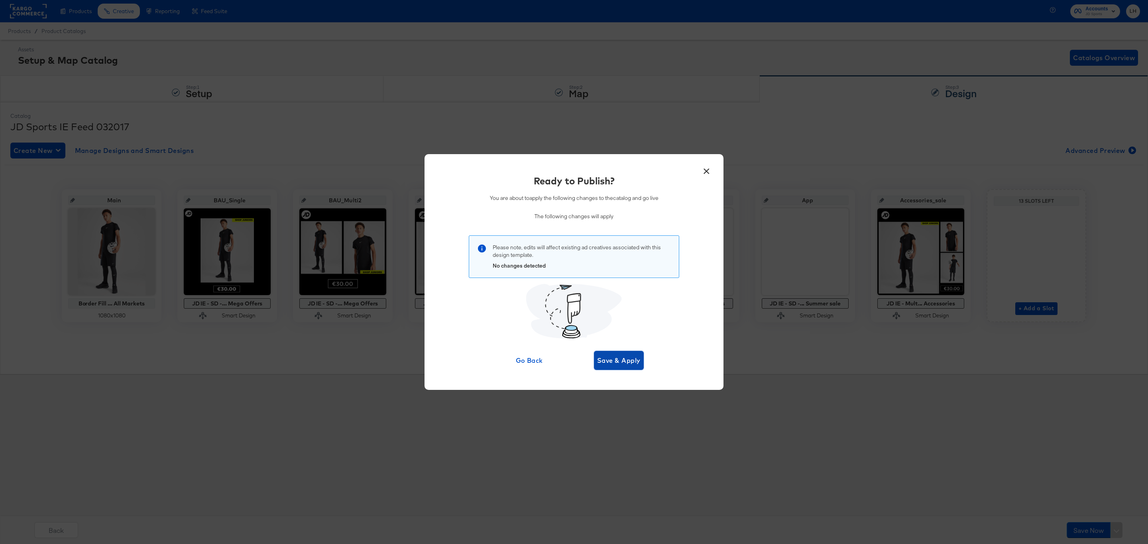
click at [598, 357] on span "Save & Apply" at bounding box center [618, 360] width 43 height 11
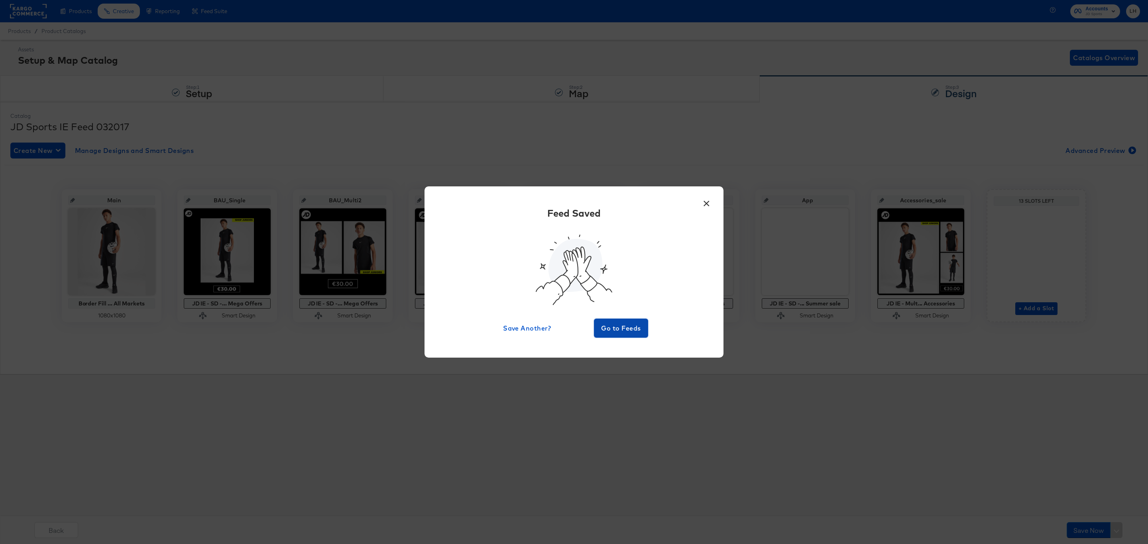
click at [603, 324] on span "Go to Feeds" at bounding box center [621, 328] width 48 height 11
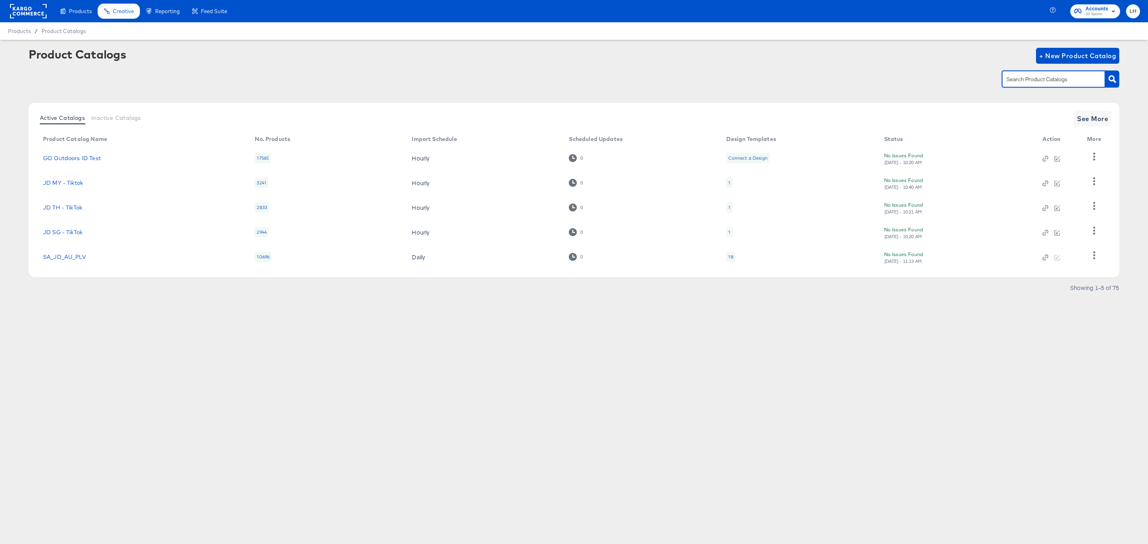
click at [1030, 80] on input "text" at bounding box center [1047, 79] width 85 height 9
type input "snapchat"
click at [1095, 115] on span "See More" at bounding box center [1092, 118] width 31 height 11
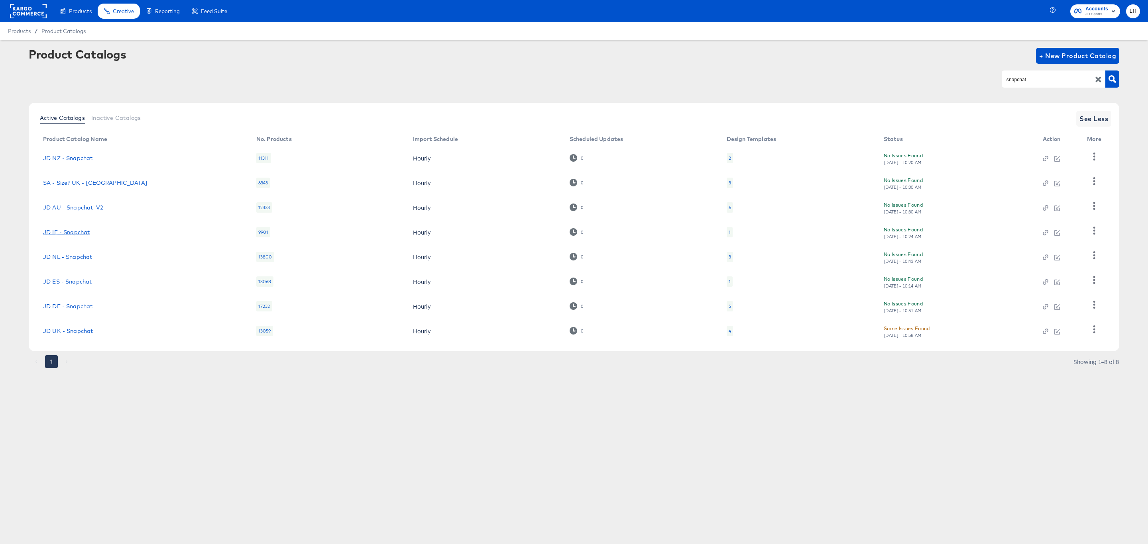
click at [57, 230] on link "JD IE - Snapchat" at bounding box center [66, 232] width 47 height 6
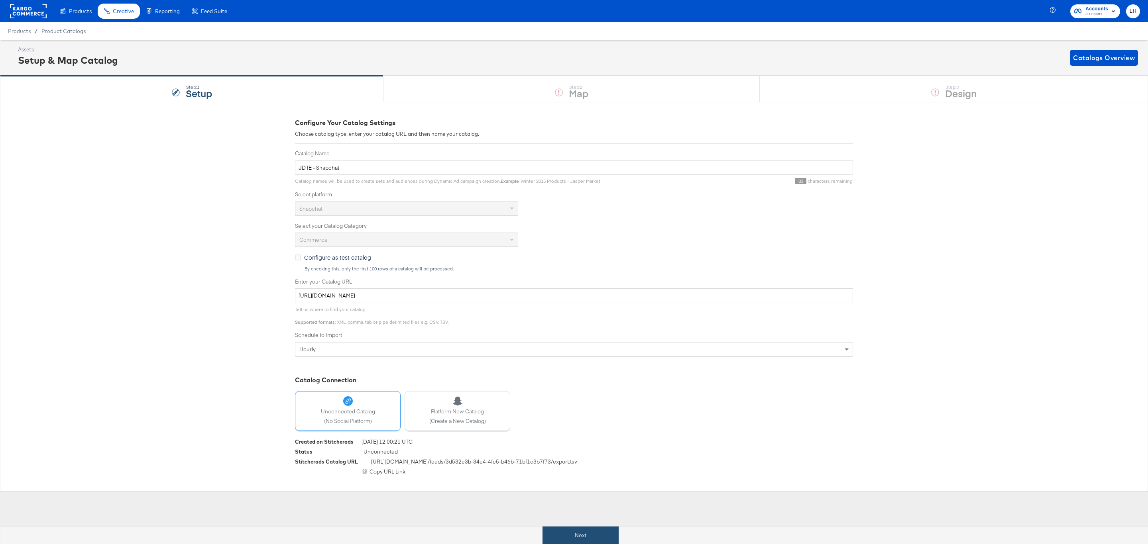
click at [573, 537] on button "Next" at bounding box center [580, 536] width 76 height 18
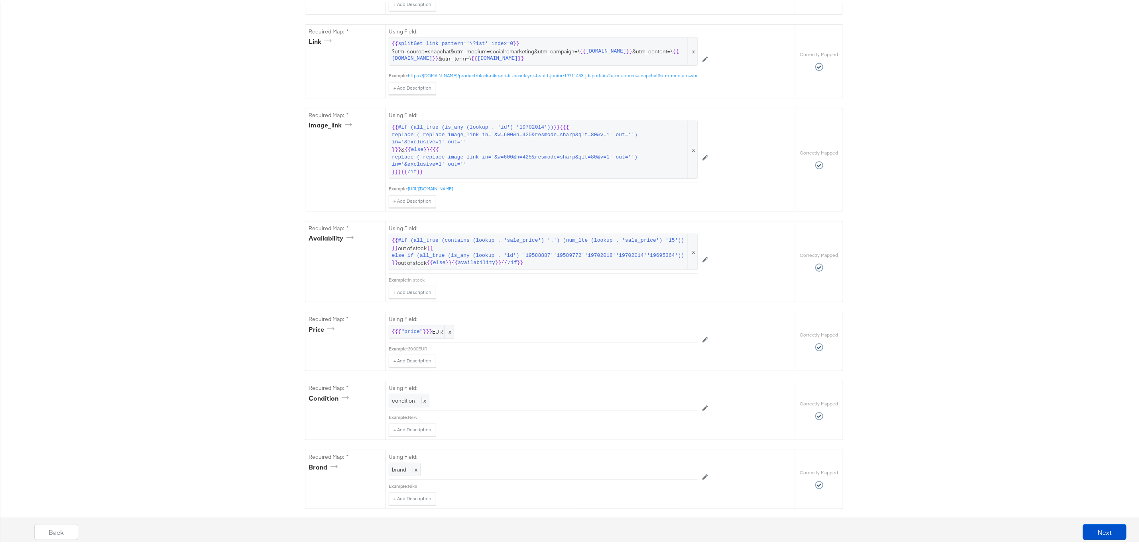
scroll to position [538, 0]
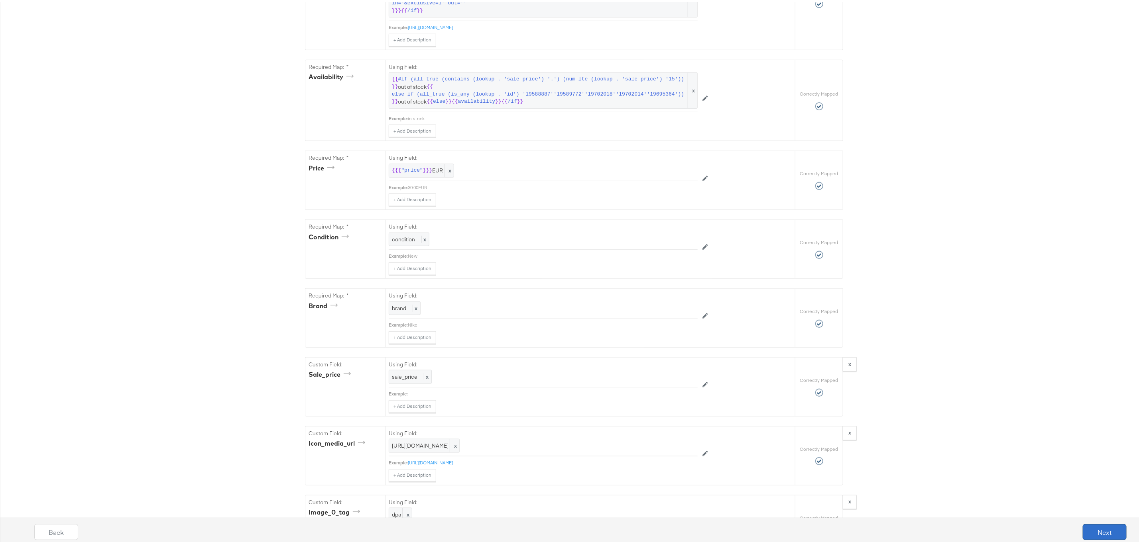
click at [1082, 526] on button "Next" at bounding box center [1104, 530] width 44 height 16
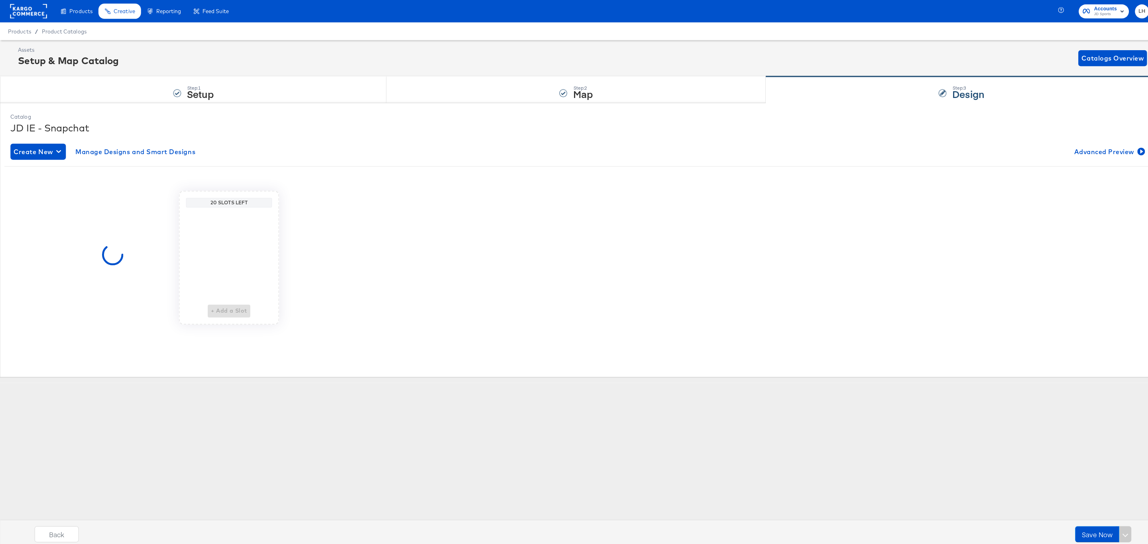
scroll to position [0, 0]
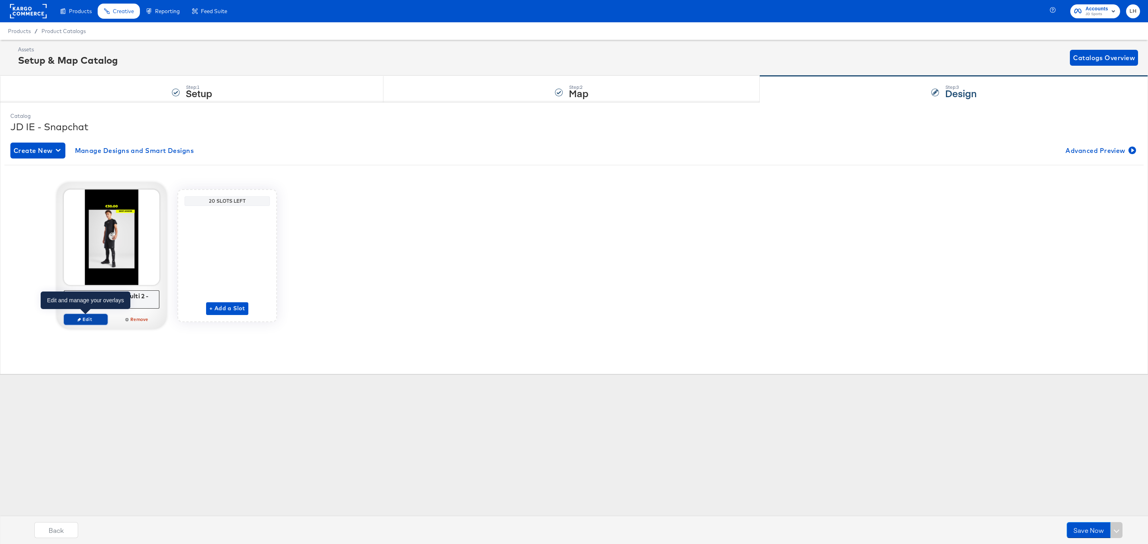
click at [84, 319] on span "Edit" at bounding box center [85, 319] width 37 height 6
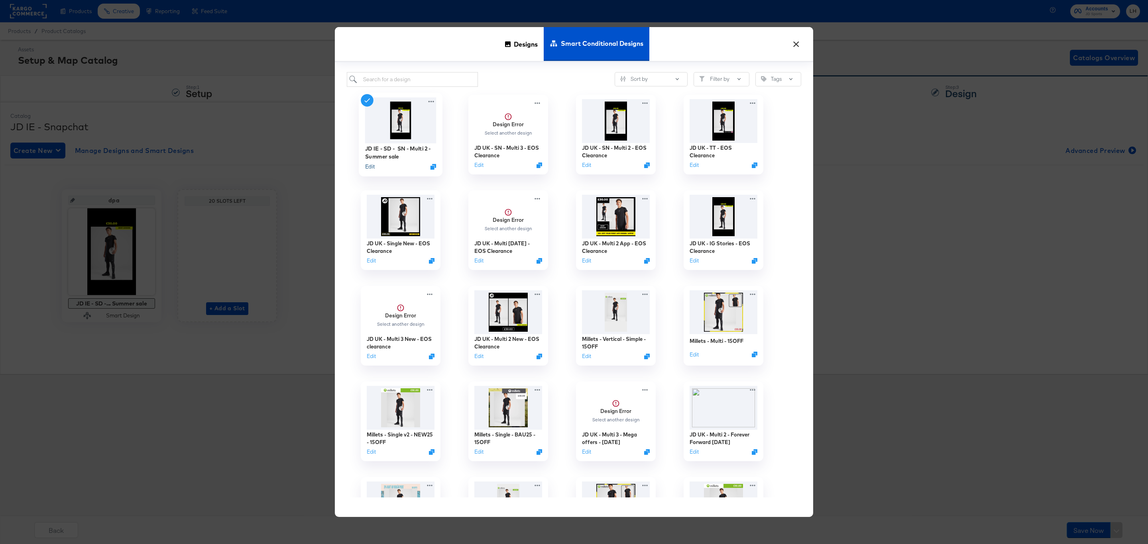
click at [371, 167] on button "Edit" at bounding box center [370, 167] width 10 height 8
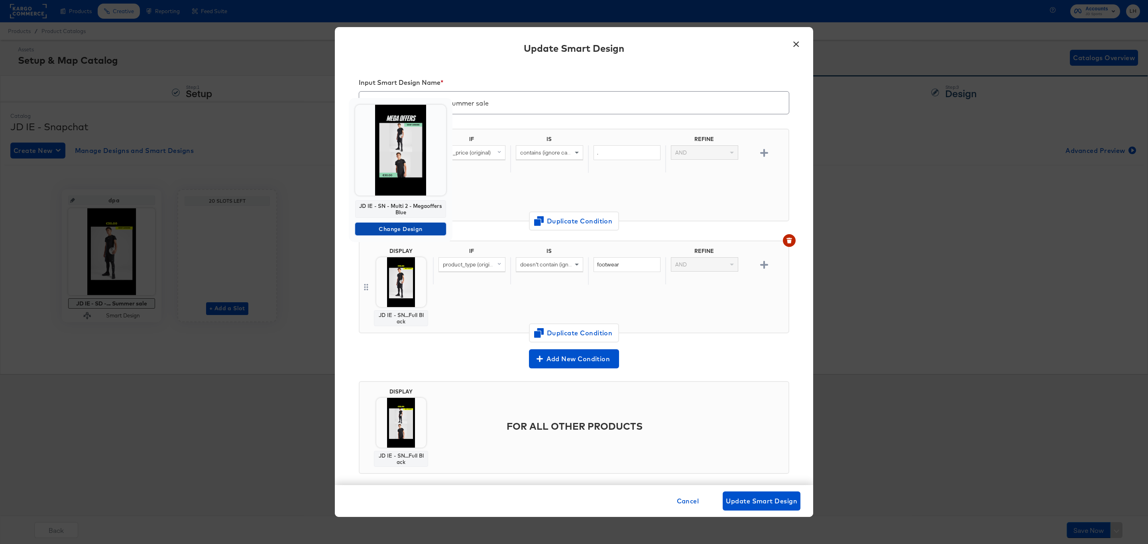
click at [414, 226] on span "Change Design" at bounding box center [400, 229] width 84 height 10
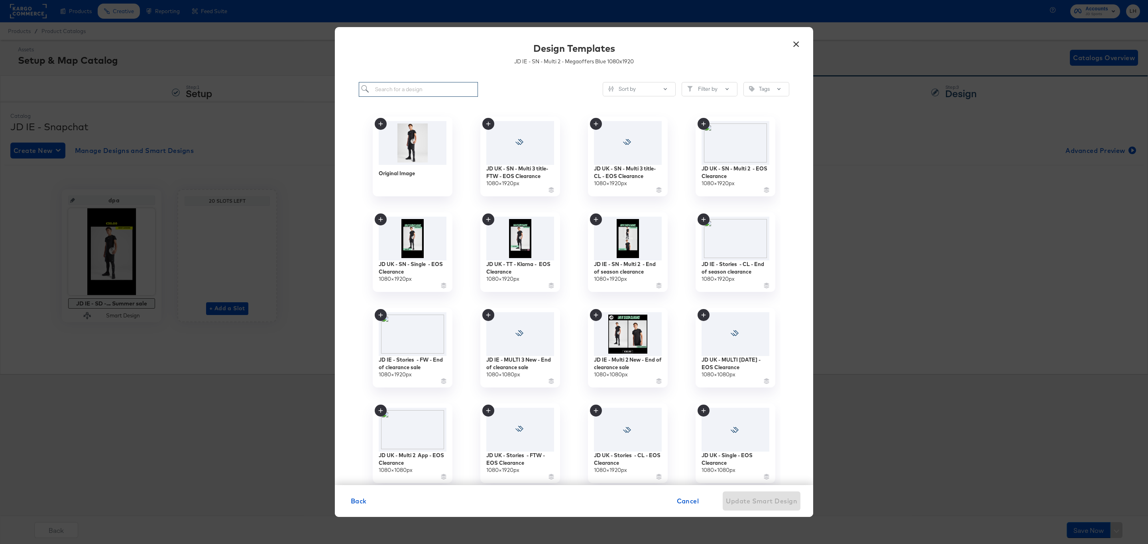
click at [420, 92] on input "search" at bounding box center [418, 89] width 119 height 15
paste input "JD IE - SN - Multi 2 - End of season clearance"
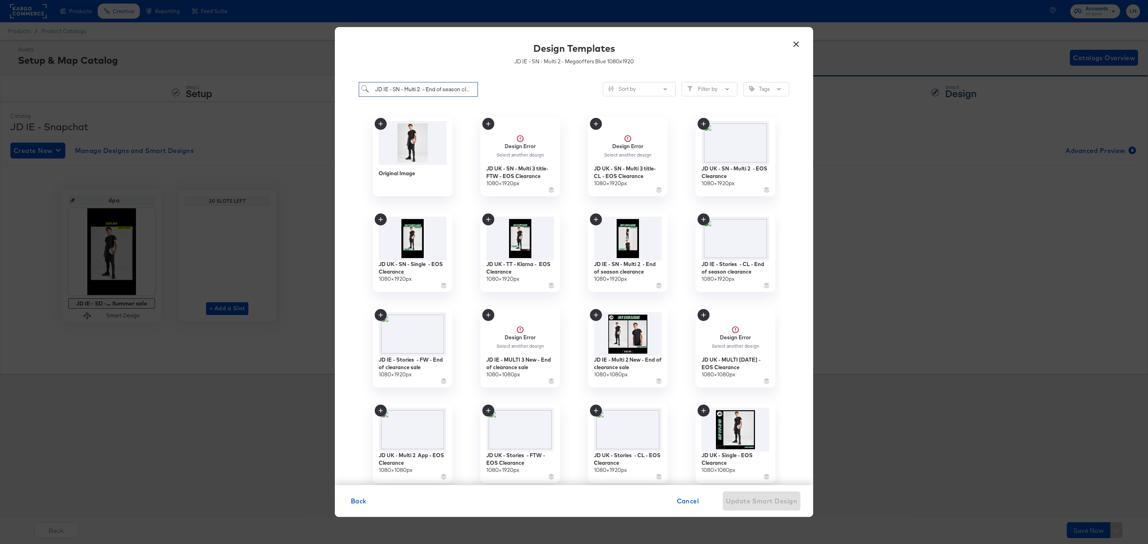
scroll to position [0, 22]
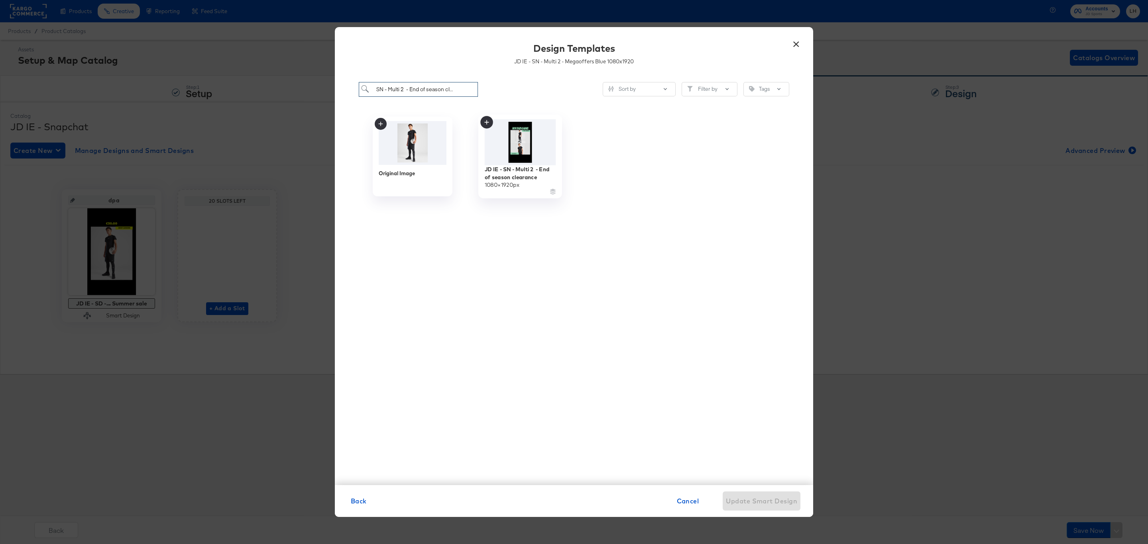
type input "JD IE - SN - Multi 2 - End of season clearance"
click at [489, 122] on icon at bounding box center [486, 122] width 13 height 13
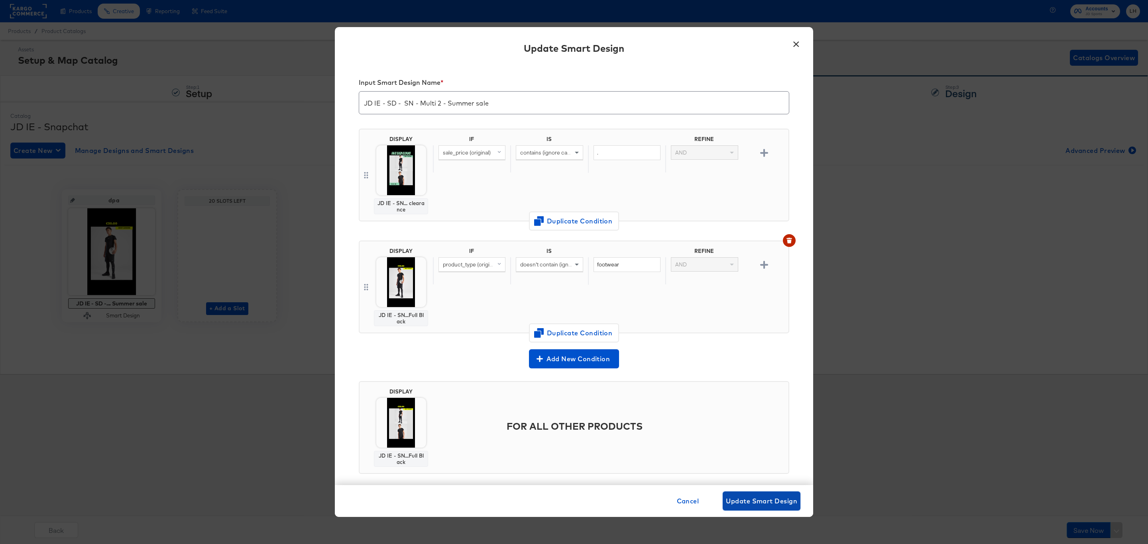
click at [769, 501] on span "Update Smart Design" at bounding box center [761, 501] width 71 height 11
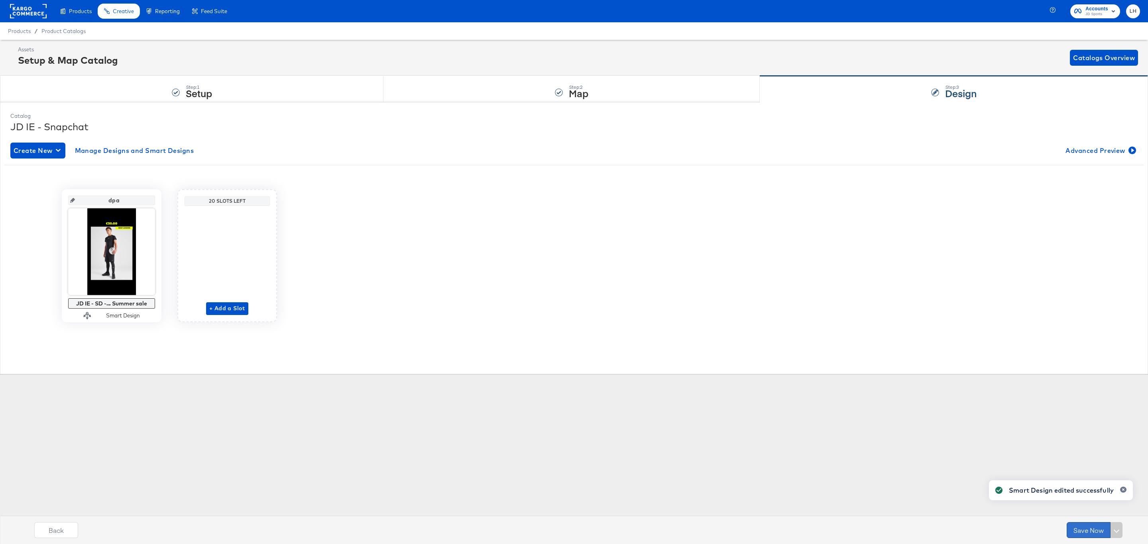
click at [1083, 532] on button "Save Now" at bounding box center [1088, 530] width 44 height 16
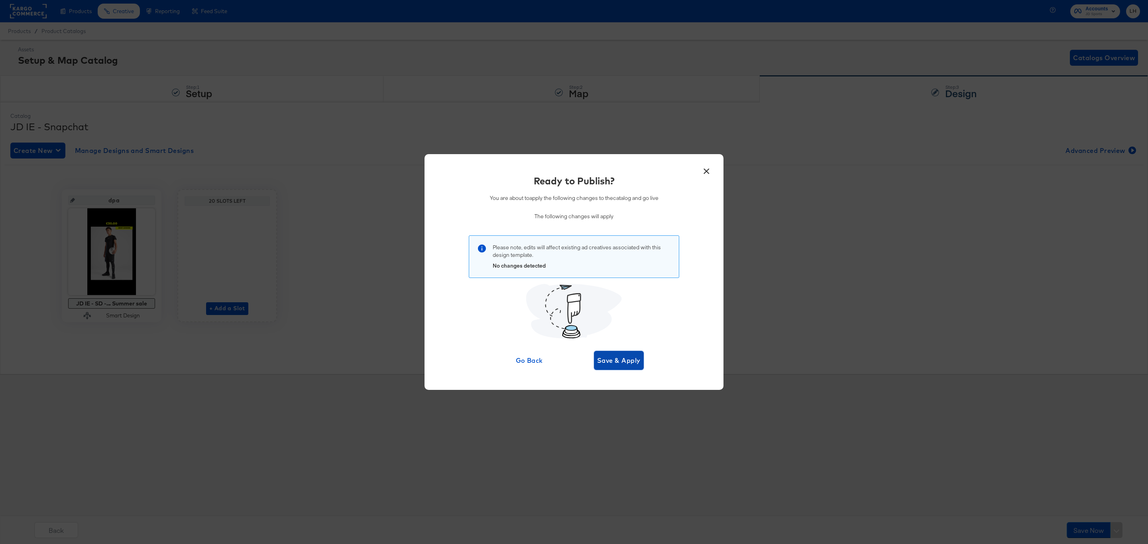
click at [614, 360] on span "Save & Apply" at bounding box center [618, 360] width 43 height 11
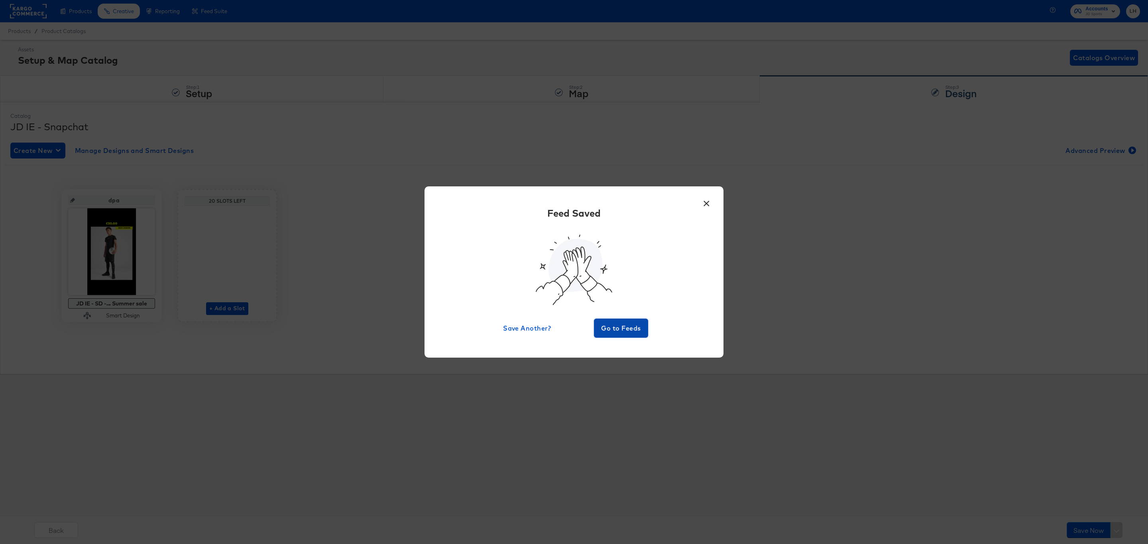
click at [618, 325] on span "Go to Feeds" at bounding box center [621, 328] width 48 height 11
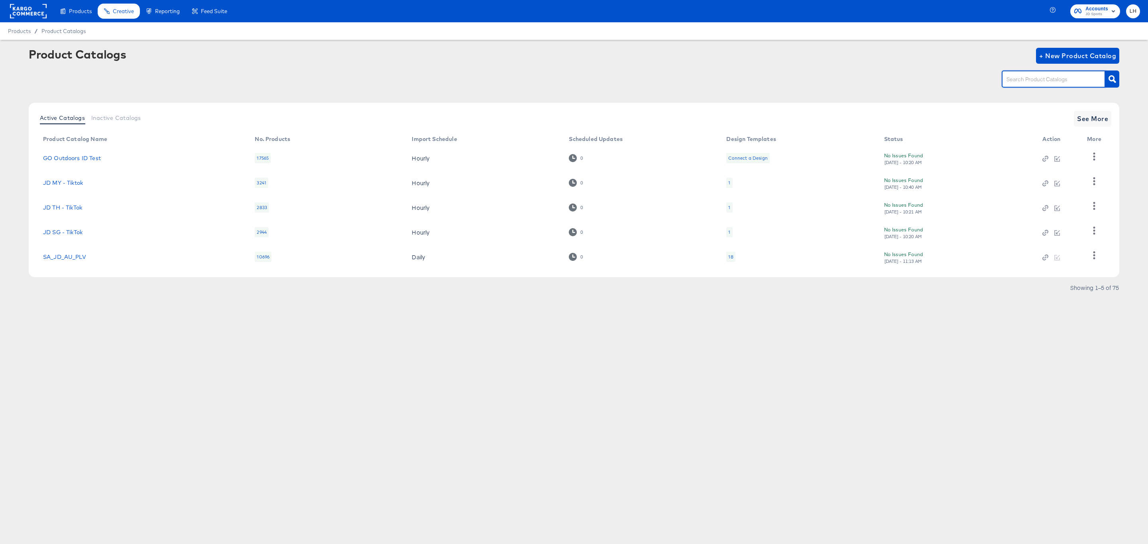
click at [1076, 78] on input "text" at bounding box center [1047, 79] width 85 height 9
click at [1094, 119] on span "See More" at bounding box center [1092, 118] width 31 height 11
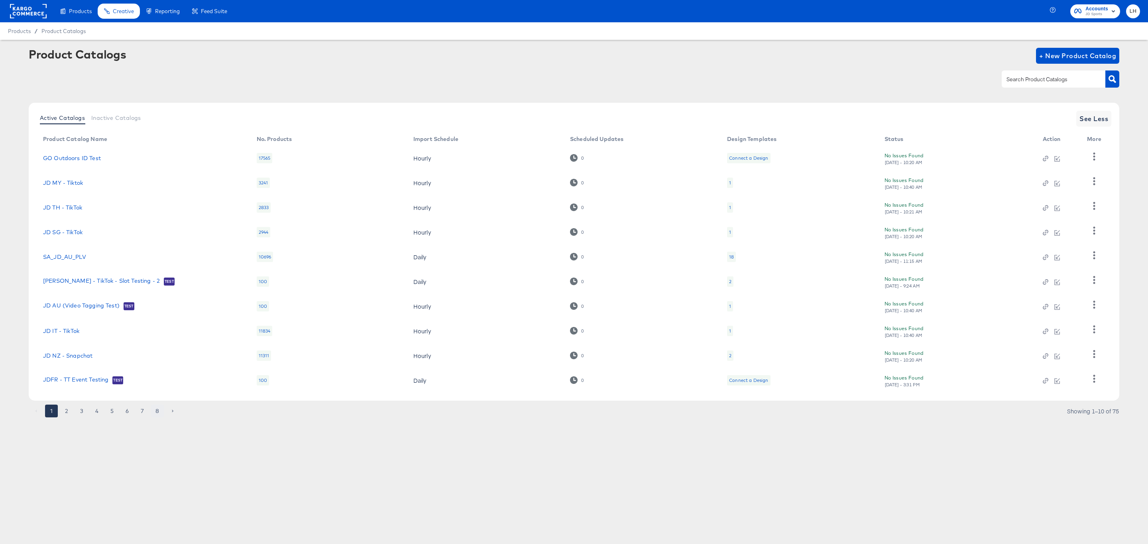
click at [157, 410] on button "8" at bounding box center [157, 411] width 13 height 13
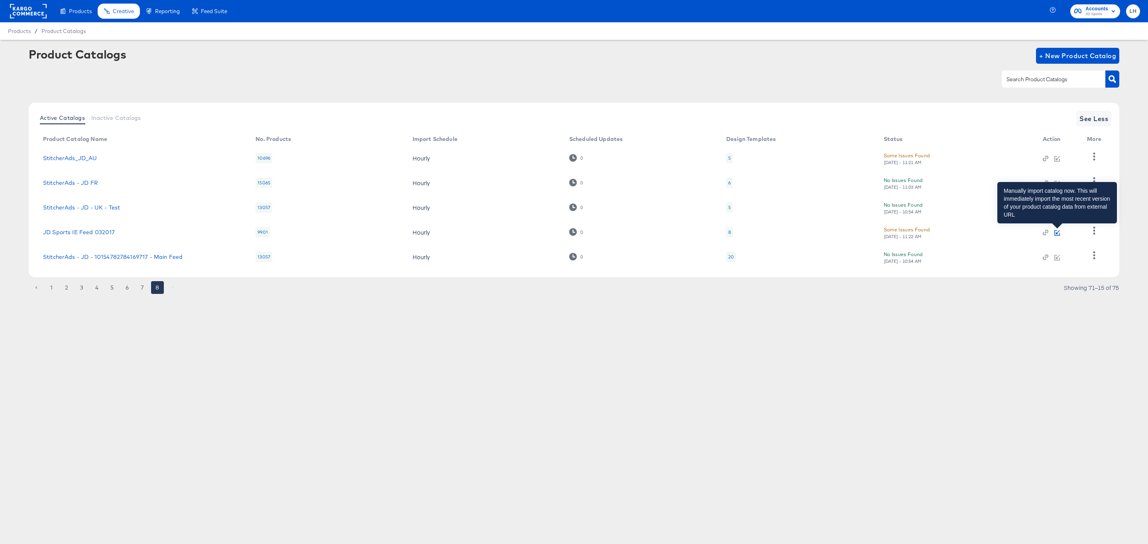
click at [1059, 232] on icon "button" at bounding box center [1057, 233] width 6 height 6
click at [1076, 84] on input "text" at bounding box center [1047, 79] width 85 height 9
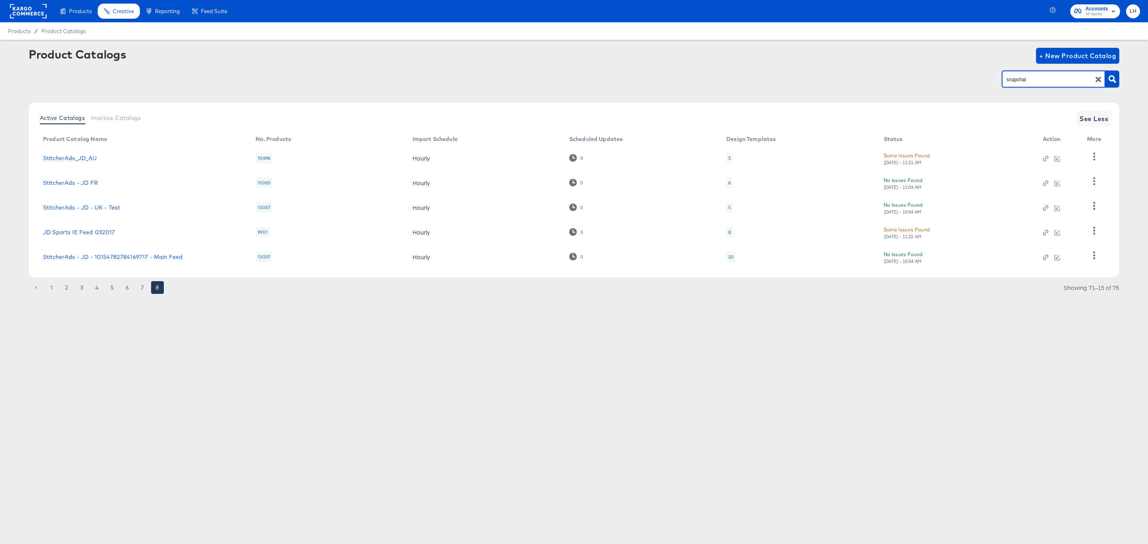
type input "snapchat"
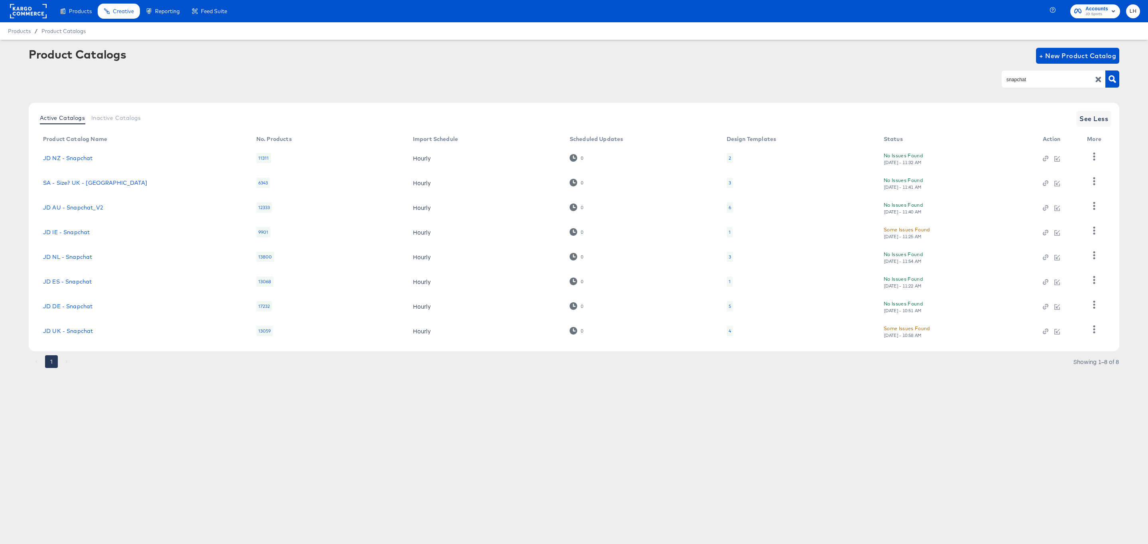
click at [1060, 234] on div at bounding box center [1056, 232] width 29 height 7
click at [1057, 233] on icon "button" at bounding box center [1058, 232] width 4 height 4
